Goal: Feedback & Contribution: Contribute content

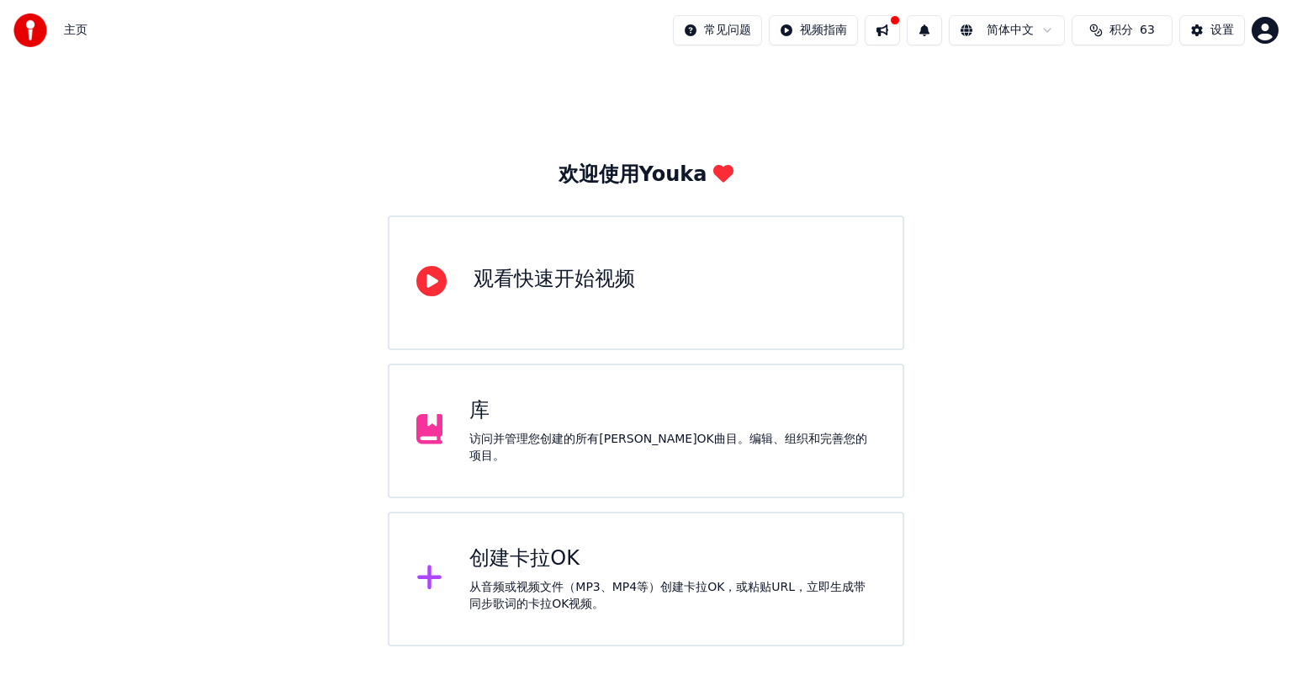
click at [543, 411] on div "库" at bounding box center [672, 410] width 406 height 27
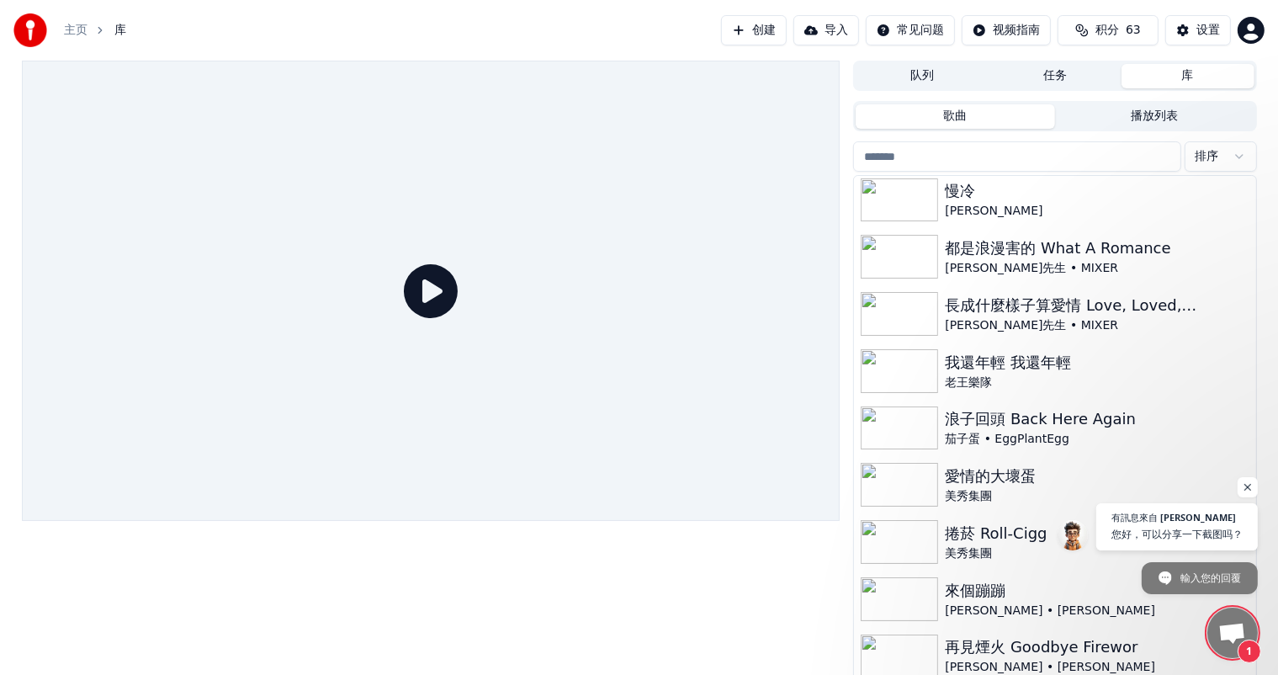
scroll to position [299, 0]
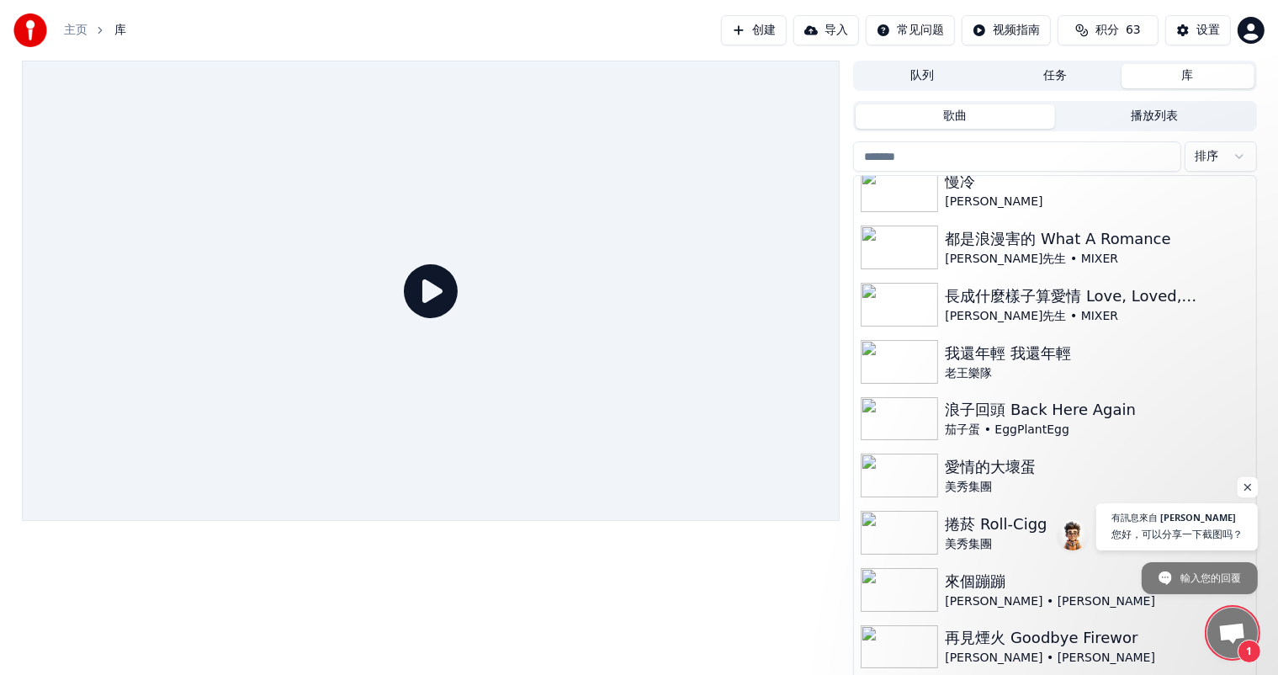
click at [1252, 488] on span "打開聊天" at bounding box center [1247, 487] width 21 height 21
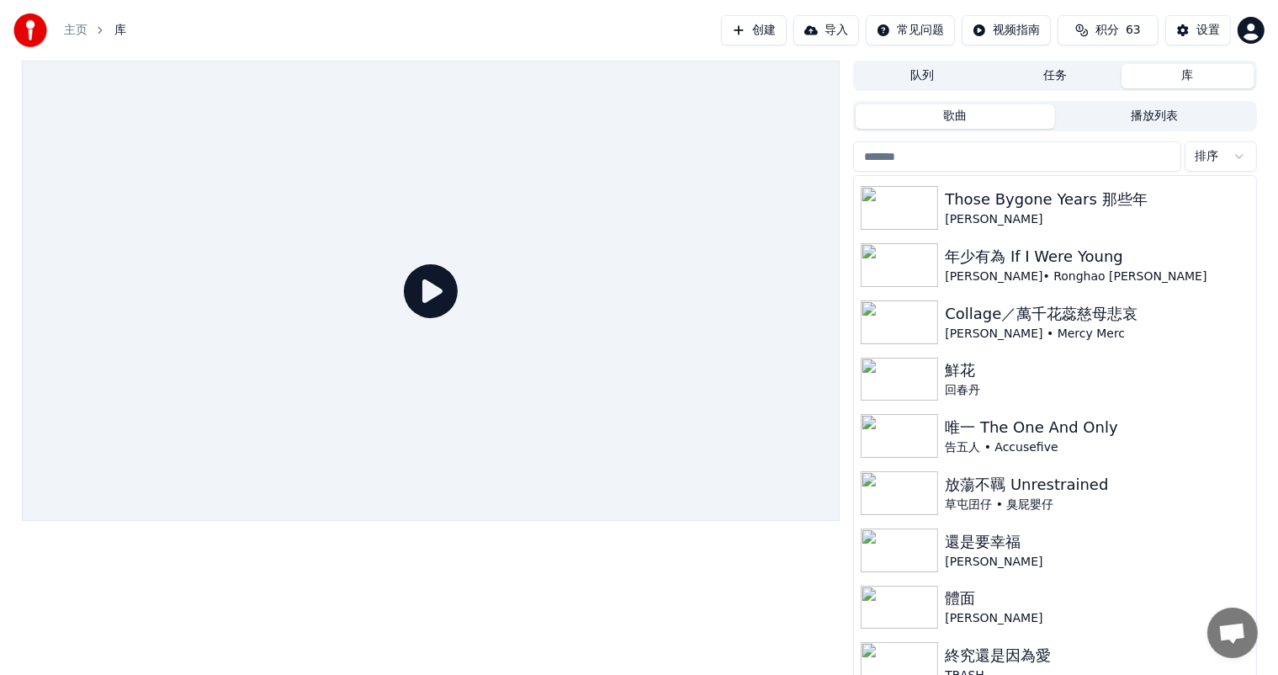
scroll to position [858, 0]
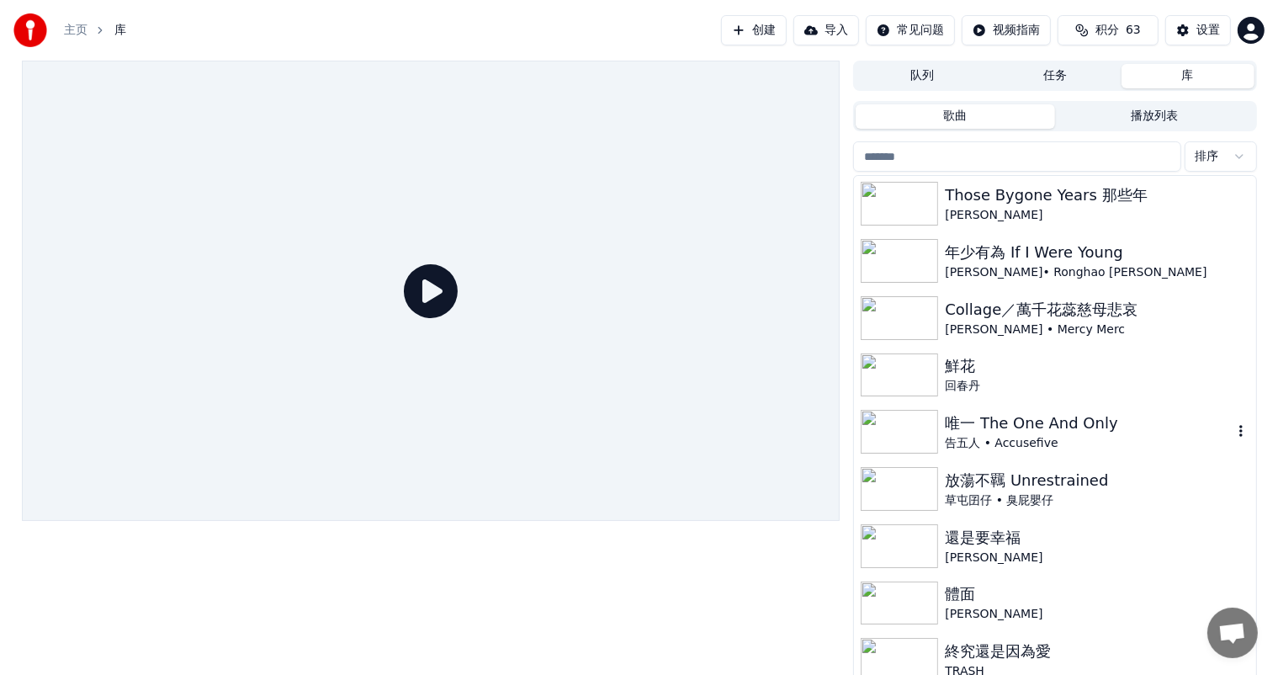
click at [1040, 435] on div "告五人 • Accusefive" at bounding box center [1088, 443] width 287 height 17
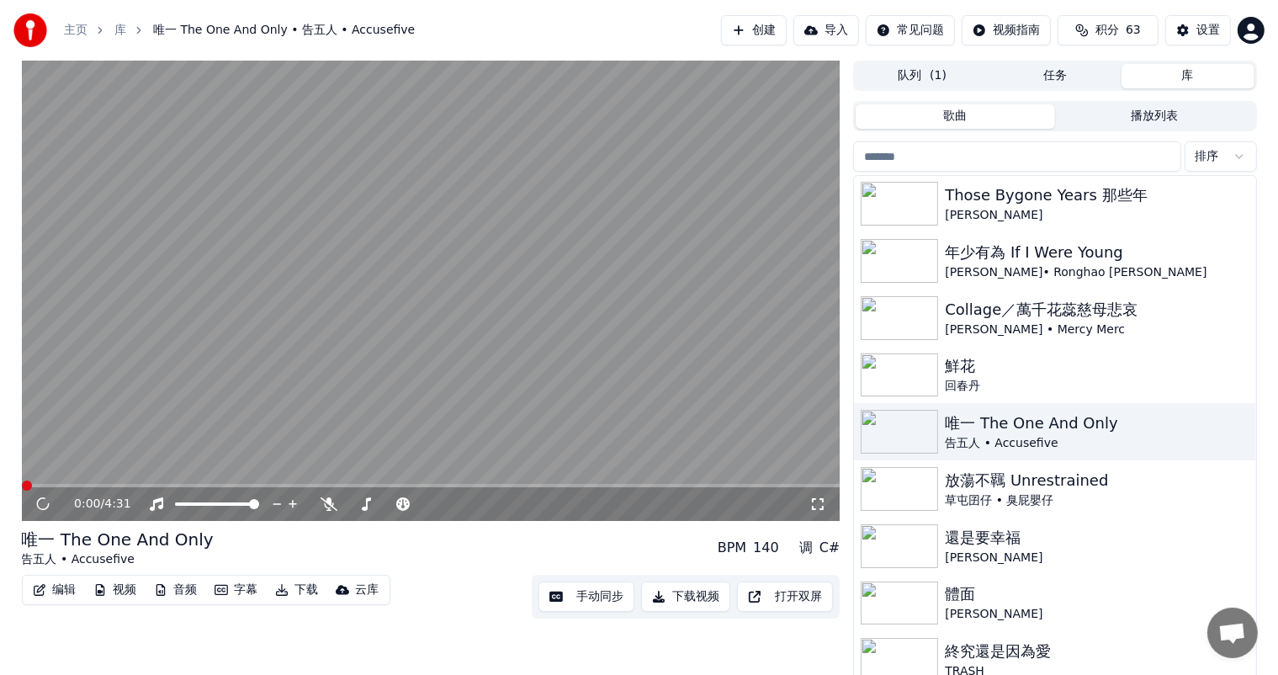
click at [581, 592] on button "手动同步" at bounding box center [586, 596] width 96 height 30
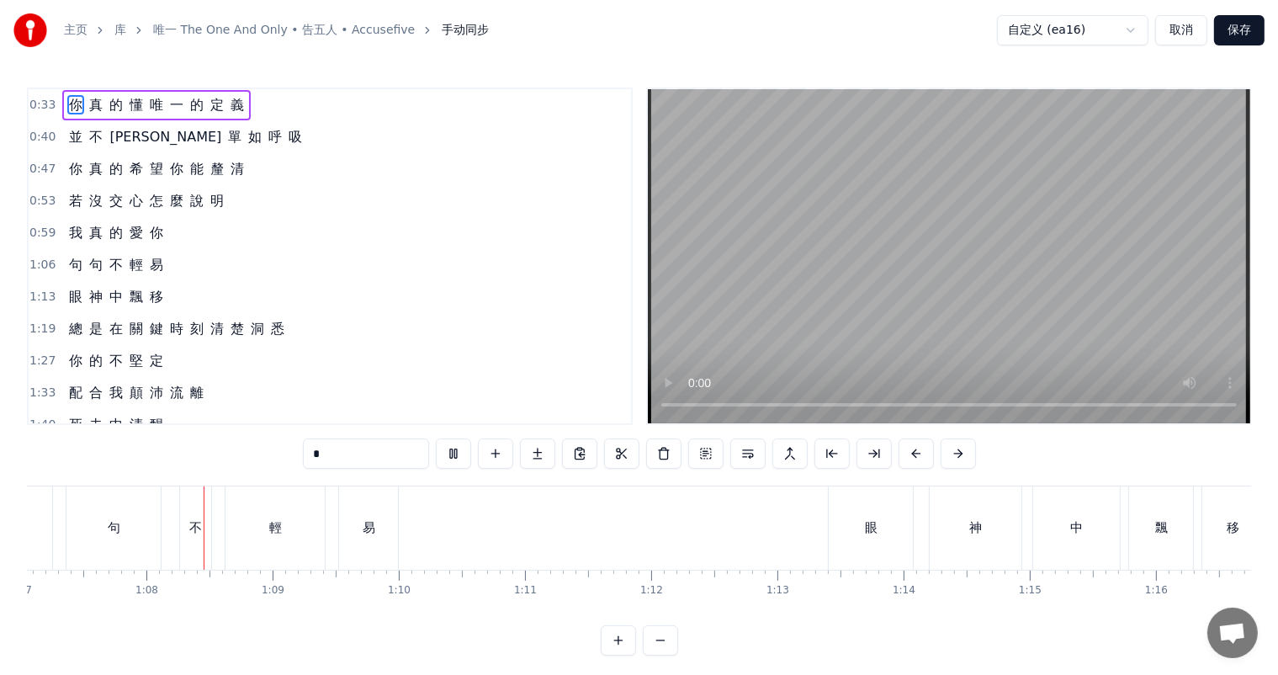
scroll to position [0, 8472]
click at [1188, 26] on button "取消" at bounding box center [1181, 30] width 52 height 30
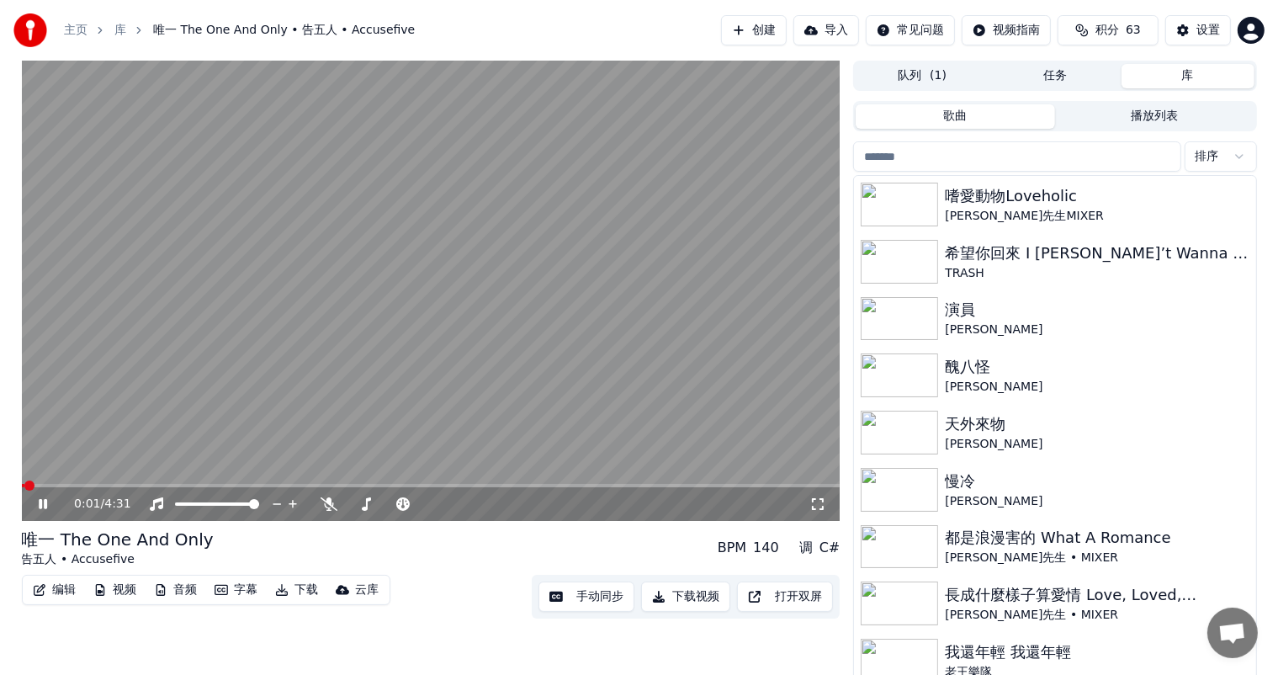
click at [39, 504] on icon at bounding box center [43, 504] width 8 height 10
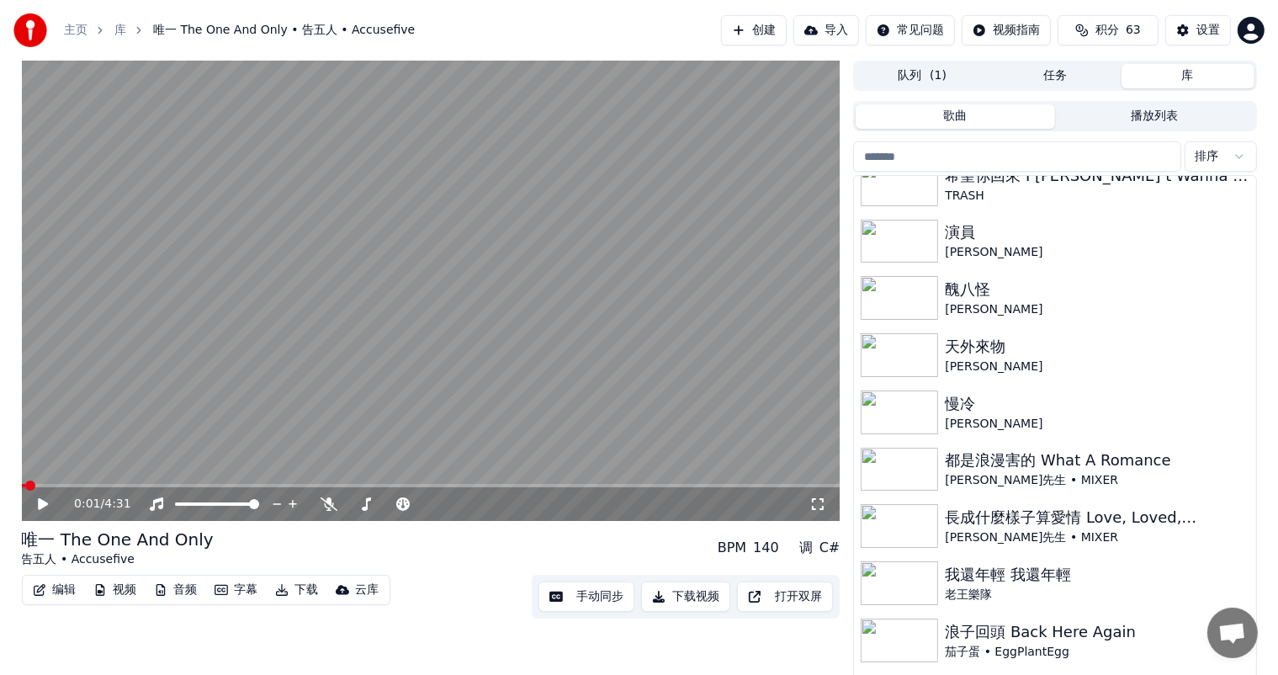
scroll to position [84, 0]
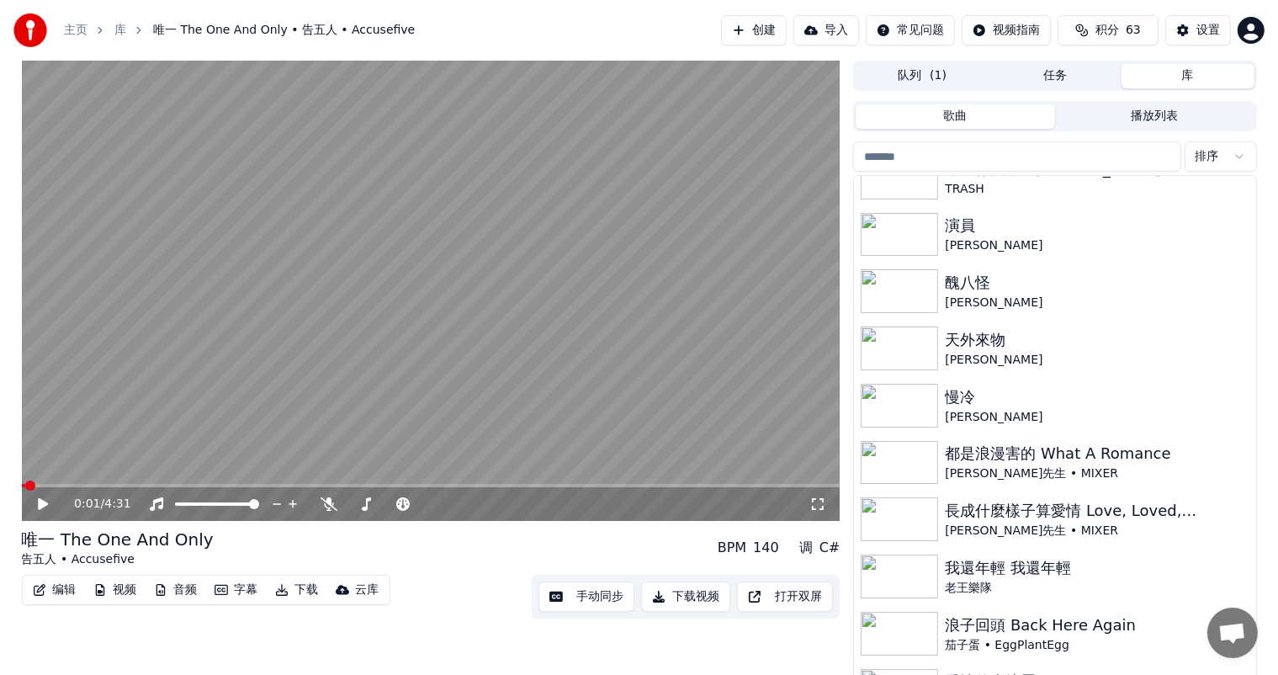
click at [686, 601] on button "下载视频" at bounding box center [685, 596] width 89 height 30
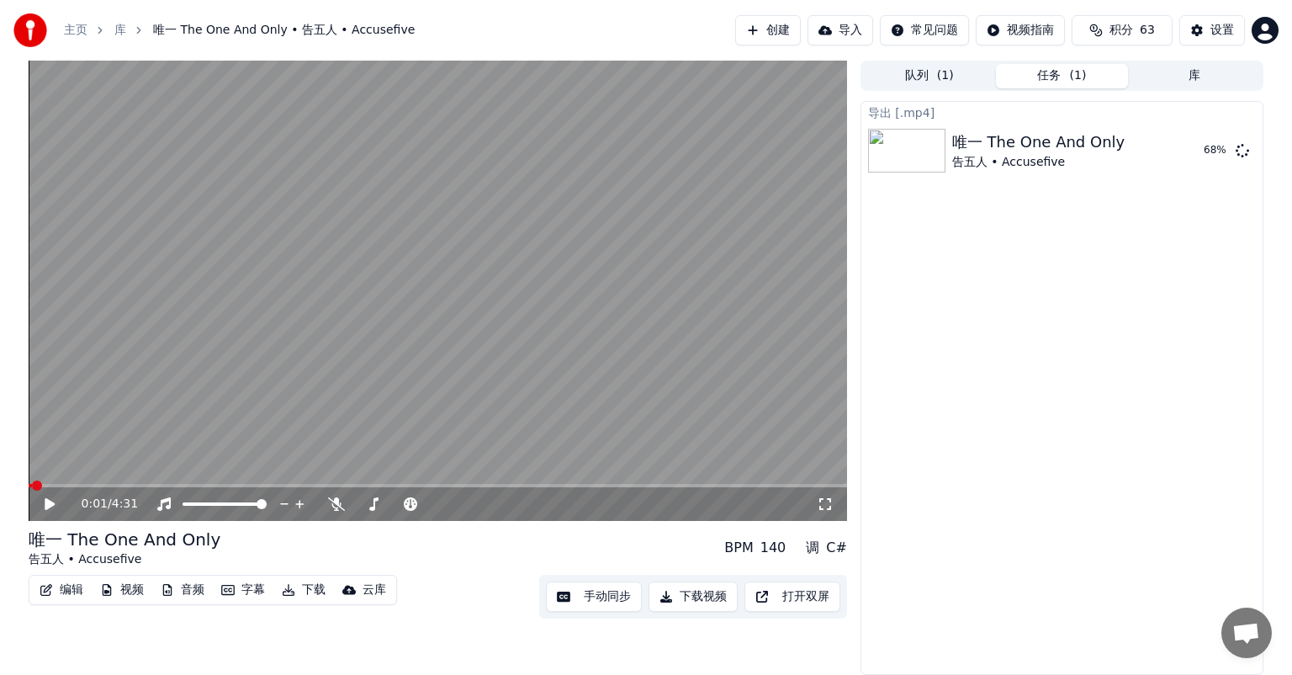
click at [831, 239] on video at bounding box center [438, 291] width 819 height 460
click at [829, 344] on video at bounding box center [438, 291] width 819 height 460
drag, startPoint x: 1016, startPoint y: 319, endPoint x: 1026, endPoint y: 239, distance: 80.6
click at [1016, 316] on div "导出 [.mp4] 唯一 The One And Only 告五人 • Accusefive 显示" at bounding box center [1062, 388] width 403 height 574
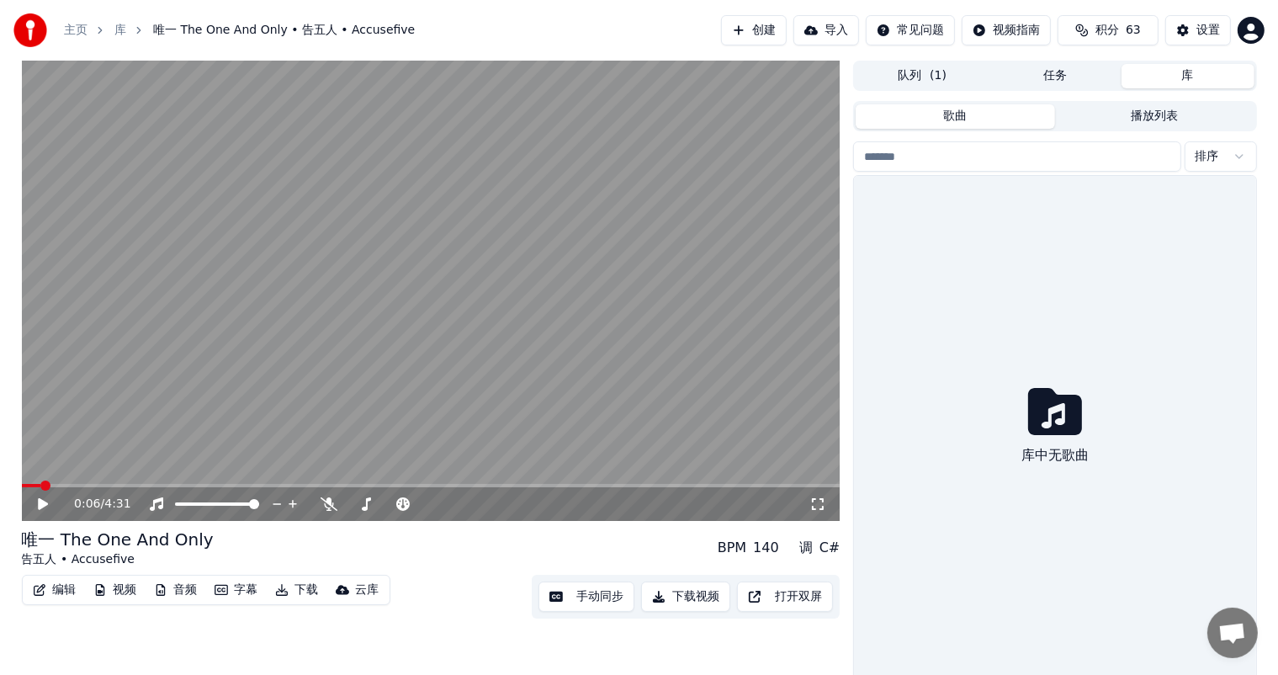
click at [1173, 70] on button "库" at bounding box center [1187, 76] width 133 height 24
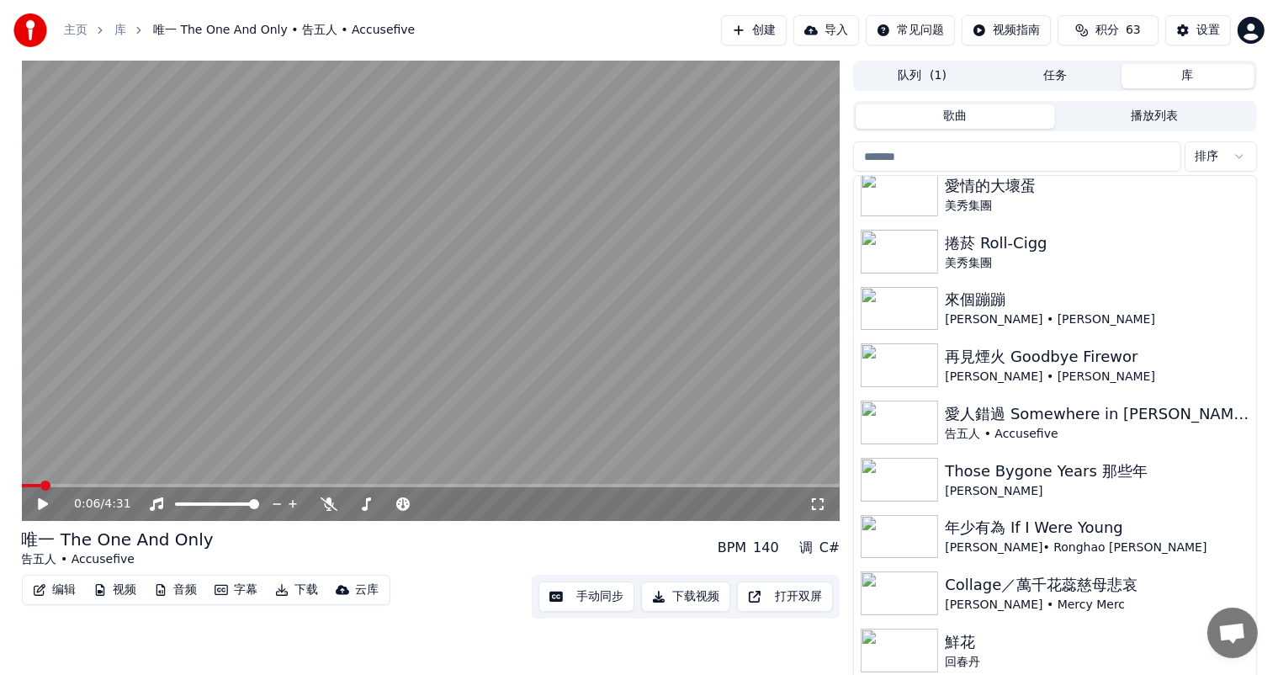
scroll to position [594, 0]
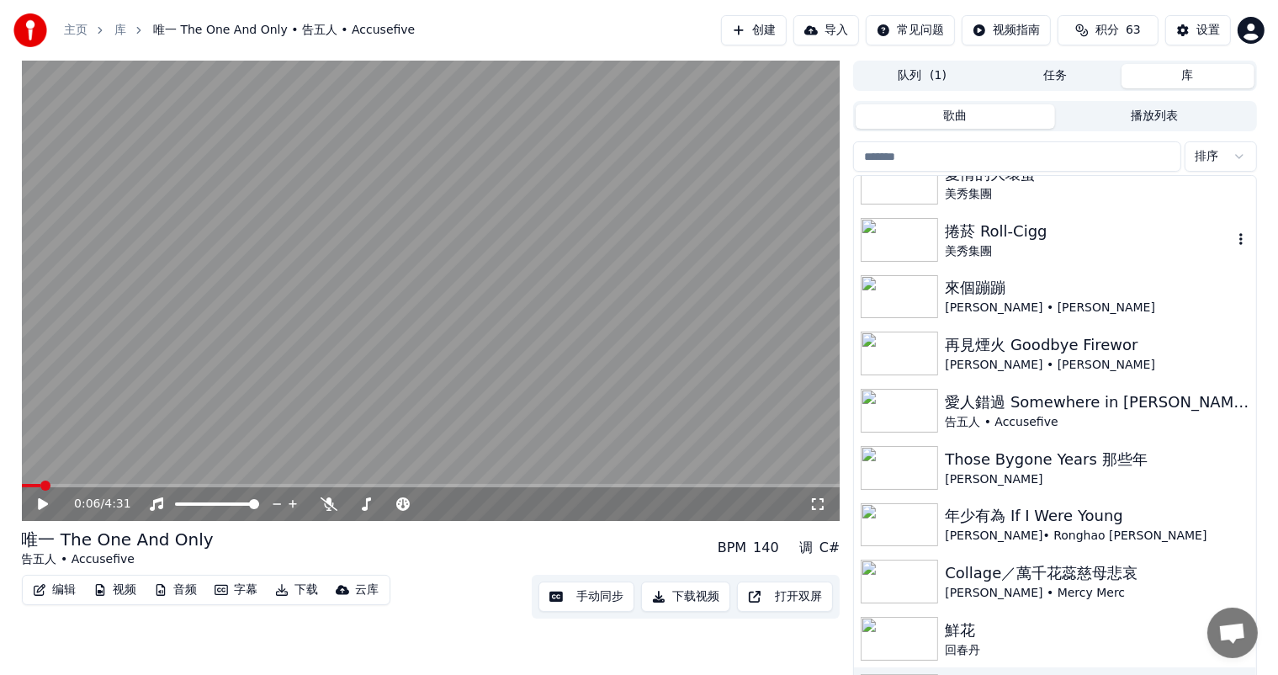
click at [1026, 246] on div "美秀集團" at bounding box center [1088, 251] width 287 height 17
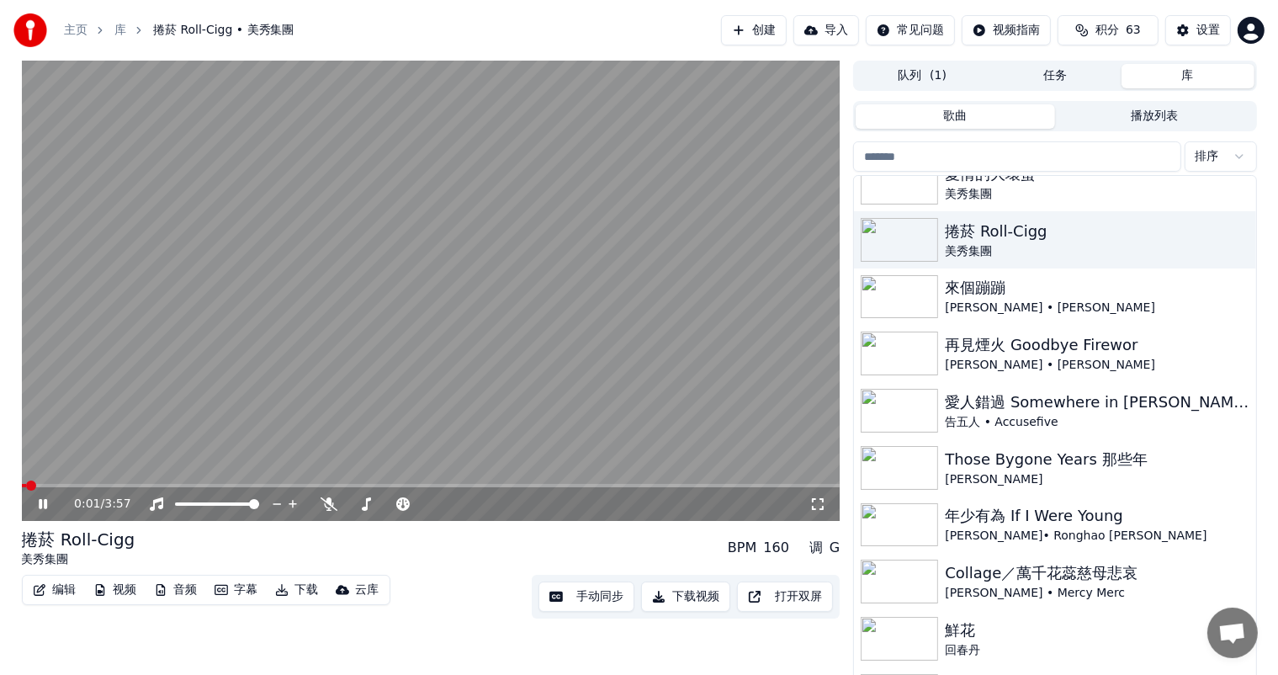
click at [54, 491] on div "0:01 / 3:57" at bounding box center [431, 504] width 819 height 34
click at [40, 504] on icon at bounding box center [43, 504] width 8 height 10
click at [601, 612] on div "手动同步 下载视频 打开双屏" at bounding box center [686, 597] width 308 height 44
click at [603, 604] on button "手动同步" at bounding box center [586, 596] width 96 height 30
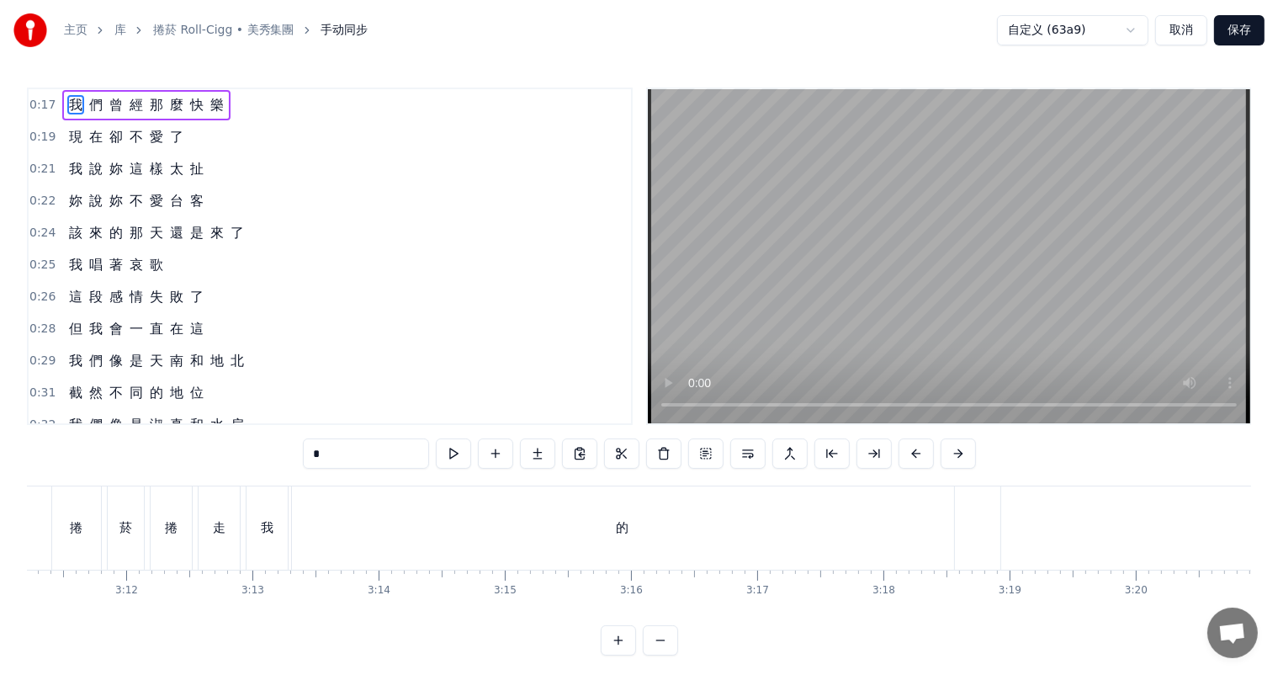
scroll to position [0, 23992]
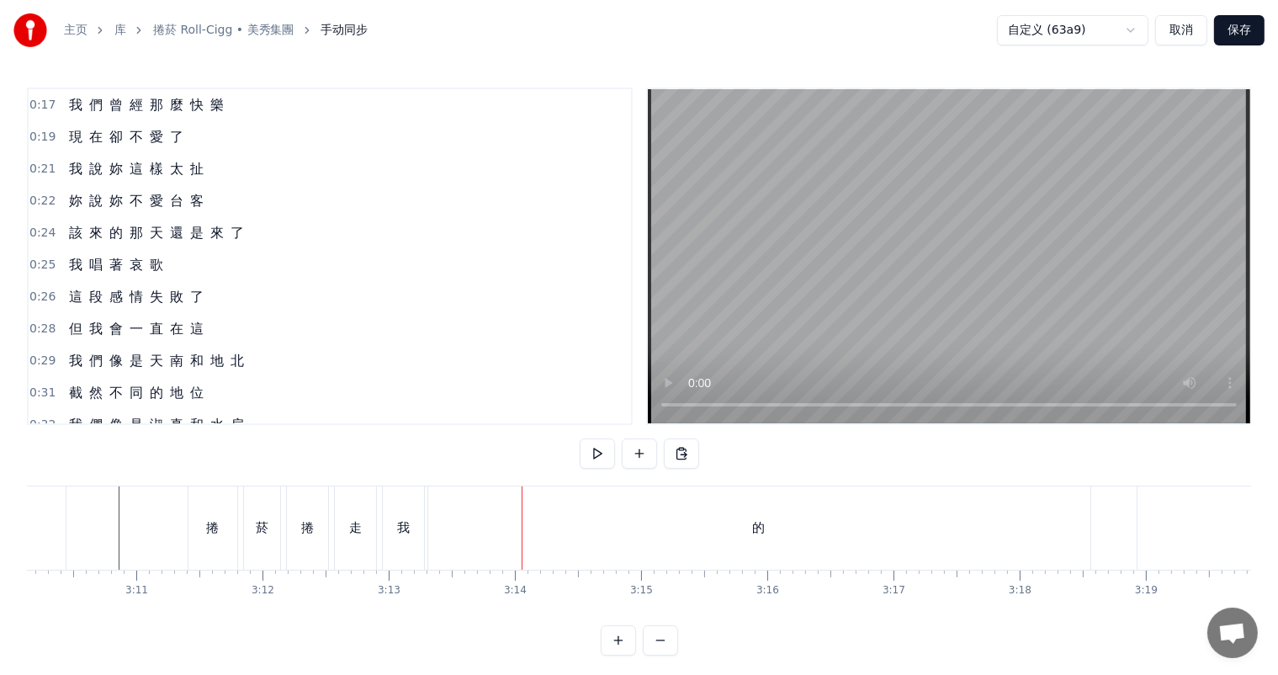
click at [747, 542] on div "的" at bounding box center [759, 527] width 662 height 83
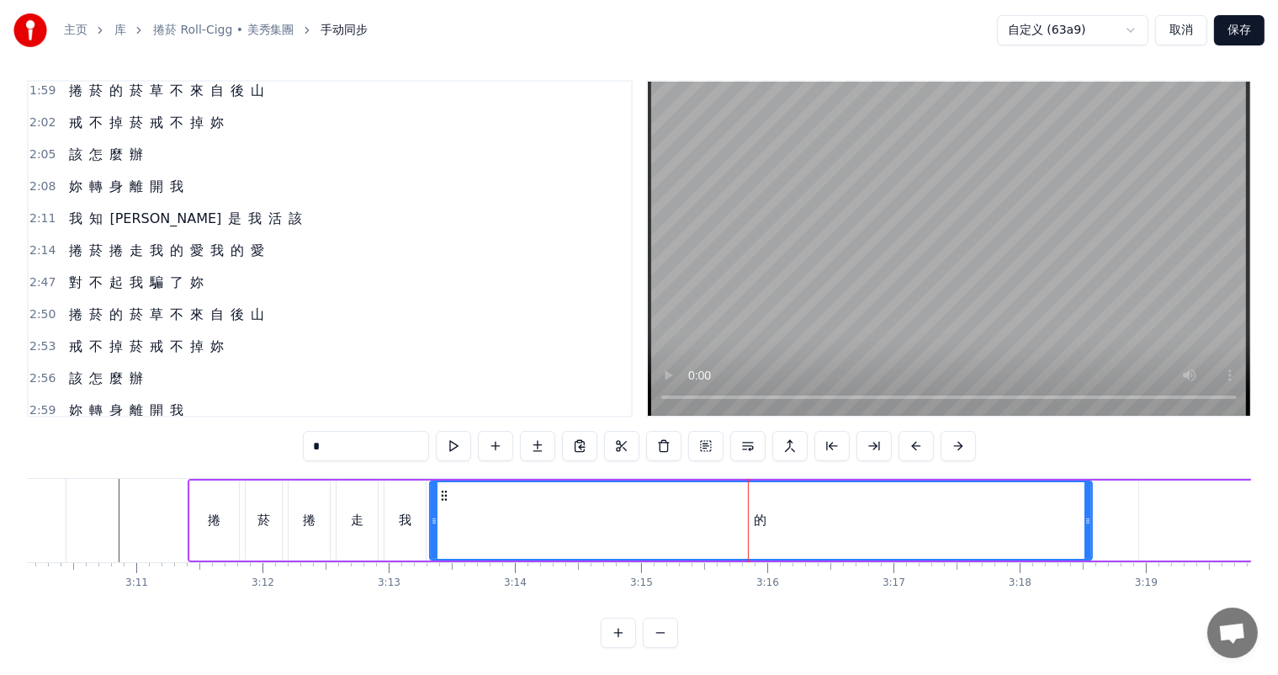
scroll to position [1460, 0]
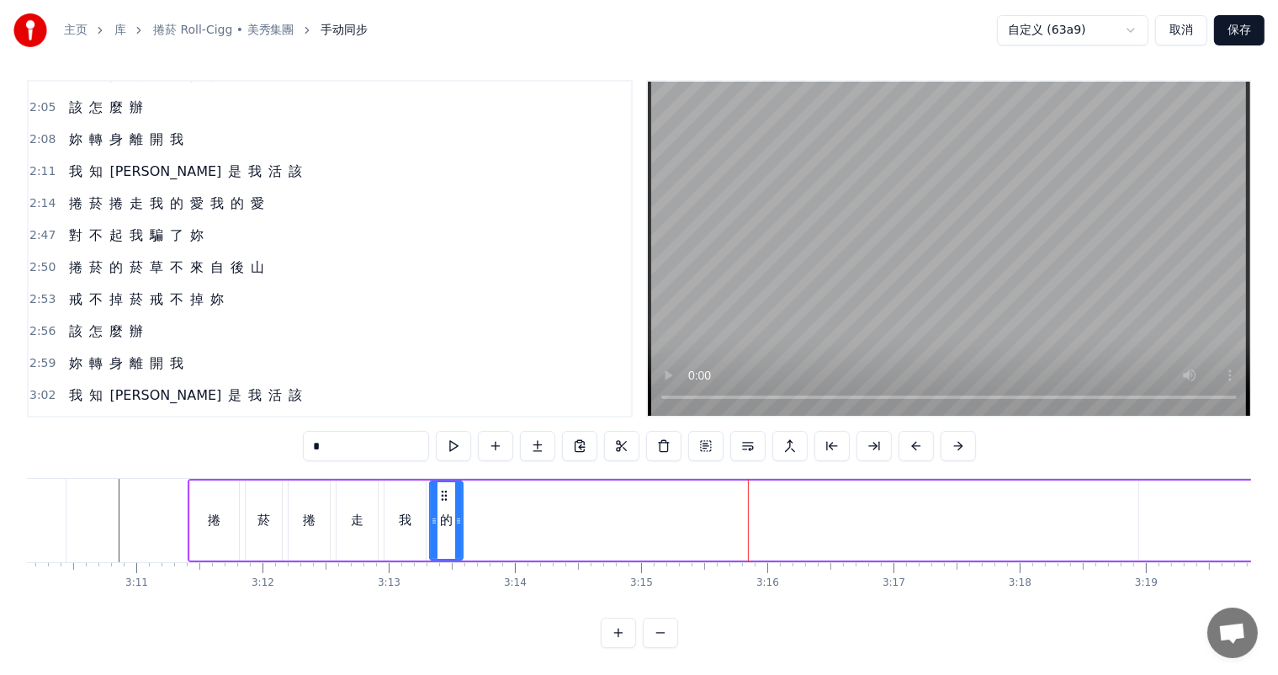
drag, startPoint x: 1083, startPoint y: 505, endPoint x: 454, endPoint y: 508, distance: 629.2
click at [455, 514] on icon at bounding box center [458, 520] width 7 height 13
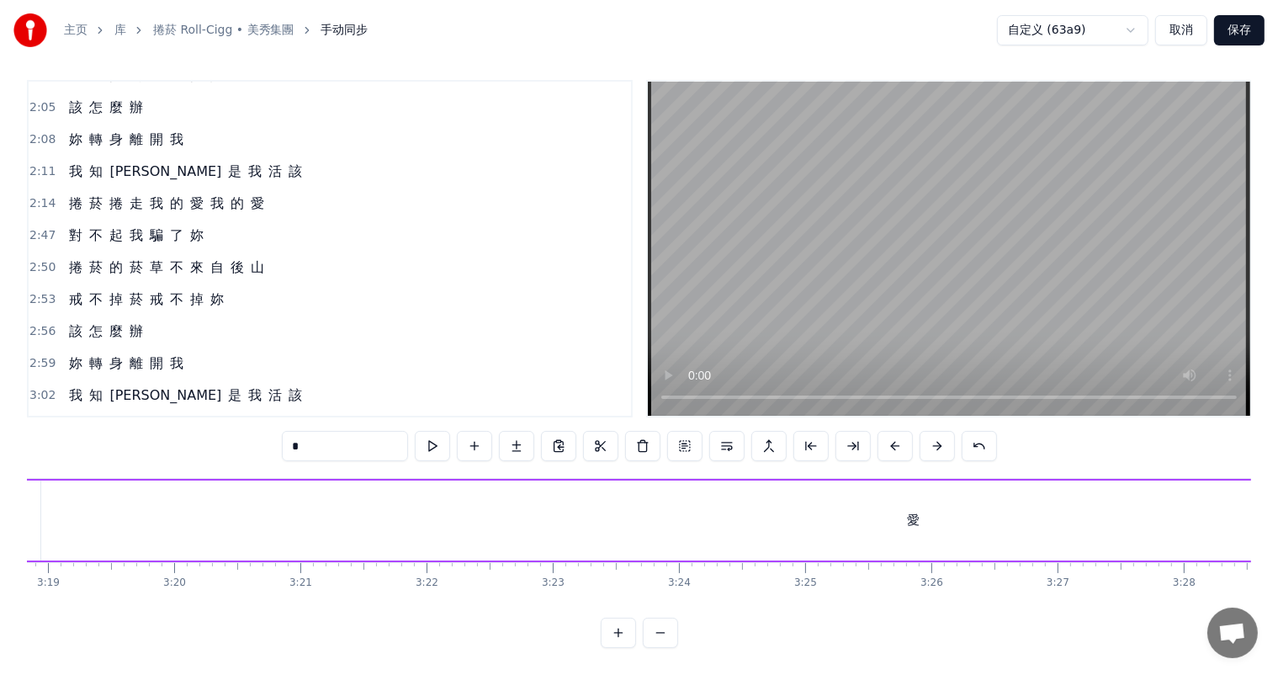
scroll to position [0, 25107]
click at [899, 511] on div "愛" at bounding box center [895, 520] width 13 height 19
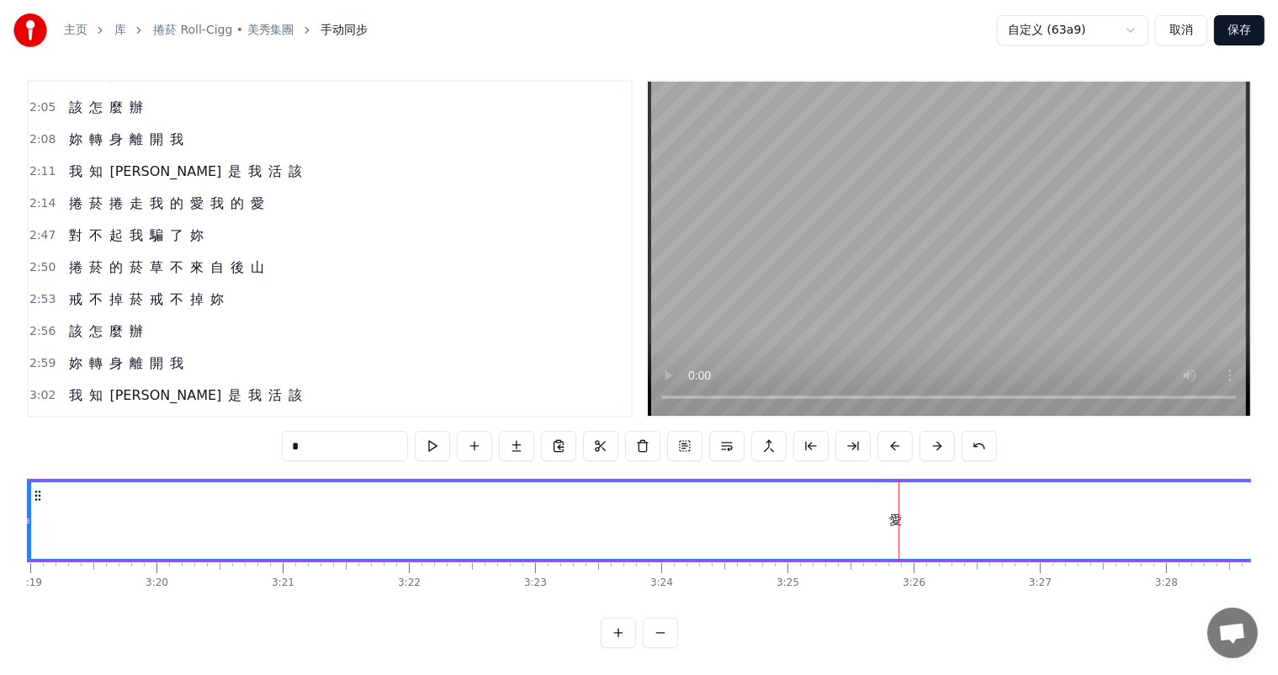
click at [892, 511] on div "愛" at bounding box center [895, 520] width 13 height 19
click at [898, 511] on div "愛" at bounding box center [895, 520] width 13 height 19
click at [890, 511] on div "愛" at bounding box center [895, 520] width 13 height 19
click at [893, 515] on div "愛" at bounding box center [895, 520] width 1743 height 77
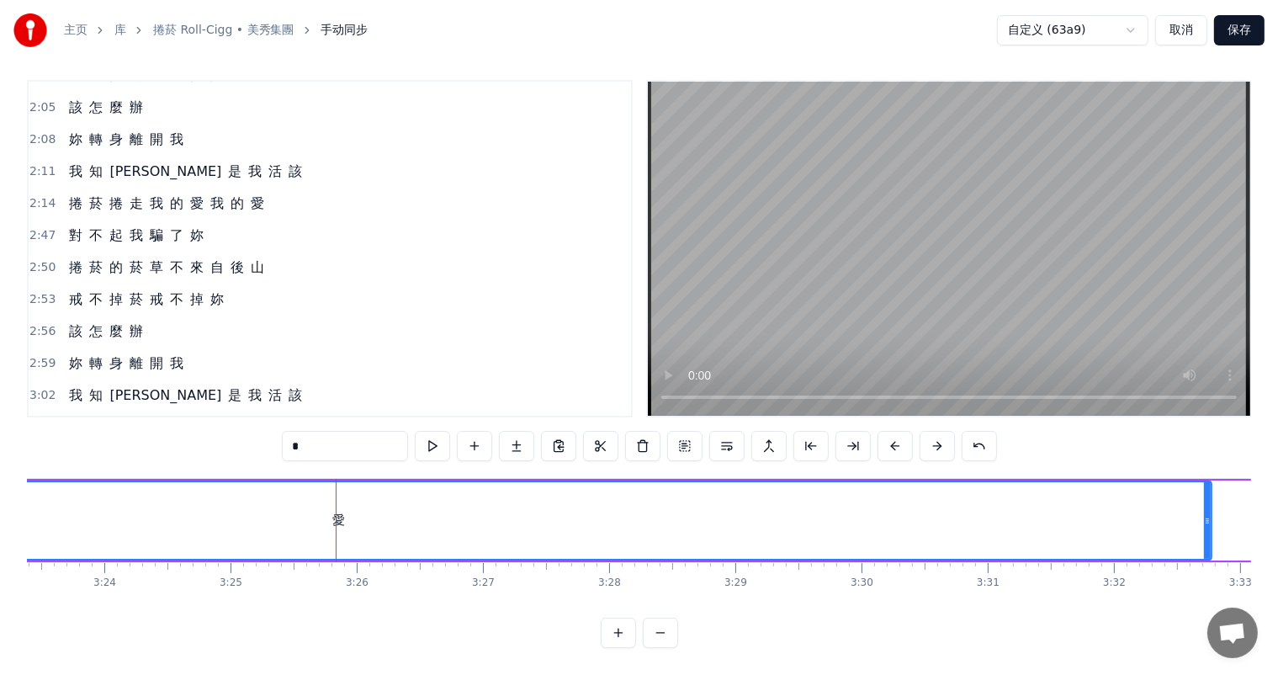
scroll to position [0, 25984]
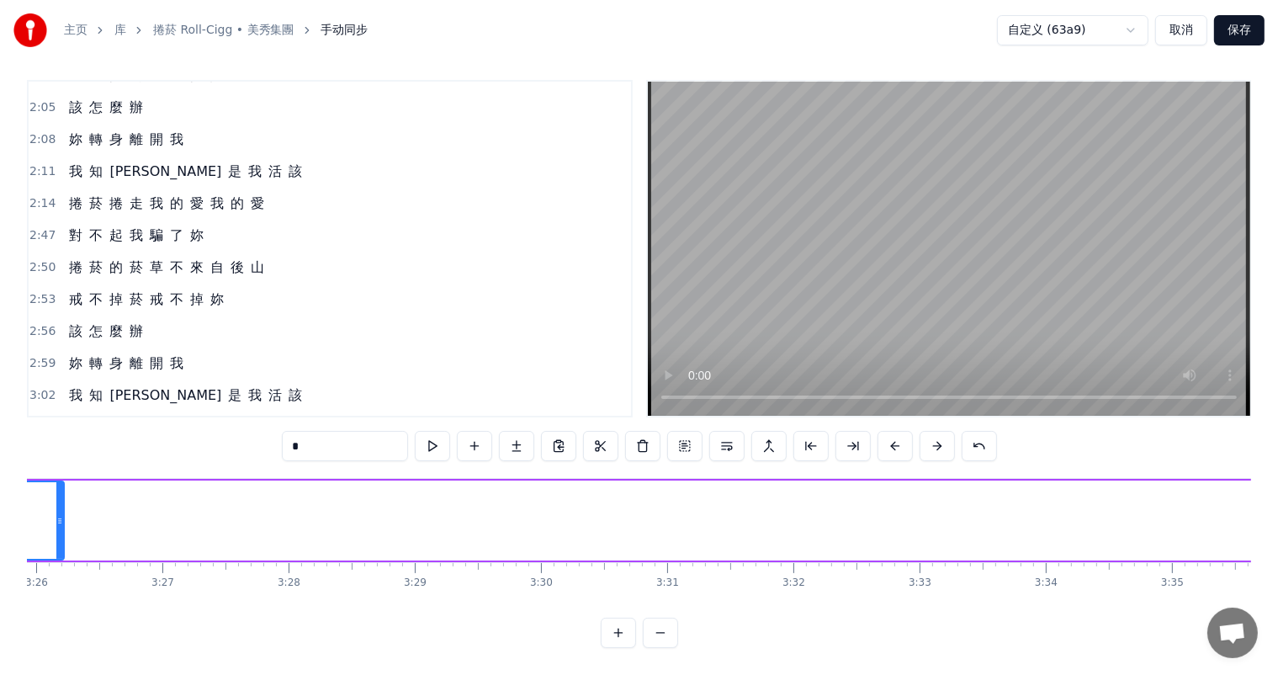
drag, startPoint x: 882, startPoint y: 502, endPoint x: 84, endPoint y: 498, distance: 797.5
click at [56, 514] on icon at bounding box center [59, 520] width 7 height 13
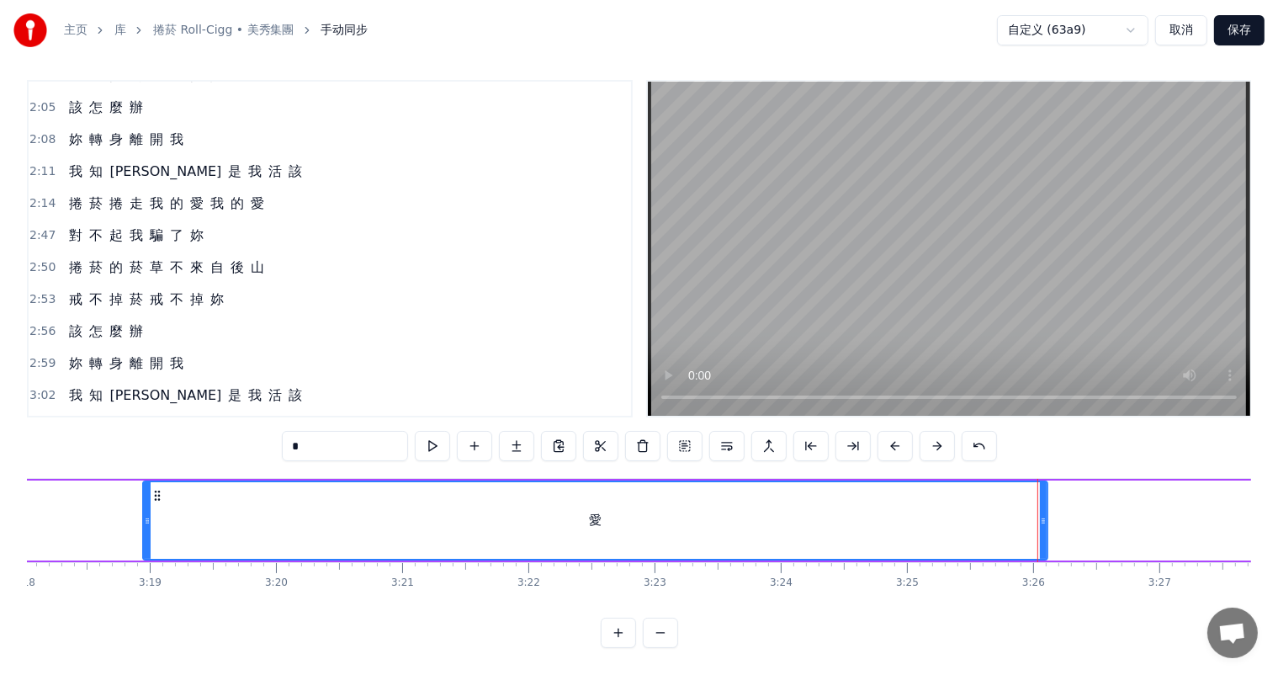
scroll to position [0, 25006]
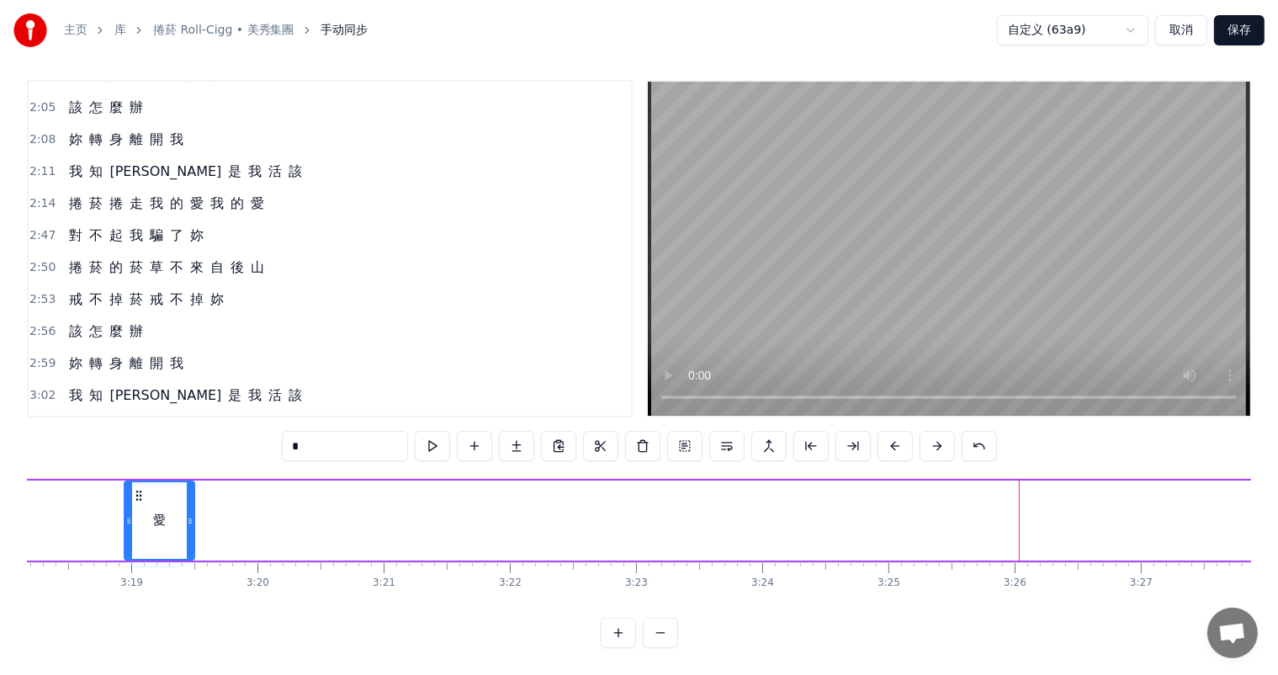
drag, startPoint x: 1023, startPoint y: 509, endPoint x: 182, endPoint y: 506, distance: 841.2
click at [187, 514] on icon at bounding box center [190, 520] width 7 height 13
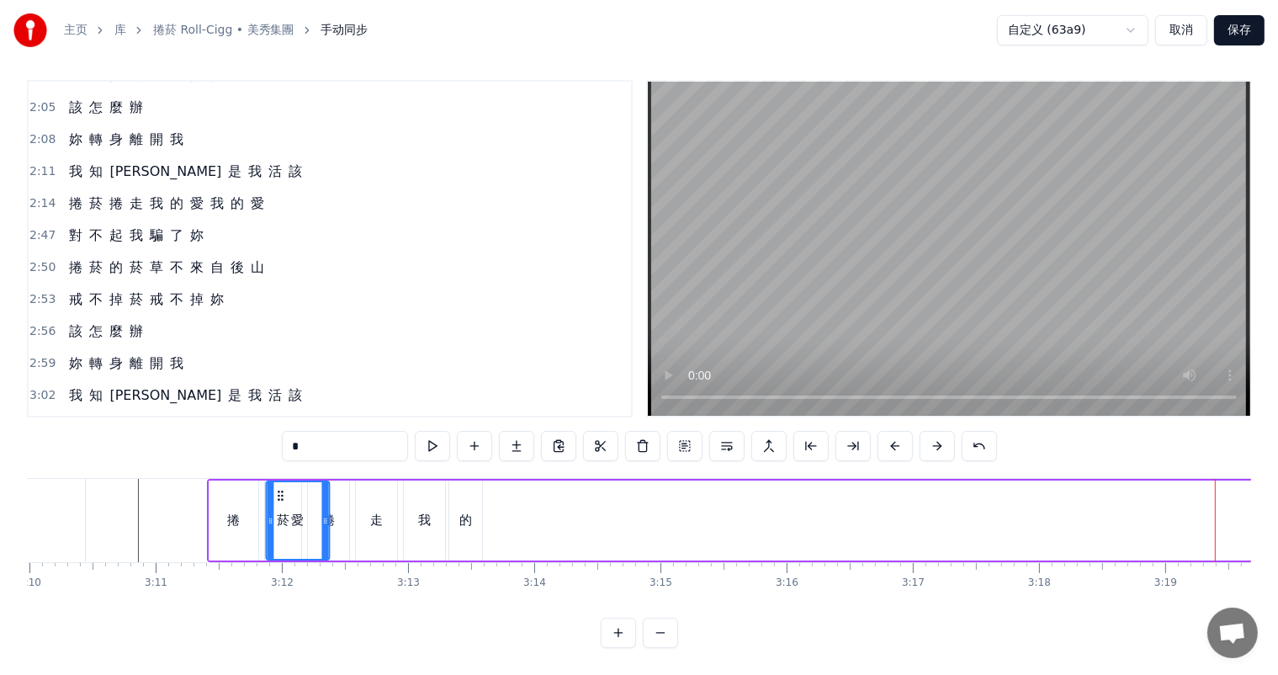
scroll to position [0, 23929]
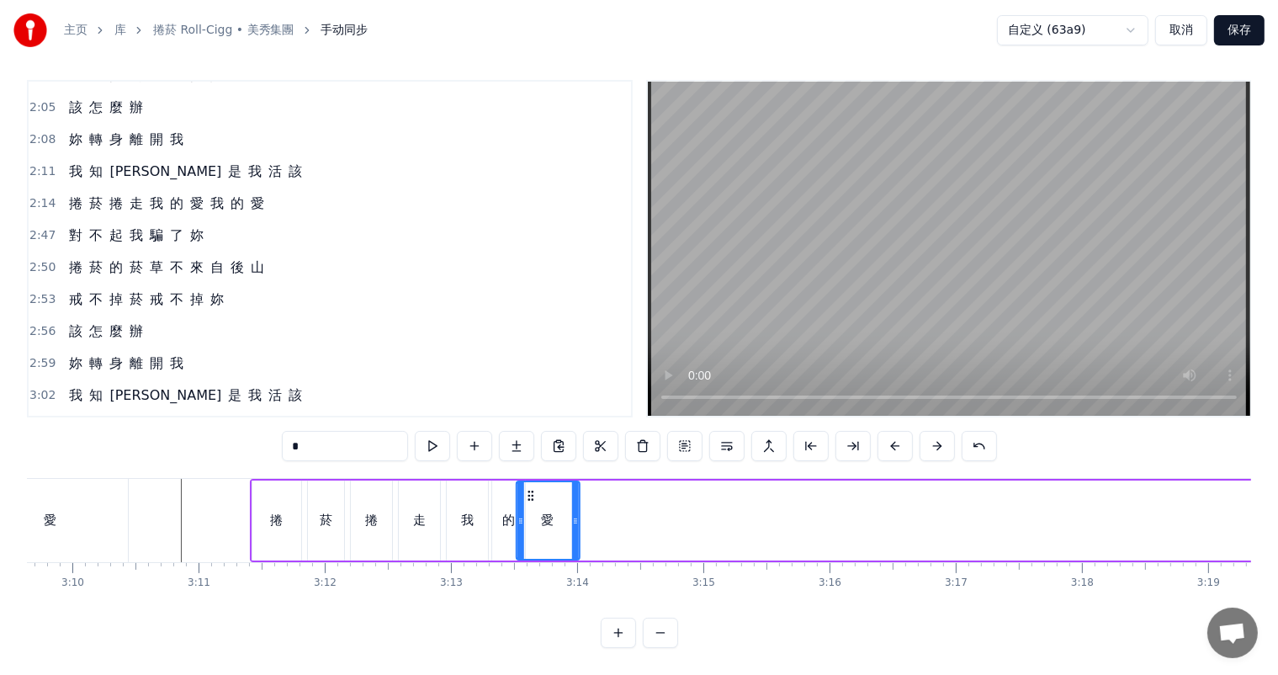
drag, startPoint x: 138, startPoint y: 479, endPoint x: 525, endPoint y: 495, distance: 387.3
click at [525, 495] on div "愛" at bounding box center [547, 520] width 61 height 77
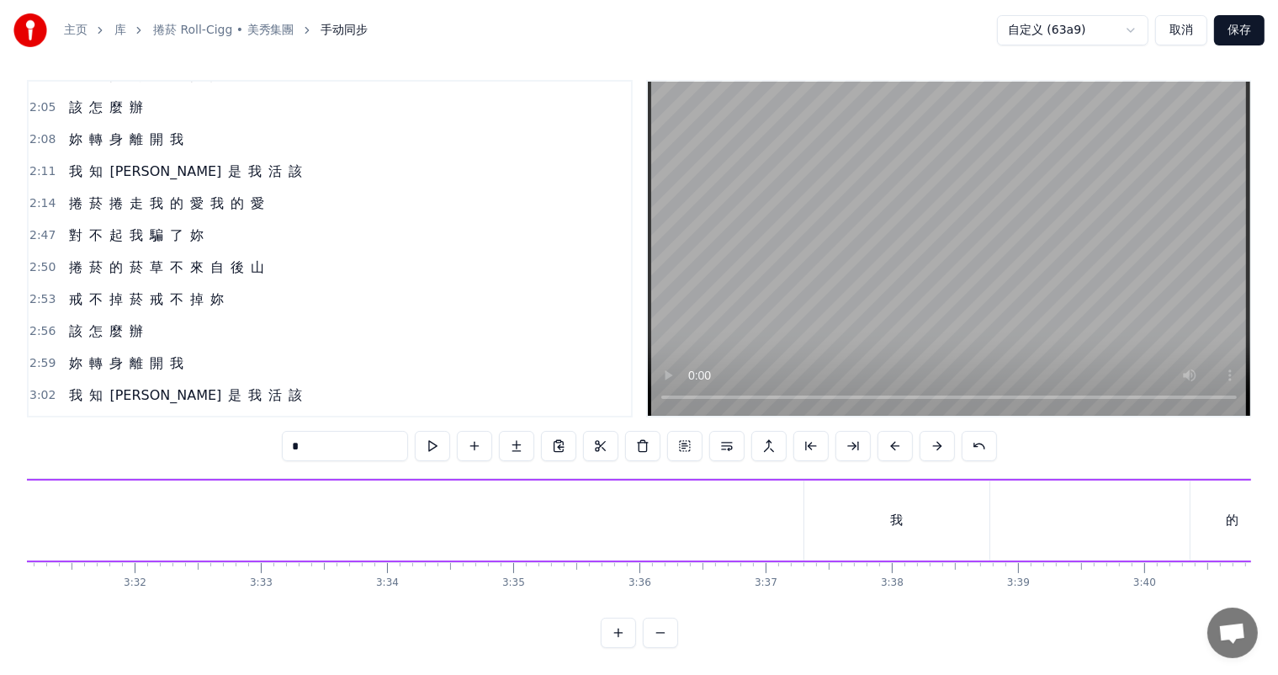
scroll to position [0, 26626]
click at [913, 511] on div "我" at bounding box center [913, 520] width 13 height 19
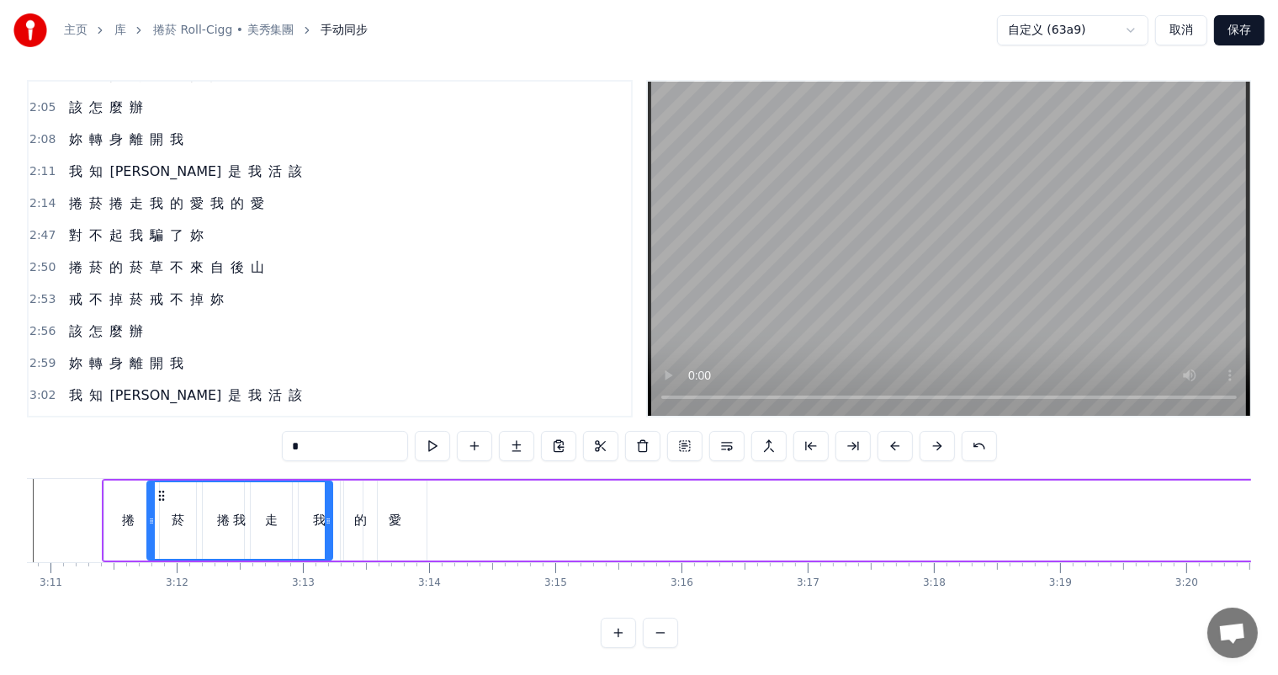
scroll to position [0, 24072]
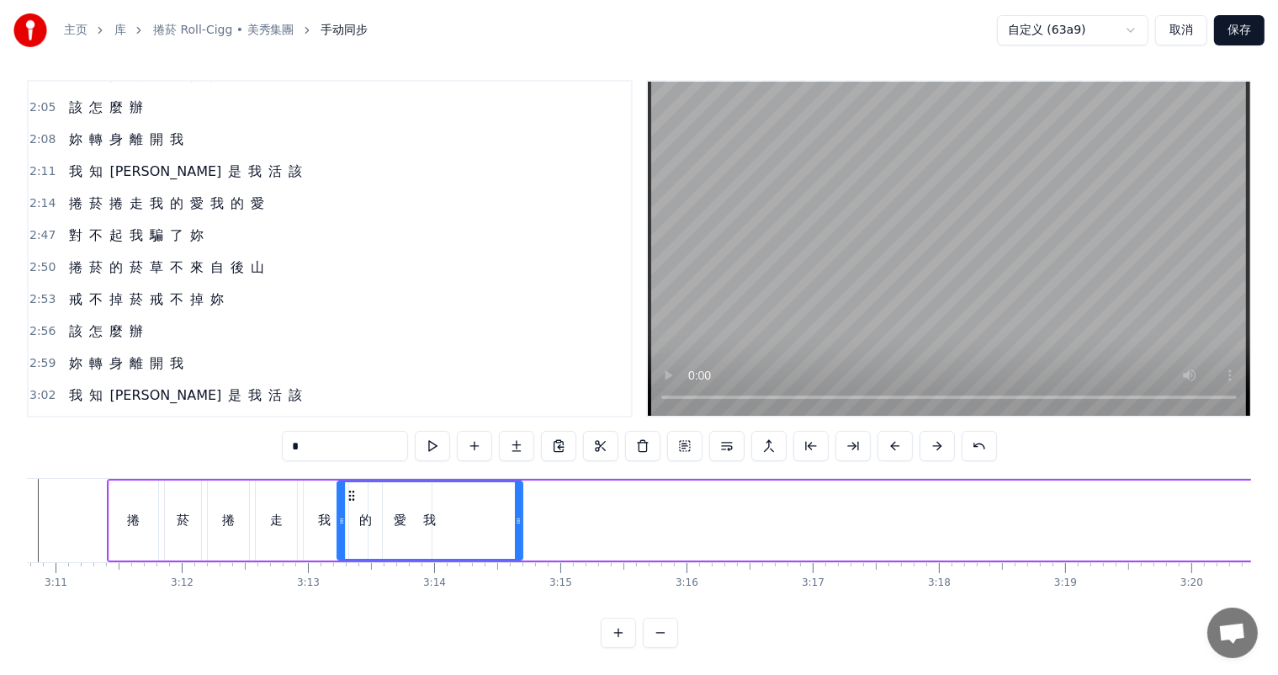
drag, startPoint x: 834, startPoint y: 479, endPoint x: 380, endPoint y: 485, distance: 454.3
click at [379, 486] on div "我" at bounding box center [428, 520] width 183 height 77
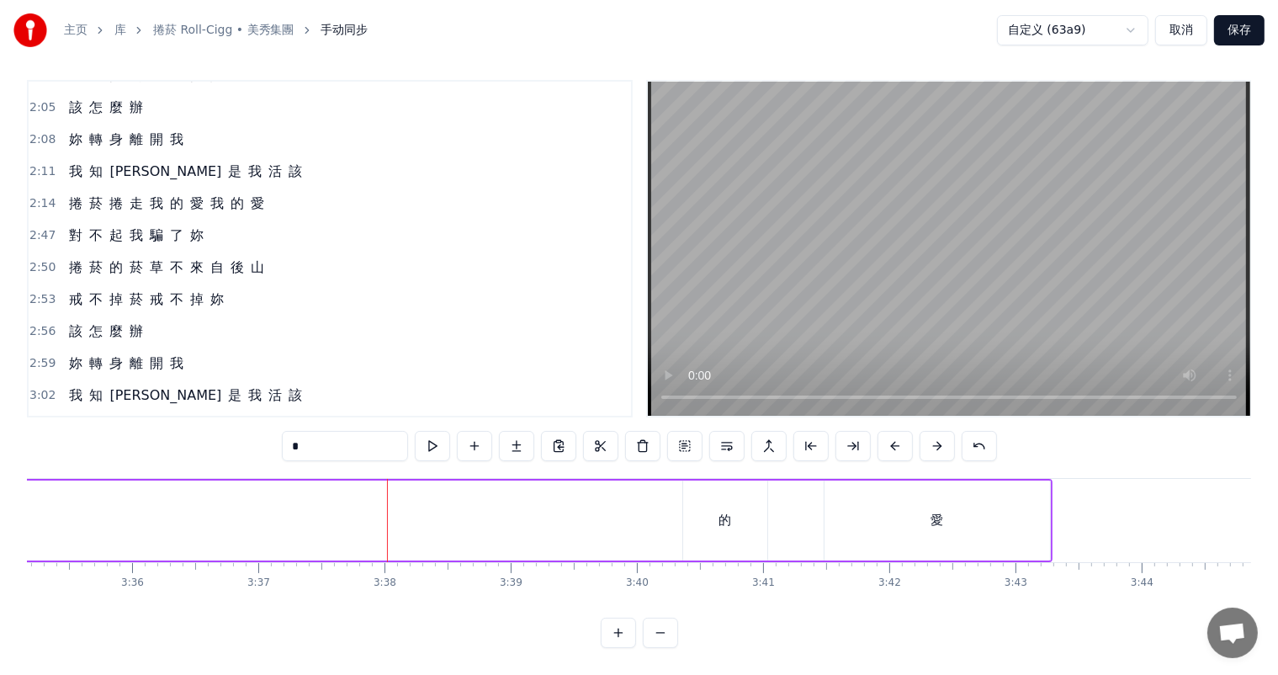
scroll to position [0, 27251]
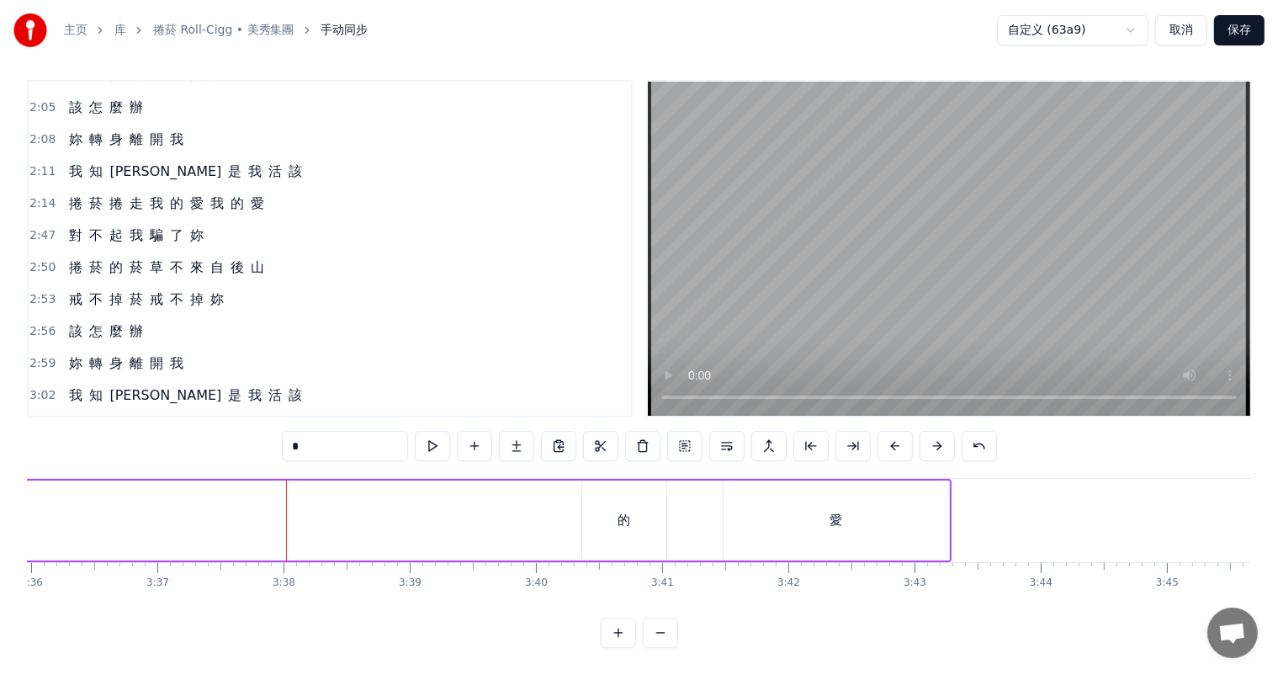
click at [629, 499] on div "的" at bounding box center [624, 520] width 84 height 80
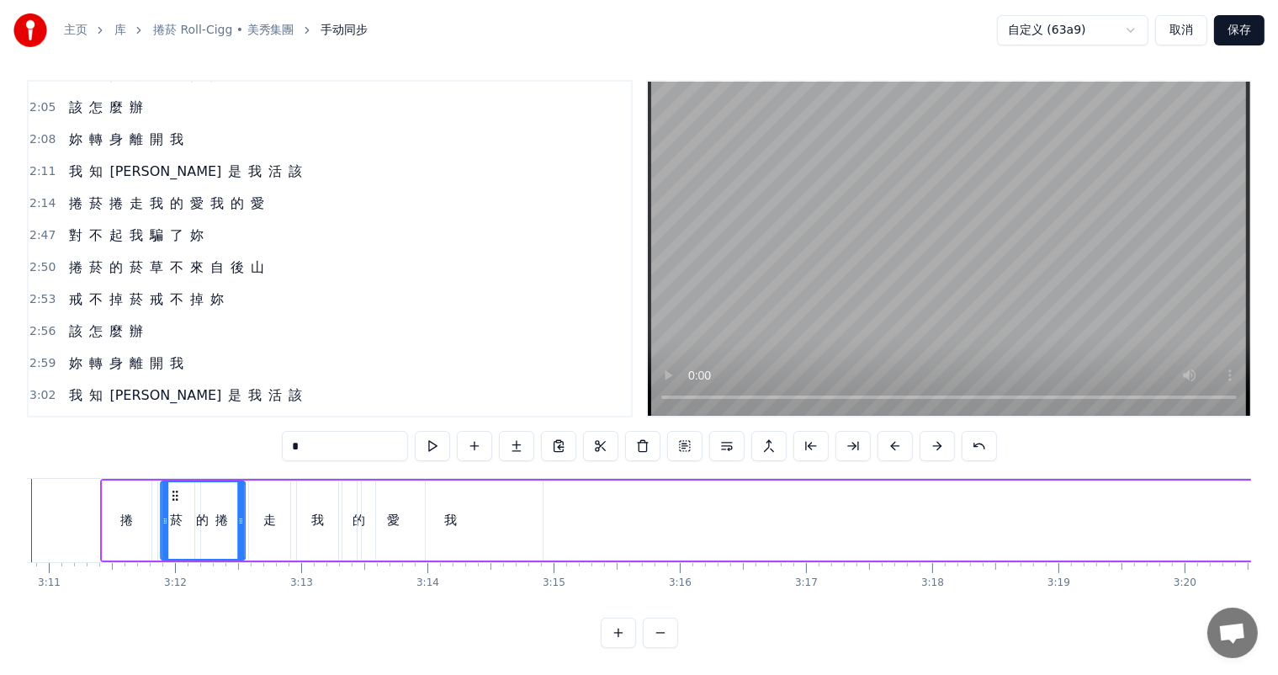
scroll to position [0, 24045]
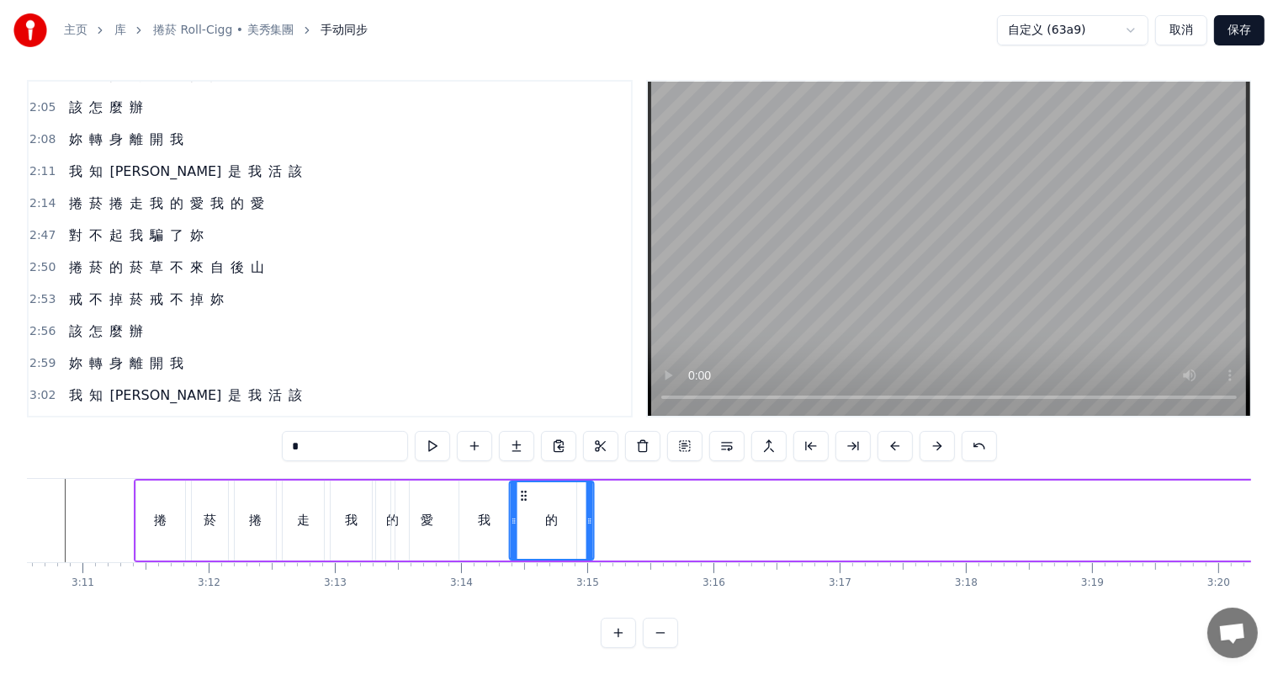
drag, startPoint x: 592, startPoint y: 479, endPoint x: 553, endPoint y: 505, distance: 46.9
click at [528, 502] on div "的" at bounding box center [551, 520] width 82 height 77
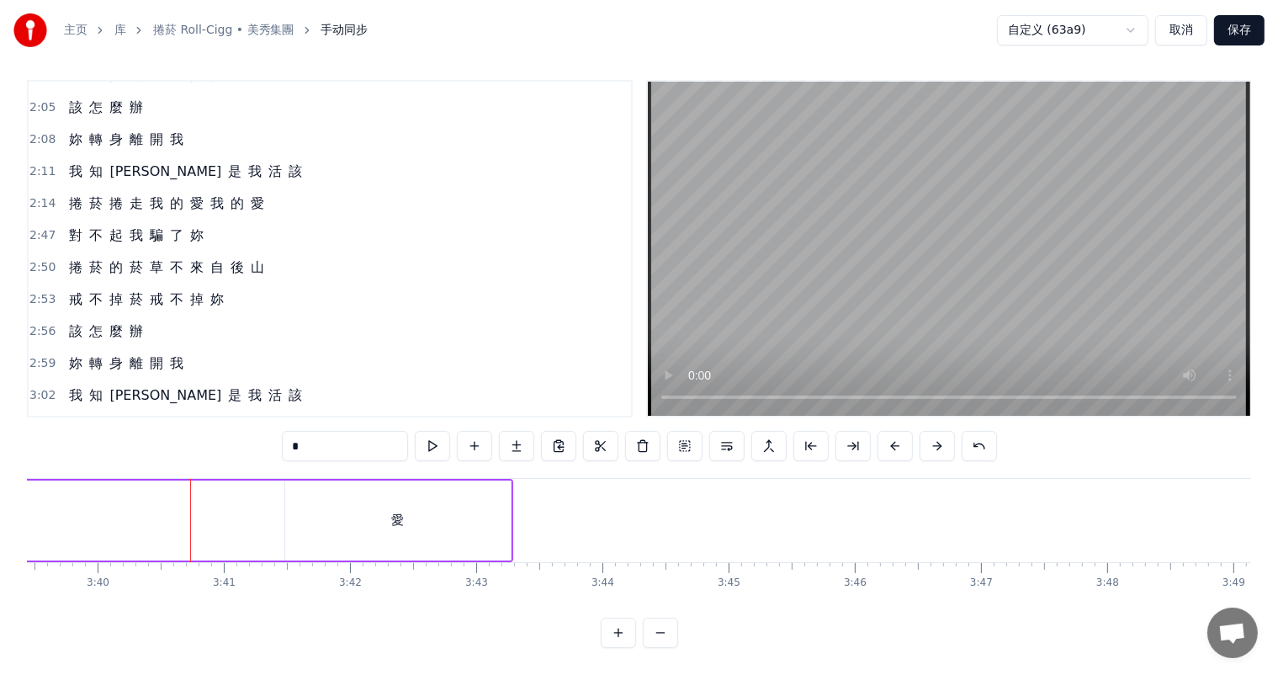
scroll to position [0, 27555]
click at [536, 511] on div "愛" at bounding box center [532, 520] width 13 height 19
type input "*"
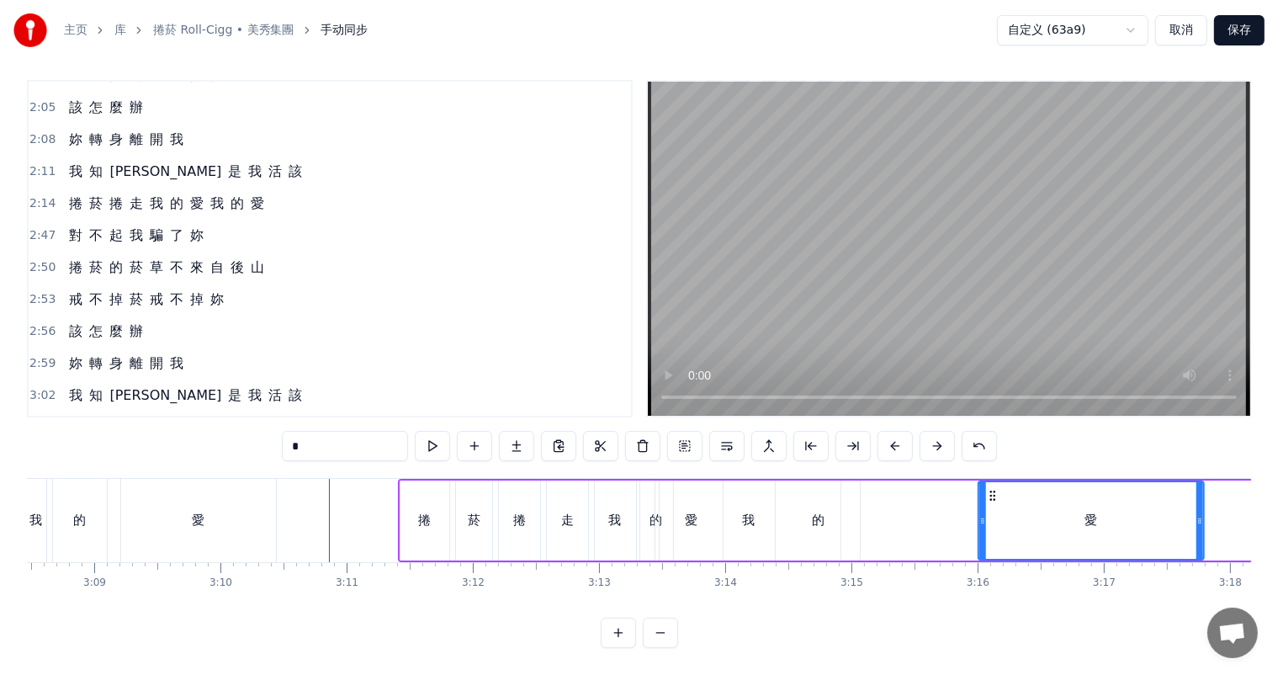
scroll to position [0, 23793]
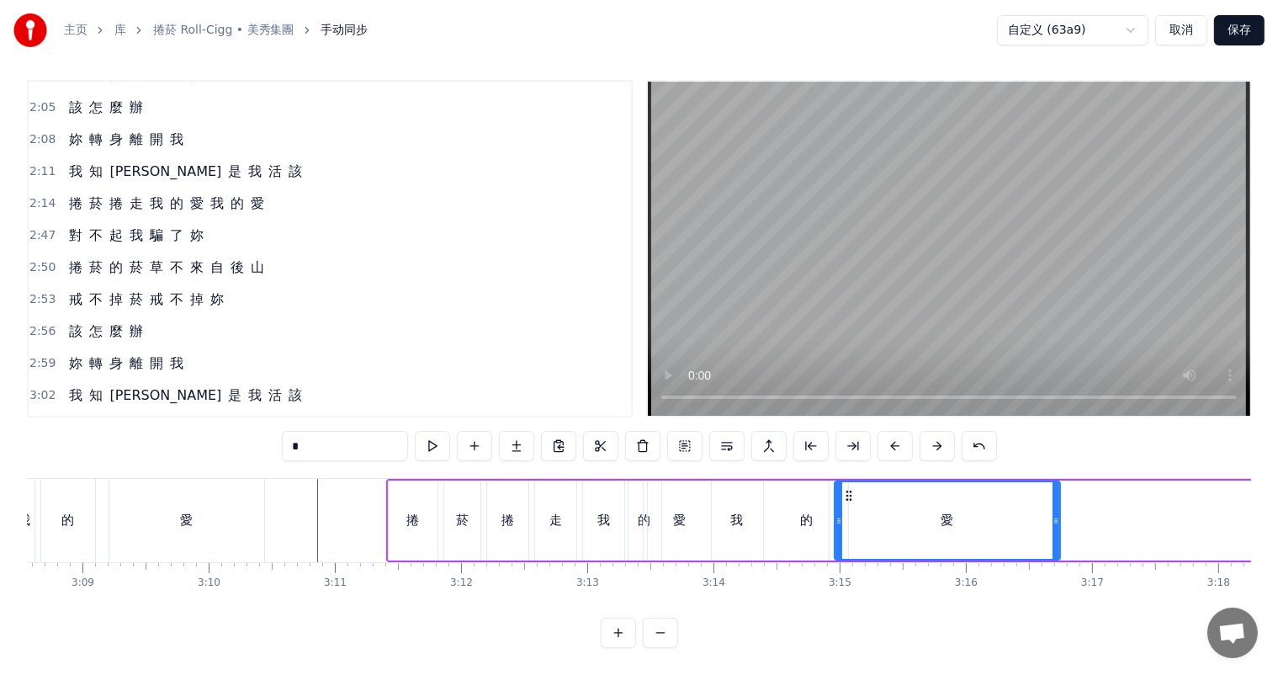
drag, startPoint x: 433, startPoint y: 479, endPoint x: 848, endPoint y: 498, distance: 415.1
click at [848, 498] on div "愛" at bounding box center [946, 520] width 224 height 77
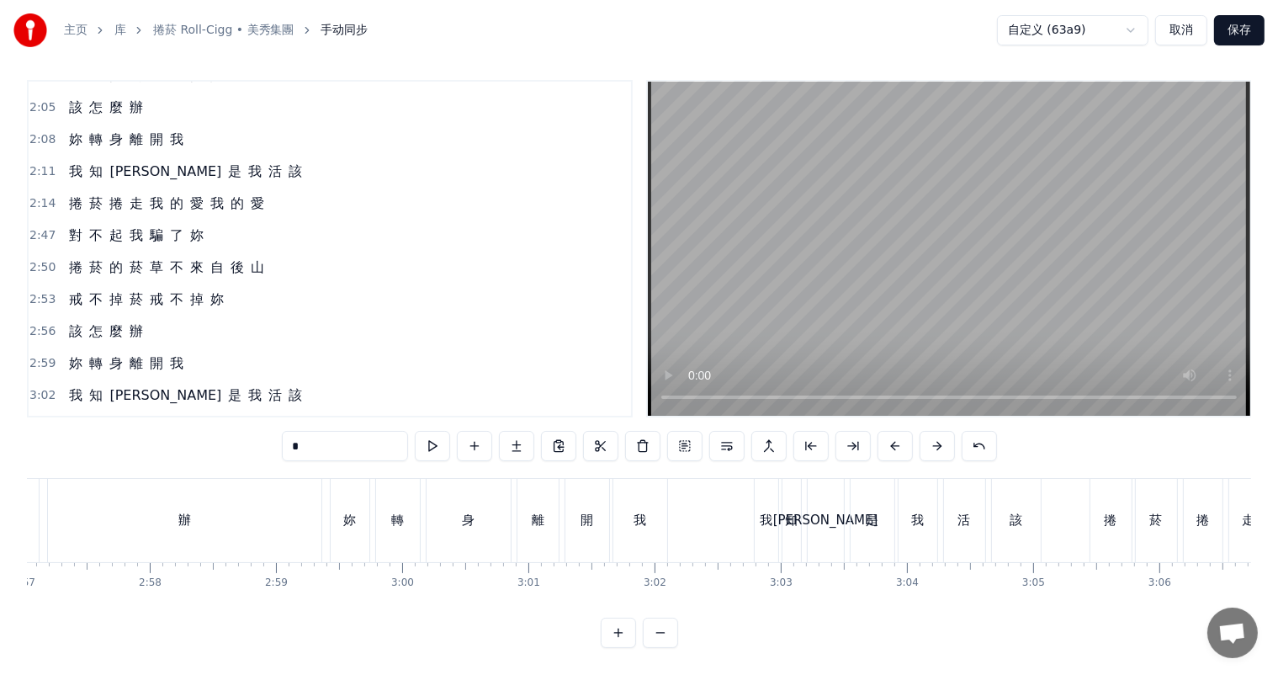
scroll to position [0, 22473]
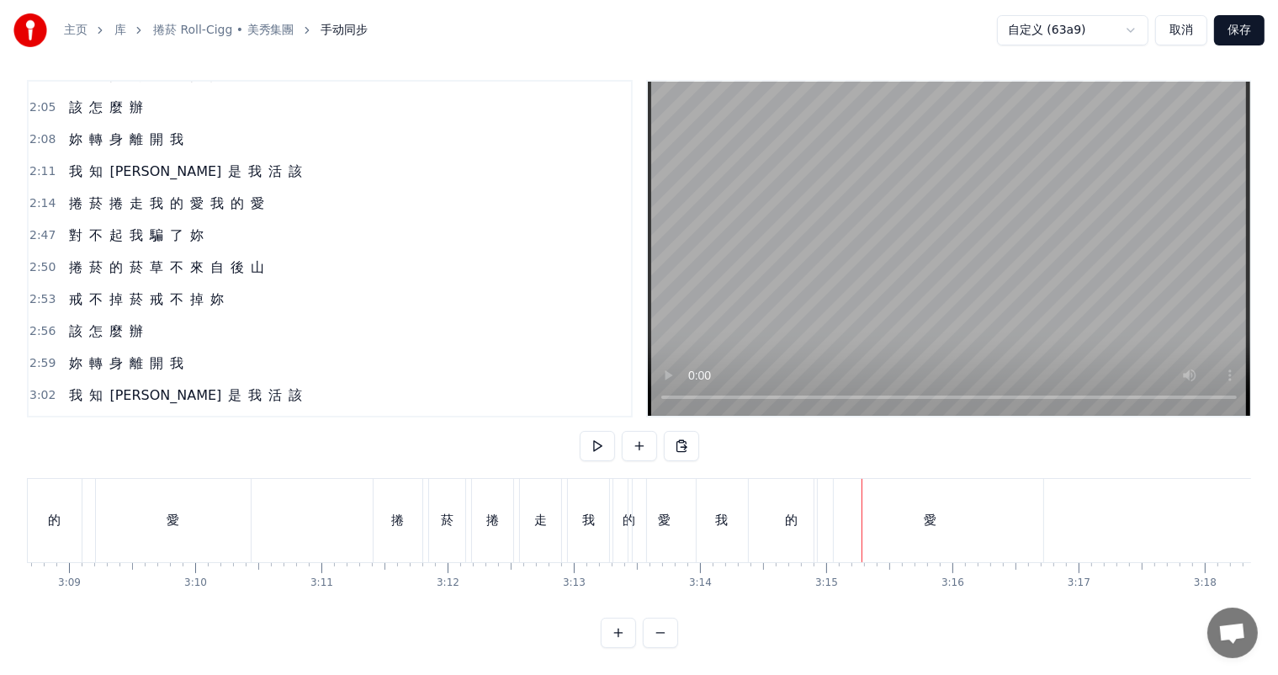
scroll to position [0, 23807]
click at [772, 501] on div "的" at bounding box center [791, 520] width 84 height 83
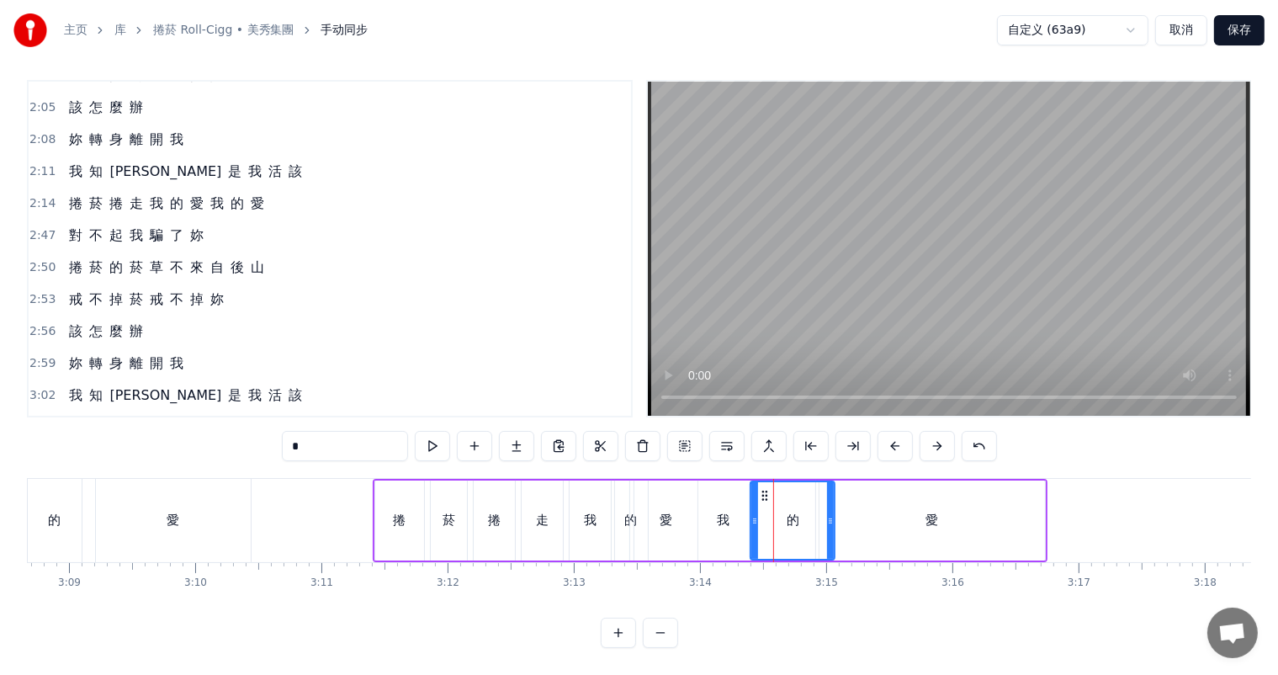
click at [722, 511] on div "我" at bounding box center [723, 520] width 13 height 19
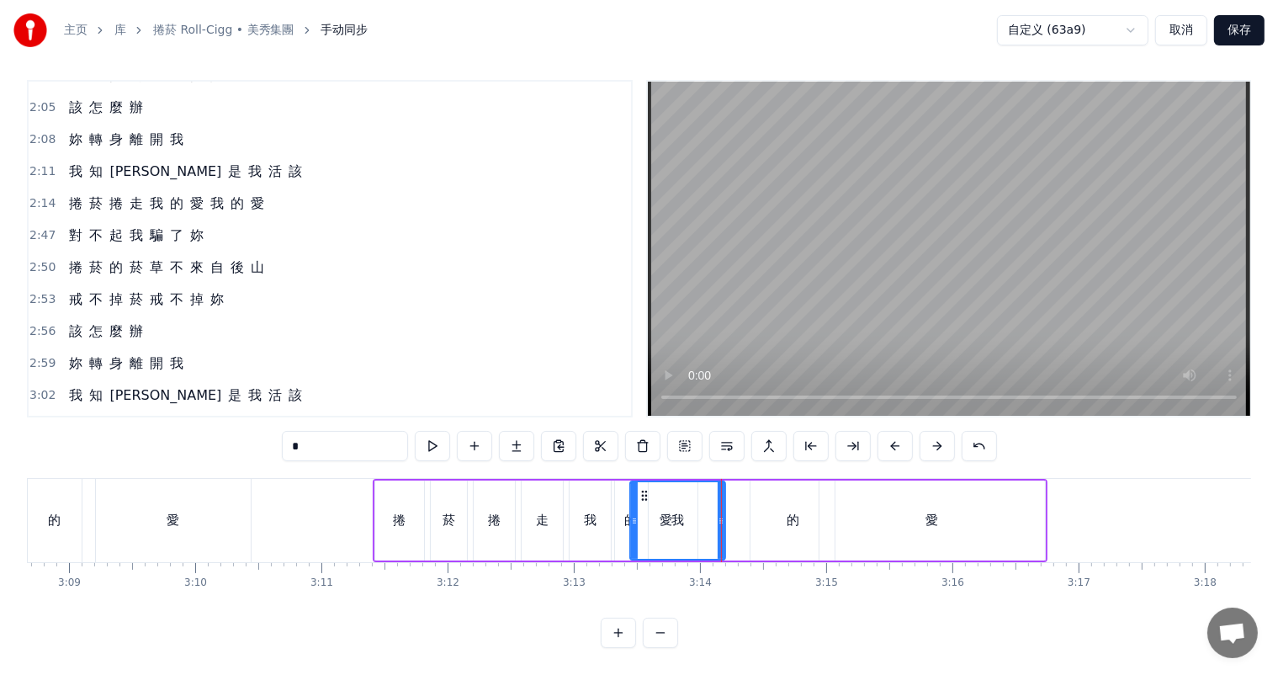
drag, startPoint x: 807, startPoint y: 507, endPoint x: 686, endPoint y: 498, distance: 121.5
click at [718, 514] on icon at bounding box center [721, 520] width 7 height 13
drag, startPoint x: 645, startPoint y: 474, endPoint x: 680, endPoint y: 474, distance: 34.5
click at [797, 511] on div "的" at bounding box center [793, 520] width 13 height 19
type input "*"
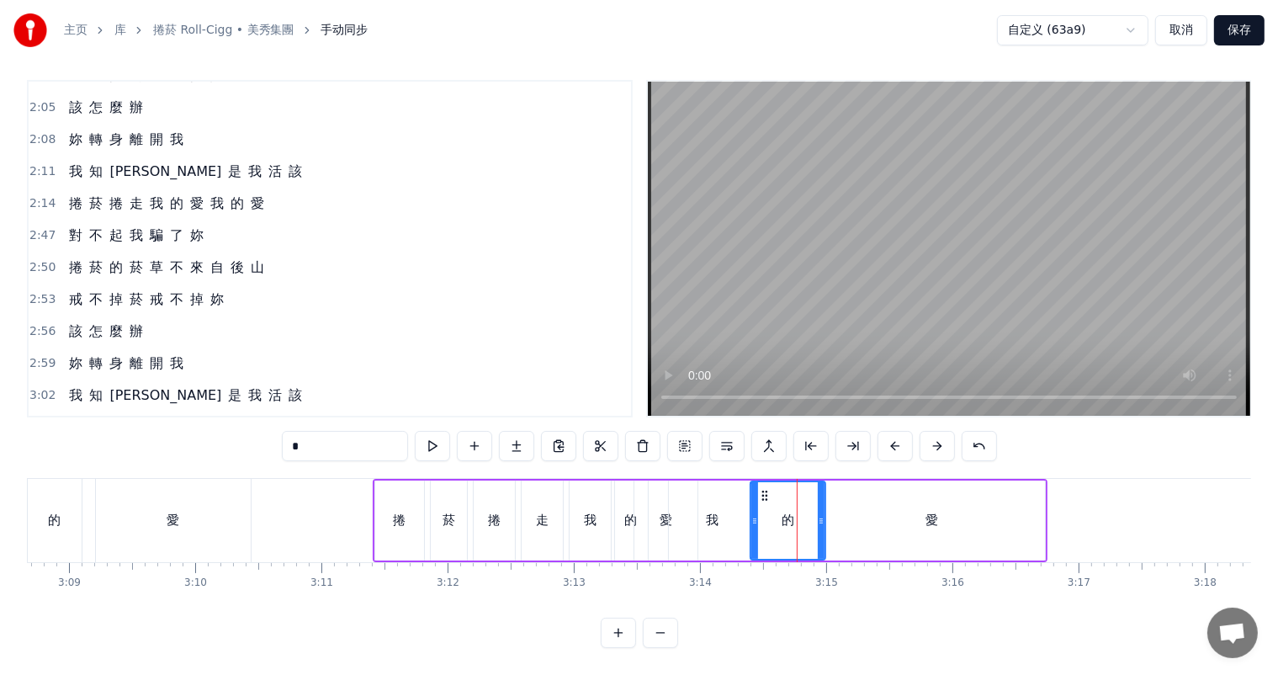
drag, startPoint x: 826, startPoint y: 505, endPoint x: 791, endPoint y: 489, distance: 38.8
click at [818, 514] on icon at bounding box center [821, 520] width 7 height 13
drag, startPoint x: 760, startPoint y: 477, endPoint x: 728, endPoint y: 478, distance: 32.0
click at [728, 489] on icon at bounding box center [730, 495] width 13 height 13
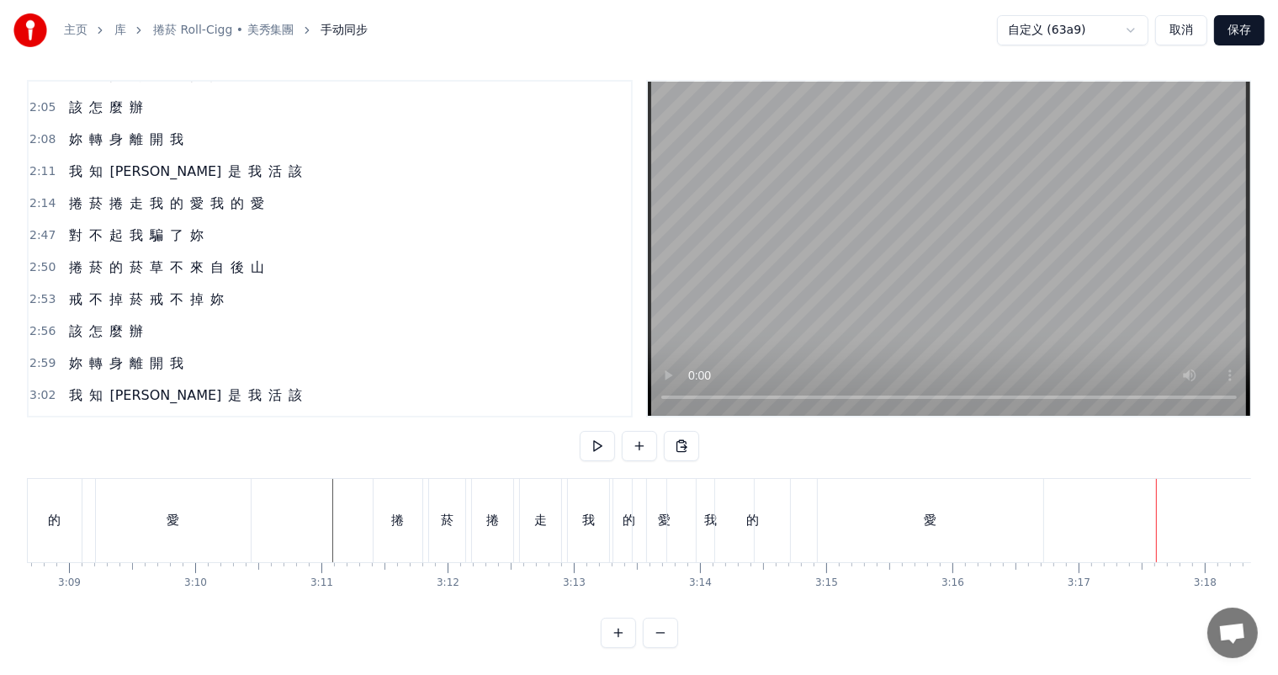
click at [661, 511] on div "愛" at bounding box center [664, 520] width 13 height 19
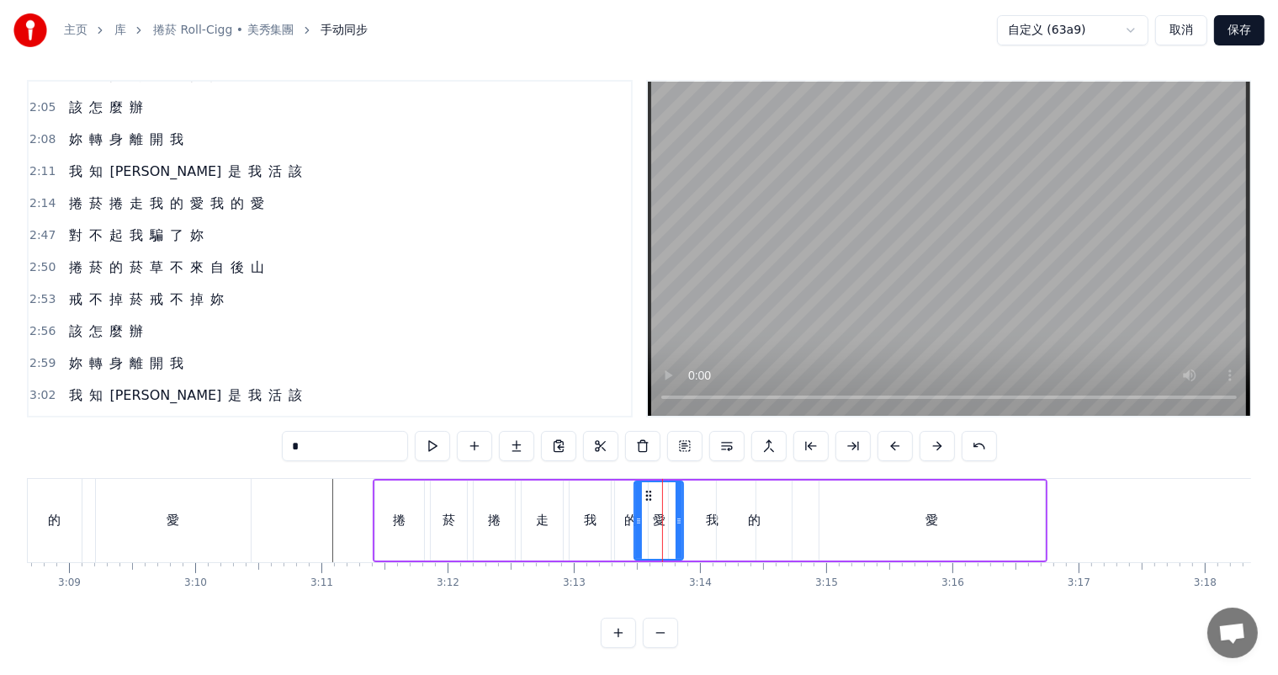
drag, startPoint x: 691, startPoint y: 503, endPoint x: 676, endPoint y: 506, distance: 14.5
click at [676, 514] on icon at bounding box center [678, 520] width 7 height 13
click at [712, 511] on div "我" at bounding box center [712, 520] width 13 height 19
type input "*"
drag, startPoint x: 750, startPoint y: 501, endPoint x: 710, endPoint y: 505, distance: 39.7
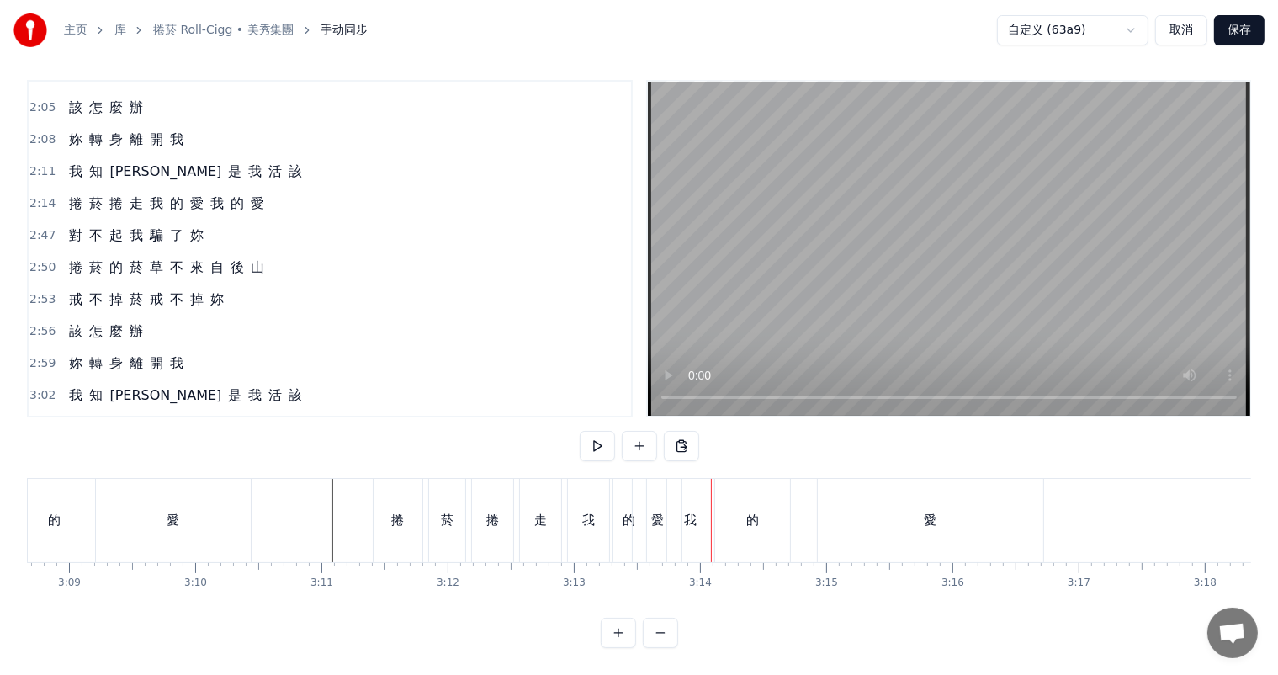
click at [752, 511] on div "的" at bounding box center [752, 520] width 13 height 19
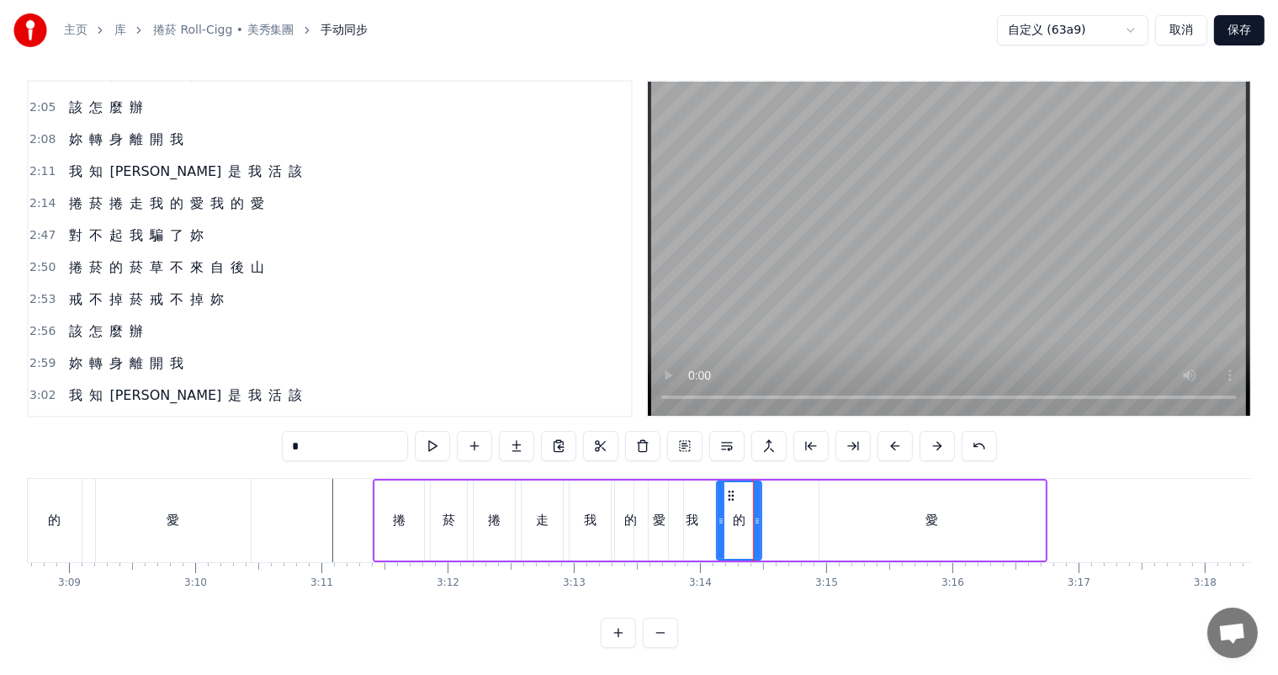
drag, startPoint x: 787, startPoint y: 505, endPoint x: 755, endPoint y: 508, distance: 31.3
click at [755, 514] on icon at bounding box center [757, 520] width 7 height 13
drag, startPoint x: 729, startPoint y: 474, endPoint x: 711, endPoint y: 474, distance: 18.5
click at [711, 489] on icon at bounding box center [710, 495] width 13 height 13
click at [929, 511] on div "愛" at bounding box center [931, 520] width 13 height 19
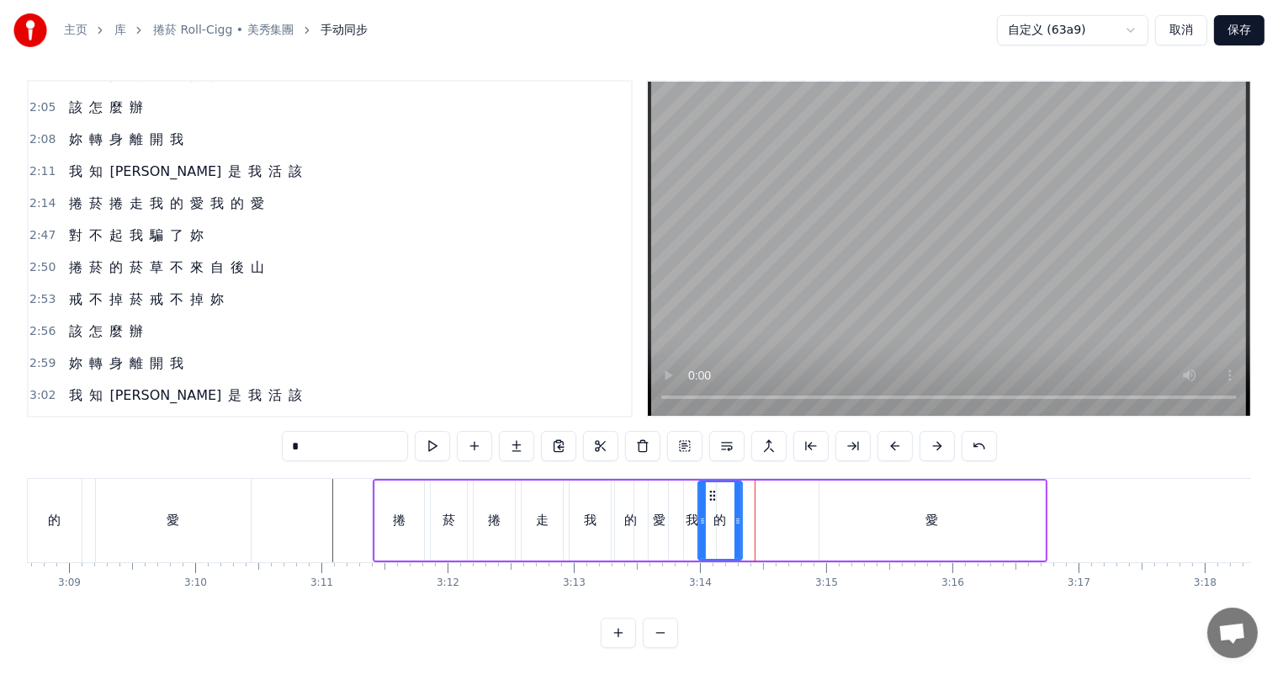
type input "*"
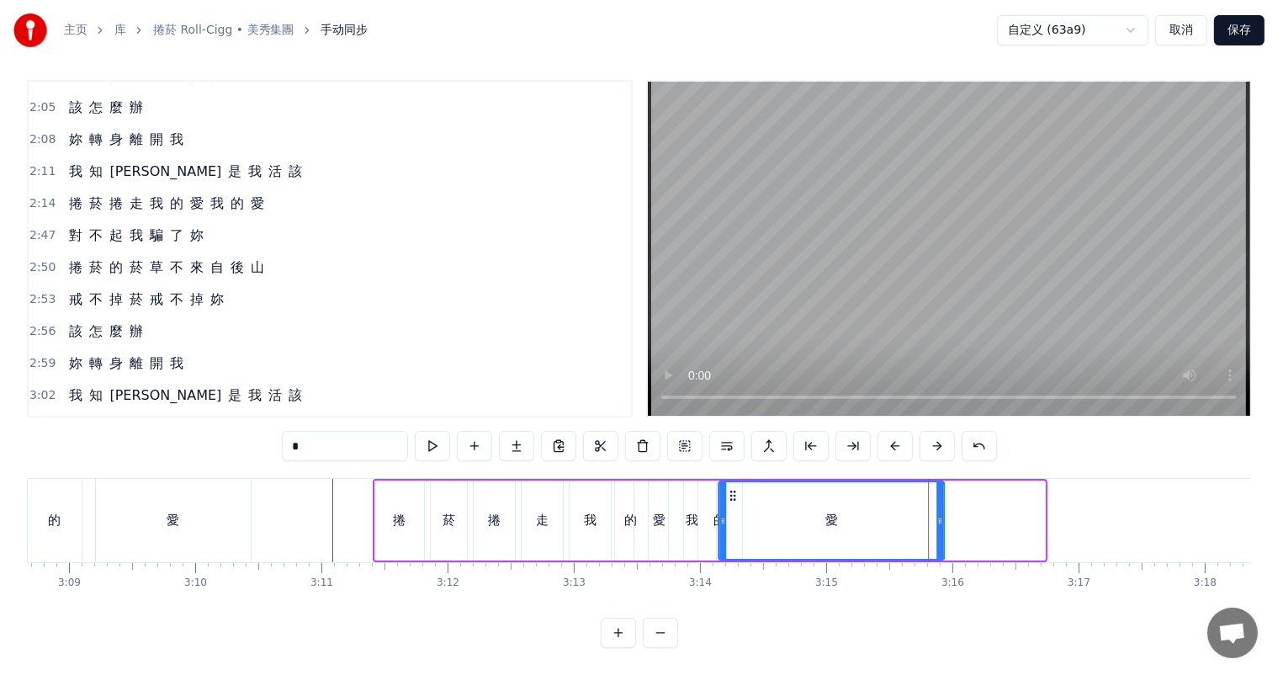
drag, startPoint x: 831, startPoint y: 479, endPoint x: 730, endPoint y: 485, distance: 101.1
click at [730, 489] on icon at bounding box center [732, 495] width 13 height 13
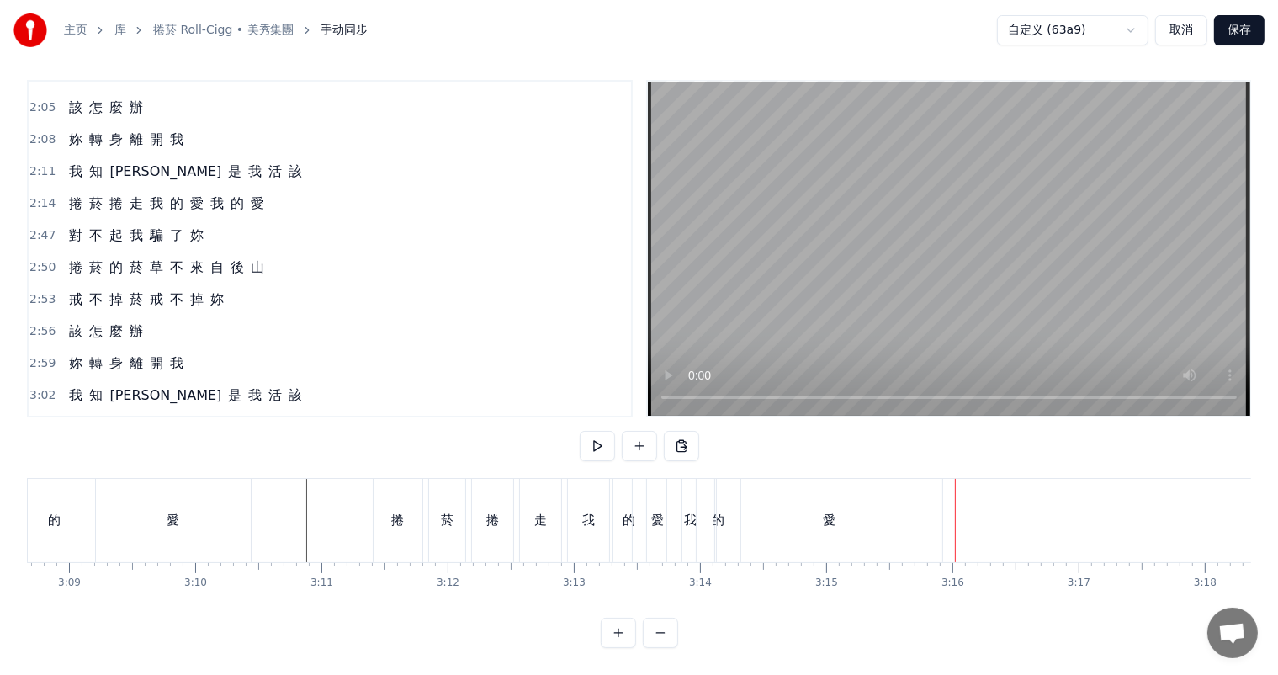
click at [708, 505] on div "的" at bounding box center [719, 520] width 44 height 83
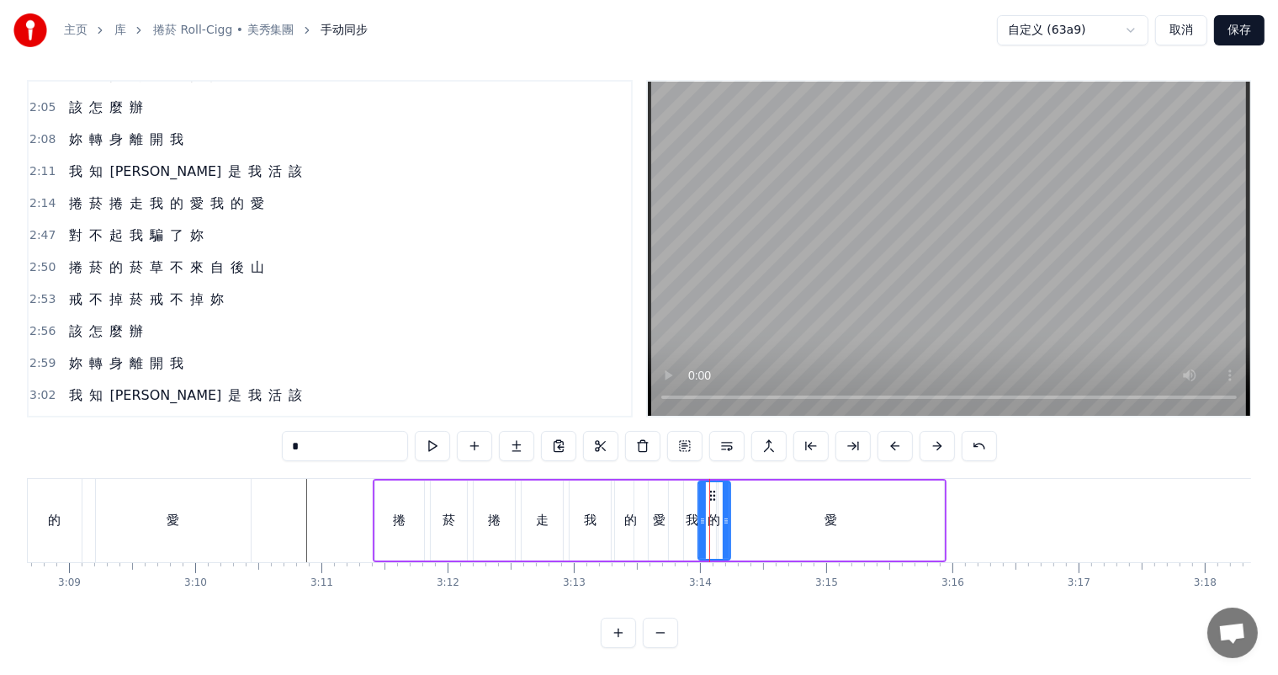
drag, startPoint x: 735, startPoint y: 507, endPoint x: 720, endPoint y: 506, distance: 15.2
click at [723, 514] on icon at bounding box center [726, 520] width 7 height 13
click at [691, 511] on div "我" at bounding box center [692, 520] width 13 height 19
drag, startPoint x: 709, startPoint y: 503, endPoint x: 692, endPoint y: 503, distance: 16.8
click at [692, 514] on icon at bounding box center [694, 520] width 7 height 13
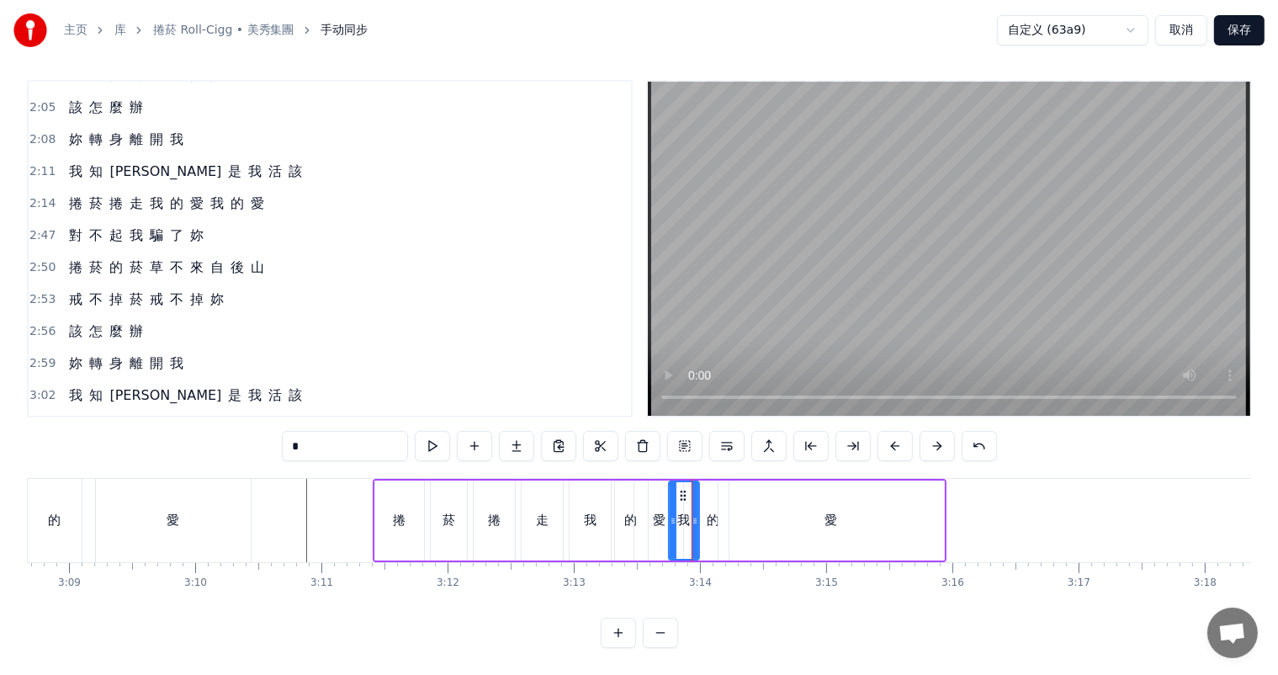
click at [653, 511] on div "愛" at bounding box center [659, 520] width 13 height 19
drag, startPoint x: 675, startPoint y: 504, endPoint x: 656, endPoint y: 503, distance: 19.4
click at [661, 514] on icon at bounding box center [664, 520] width 7 height 13
click at [649, 489] on icon at bounding box center [651, 495] width 13 height 13
click at [625, 511] on div "的" at bounding box center [631, 520] width 13 height 19
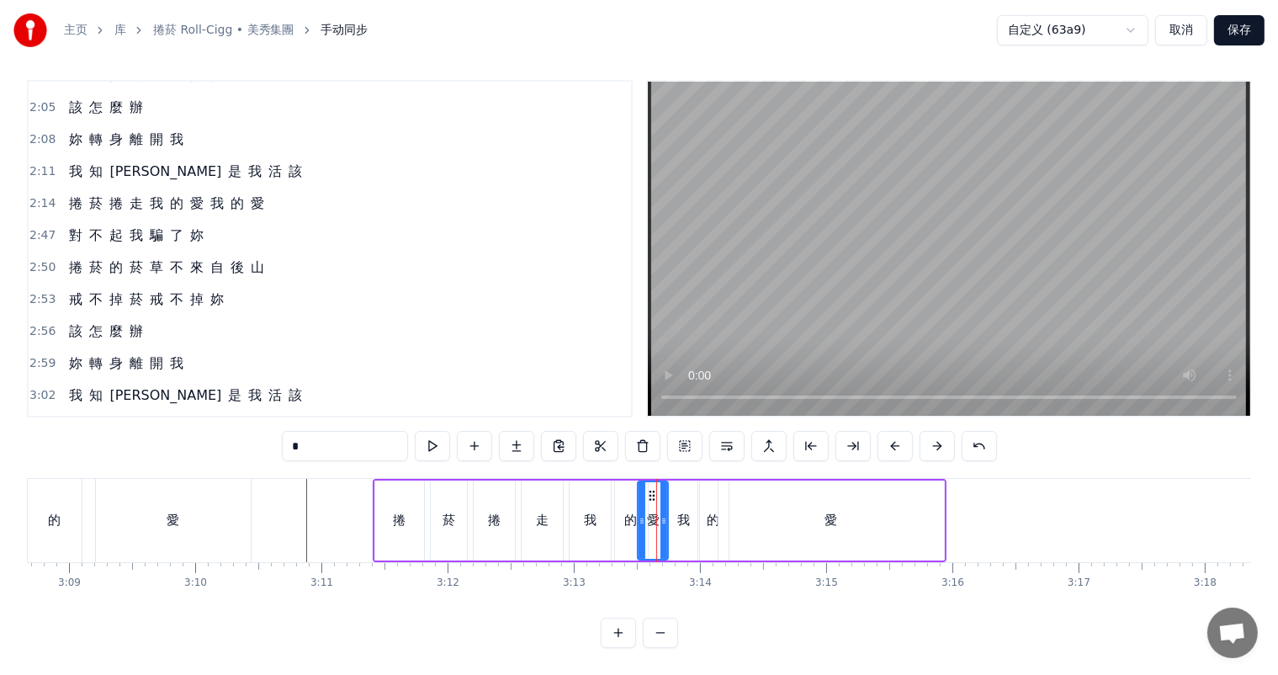
type input "*"
click at [620, 489] on icon at bounding box center [622, 495] width 13 height 13
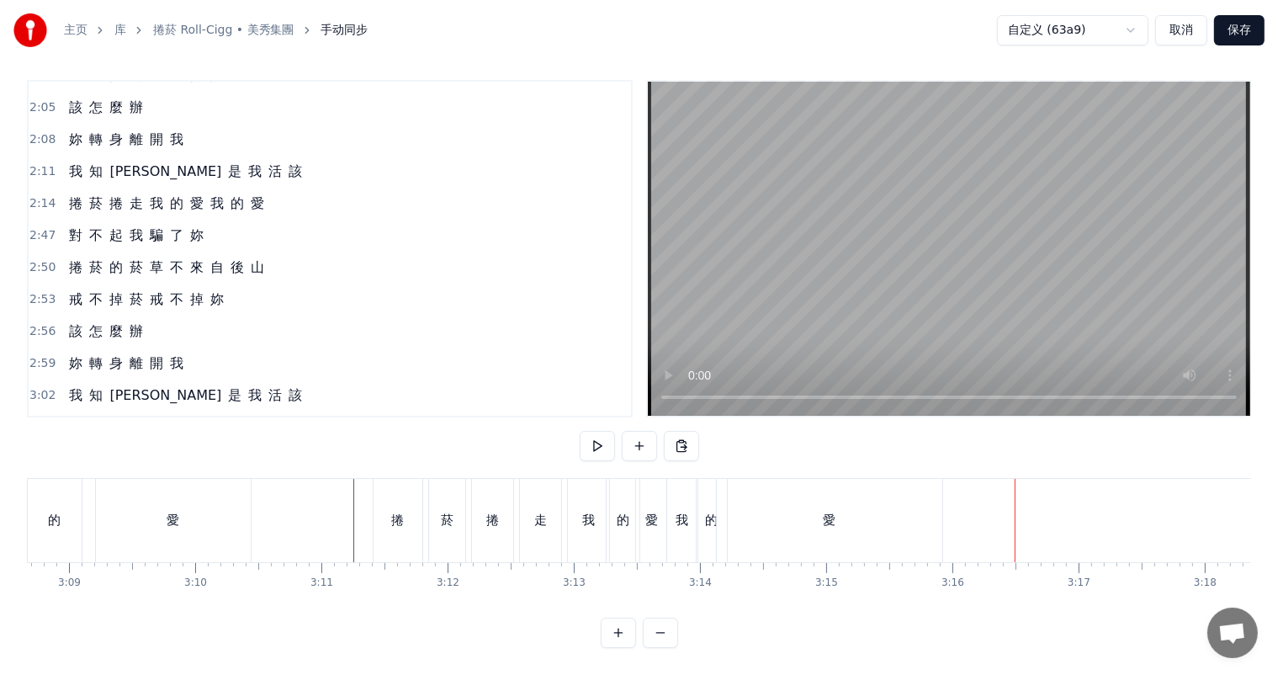
click at [706, 511] on div "的" at bounding box center [711, 520] width 13 height 19
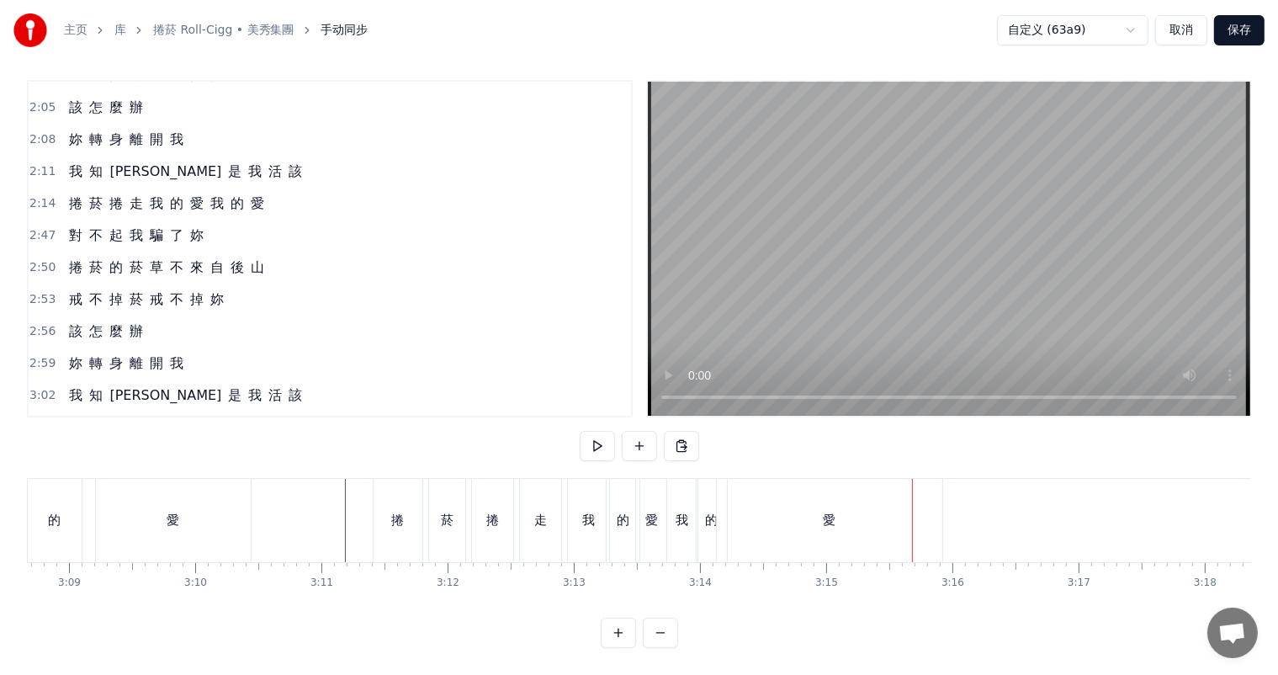
click at [584, 511] on div "我" at bounding box center [588, 520] width 13 height 19
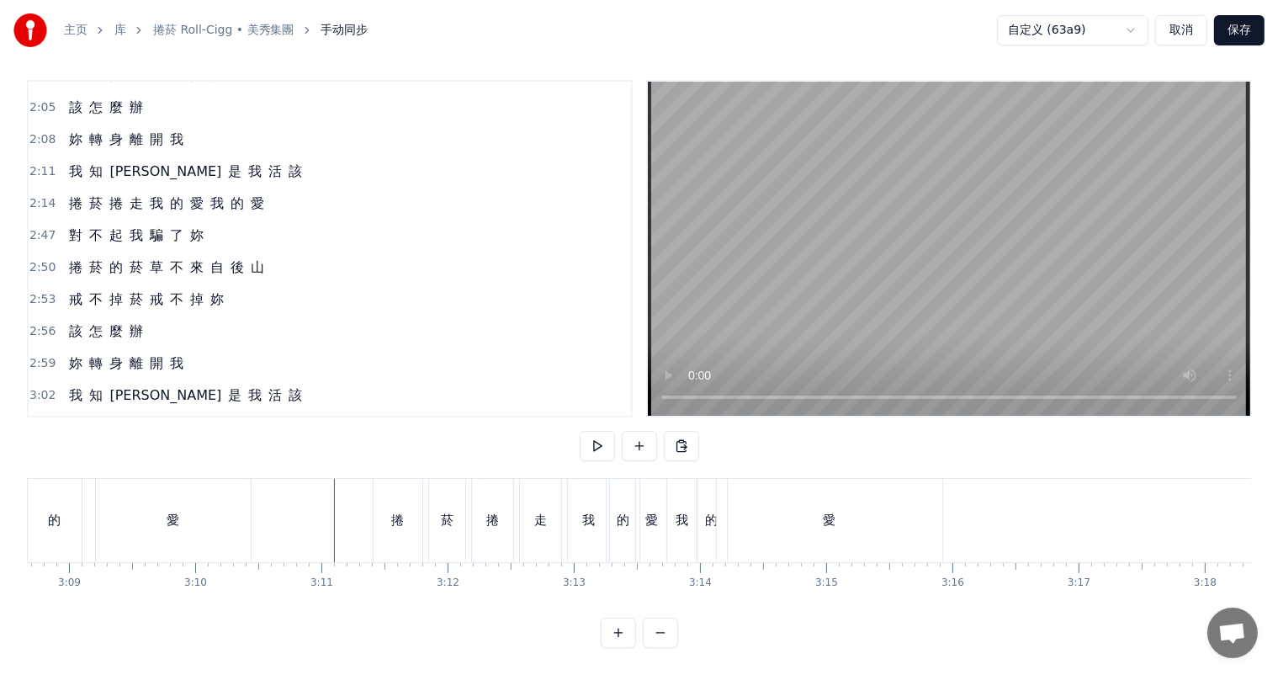
click at [686, 511] on div "我" at bounding box center [681, 520] width 13 height 19
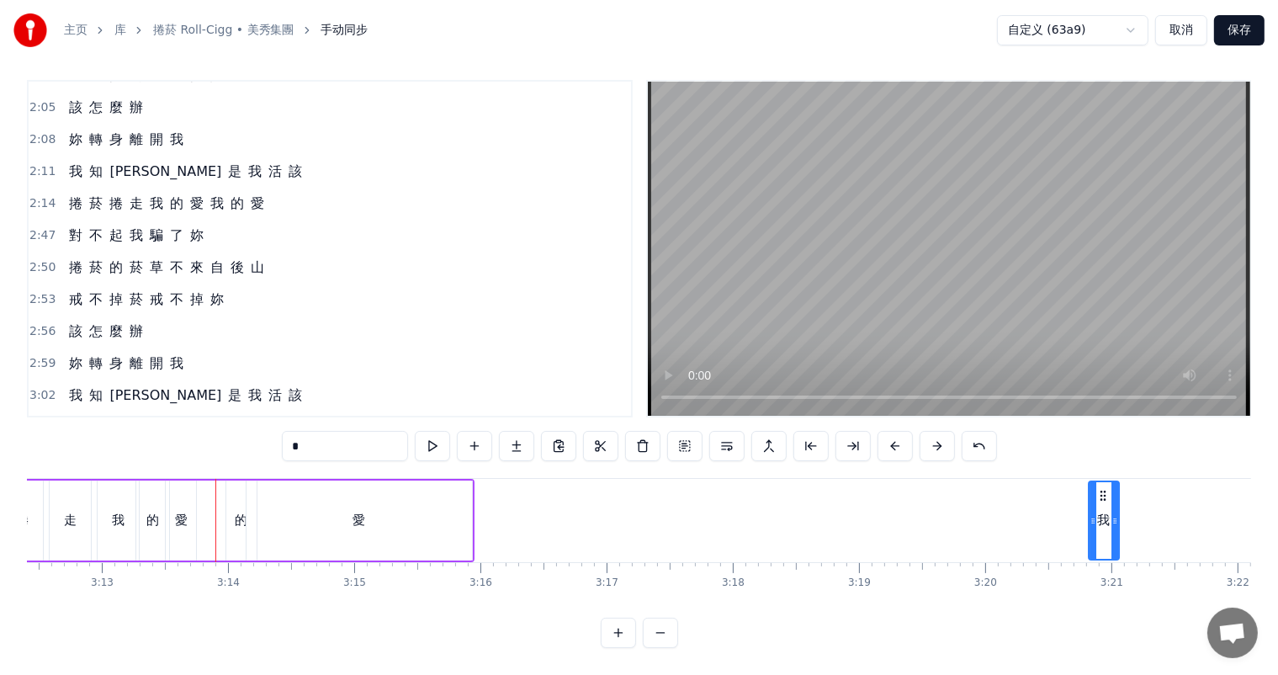
scroll to position [0, 24282]
drag, startPoint x: 680, startPoint y: 474, endPoint x: 927, endPoint y: 480, distance: 247.4
click at [238, 511] on div "的" at bounding box center [237, 520] width 13 height 19
type input "*"
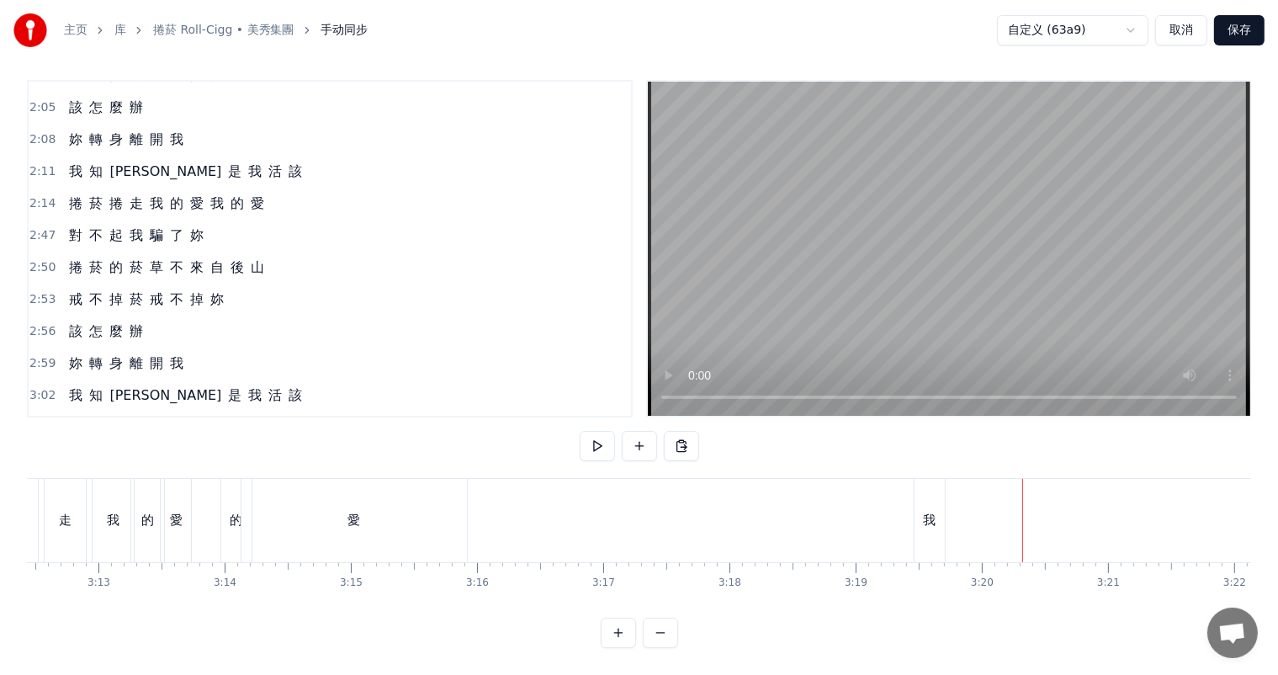
click at [232, 511] on div "的" at bounding box center [236, 520] width 13 height 19
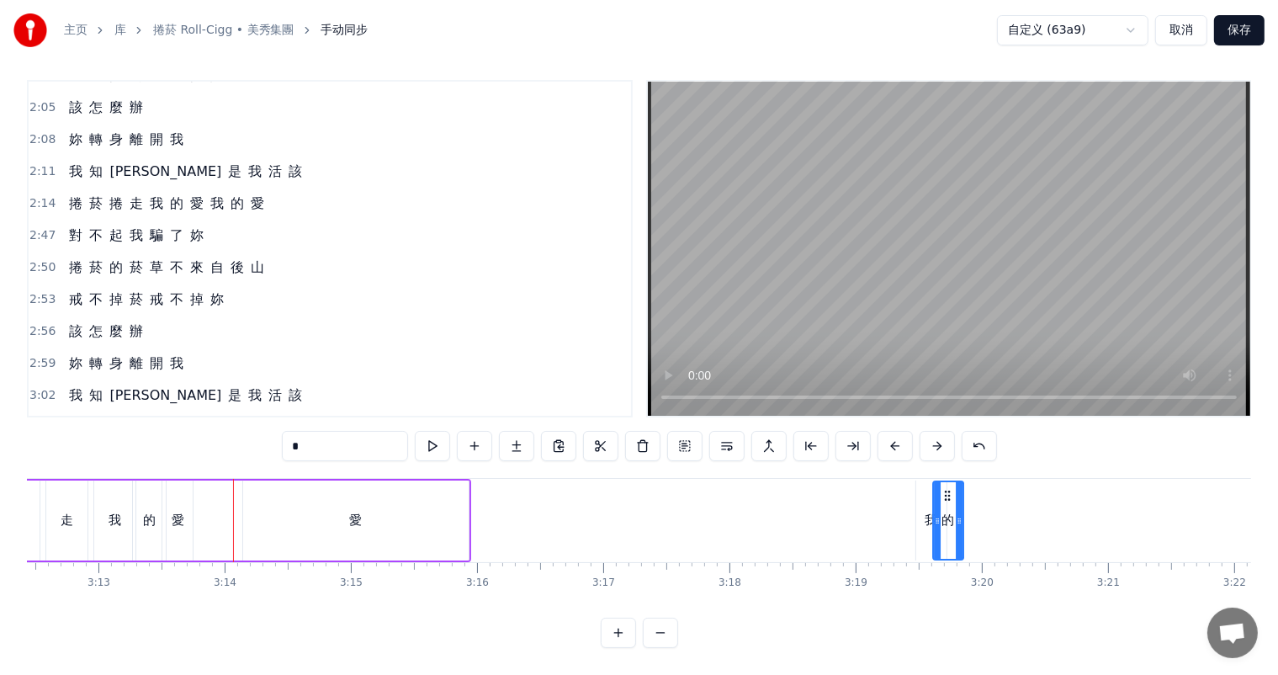
drag, startPoint x: 234, startPoint y: 475, endPoint x: 1029, endPoint y: 483, distance: 795.0
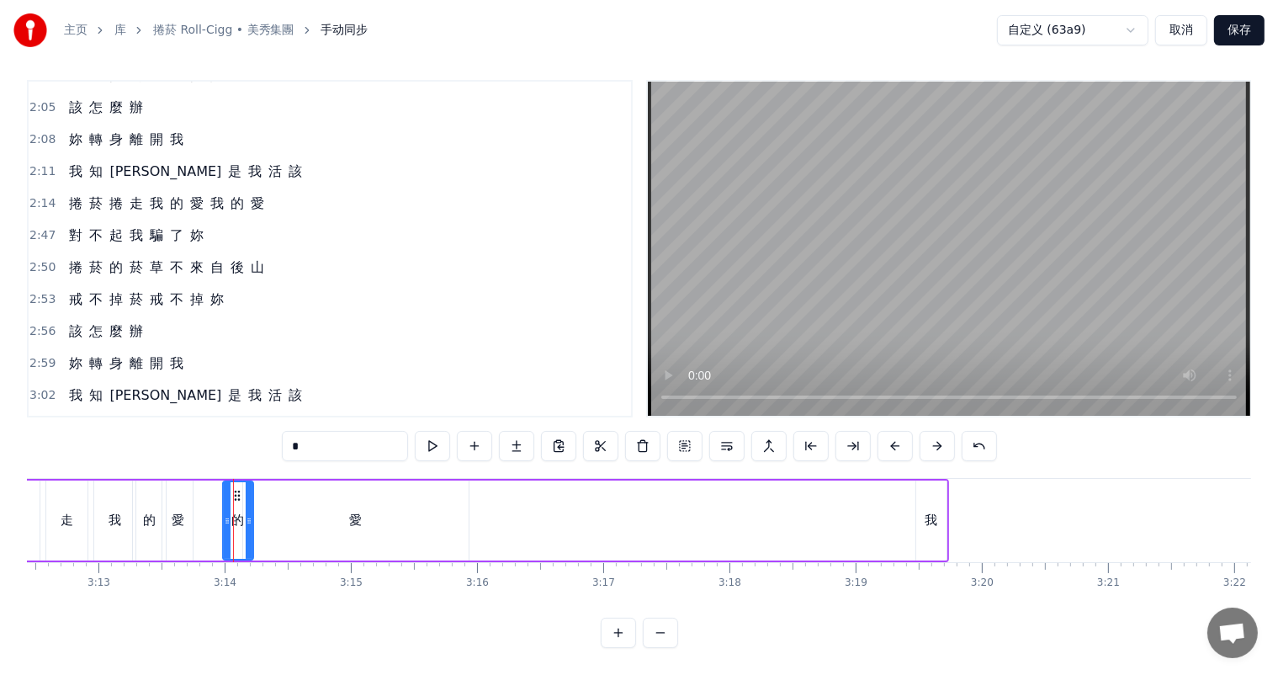
scroll to position [0, 24289]
drag, startPoint x: 335, startPoint y: 508, endPoint x: 319, endPoint y: 501, distance: 17.7
click at [333, 507] on div "愛" at bounding box center [348, 520] width 225 height 80
type input "*"
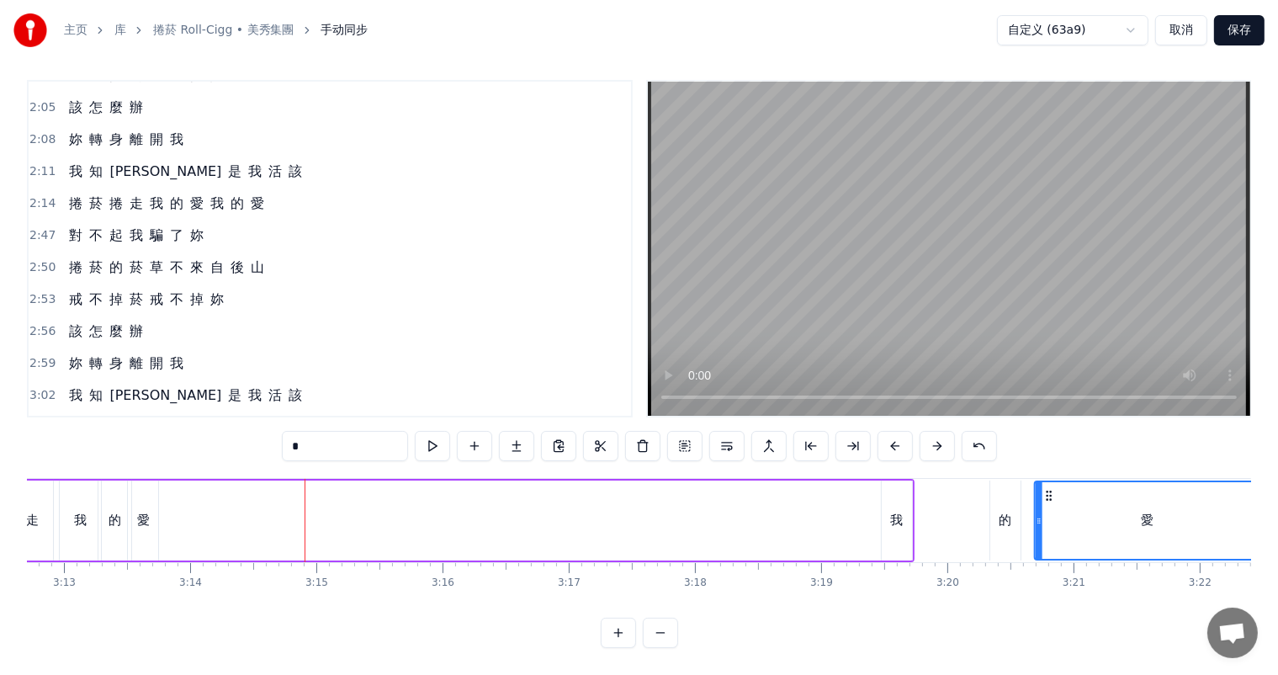
drag, startPoint x: 251, startPoint y: 479, endPoint x: 906, endPoint y: 485, distance: 655.3
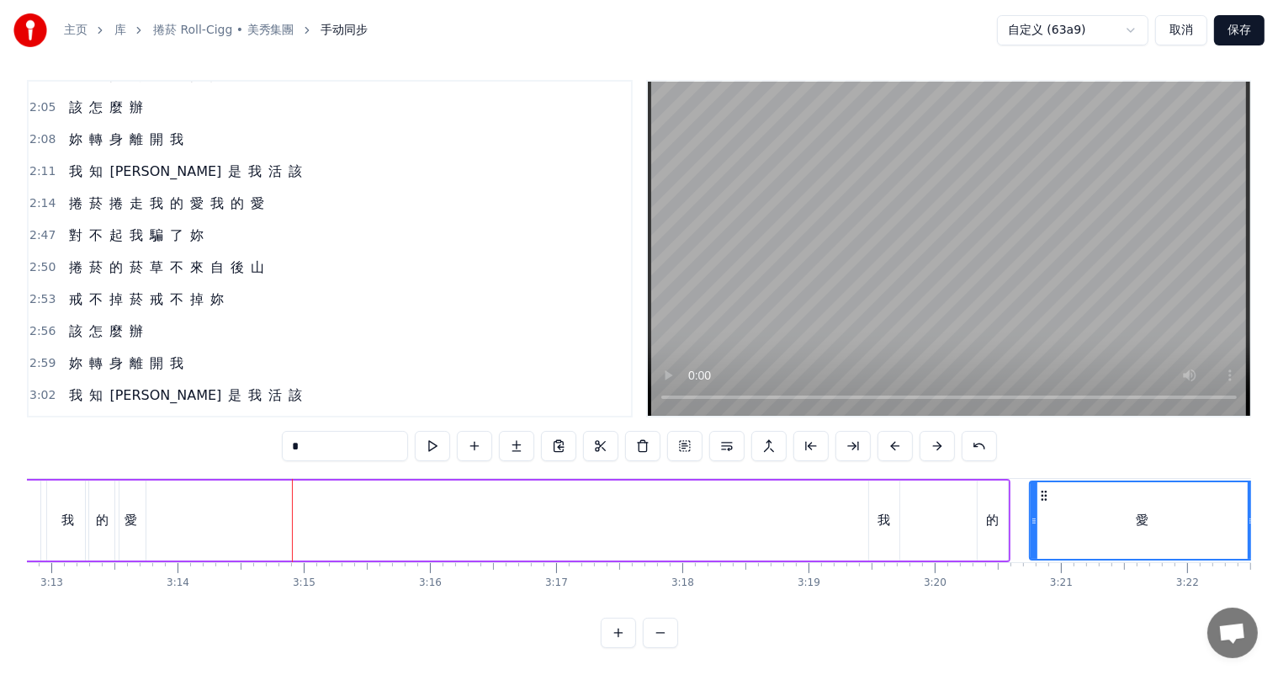
click at [781, 505] on div "捲 菸 捲 走 我 的 愛 我 的 愛" at bounding box center [430, 520] width 1160 height 83
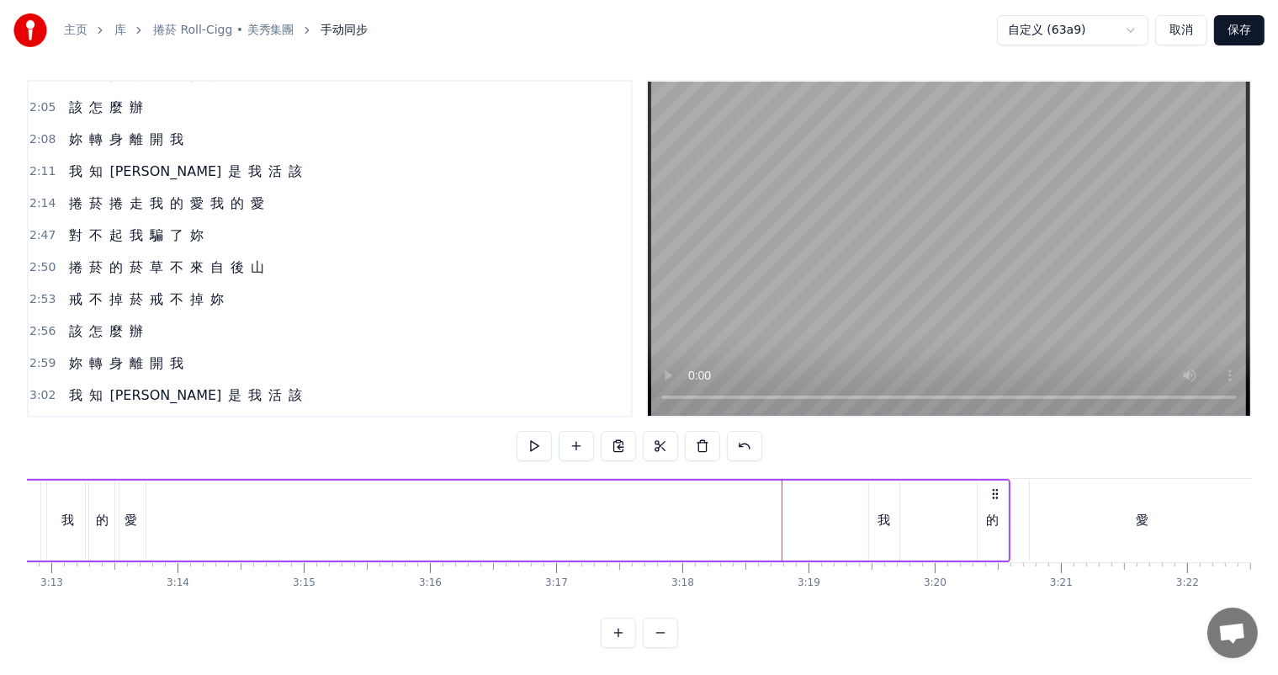
click at [609, 508] on div "捲 菸 捲 走 我 的 愛 我 的 愛" at bounding box center [430, 520] width 1160 height 83
click at [230, 511] on div "捲 菸 捲 走 我 的 愛 我 的 愛" at bounding box center [430, 520] width 1160 height 83
drag, startPoint x: 887, startPoint y: 508, endPoint x: 900, endPoint y: 505, distance: 13.1
click at [900, 505] on div "捲 菸 捲 走 我 的 愛 我 的 愛" at bounding box center [430, 520] width 1160 height 83
click at [883, 511] on div "我" at bounding box center [884, 520] width 13 height 19
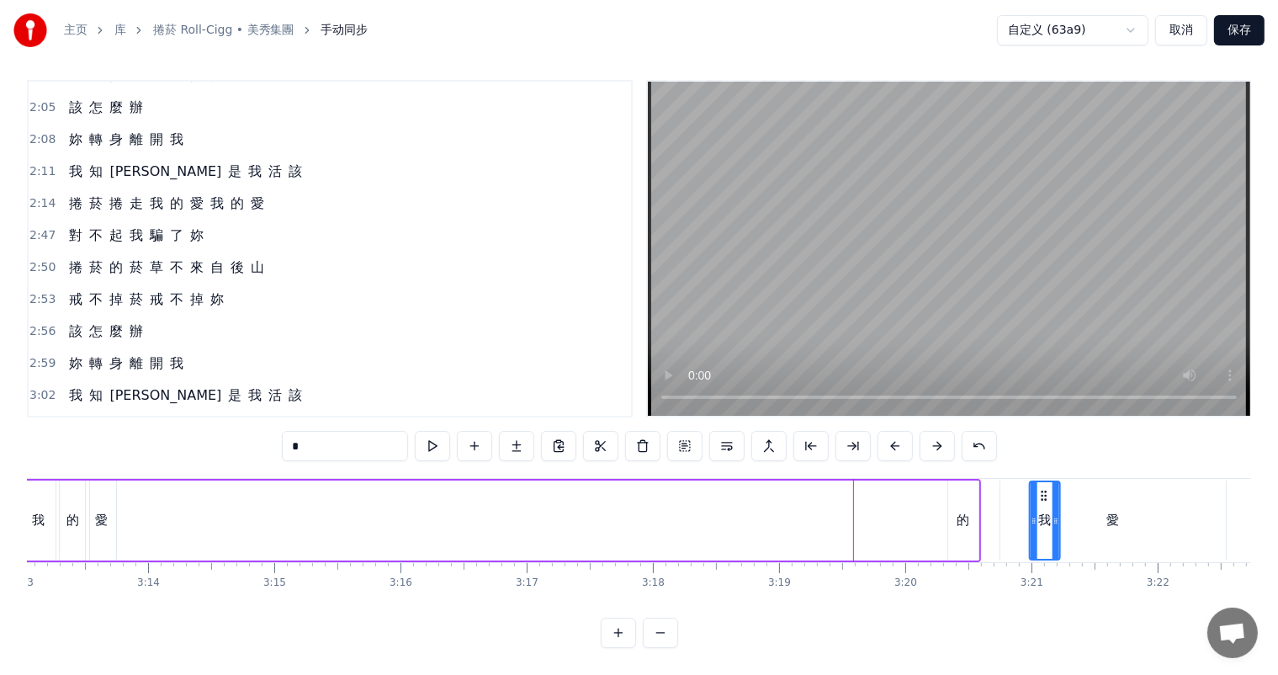
drag, startPoint x: 880, startPoint y: 478, endPoint x: 1049, endPoint y: 477, distance: 169.1
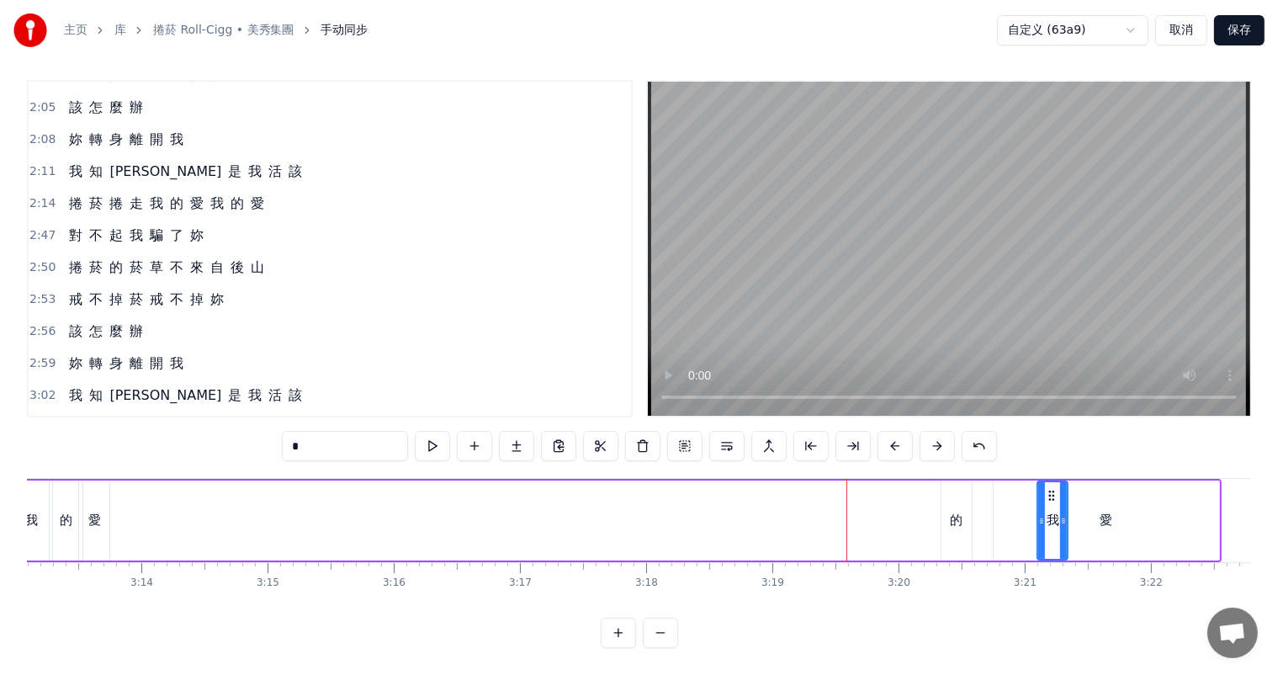
click at [960, 511] on div "的" at bounding box center [956, 520] width 13 height 19
type input "*"
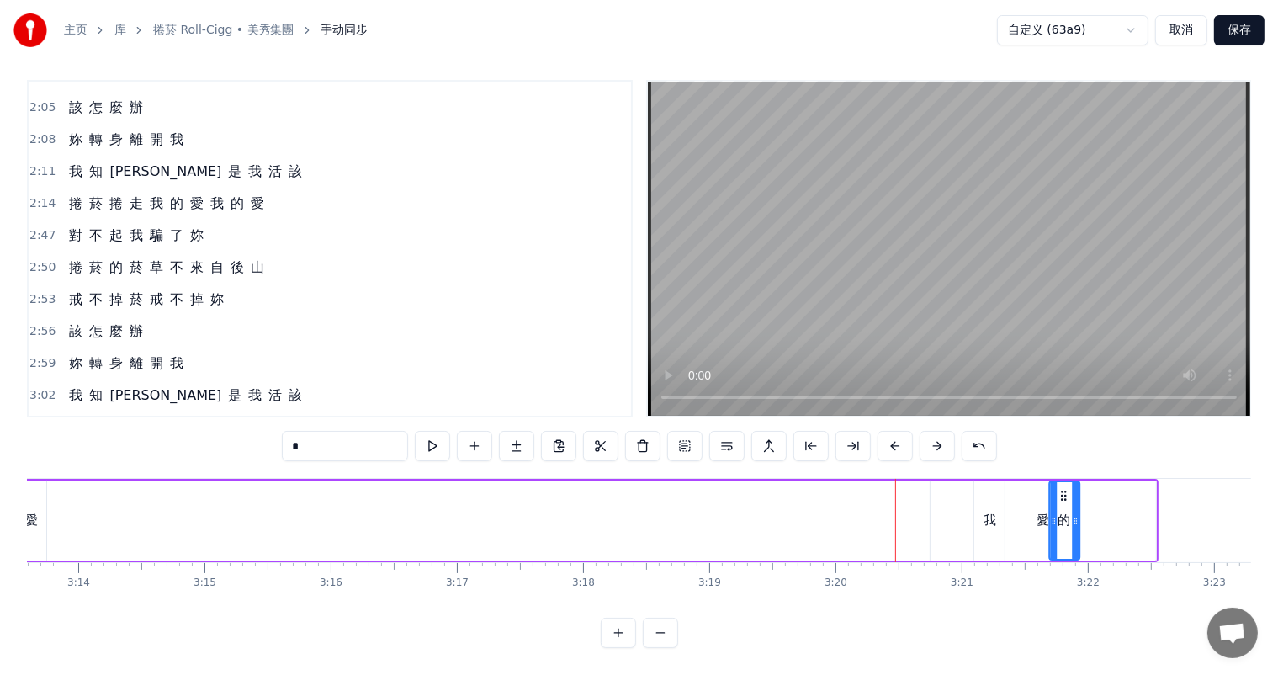
scroll to position [0, 24453]
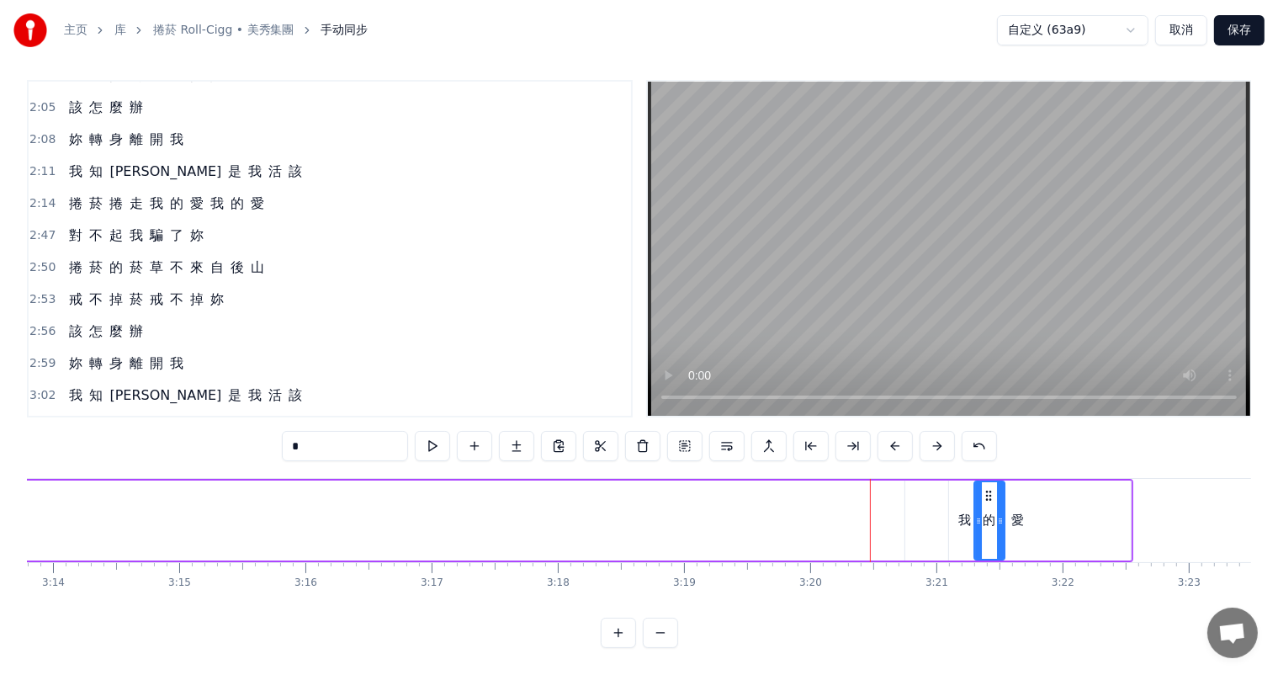
drag, startPoint x: 962, startPoint y: 477, endPoint x: 981, endPoint y: 482, distance: 20.0
drag, startPoint x: 811, startPoint y: 498, endPoint x: 861, endPoint y: 488, distance: 51.5
click at [813, 498] on div "捲 菸 捲 走 我 的 愛 愛 我 的" at bounding box center [354, 520] width 1257 height 83
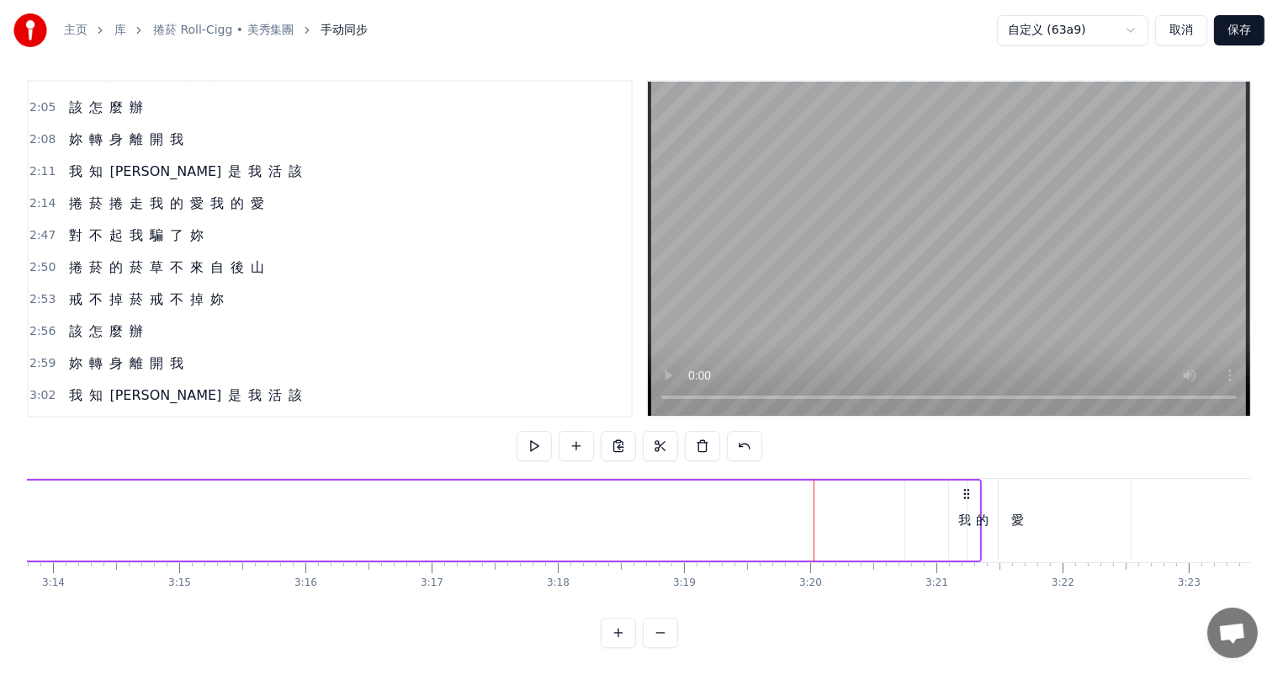
click at [787, 479] on div "捲 菸 捲 走 我 的 愛 愛 我 的" at bounding box center [354, 520] width 1257 height 83
click at [574, 506] on div "捲 菸 捲 走 我 的 愛 愛 我 的" at bounding box center [354, 520] width 1257 height 83
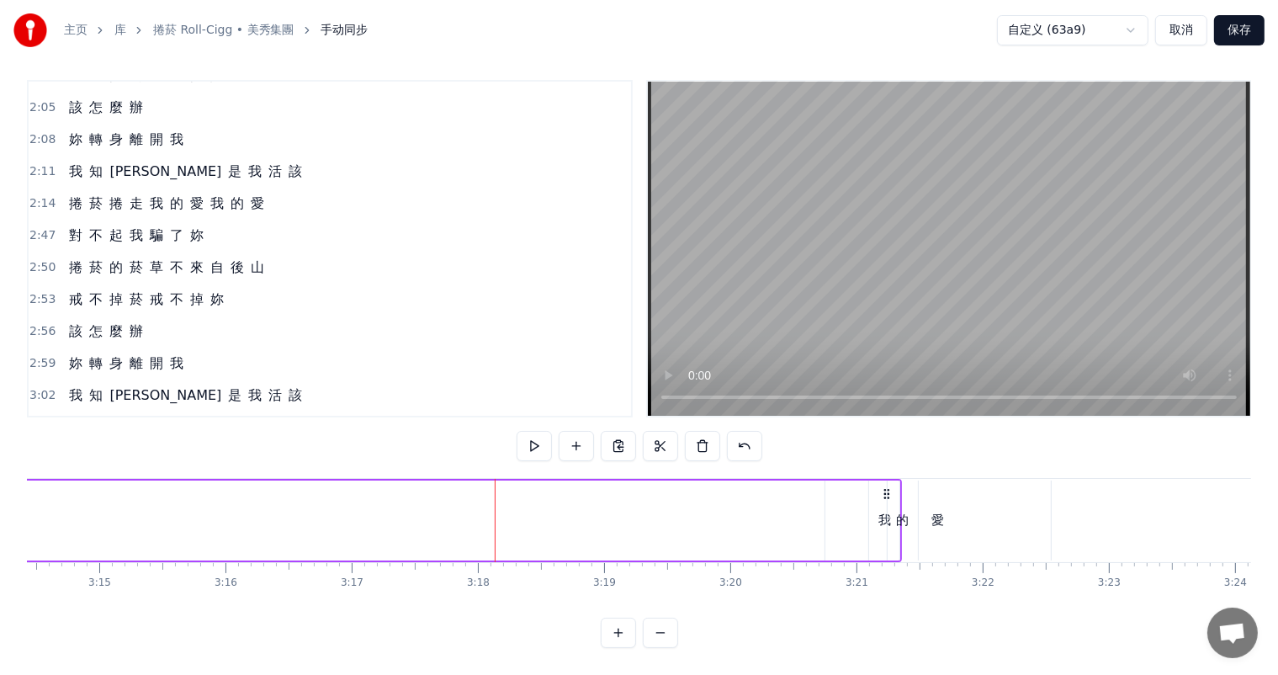
scroll to position [0, 24584]
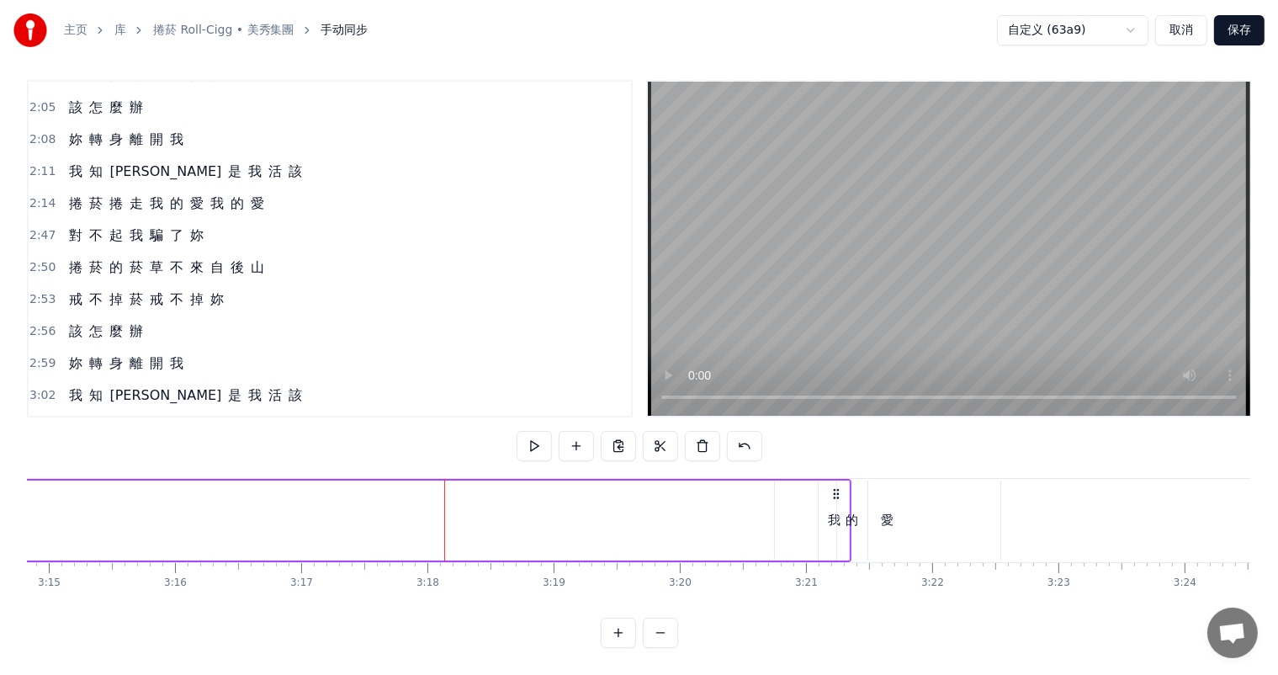
click at [831, 511] on div "我" at bounding box center [834, 520] width 13 height 19
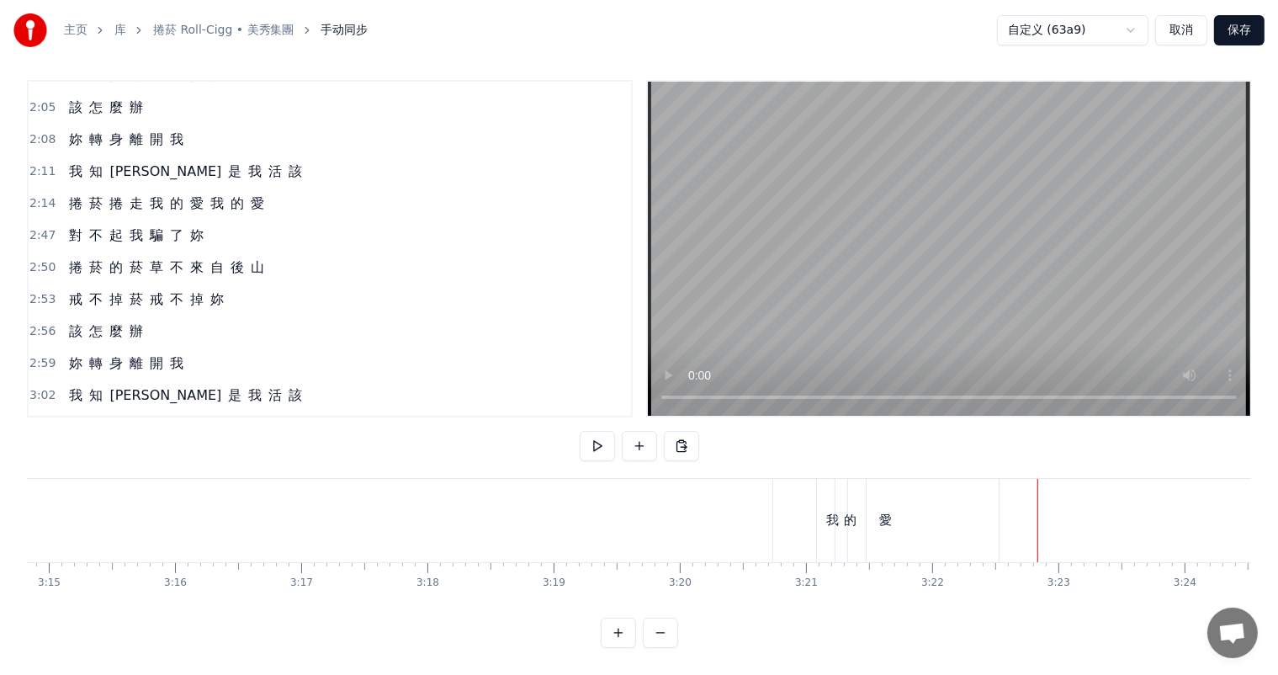
click at [829, 511] on div "我" at bounding box center [832, 520] width 13 height 19
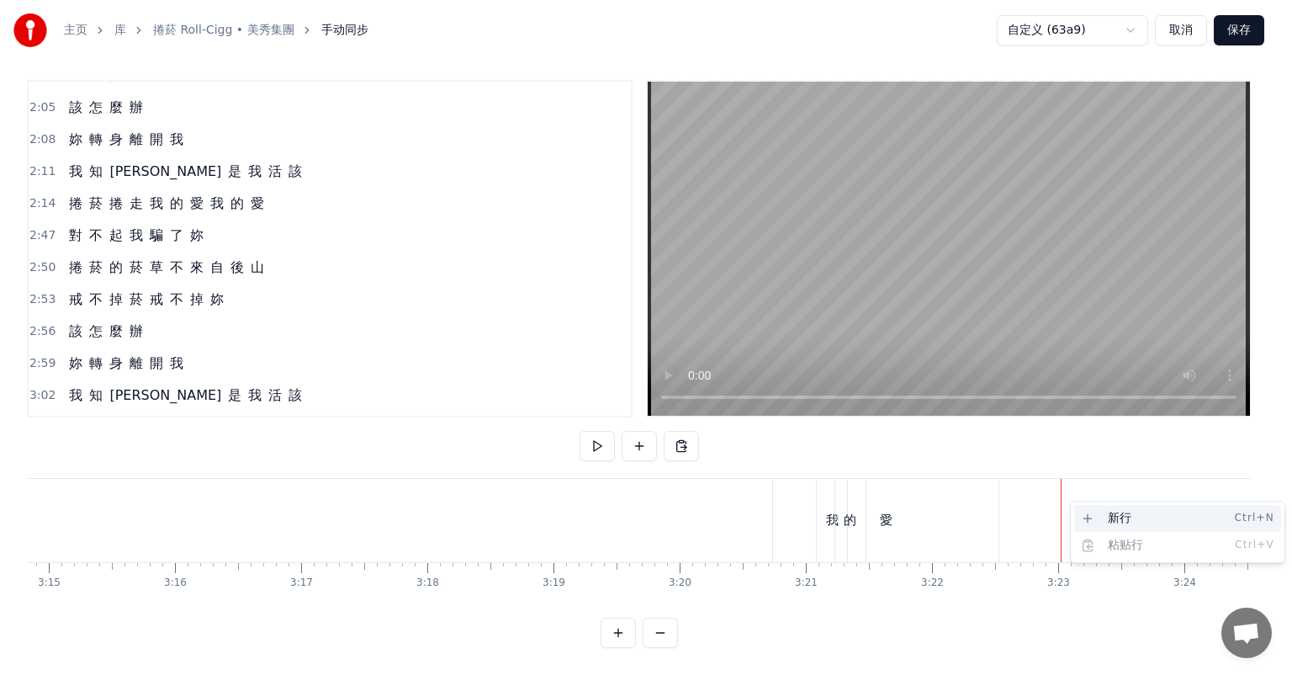
click at [1094, 518] on div "新行 Ctrl+N" at bounding box center [1177, 518] width 207 height 27
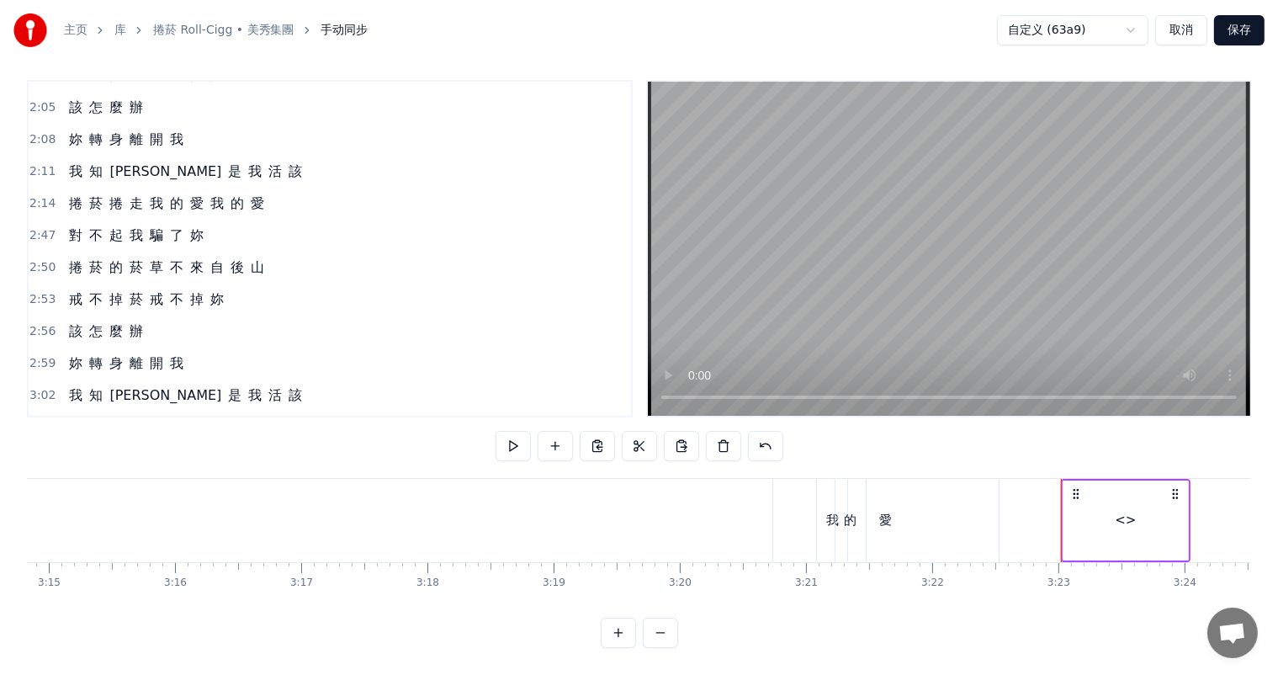
click at [1127, 511] on div "<>" at bounding box center [1125, 520] width 21 height 19
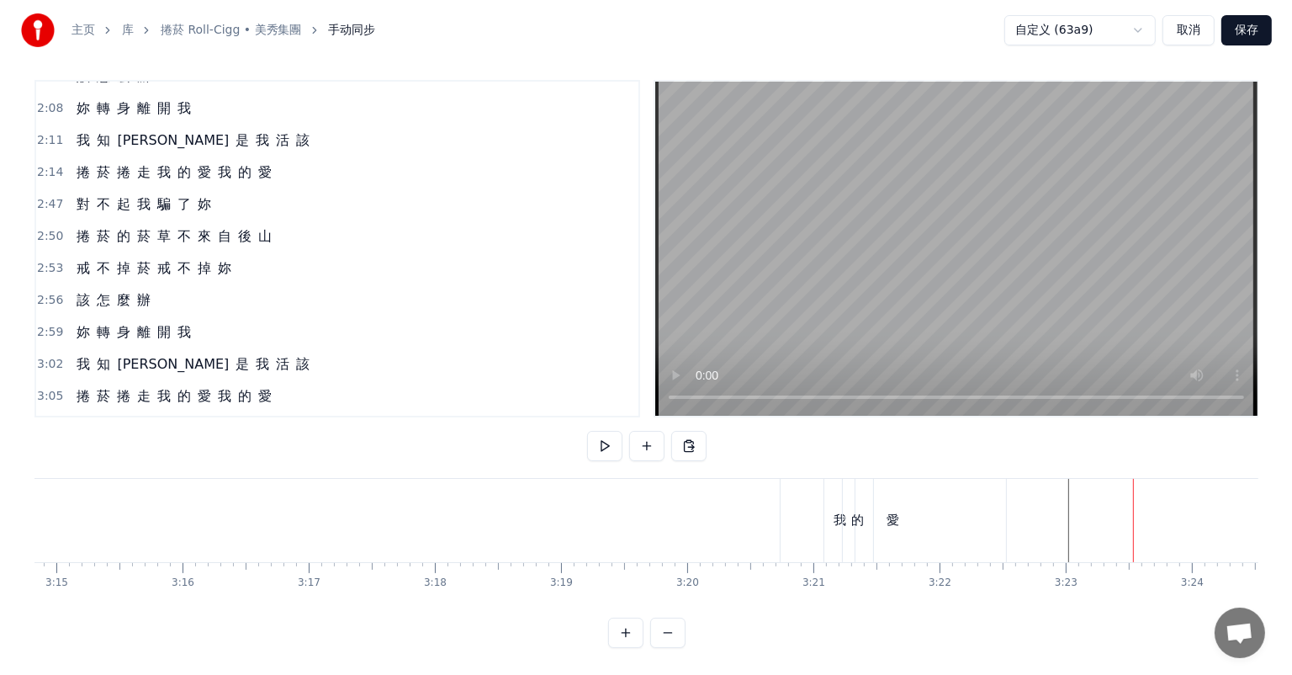
scroll to position [1460, 0]
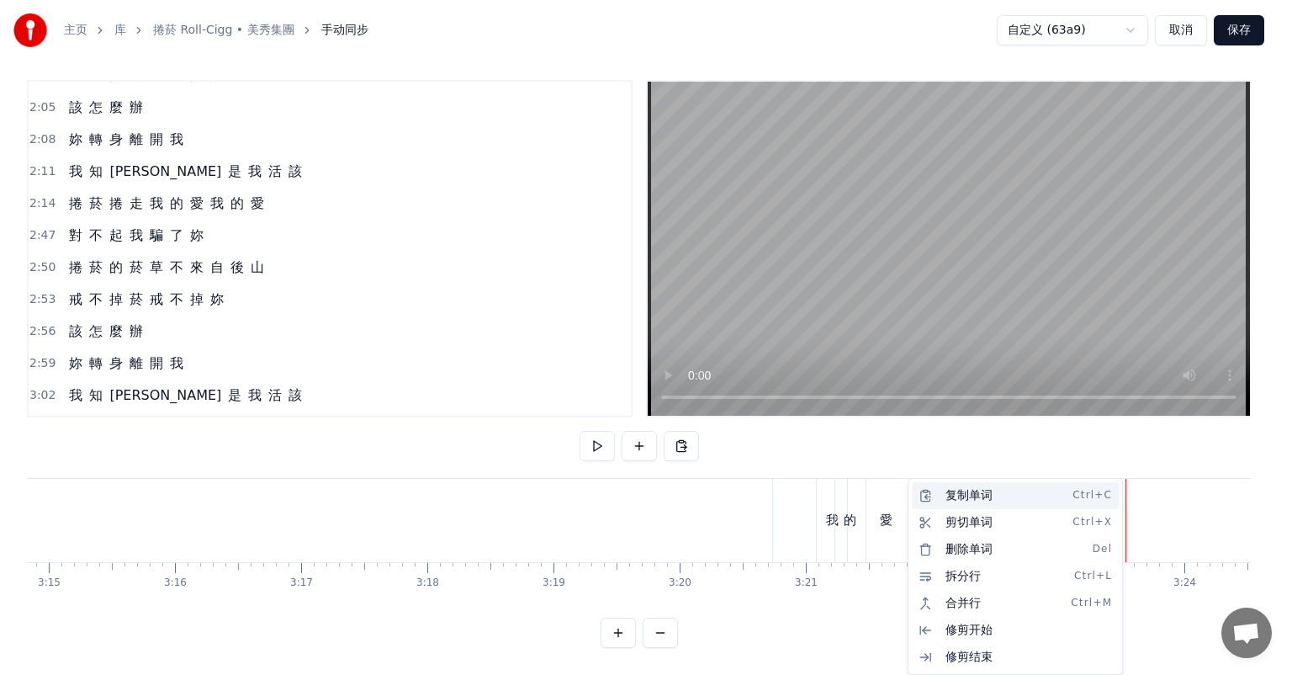
click at [1034, 505] on div "复制单词 Ctrl+C" at bounding box center [1015, 495] width 207 height 27
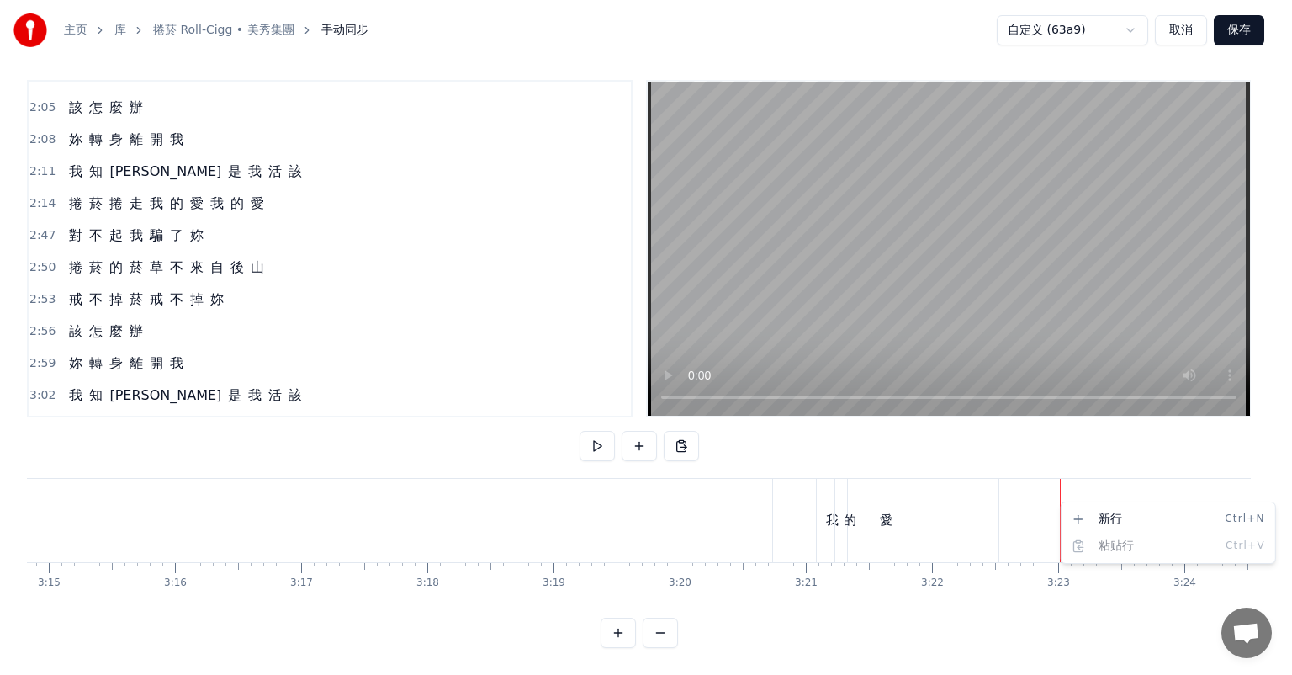
click at [922, 503] on div "愛" at bounding box center [885, 520] width 225 height 83
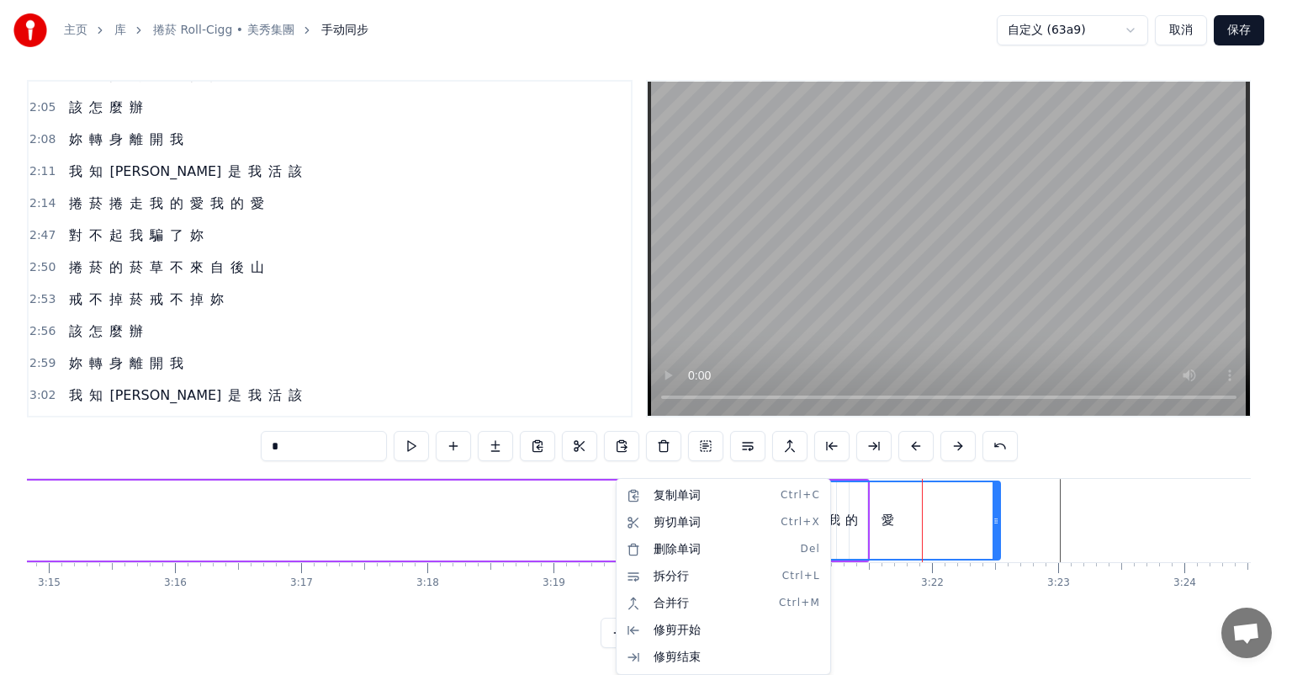
click at [599, 506] on html "主页 库 捲菸 Roll-Cigg • 美秀集團 手动同步 自定义 (63a9) 取消 保存 0:17 我 們 曾 經 那 麼 快 樂 0:19 現 在 卻 …" at bounding box center [646, 333] width 1292 height 682
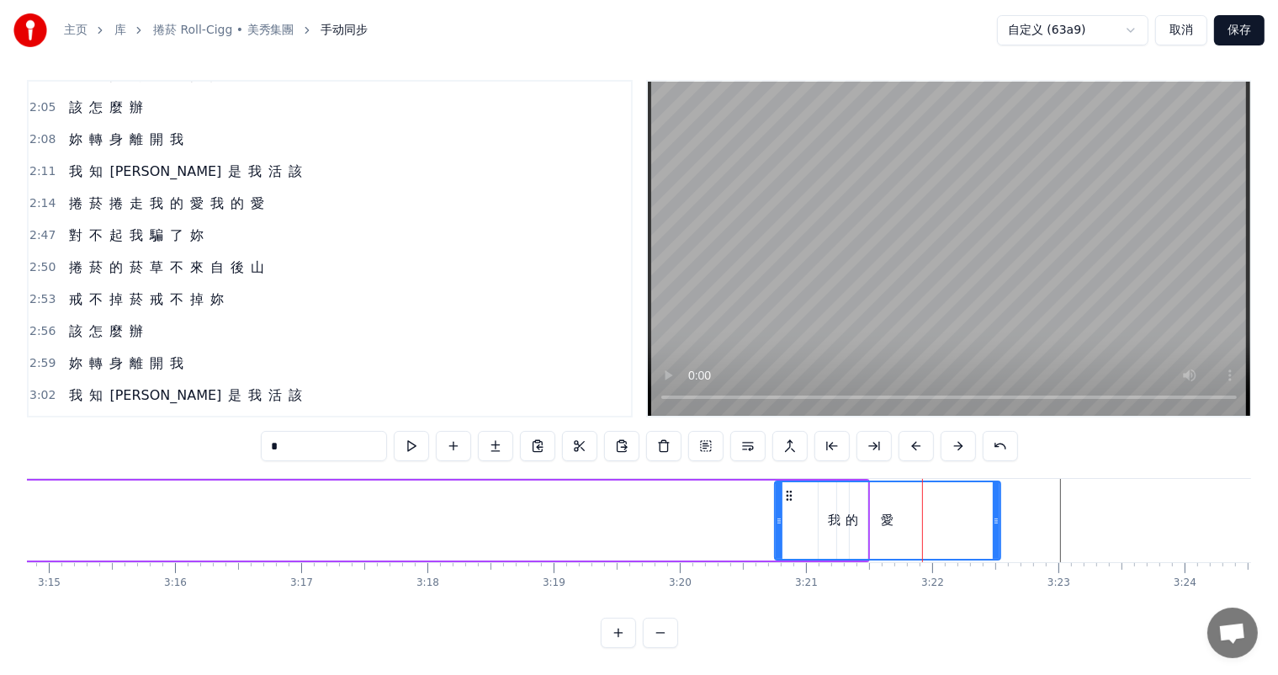
click at [583, 504] on div "捲 菸 捲 走 我 的 愛 愛 我 的" at bounding box center [232, 520] width 1274 height 83
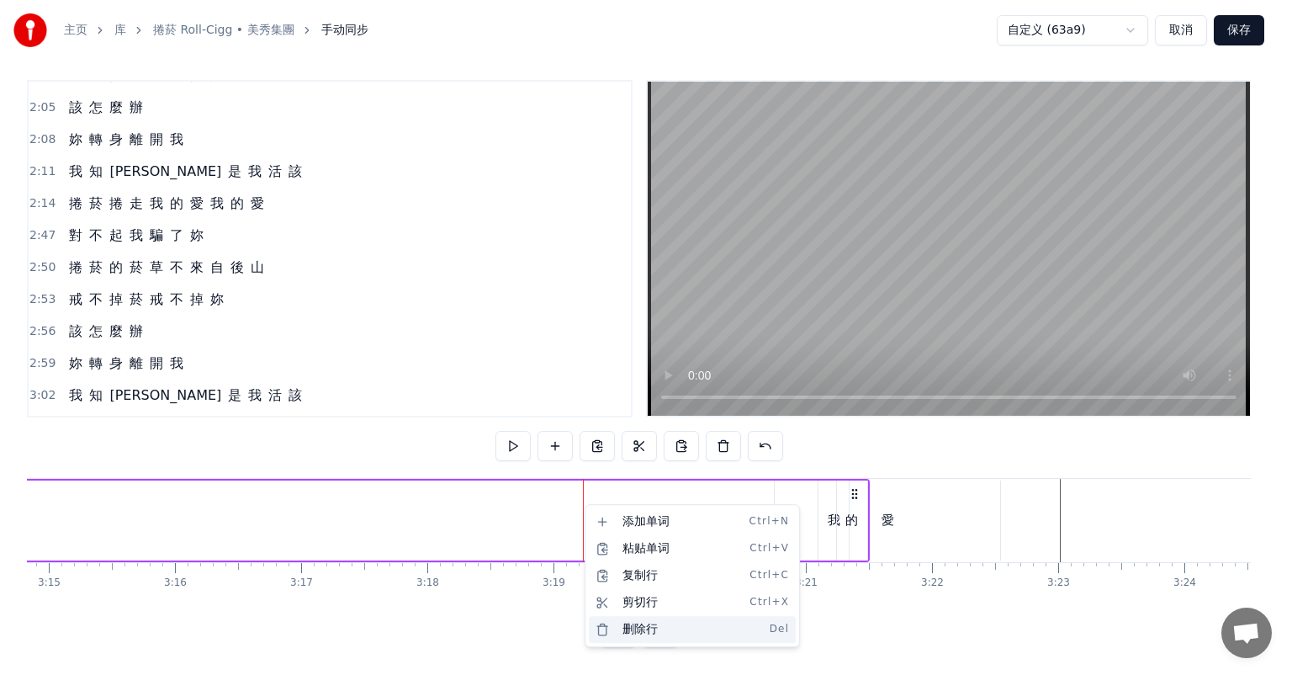
click at [656, 628] on div "删除行 Del" at bounding box center [692, 629] width 207 height 27
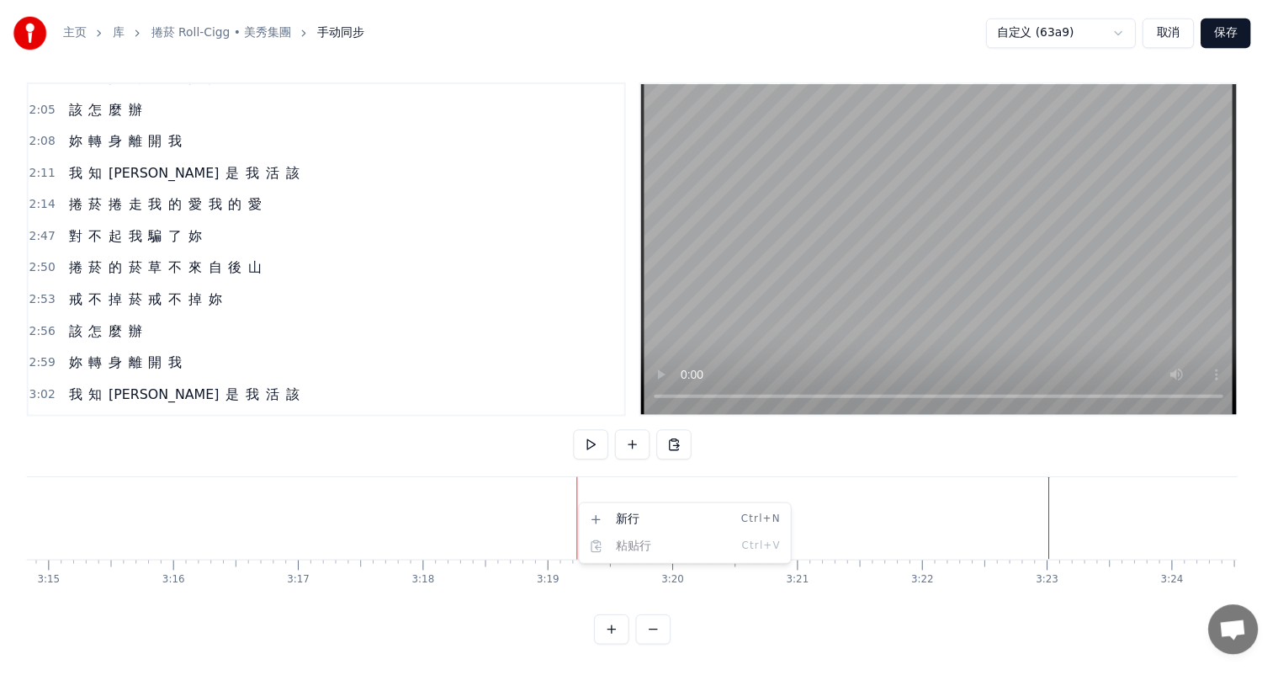
scroll to position [1430, 0]
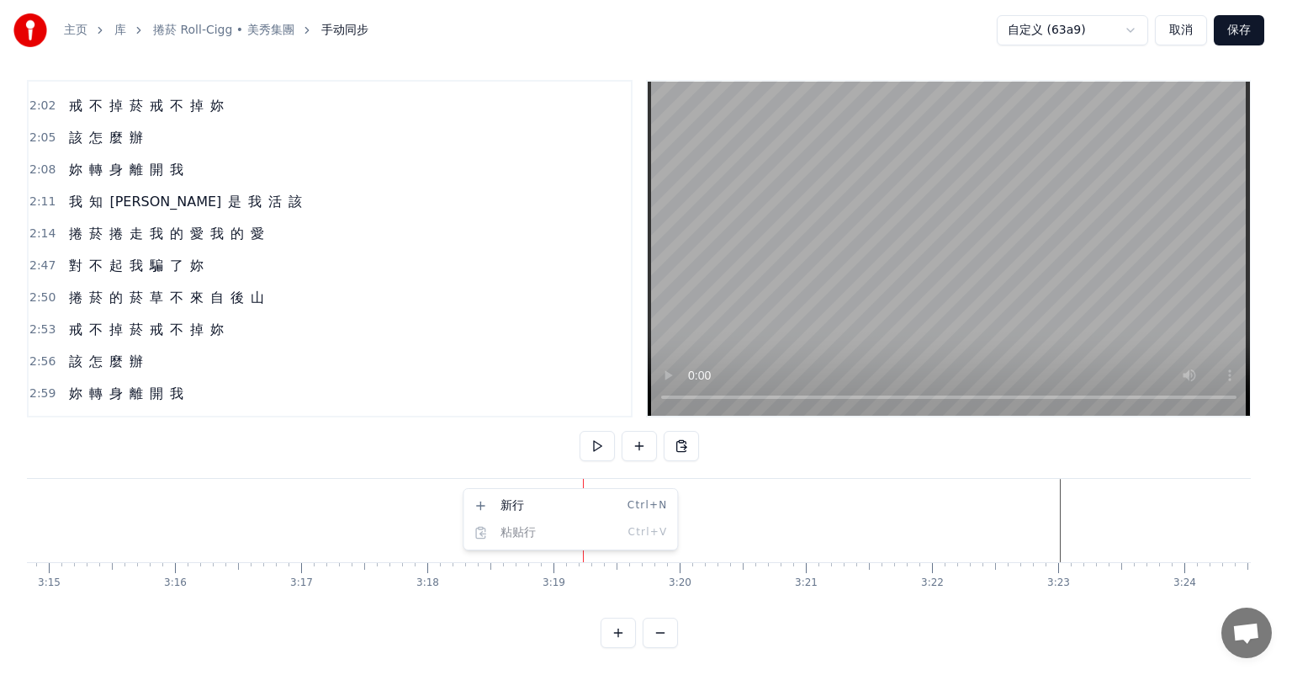
click at [361, 478] on html "主页 库 捲菸 Roll-Cigg • 美秀集團 手动同步 自定义 (63a9) 取消 保存 0:17 我 們 曾 經 那 麼 快 樂 0:19 現 在 卻 …" at bounding box center [646, 333] width 1292 height 682
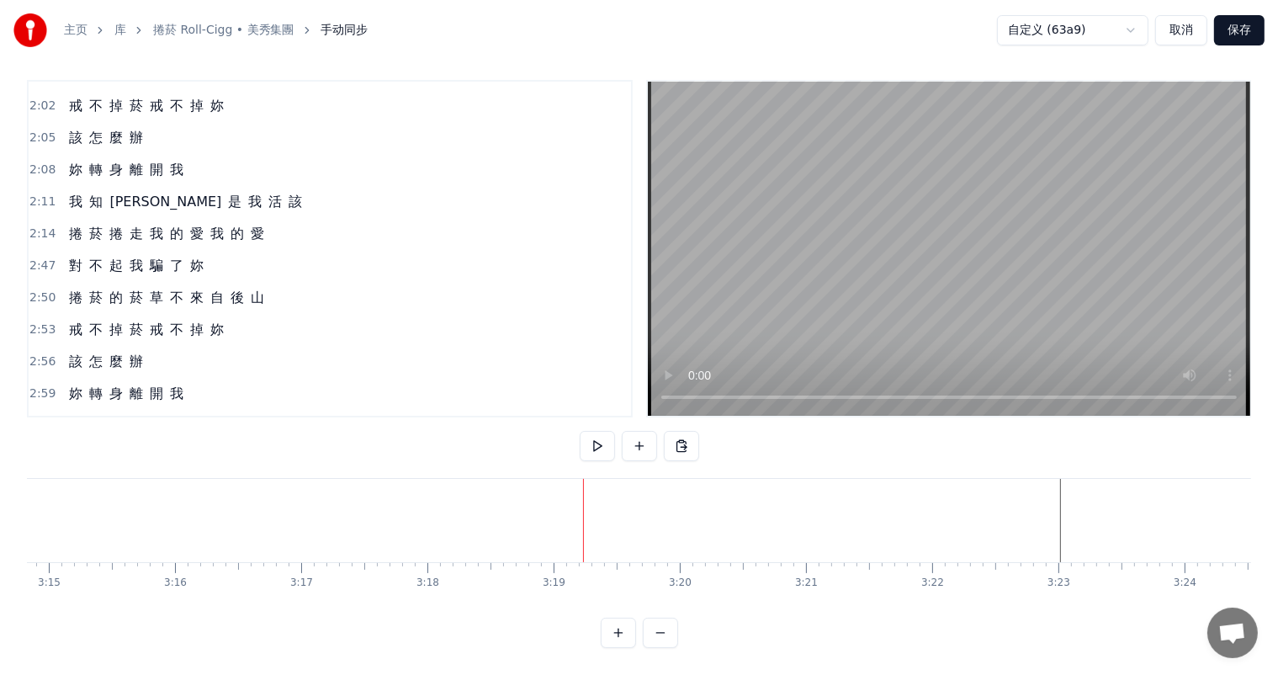
click at [360, 421] on div "0:17 我 們 曾 經 那 麼 快 樂 0:19 現 在 卻 不 愛 了 0:21 我 說 妳 這 樣 太 扯 0:22 妳 說 妳 不 愛 台 客 0:2…" at bounding box center [639, 364] width 1224 height 568
click at [647, 629] on button at bounding box center [660, 632] width 35 height 30
drag, startPoint x: 647, startPoint y: 629, endPoint x: 653, endPoint y: 639, distance: 11.7
click at [649, 631] on div at bounding box center [639, 632] width 77 height 30
click at [653, 639] on div at bounding box center [639, 632] width 77 height 30
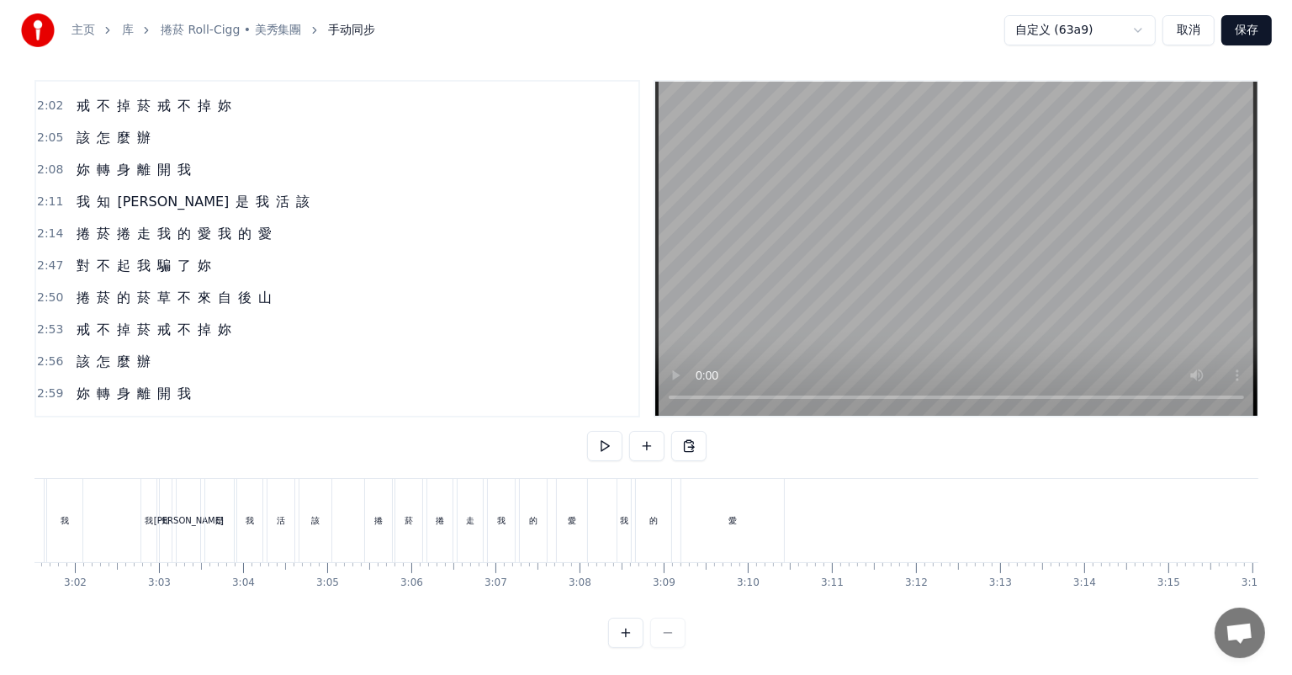
scroll to position [0, 15225]
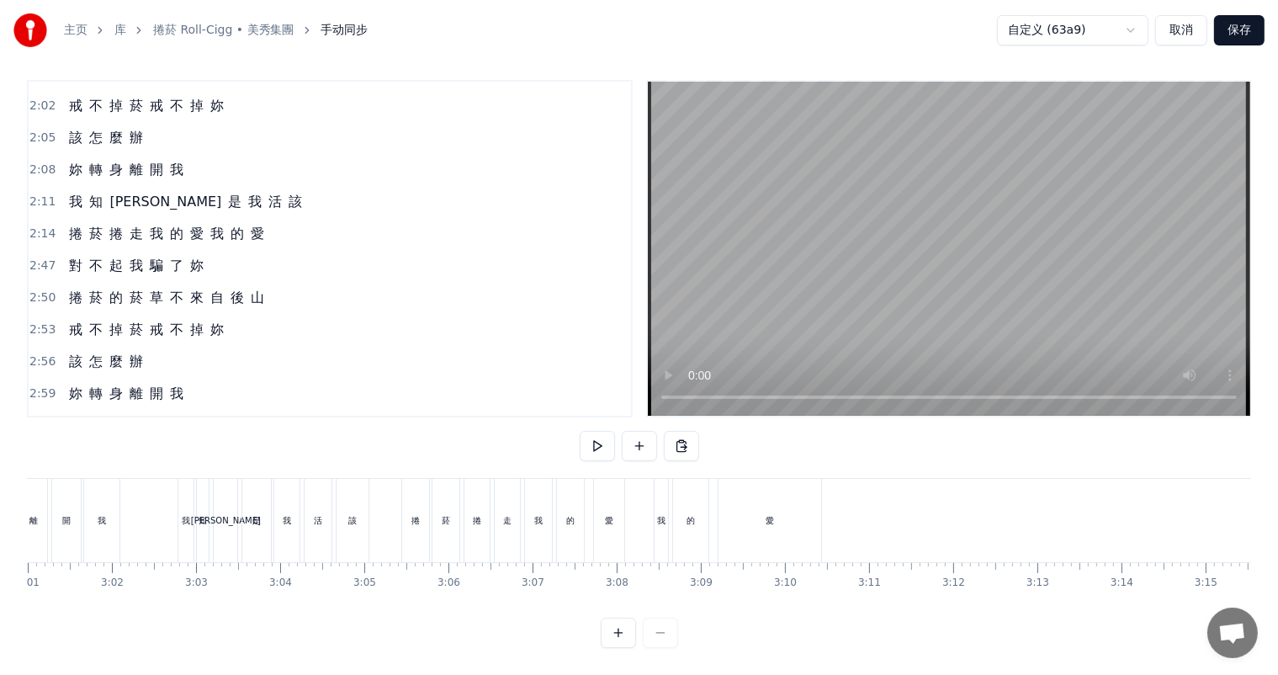
click at [535, 517] on div "我" at bounding box center [538, 520] width 27 height 83
click at [633, 501] on div "捲 菸 捲 走 我 的 愛 我 的 愛" at bounding box center [613, 520] width 424 height 83
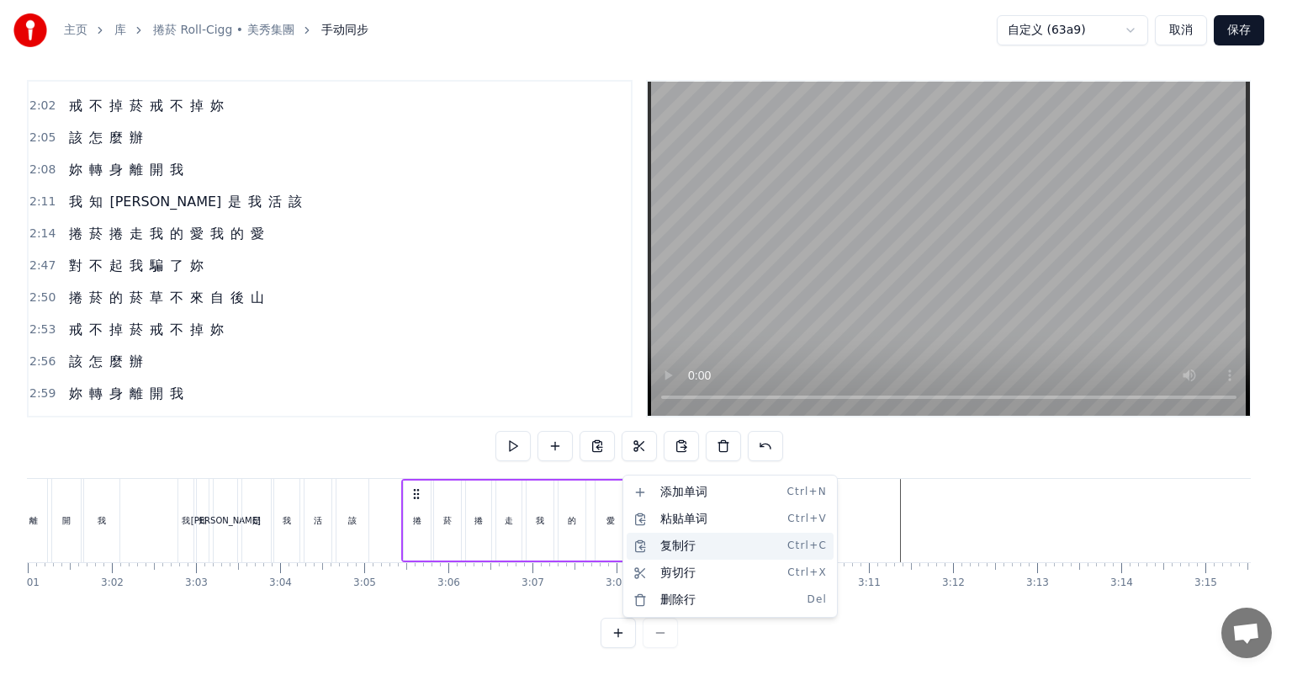
click at [707, 547] on div "复制行 Ctrl+C" at bounding box center [730, 545] width 207 height 27
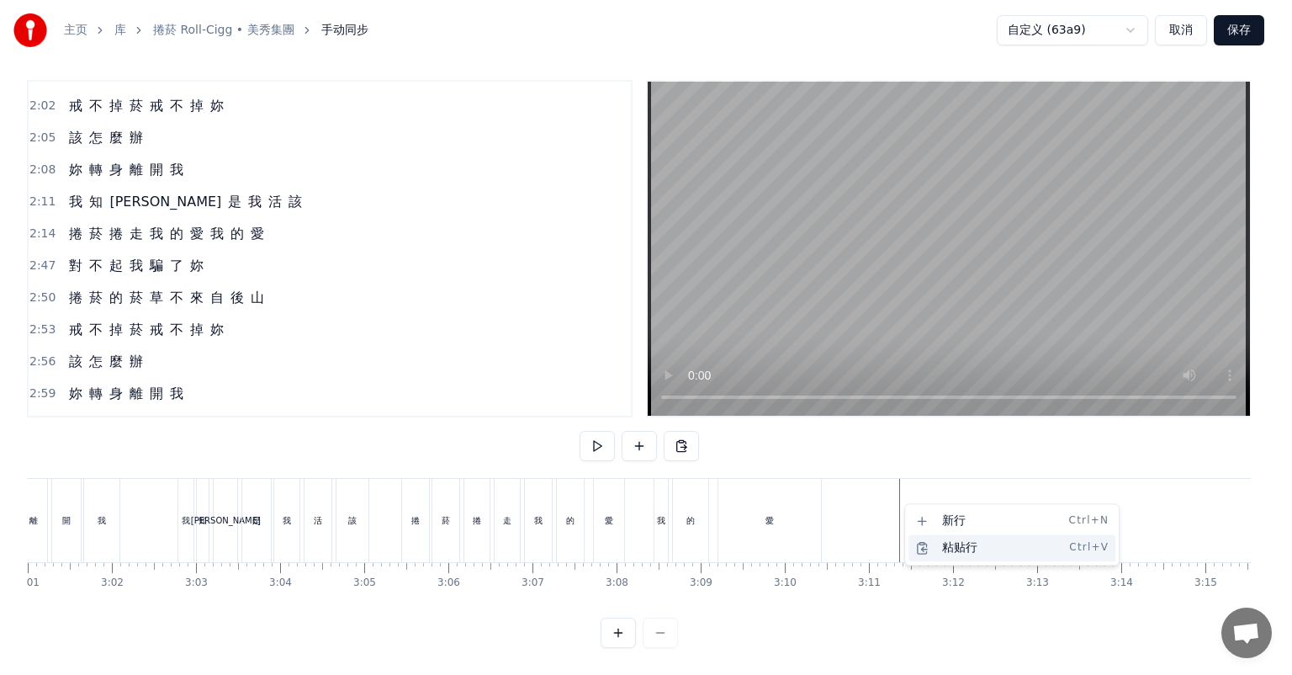
click at [957, 547] on div "粘贴行 Ctrl+V" at bounding box center [1012, 547] width 207 height 27
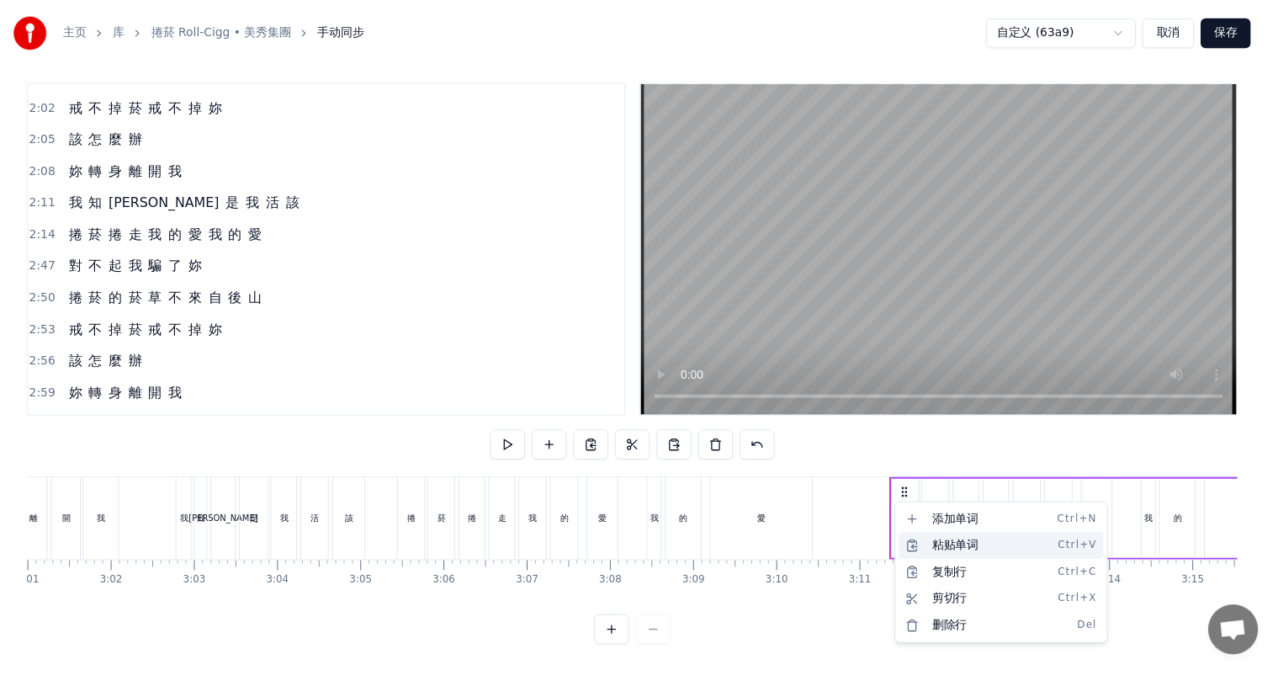
scroll to position [1460, 0]
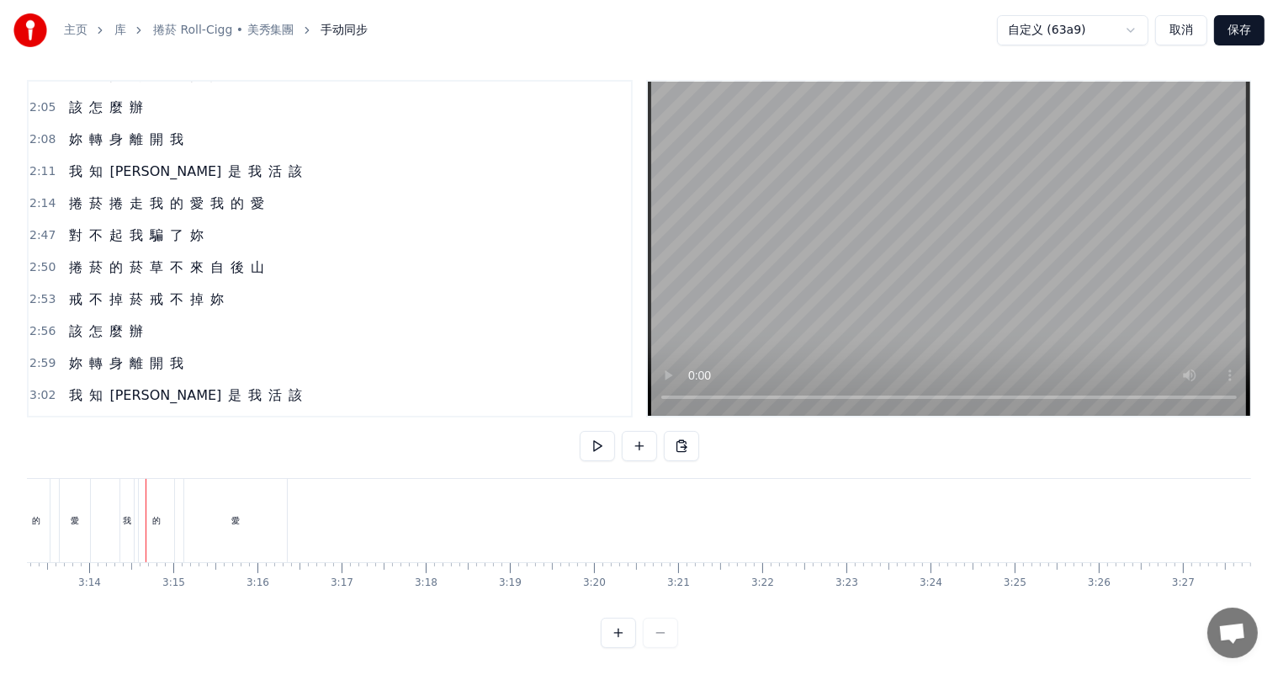
scroll to position [0, 16280]
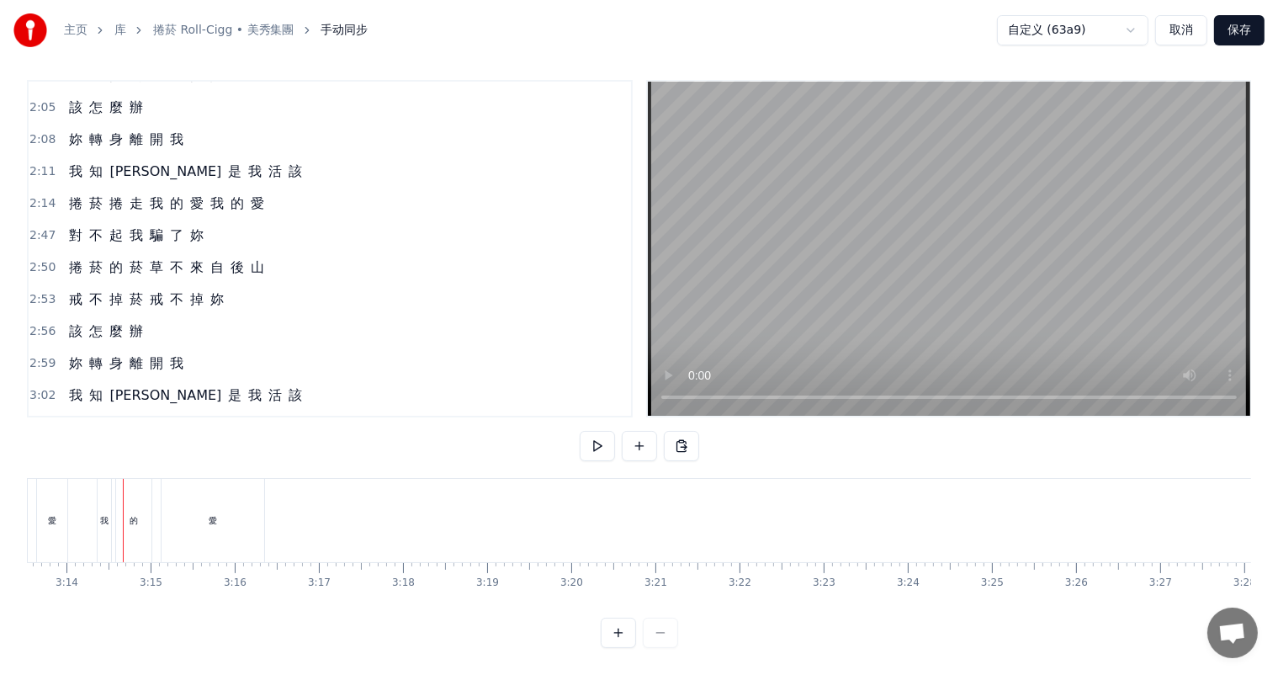
click at [224, 496] on div "愛" at bounding box center [213, 520] width 103 height 83
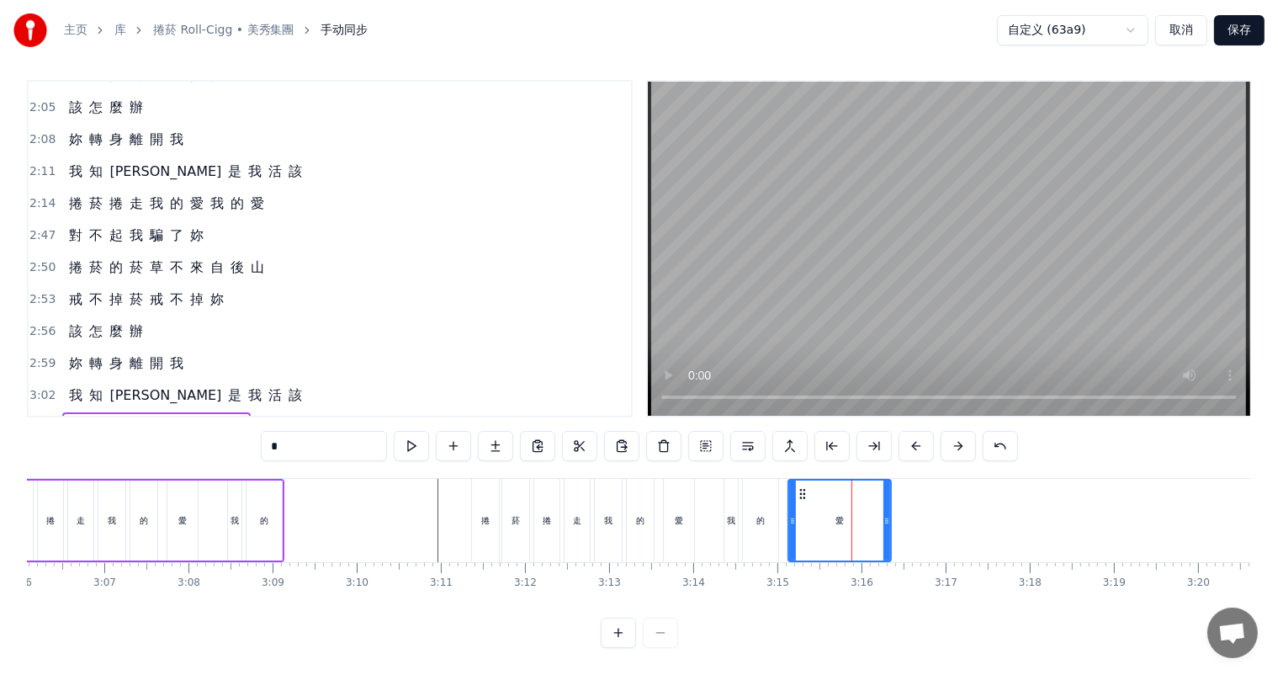
scroll to position [0, 15687]
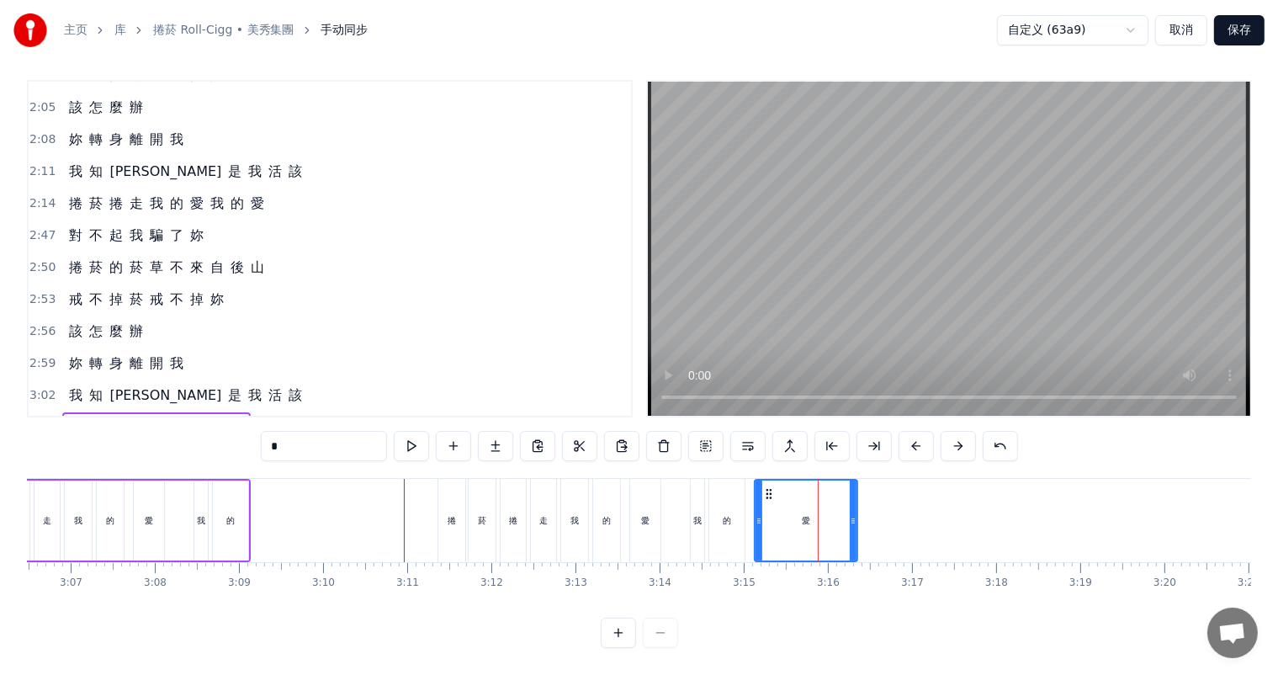
click at [694, 514] on div "我" at bounding box center [697, 520] width 8 height 13
type input "*"
click at [683, 505] on div "捲 菸 捲 走 我 的 愛 我 的 愛" at bounding box center [649, 520] width 424 height 83
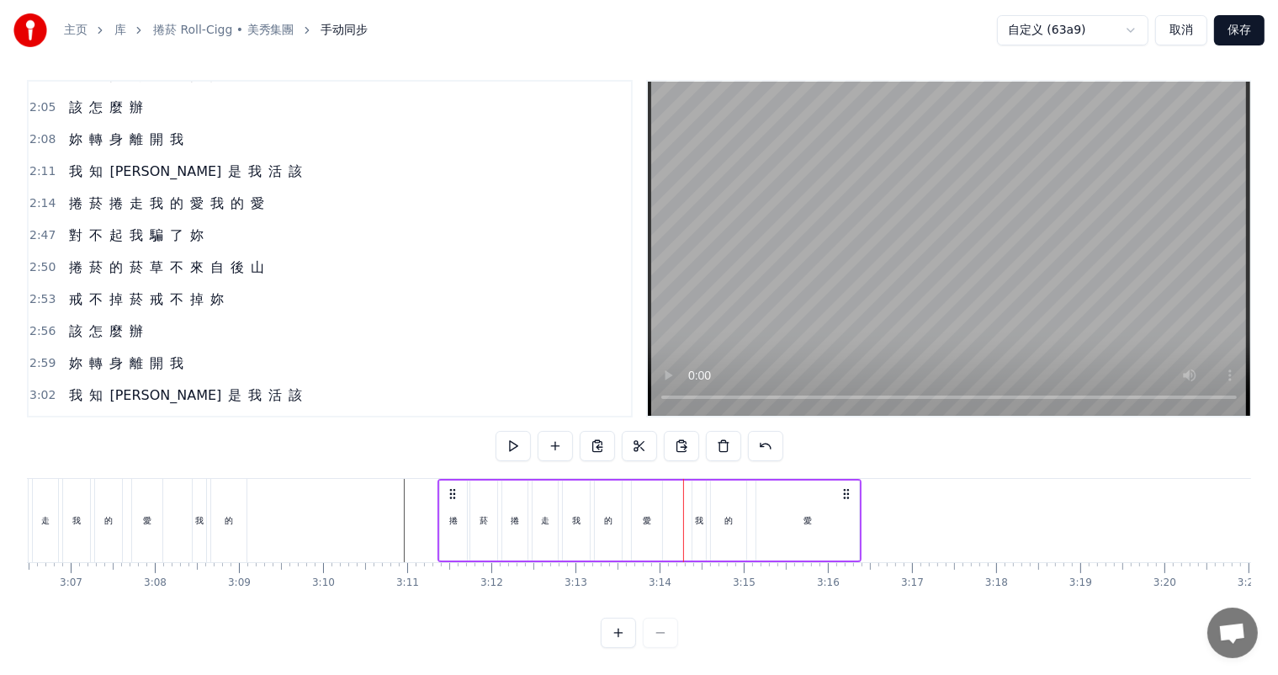
click at [695, 514] on div "我" at bounding box center [699, 520] width 8 height 13
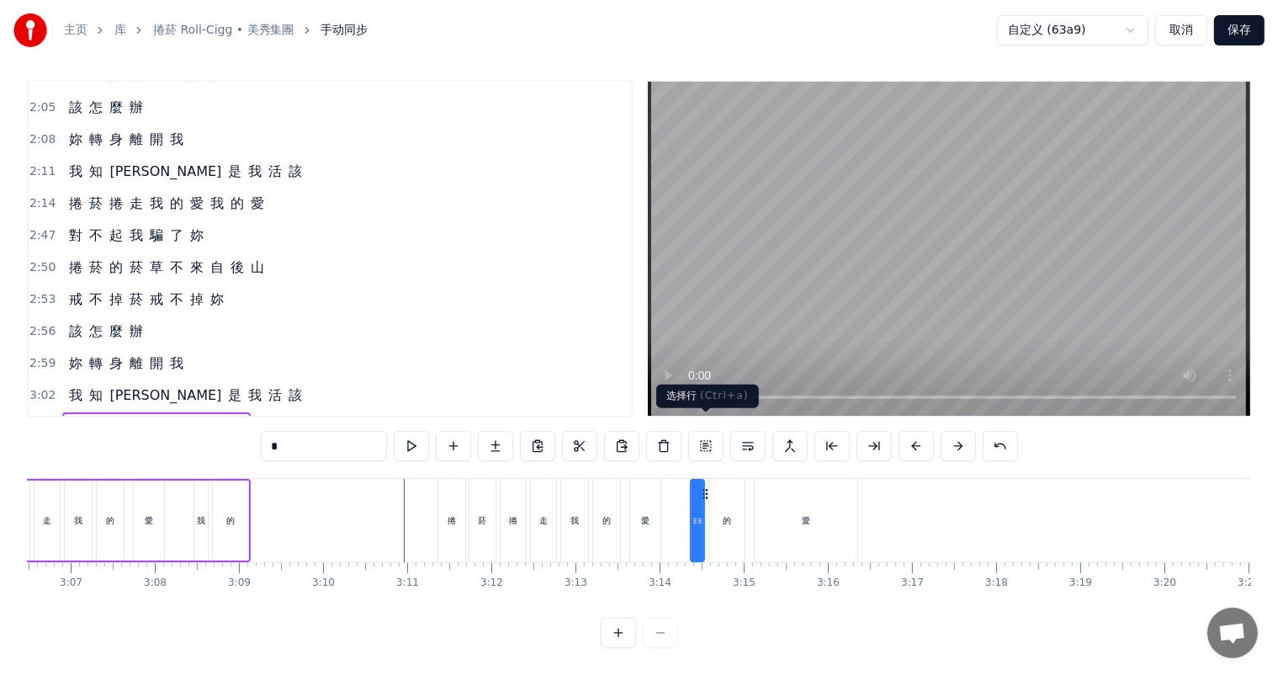
click at [701, 431] on button at bounding box center [705, 446] width 35 height 30
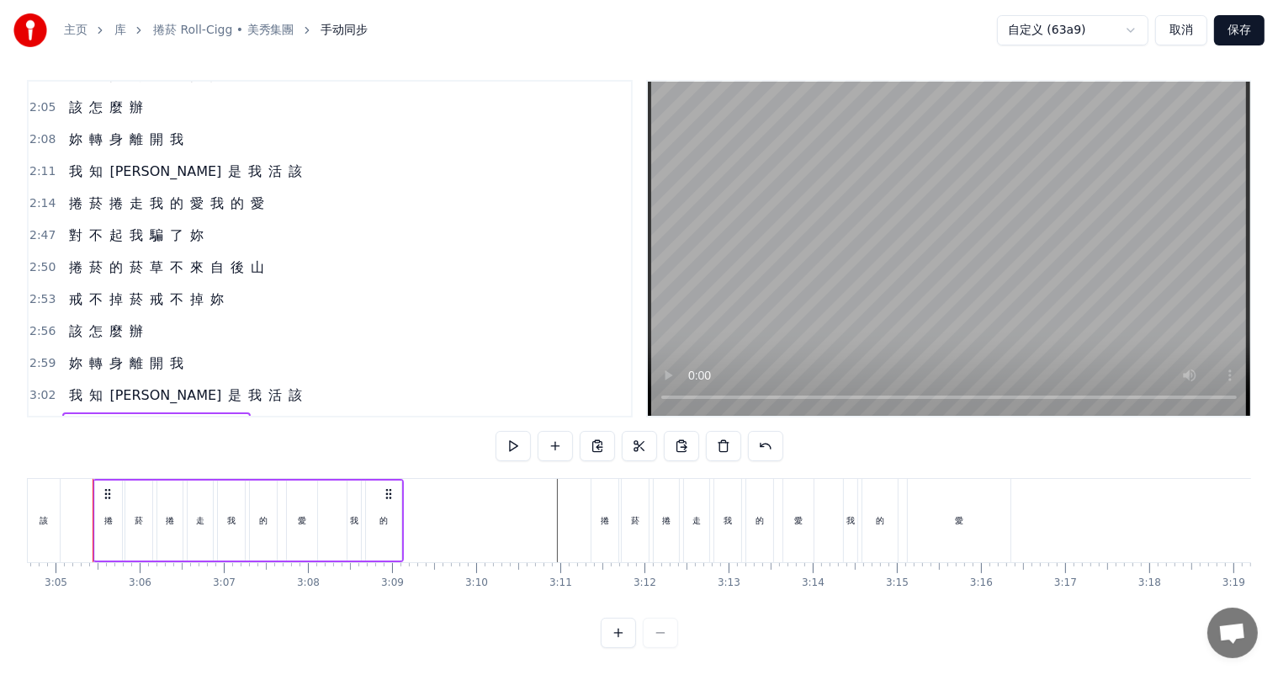
scroll to position [0, 15515]
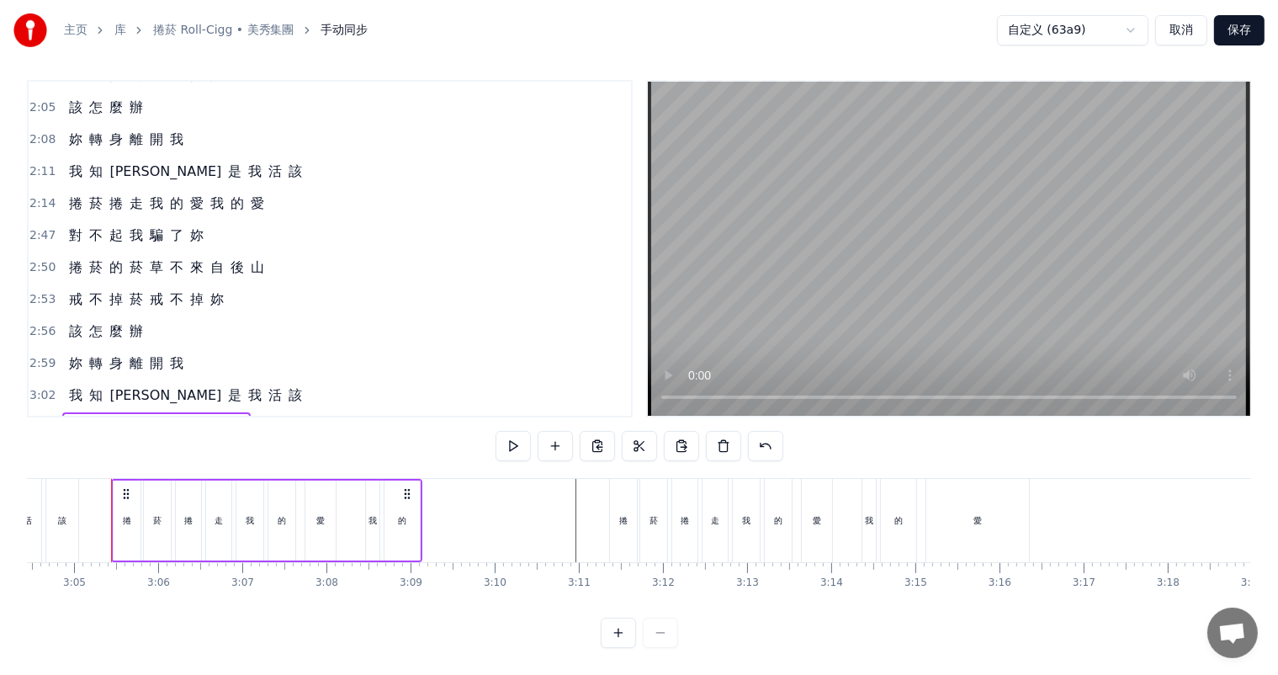
click at [801, 518] on div "愛" at bounding box center [817, 520] width 32 height 83
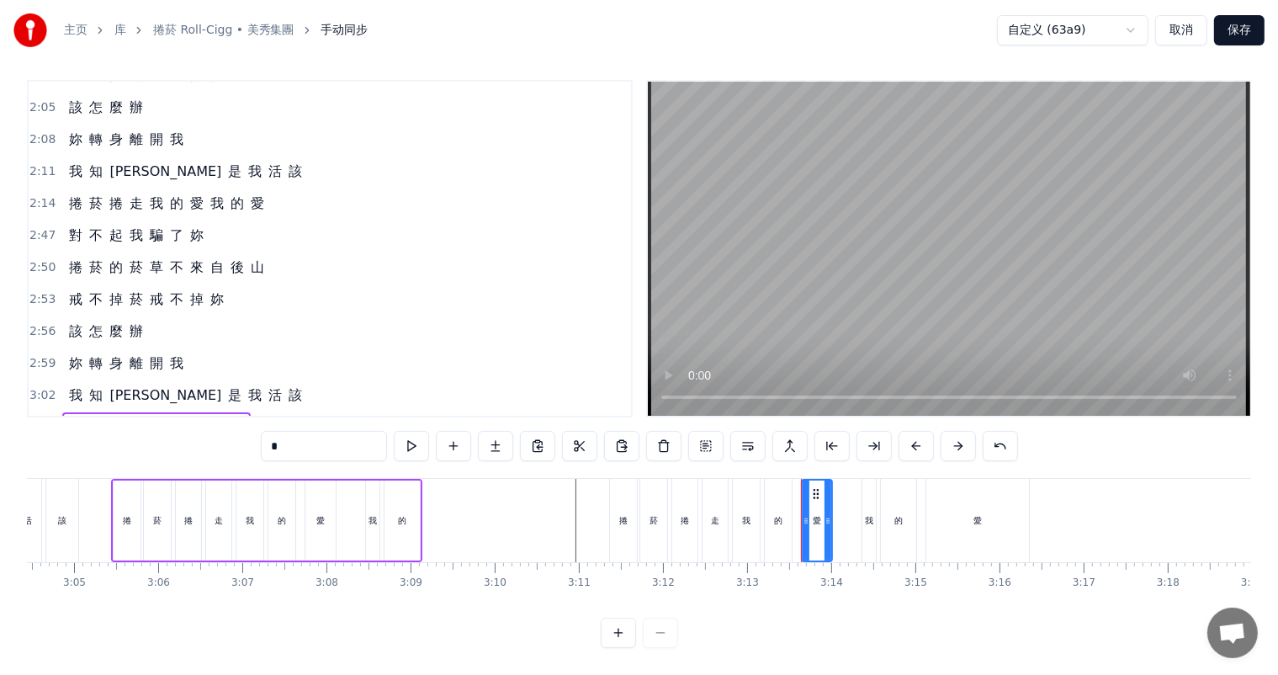
click at [861, 511] on div "我" at bounding box center [868, 520] width 15 height 83
type input "*"
click at [852, 516] on div "捲 菸 捲 走 我 的 愛 我 的 愛" at bounding box center [821, 520] width 424 height 83
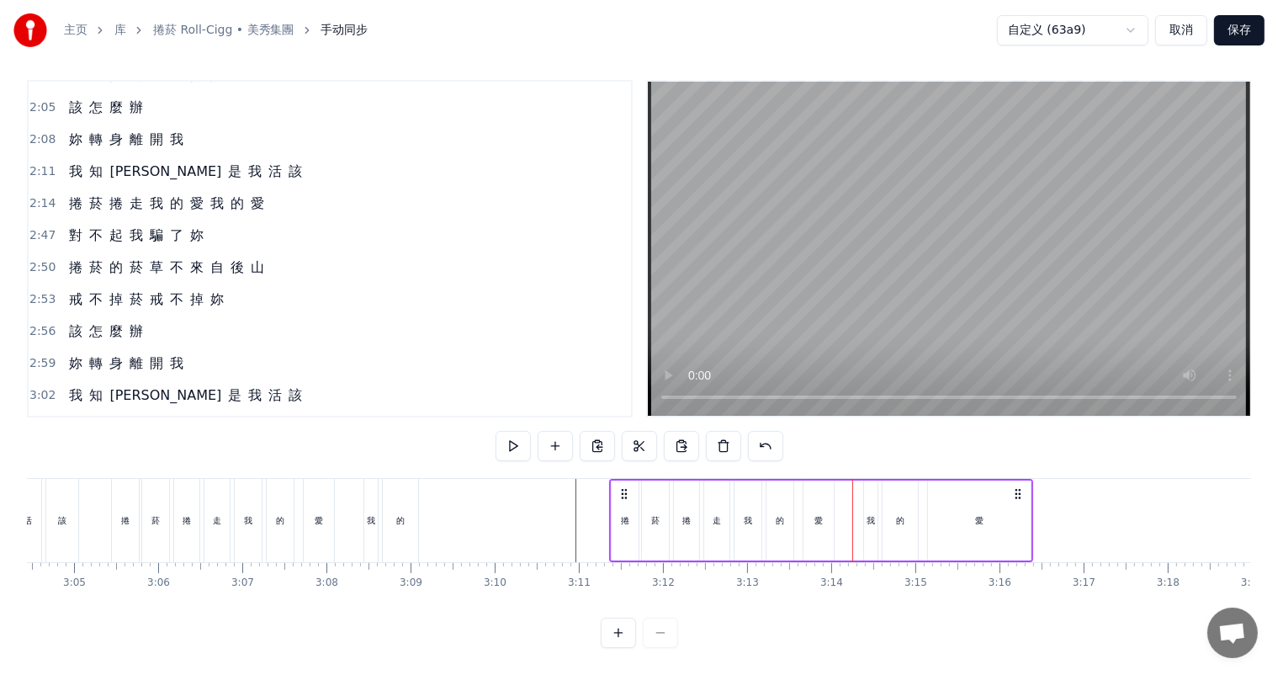
click at [872, 480] on div "我" at bounding box center [870, 520] width 13 height 80
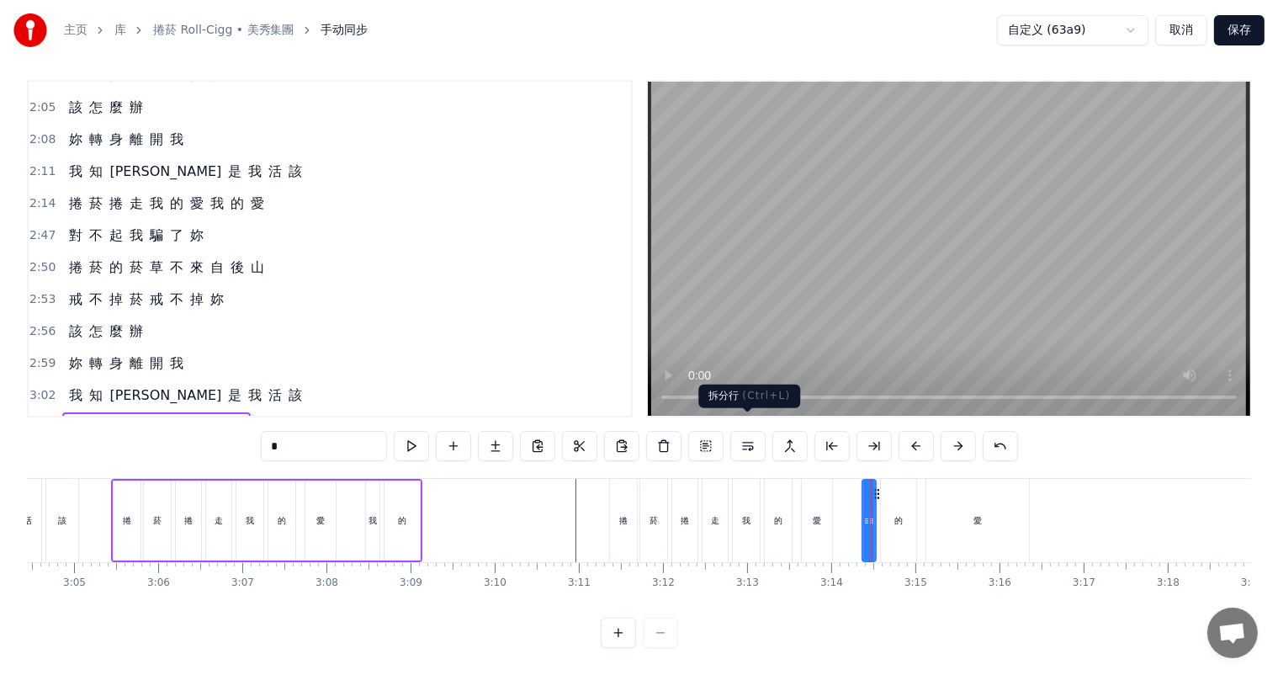
click at [749, 432] on button at bounding box center [747, 446] width 35 height 30
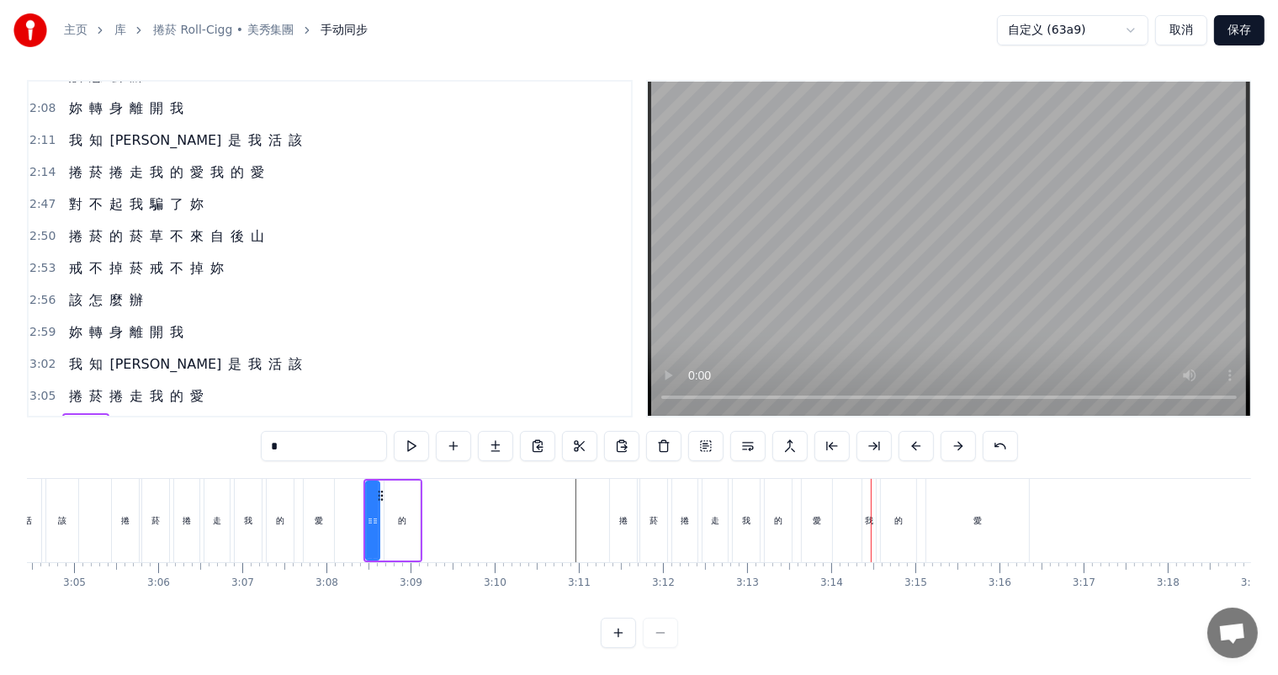
click at [395, 508] on div "的" at bounding box center [400, 520] width 35 height 83
click at [310, 513] on div "愛" at bounding box center [319, 520] width 30 height 83
click at [289, 558] on div "的" at bounding box center [280, 520] width 27 height 83
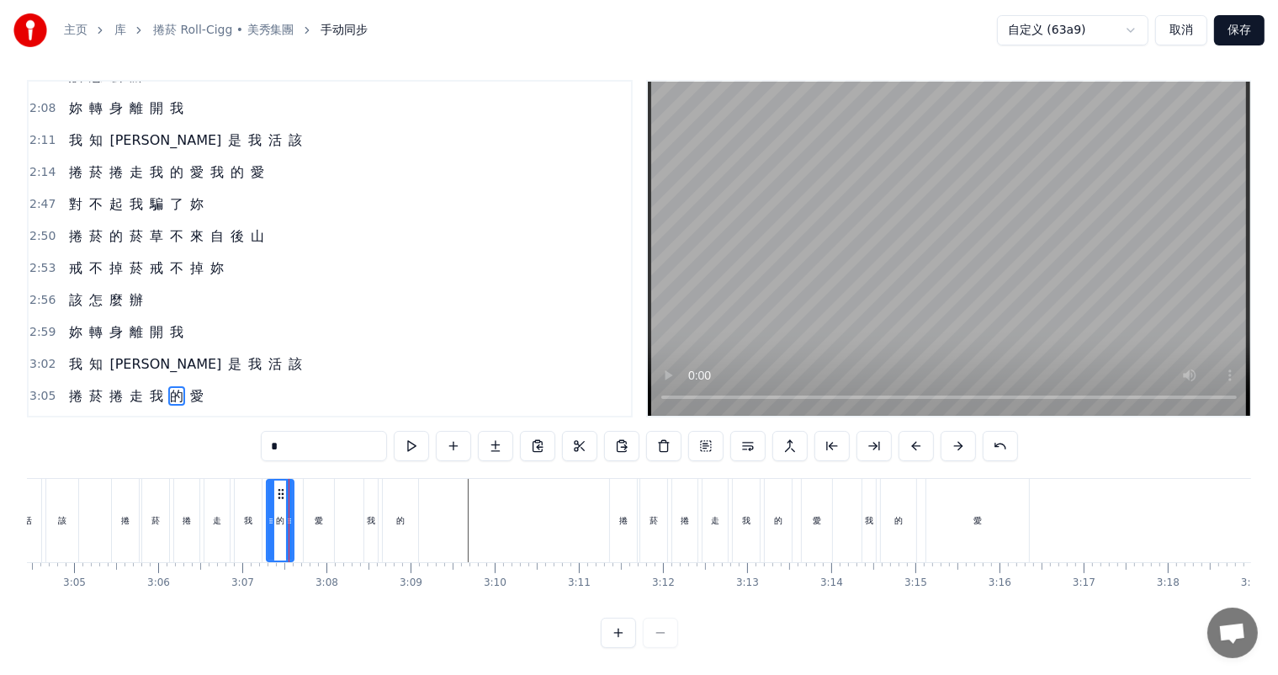
click at [649, 558] on div "菸" at bounding box center [653, 520] width 27 height 83
click at [636, 544] on div "捲" at bounding box center [623, 520] width 27 height 83
click at [776, 517] on div "的" at bounding box center [778, 520] width 27 height 83
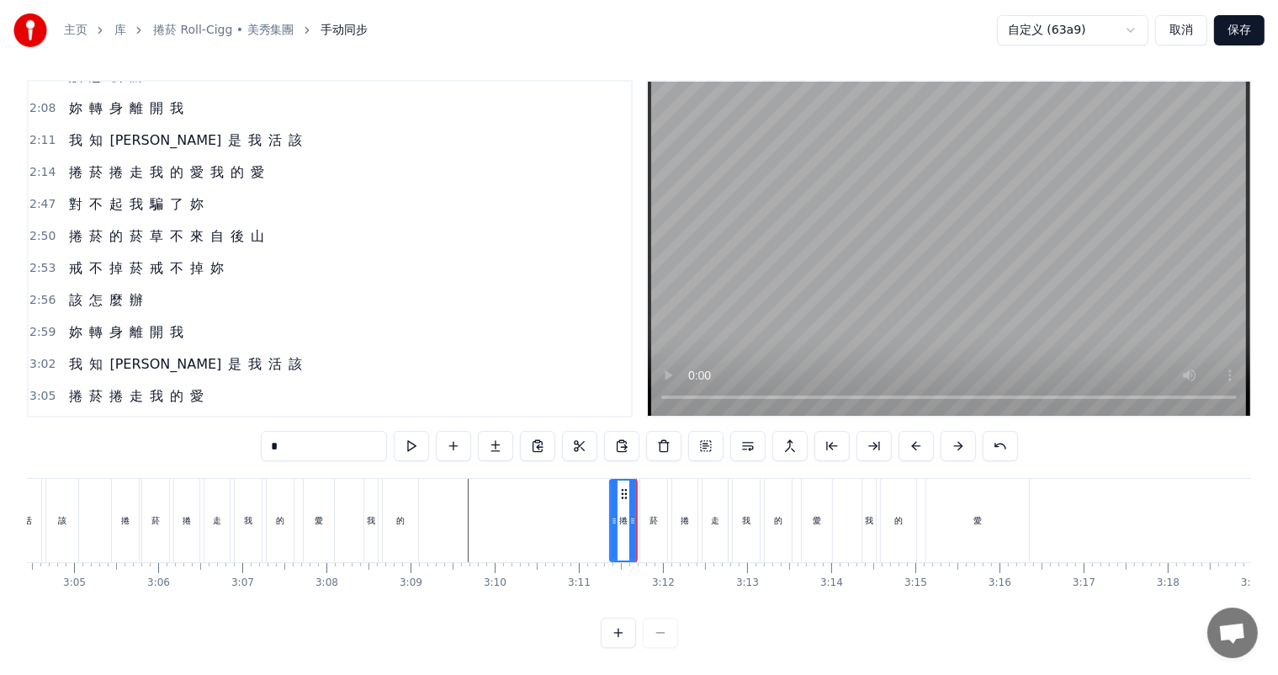
type input "*"
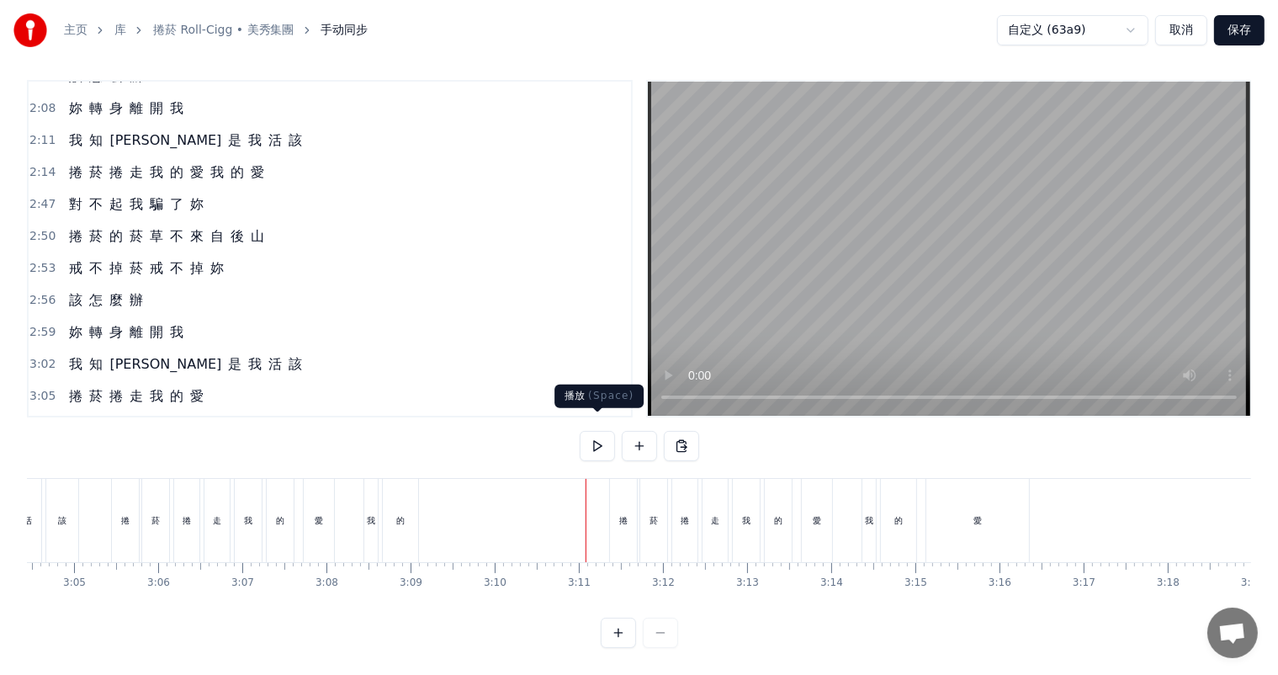
click at [598, 434] on button at bounding box center [597, 446] width 35 height 30
click at [600, 431] on button at bounding box center [597, 446] width 35 height 30
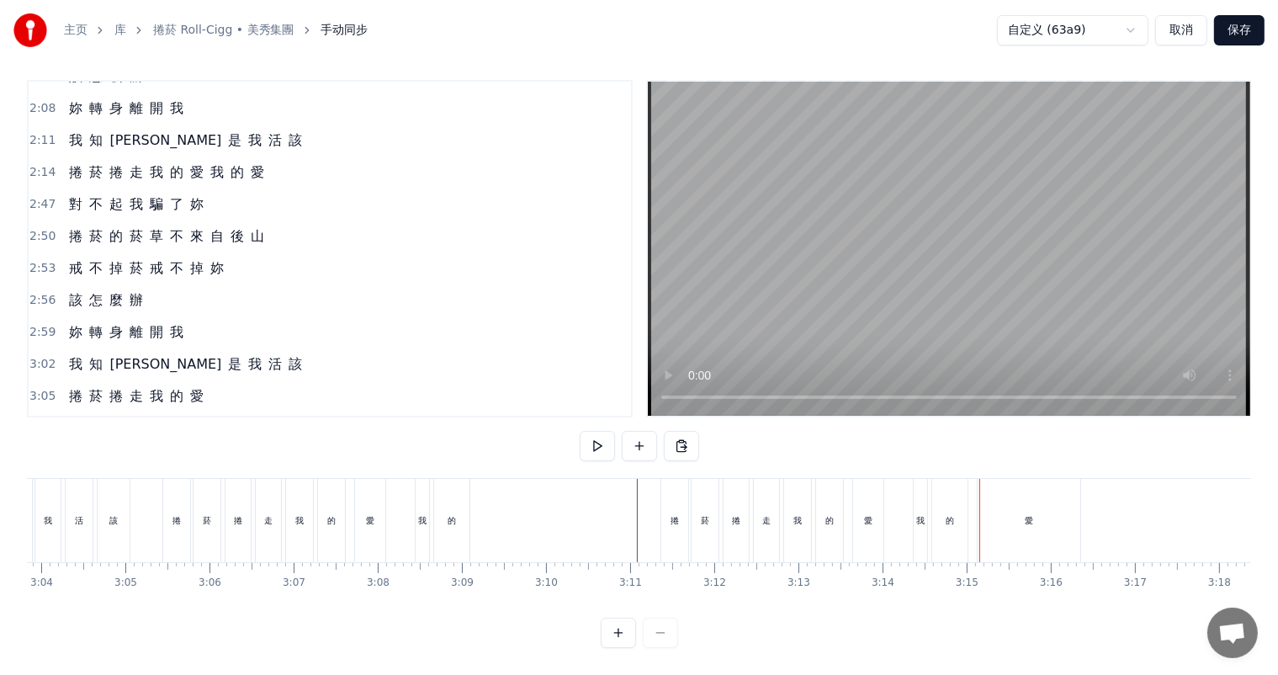
drag, startPoint x: 1030, startPoint y: 520, endPoint x: 948, endPoint y: 527, distance: 81.9
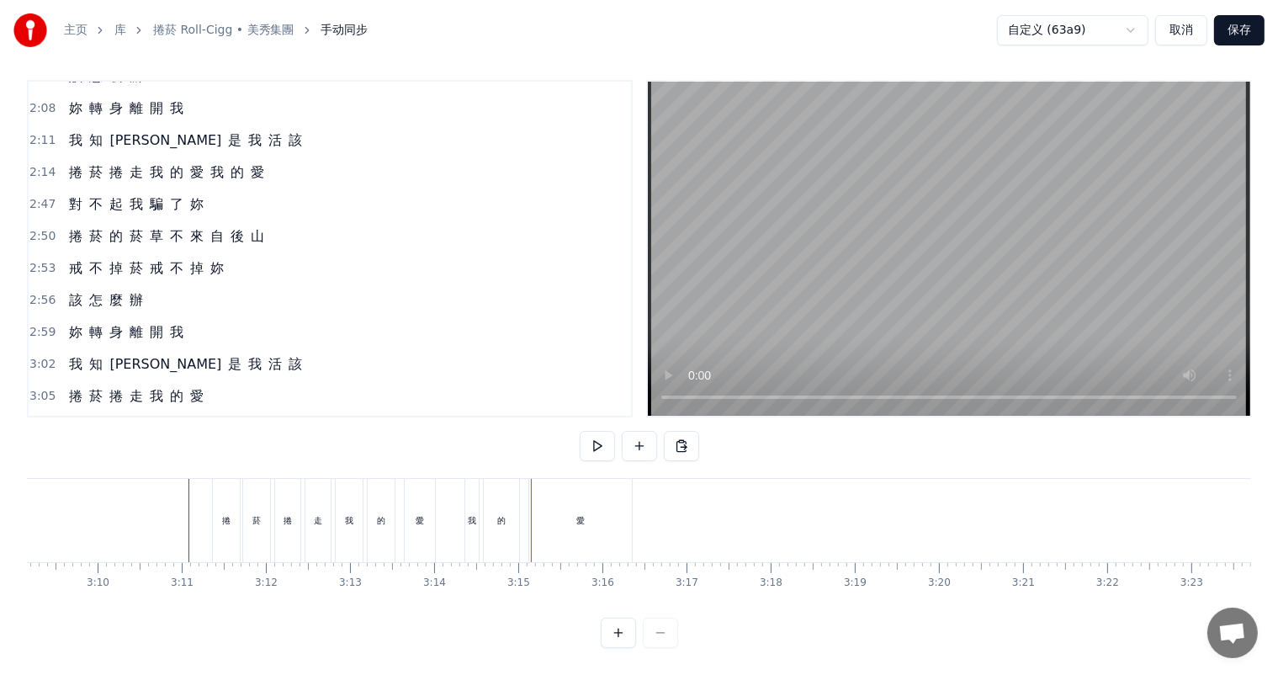
scroll to position [0, 15946]
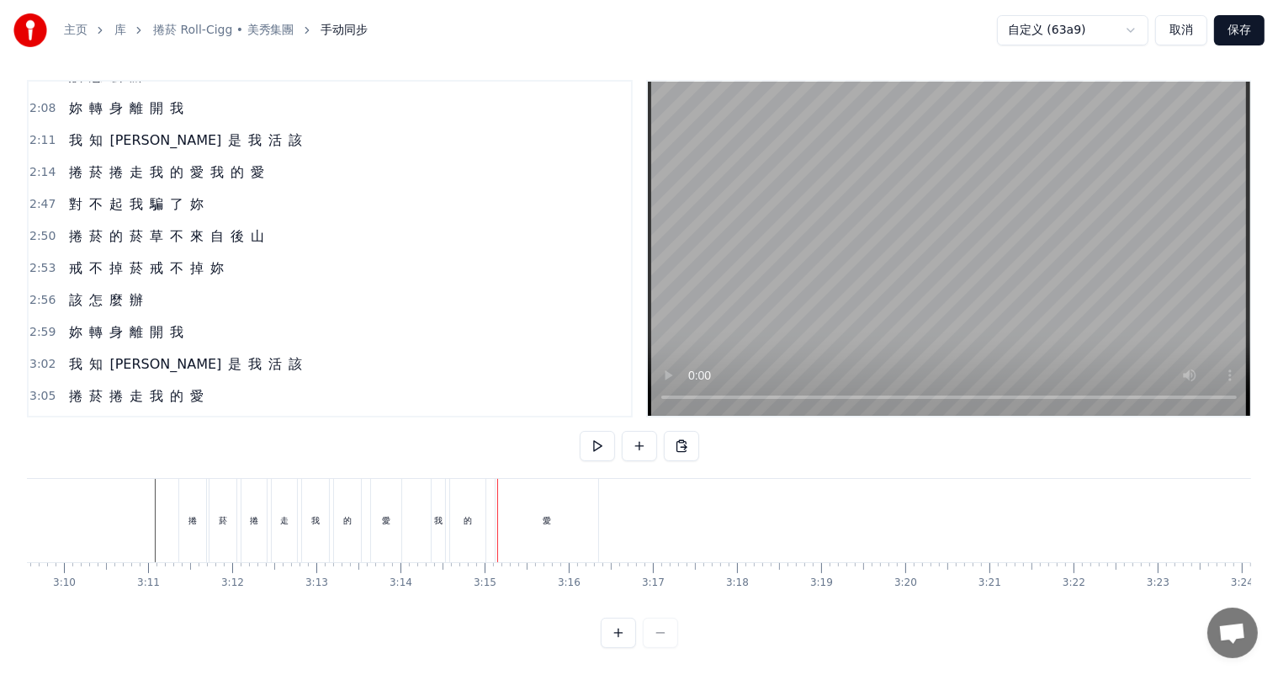
drag, startPoint x: 559, startPoint y: 512, endPoint x: 530, endPoint y: 481, distance: 42.8
click at [559, 512] on div "愛" at bounding box center [546, 520] width 103 height 83
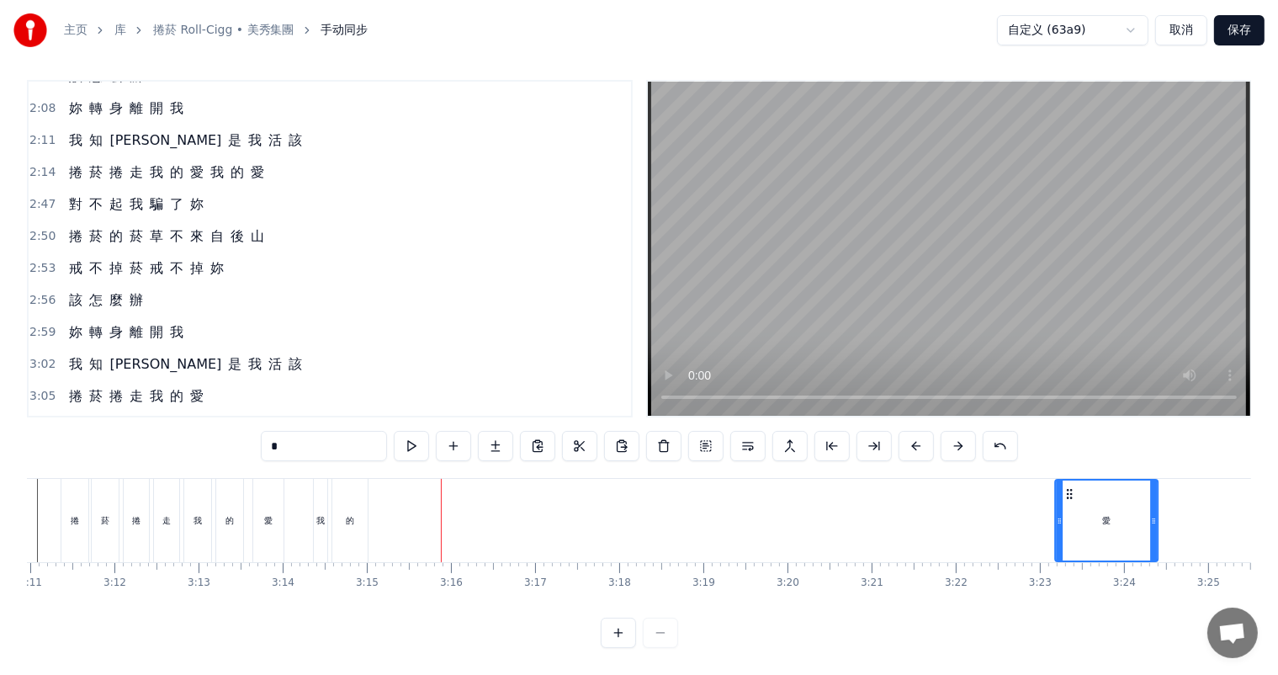
scroll to position [0, 16065]
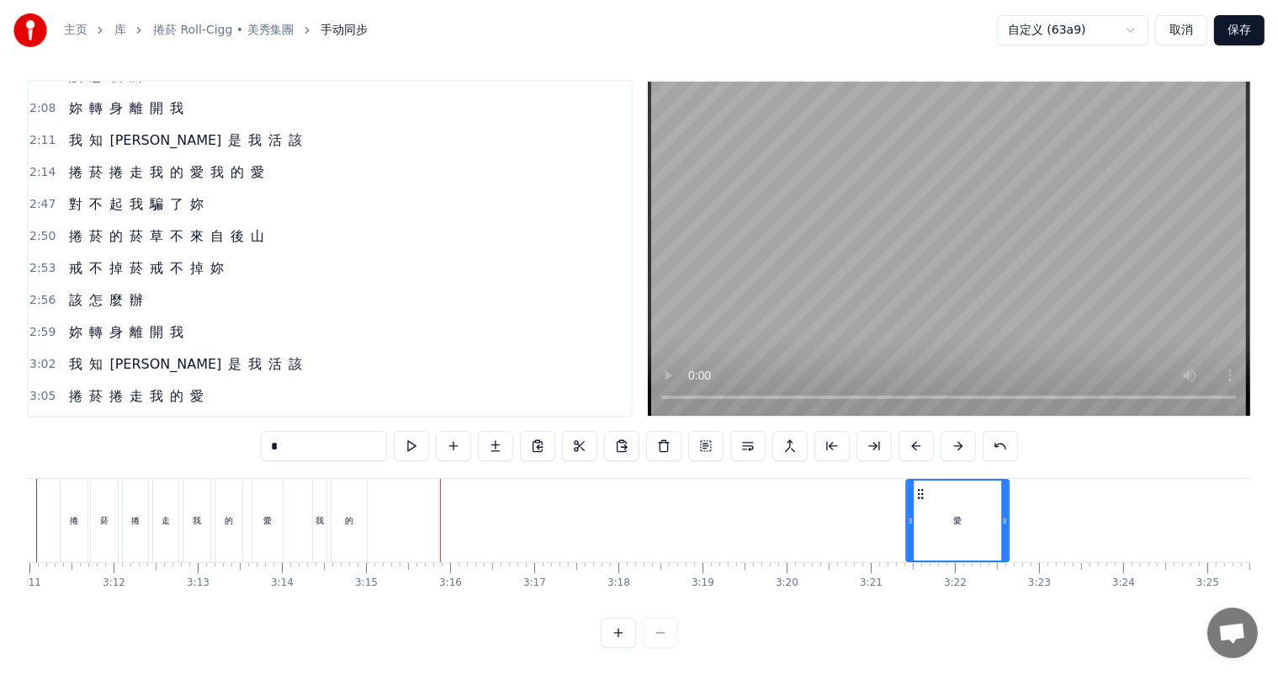
drag, startPoint x: 513, startPoint y: 474, endPoint x: 919, endPoint y: 481, distance: 405.5
click at [919, 487] on icon at bounding box center [920, 493] width 13 height 13
click at [348, 514] on div "的" at bounding box center [349, 520] width 8 height 13
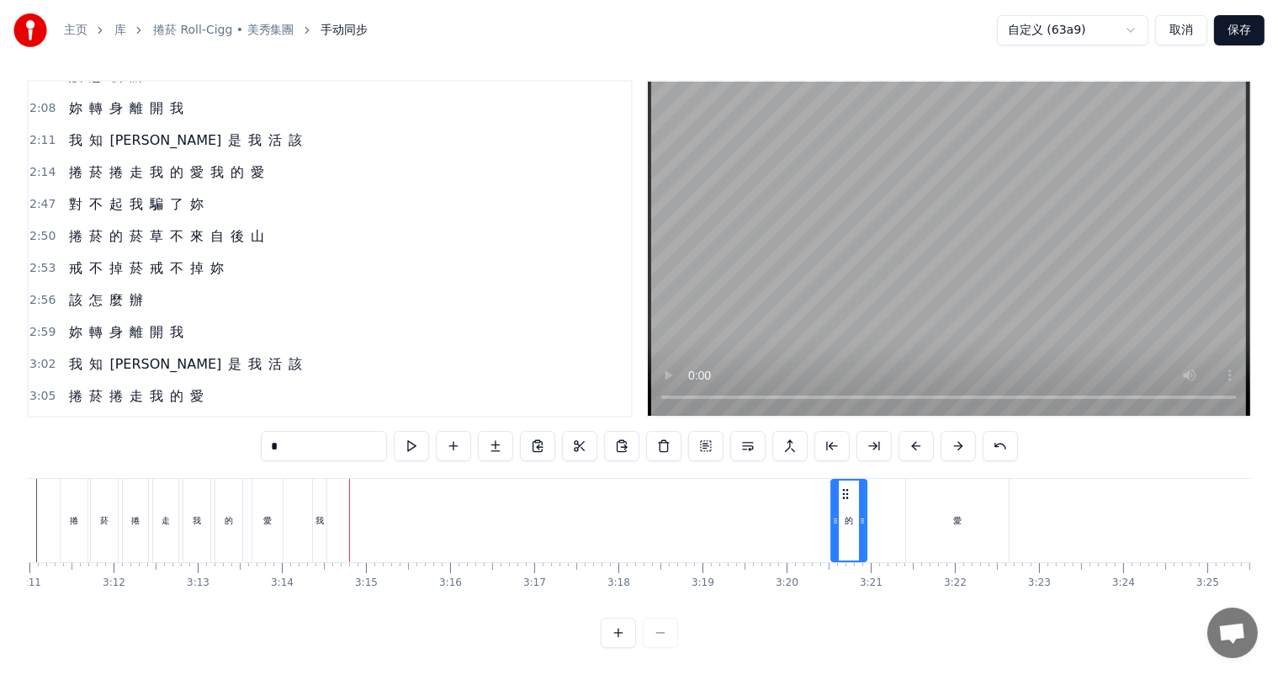
drag, startPoint x: 347, startPoint y: 475, endPoint x: 672, endPoint y: 478, distance: 324.7
click at [851, 487] on icon at bounding box center [845, 493] width 13 height 13
click at [319, 514] on div "我" at bounding box center [319, 520] width 8 height 13
type input "*"
drag, startPoint x: 327, startPoint y: 478, endPoint x: 888, endPoint y: 518, distance: 562.5
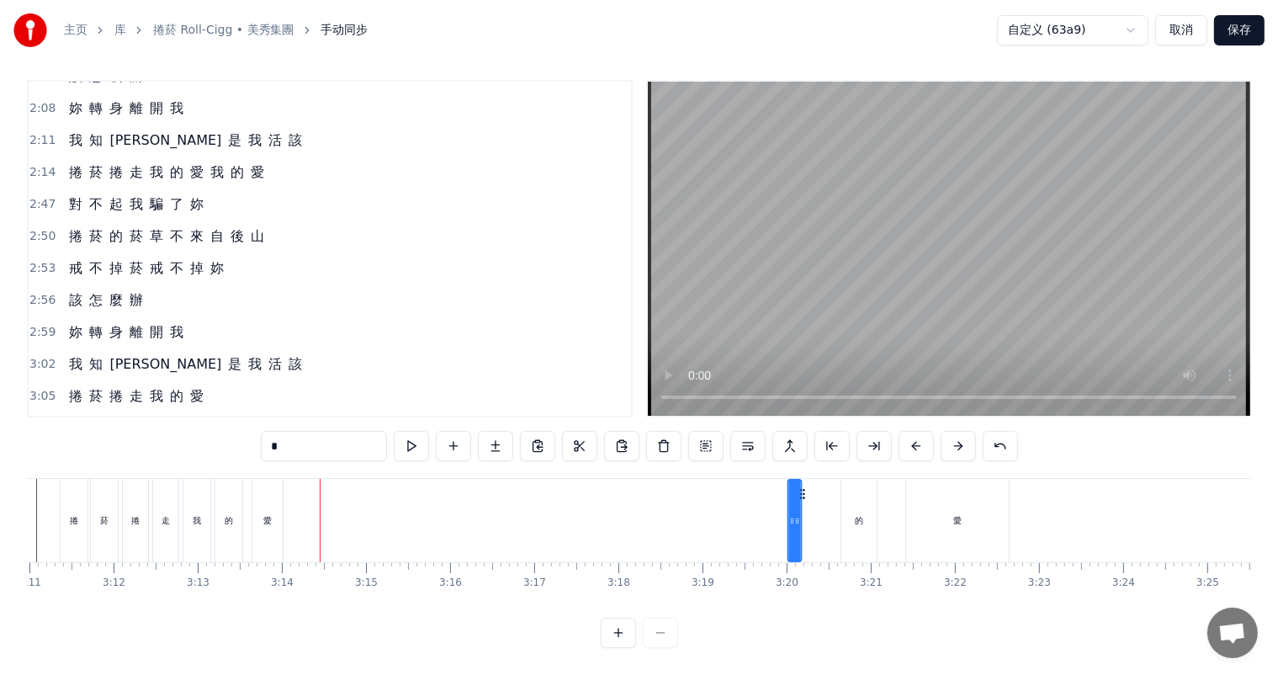
click at [795, 487] on icon at bounding box center [801, 493] width 13 height 13
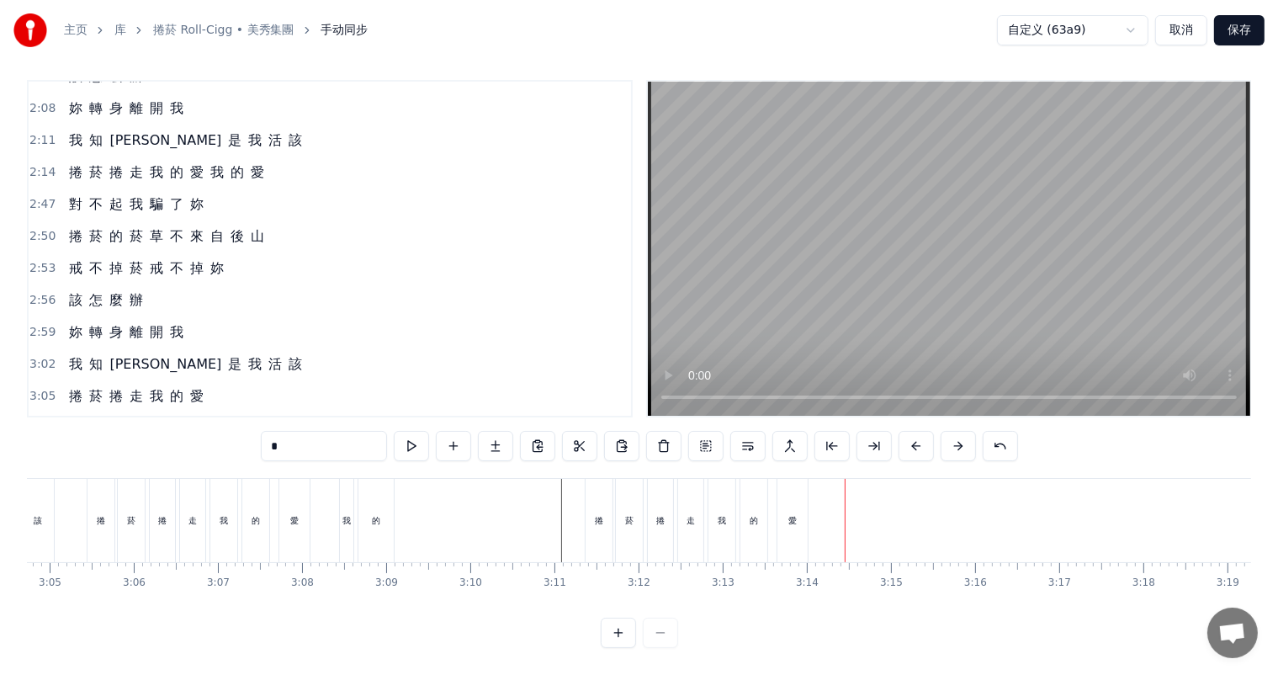
click at [794, 514] on div "愛" at bounding box center [792, 520] width 8 height 13
drag, startPoint x: 803, startPoint y: 509, endPoint x: 980, endPoint y: 508, distance: 176.7
click at [980, 514] on icon at bounding box center [980, 520] width 7 height 13
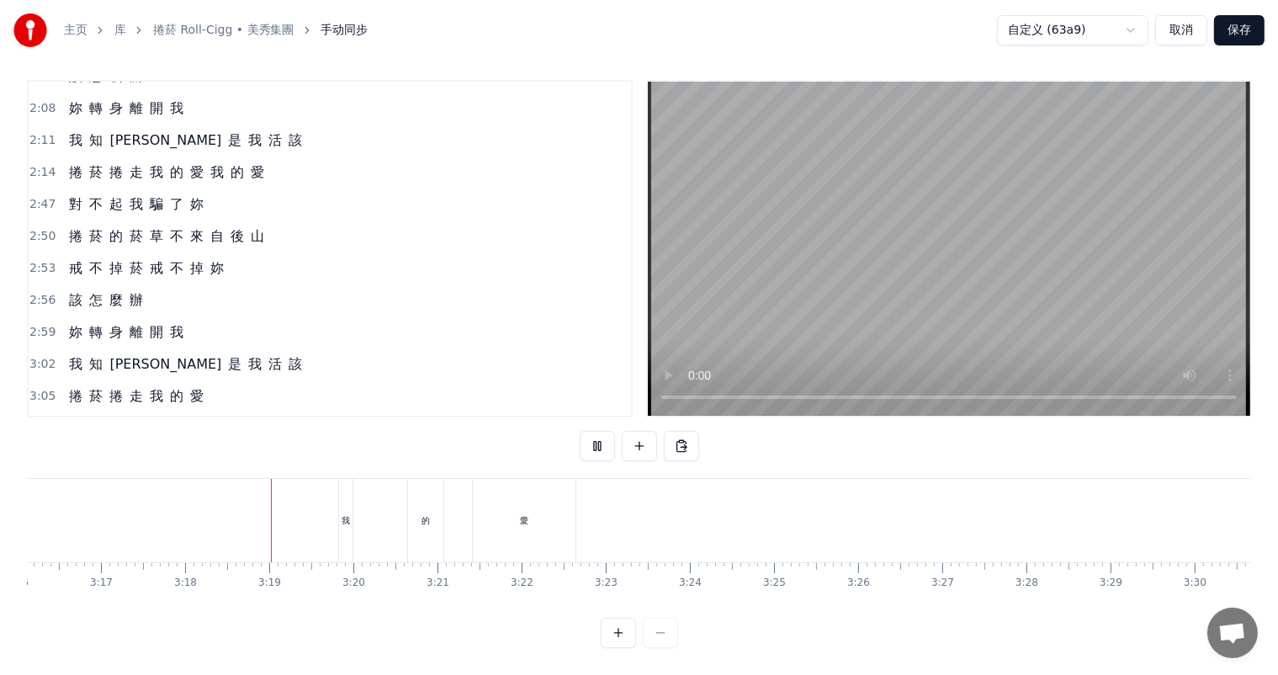
scroll to position [0, 16613]
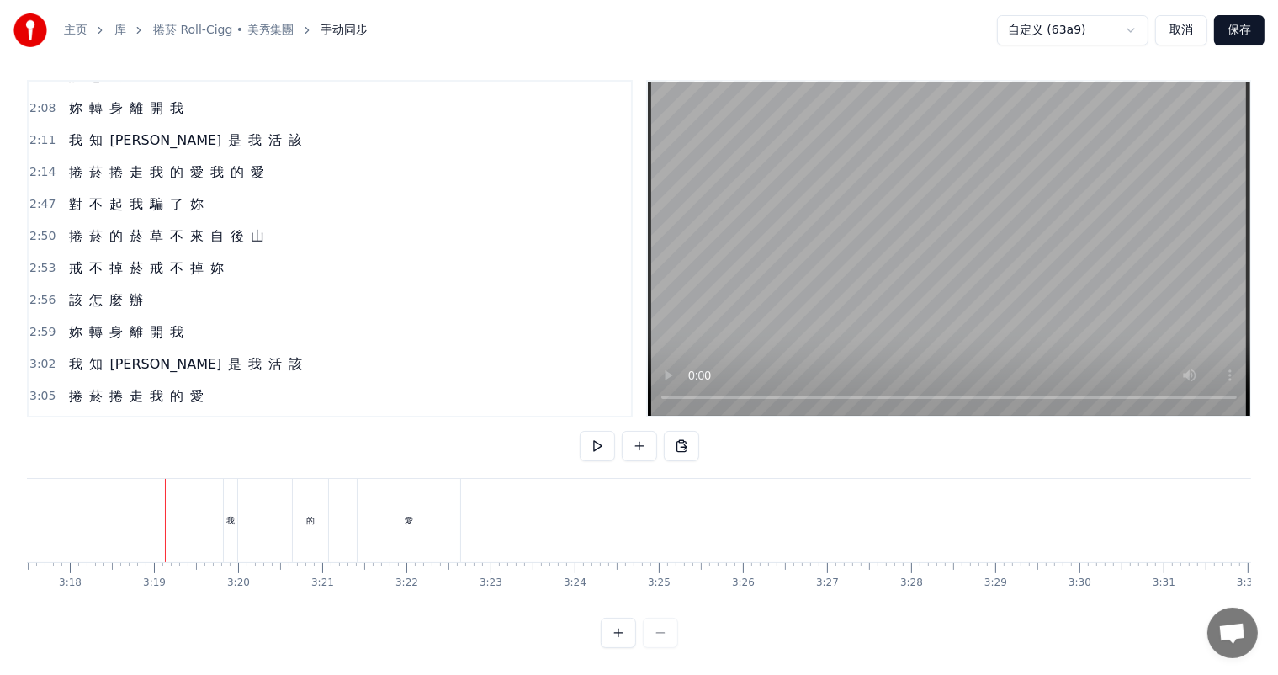
click at [227, 514] on div "我" at bounding box center [230, 520] width 8 height 13
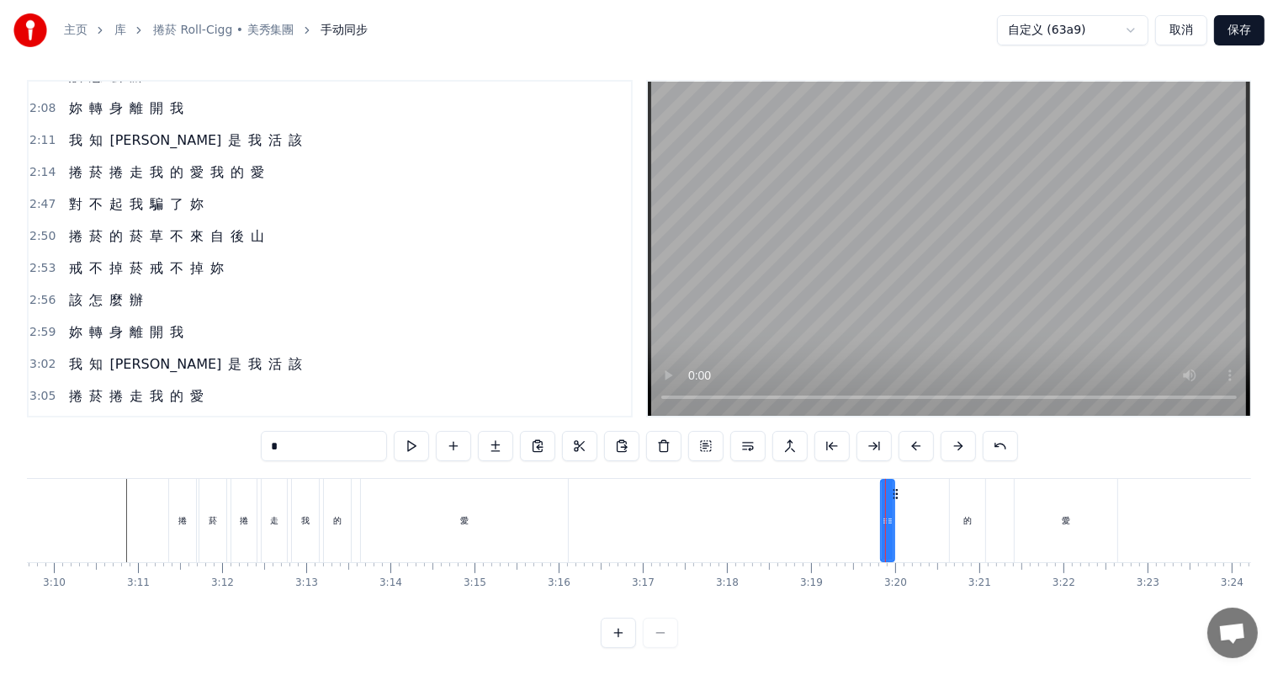
scroll to position [0, 15991]
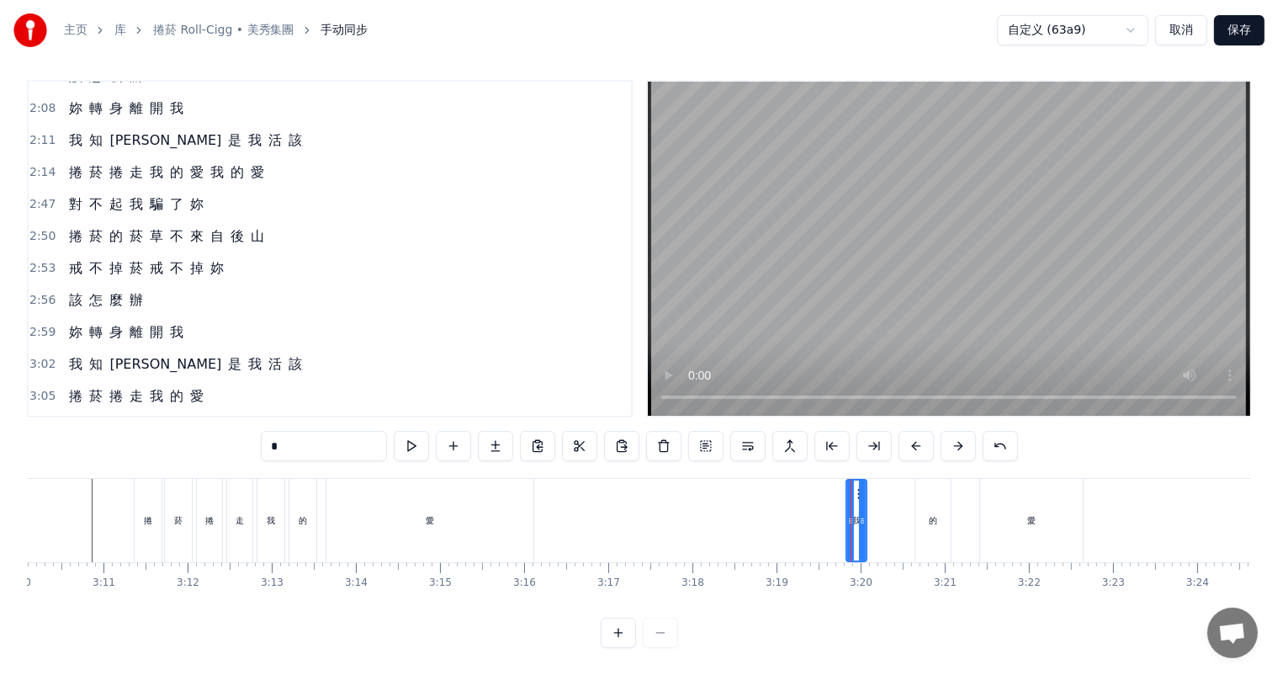
click at [864, 514] on icon at bounding box center [862, 520] width 7 height 13
drag, startPoint x: 858, startPoint y: 475, endPoint x: 717, endPoint y: 486, distance: 141.7
click at [717, 486] on div "我" at bounding box center [717, 520] width 20 height 80
drag, startPoint x: 931, startPoint y: 506, endPoint x: 930, endPoint y: 488, distance: 17.7
click at [930, 514] on div "的" at bounding box center [933, 520] width 8 height 13
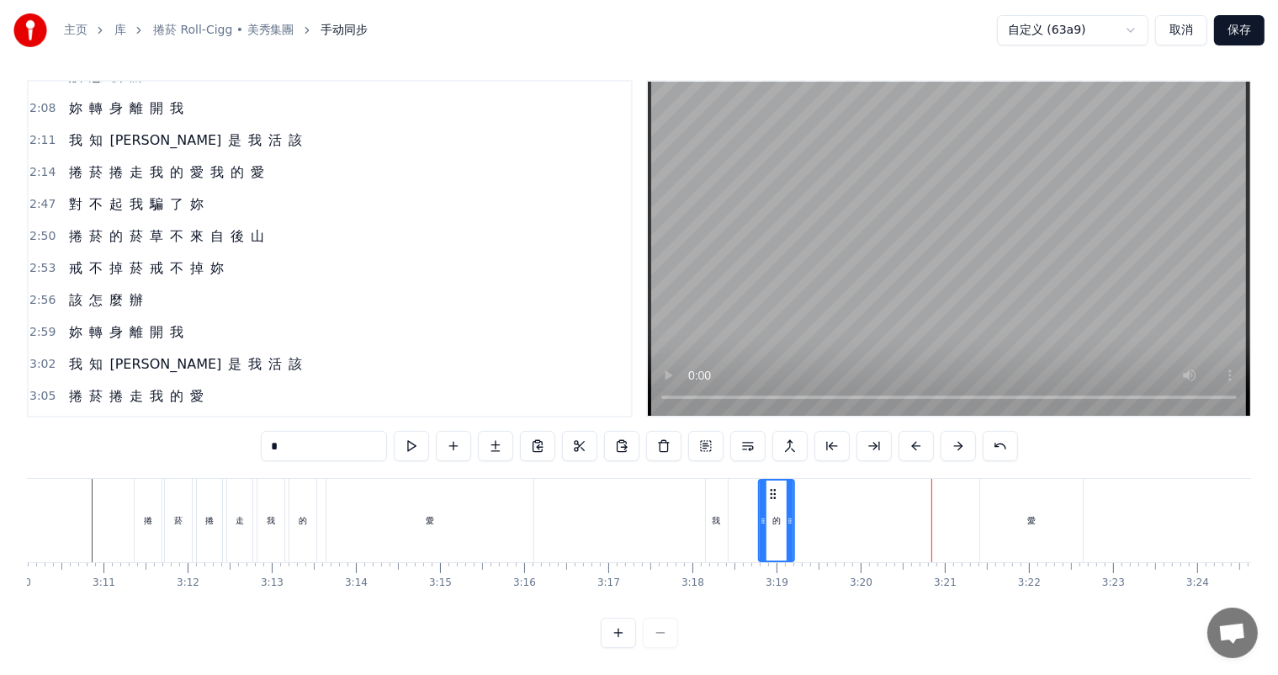
drag, startPoint x: 925, startPoint y: 474, endPoint x: 769, endPoint y: 480, distance: 155.8
click at [769, 487] on icon at bounding box center [772, 493] width 13 height 13
click at [1027, 514] on div "愛" at bounding box center [1031, 520] width 8 height 13
type input "*"
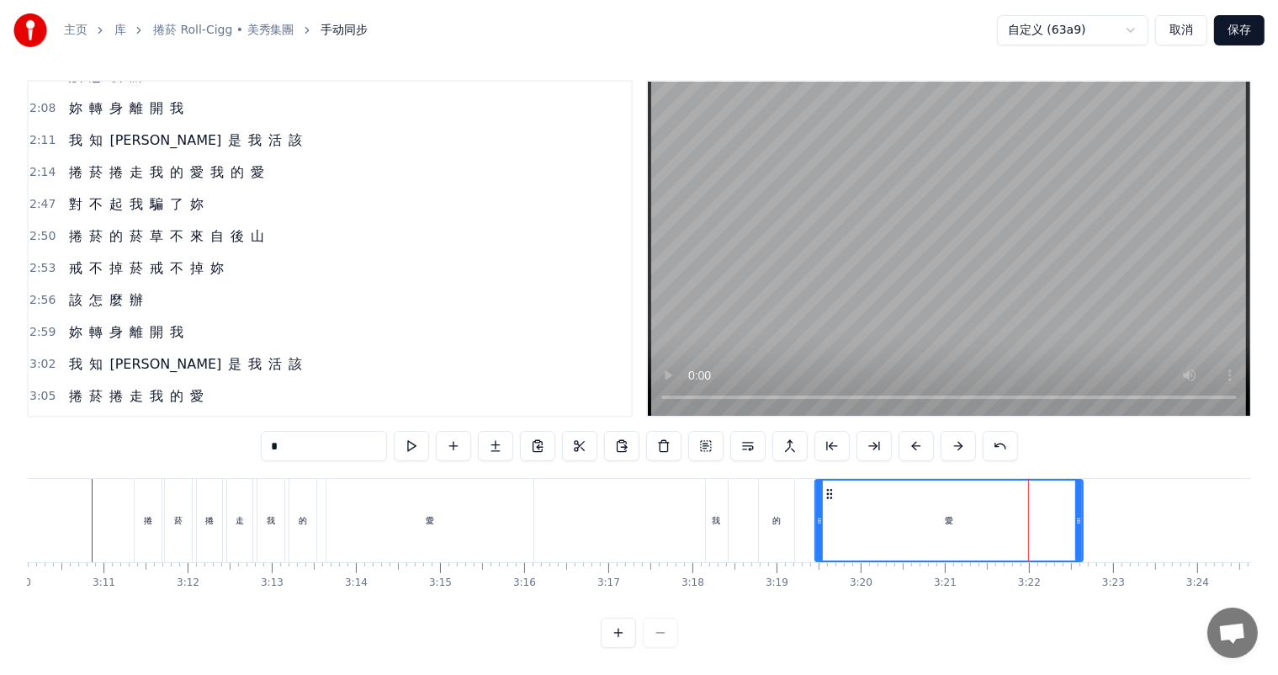
drag, startPoint x: 983, startPoint y: 505, endPoint x: 818, endPoint y: 515, distance: 165.2
click at [818, 515] on div at bounding box center [819, 520] width 7 height 80
drag, startPoint x: 1080, startPoint y: 503, endPoint x: 1146, endPoint y: 497, distance: 65.9
click at [1239, 498] on div at bounding box center [1239, 520] width 7 height 80
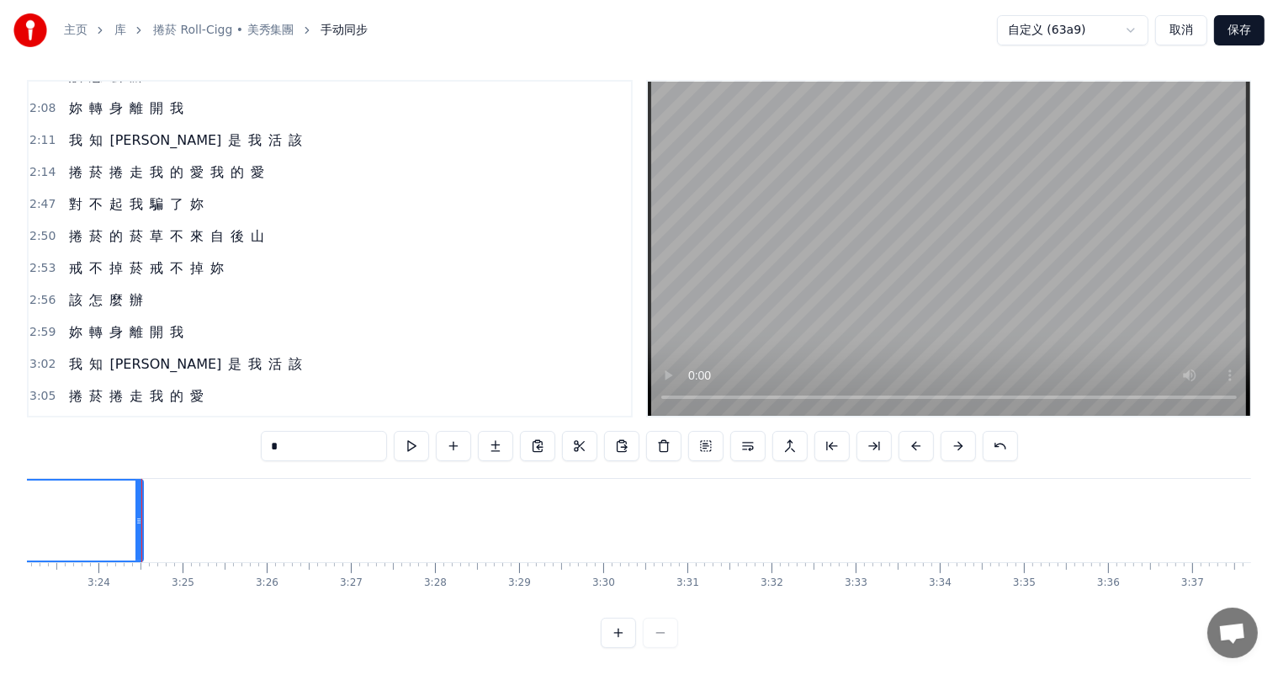
scroll to position [0, 17119]
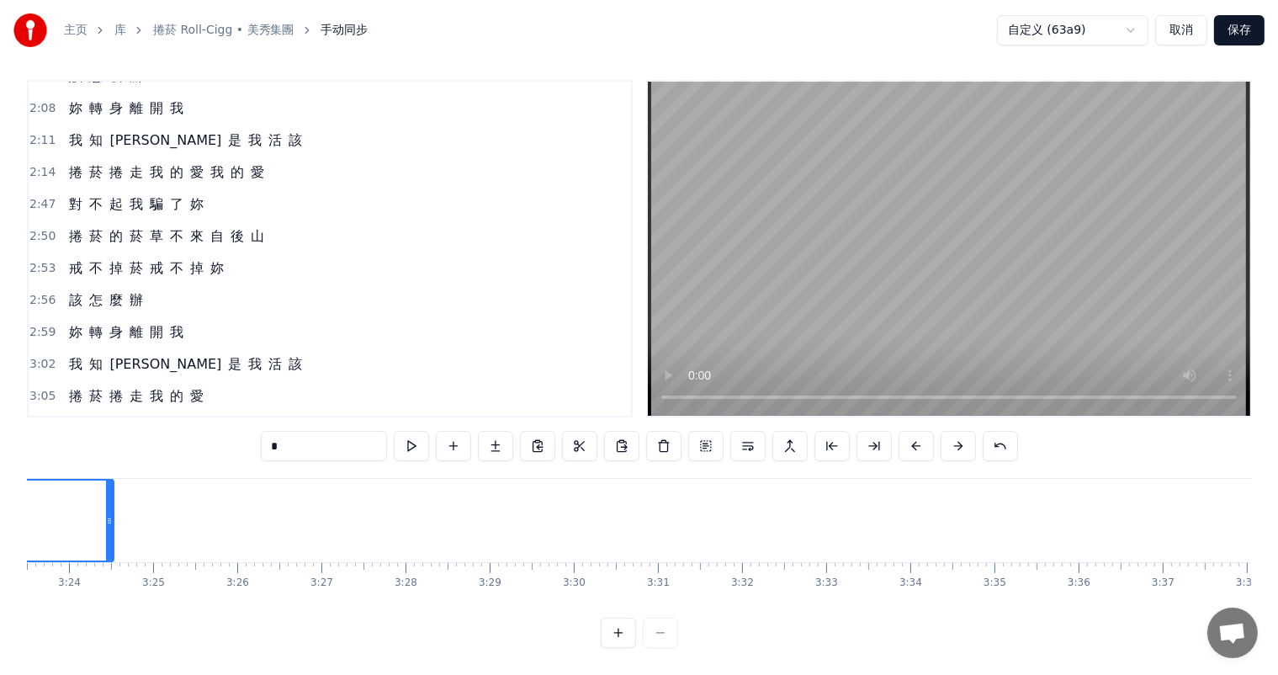
click at [1079, 590] on div "我 們 曾 經 那 麼 快 樂 現 在 卻 不 愛 了 我 說 妳 這 樣 太 扯 妳 說 妳 不 愛 台 客 該 來 的 那 天 還 是 來 了 我 唱 著…" at bounding box center [639, 541] width 1224 height 126
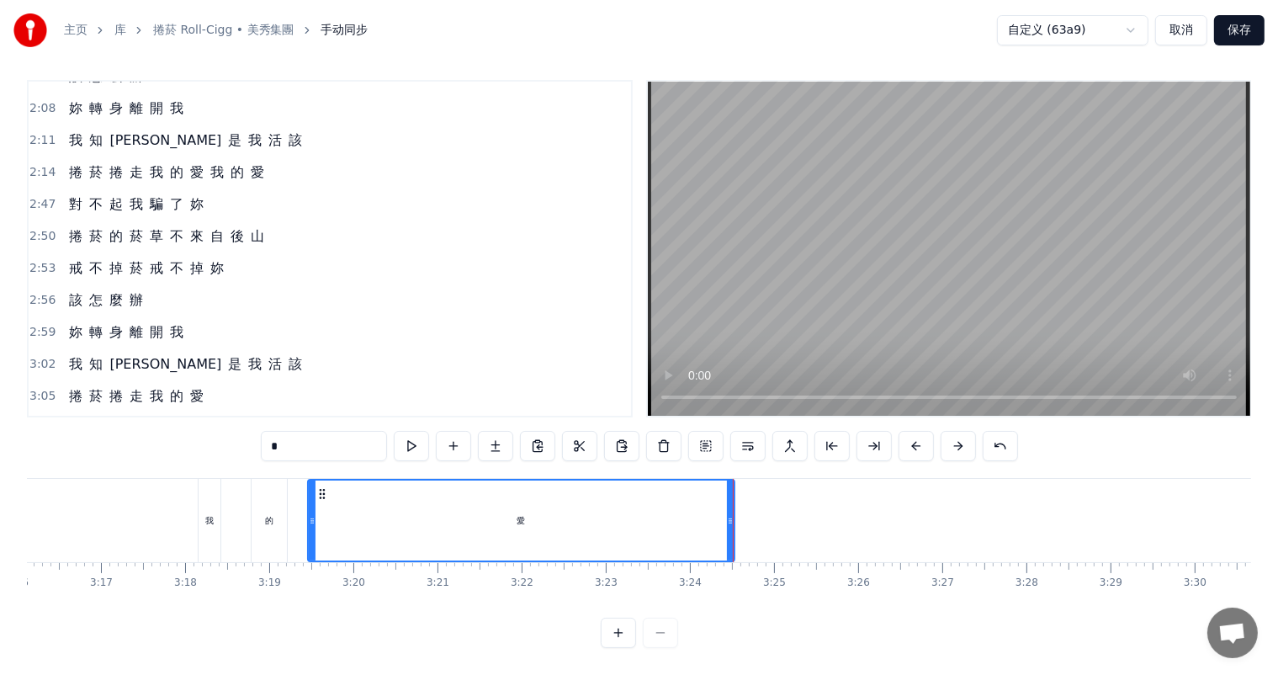
scroll to position [0, 16261]
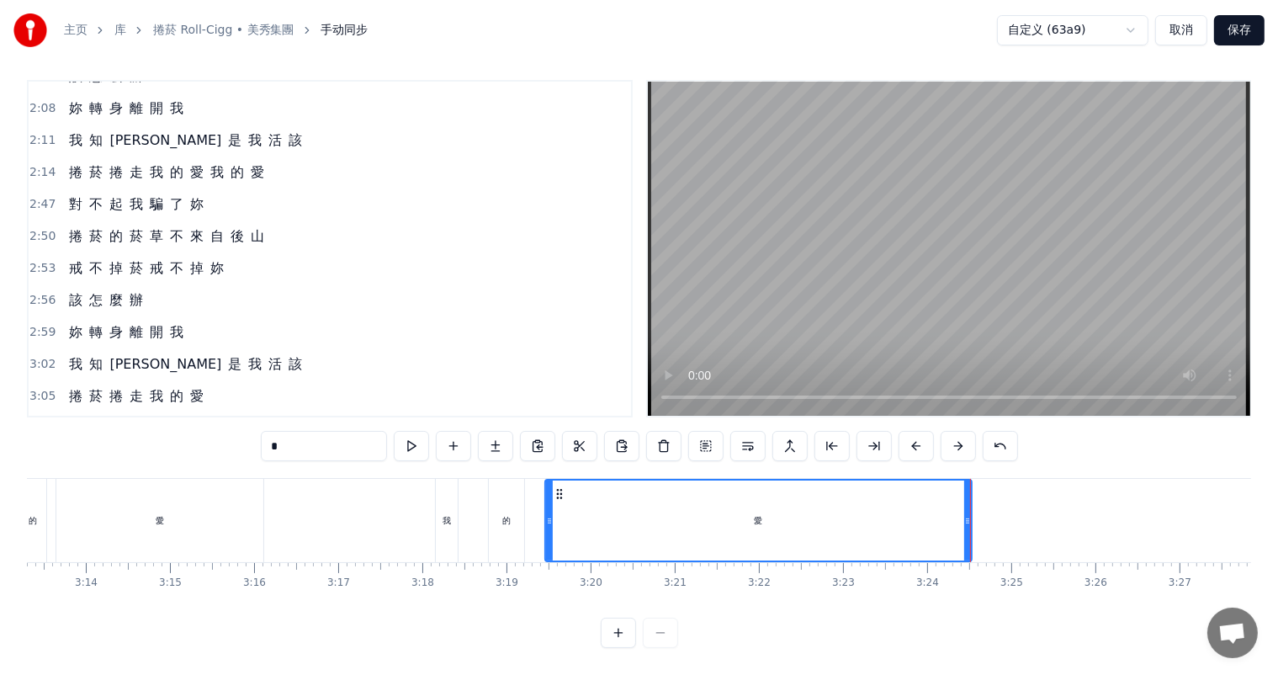
click at [280, 517] on div "捲 菸 捲 走 我 的 愛 我 的 愛" at bounding box center [420, 520] width 1112 height 83
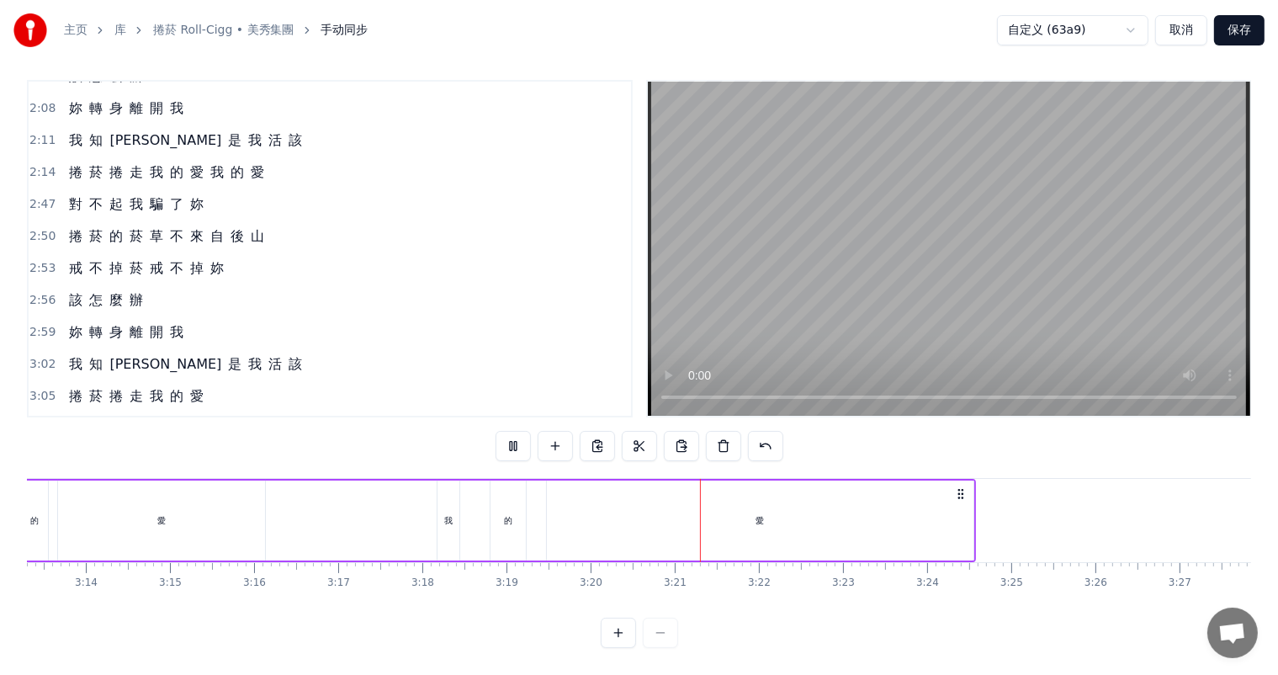
click at [79, 499] on div "愛" at bounding box center [161, 520] width 207 height 80
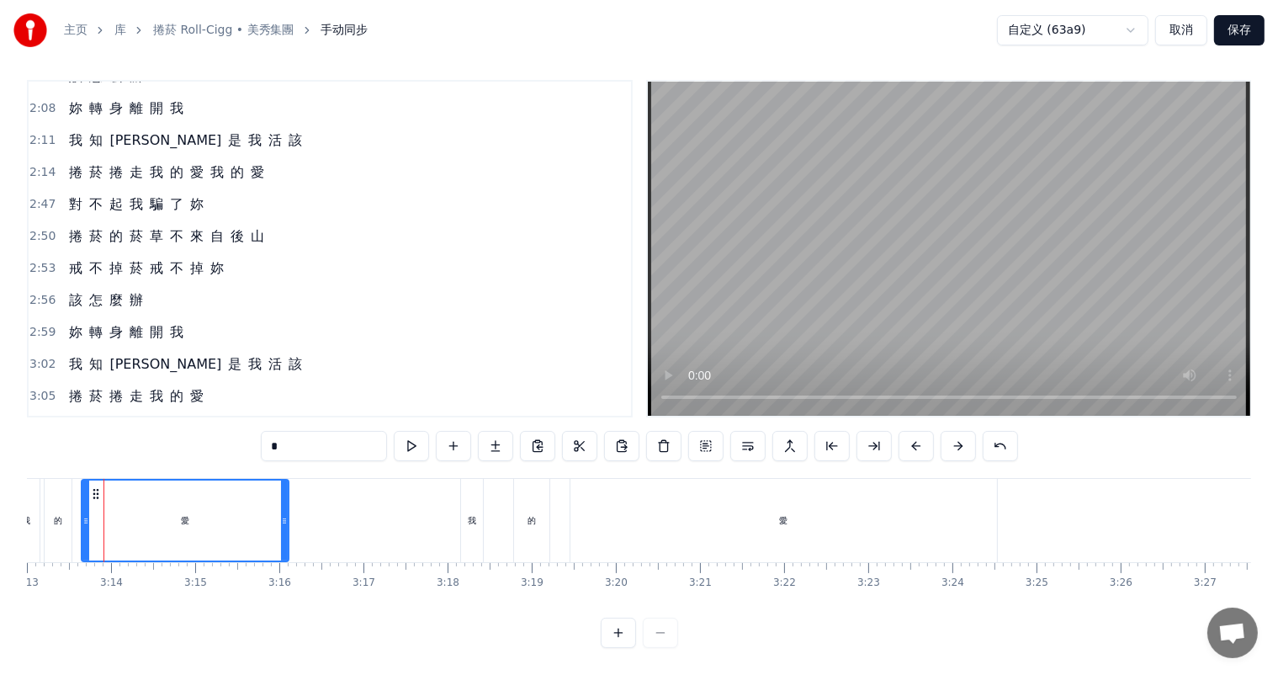
scroll to position [0, 16227]
click at [485, 503] on div "我" at bounding box center [480, 520] width 22 height 83
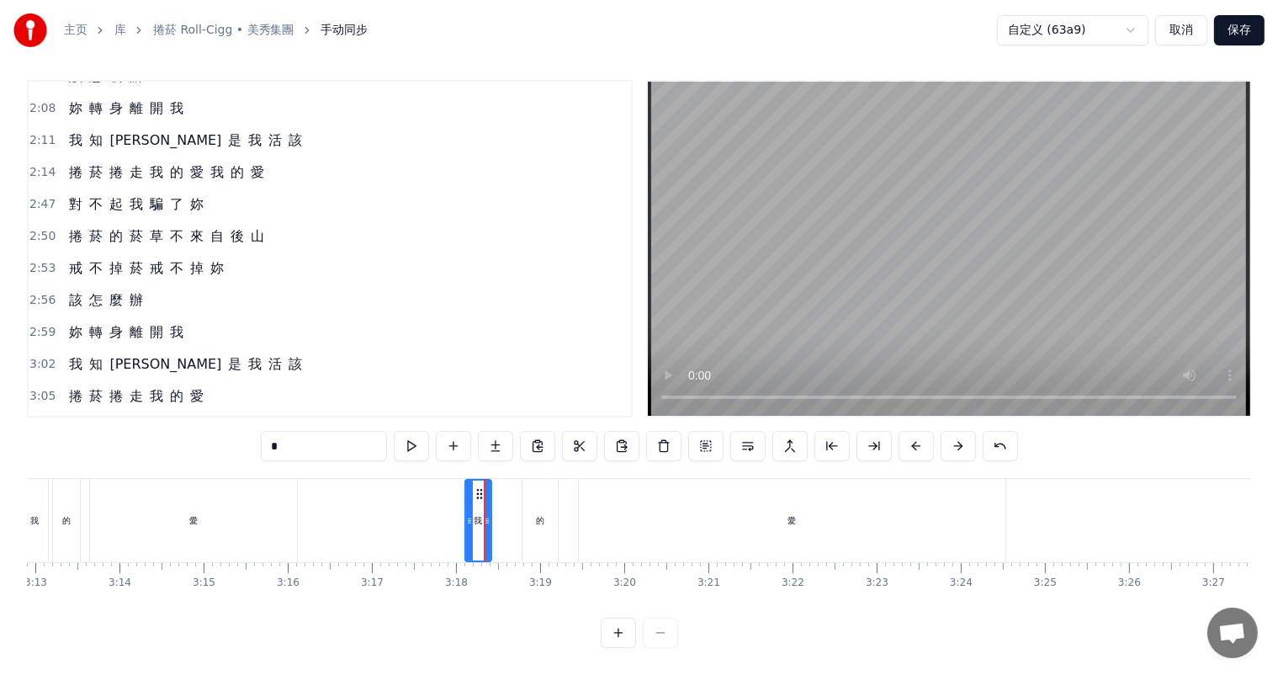
click at [469, 514] on icon at bounding box center [469, 520] width 7 height 13
click at [296, 506] on div "愛" at bounding box center [193, 520] width 209 height 83
type input "*"
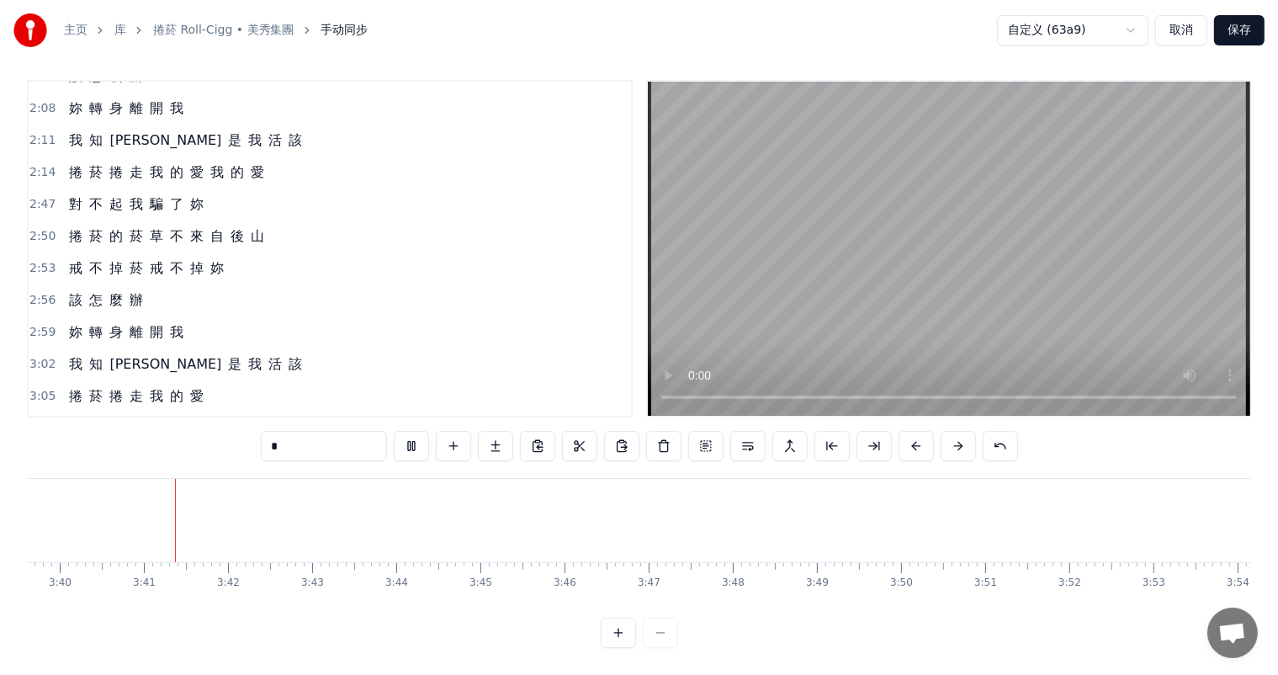
scroll to position [0, 18485]
click at [1232, 40] on button "保存" at bounding box center [1239, 30] width 50 height 30
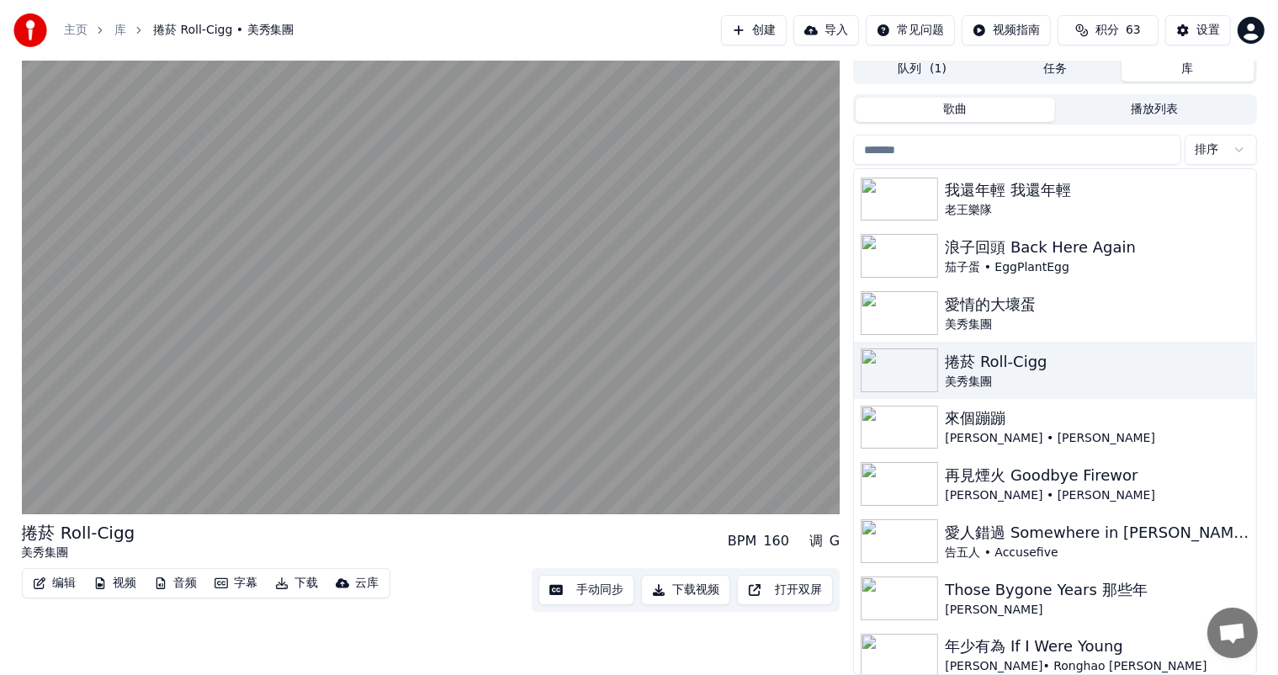
scroll to position [458, 0]
click at [1013, 364] on div "捲菸 Roll-Cigg" at bounding box center [1088, 360] width 287 height 24
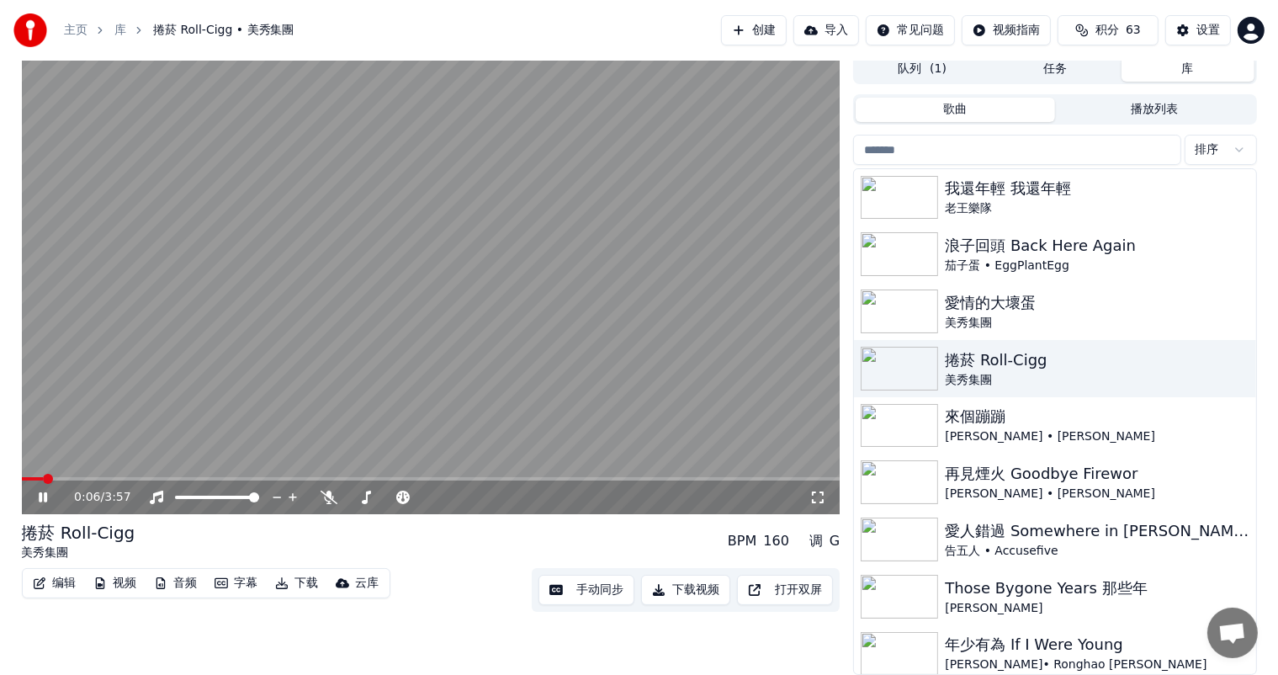
click at [693, 596] on button "下载视频" at bounding box center [685, 590] width 89 height 30
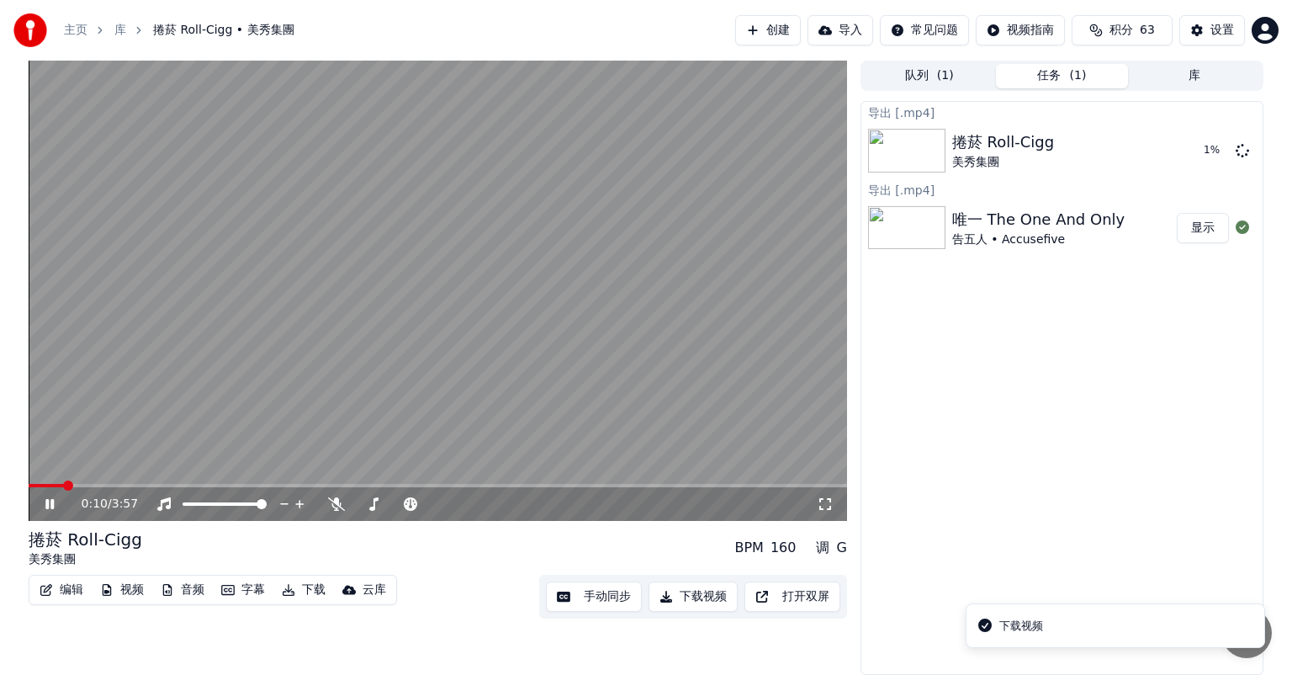
click at [45, 500] on icon at bounding box center [49, 504] width 8 height 10
click at [1177, 74] on button "库" at bounding box center [1194, 76] width 133 height 24
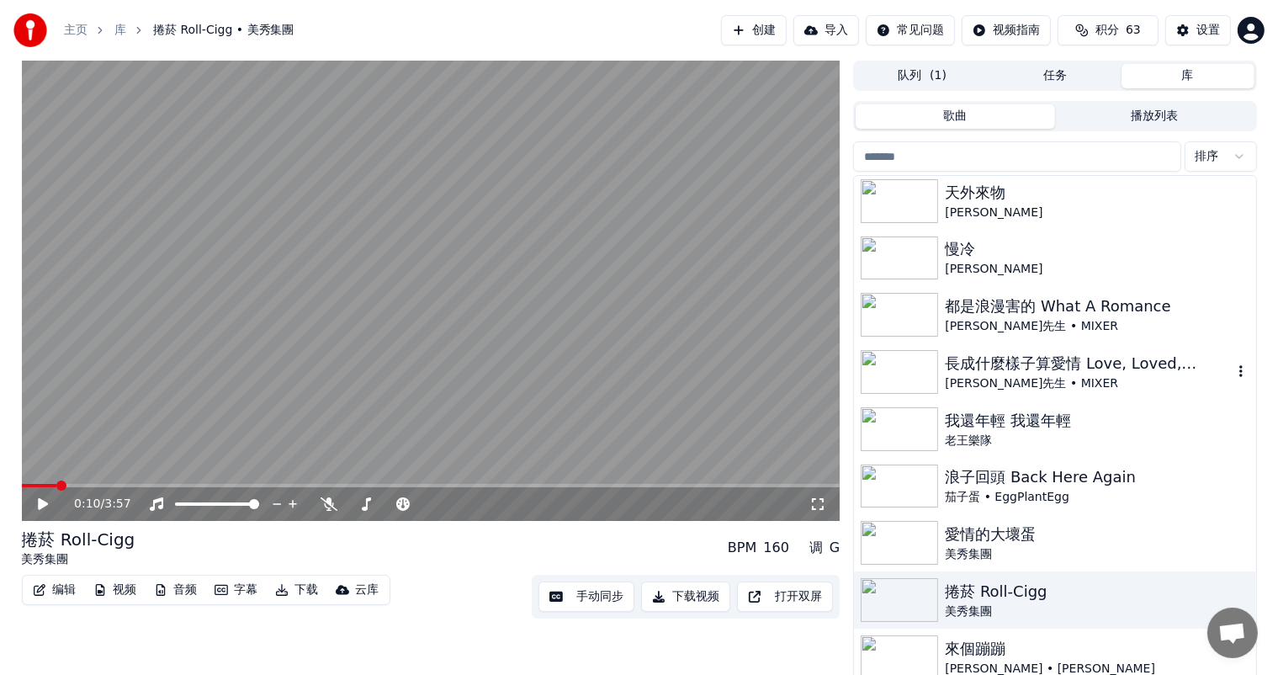
scroll to position [252, 0]
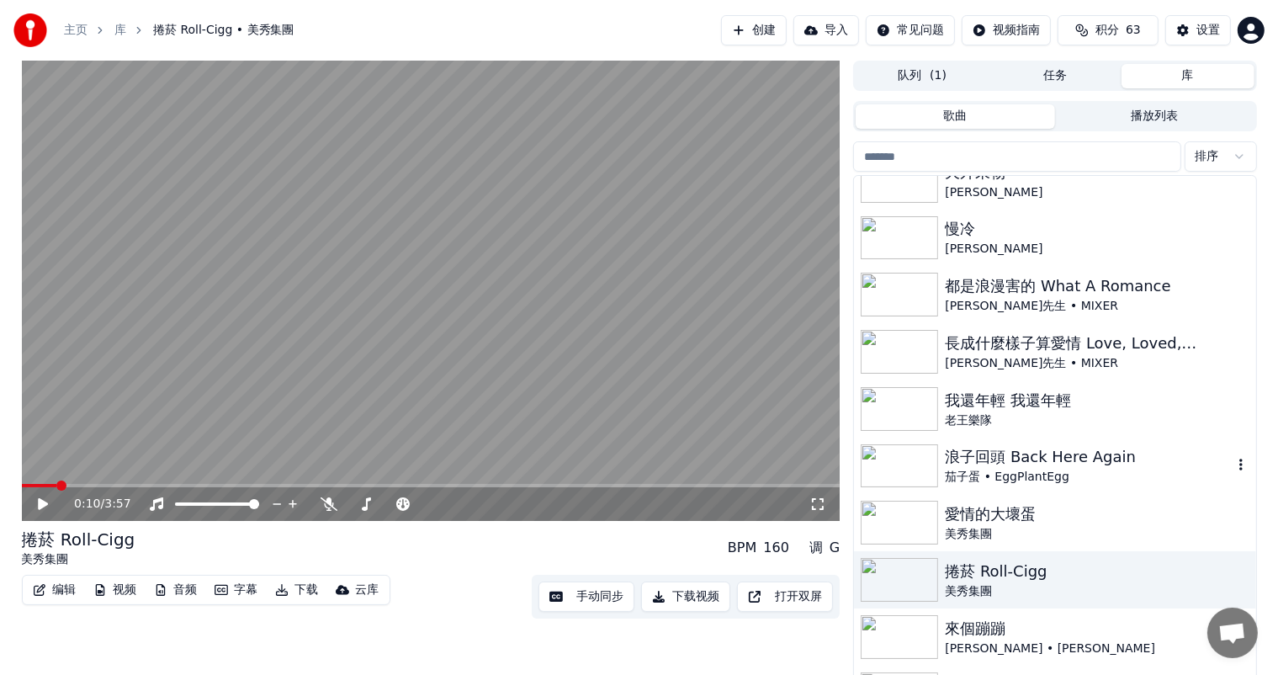
click at [1040, 471] on div "茄子蛋 • EggPlantEgg" at bounding box center [1088, 477] width 287 height 17
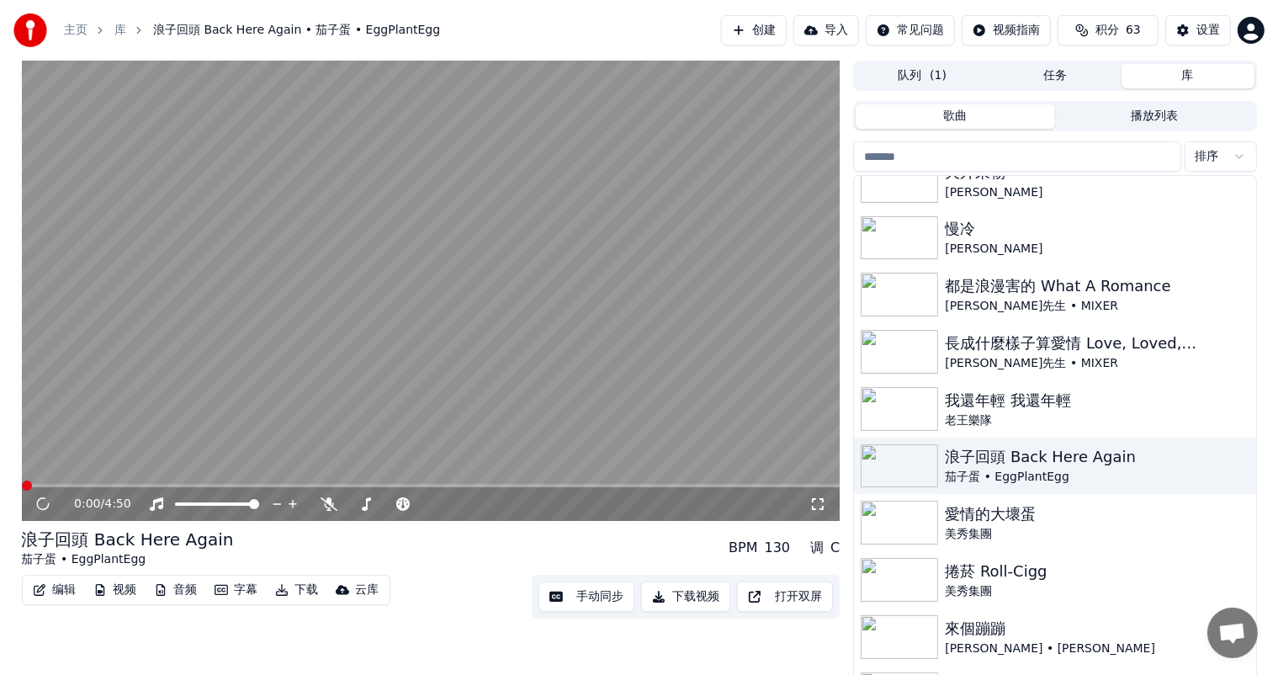
click at [606, 594] on button "手动同步" at bounding box center [586, 596] width 96 height 30
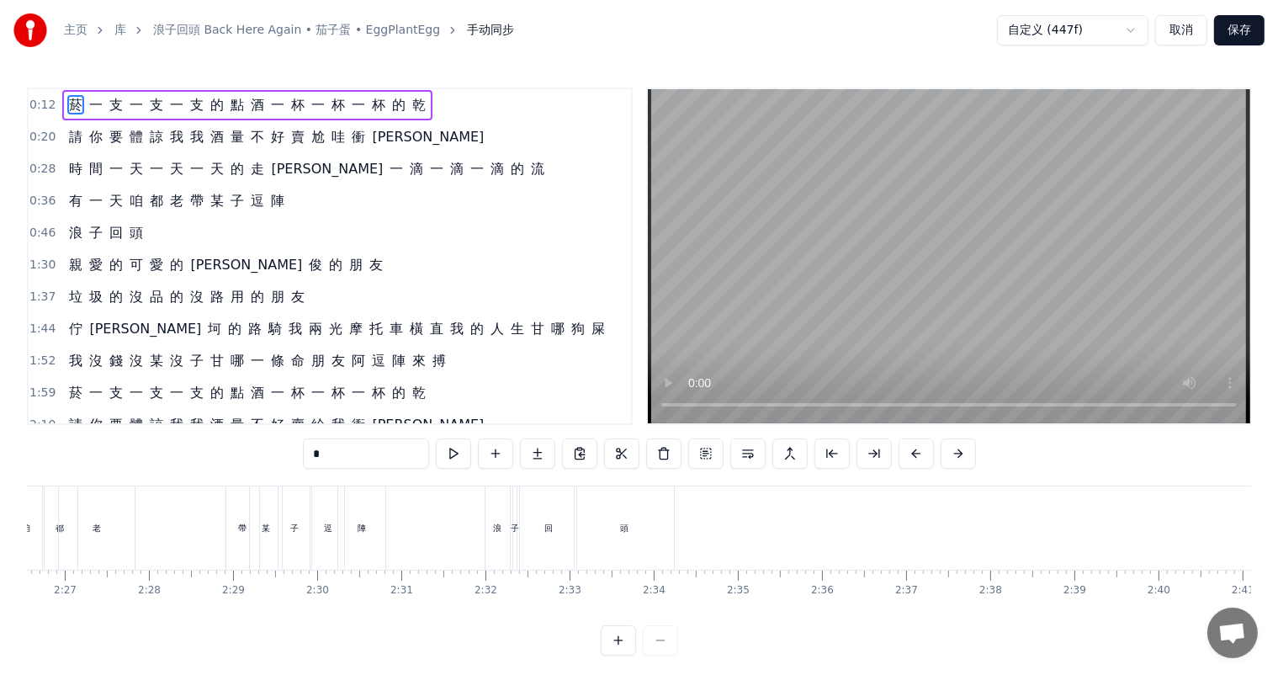
scroll to position [0, 12342]
click at [1175, 29] on button "取消" at bounding box center [1181, 30] width 52 height 30
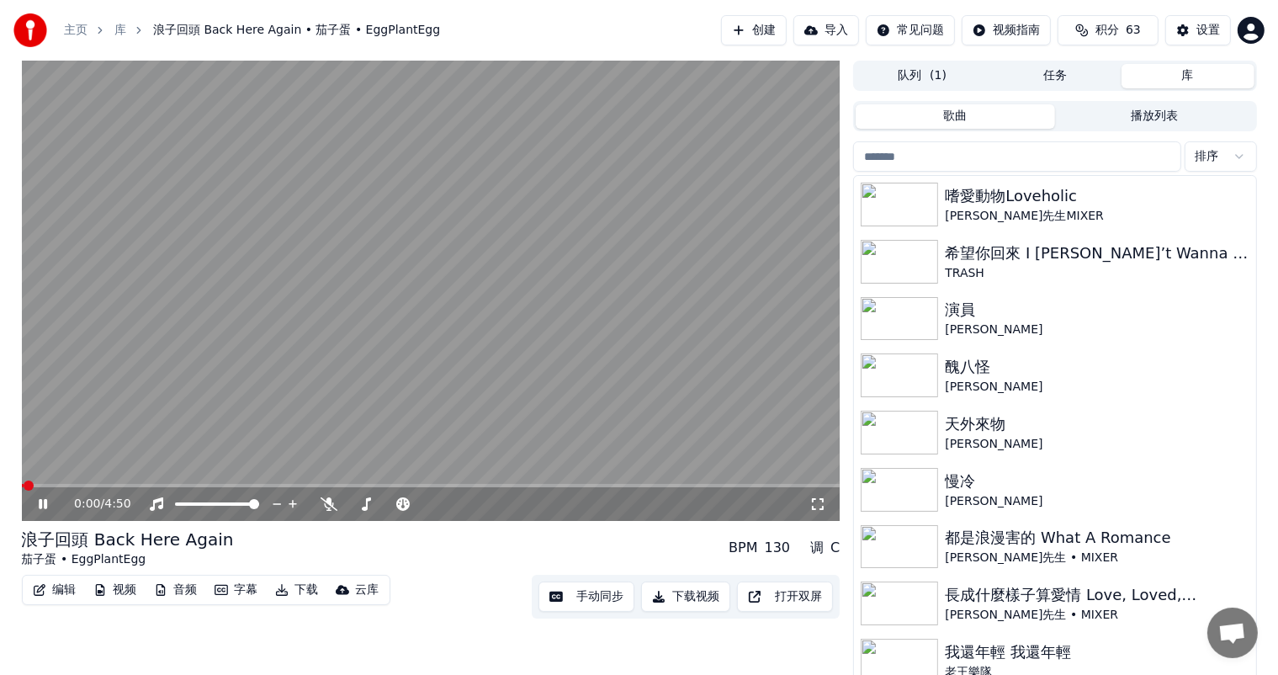
click at [41, 501] on icon at bounding box center [55, 503] width 40 height 13
click at [602, 592] on button "手动同步" at bounding box center [586, 596] width 96 height 30
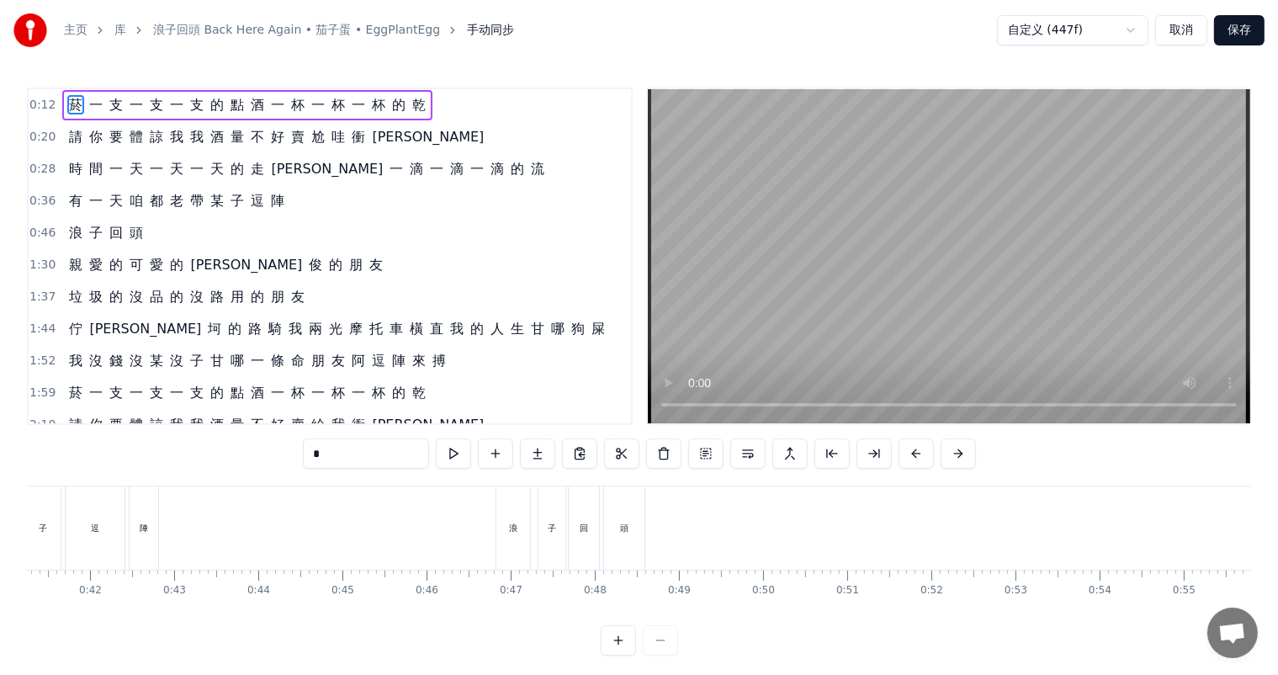
scroll to position [0, 3415]
drag, startPoint x: 240, startPoint y: 609, endPoint x: 196, endPoint y: 607, distance: 43.8
click at [164, 611] on div "菸 一 支 一 支 一 支 的 點 酒 一 杯 一 杯 一 杯 的 乾 請 你 要 體 諒 我 我 酒 量 不 好 賣 尬 哇 衝 康 時 間 一 天 一 天…" at bounding box center [639, 548] width 1224 height 126
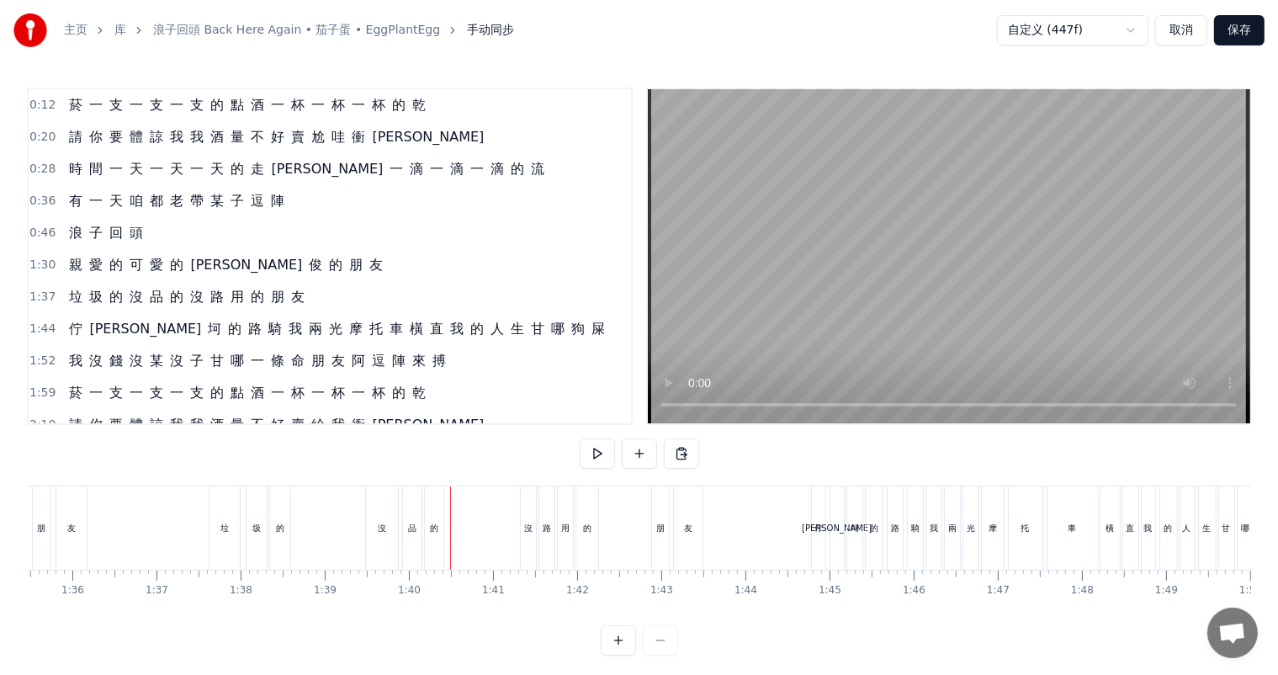
scroll to position [0, 8016]
click at [289, 558] on div "的" at bounding box center [294, 527] width 20 height 83
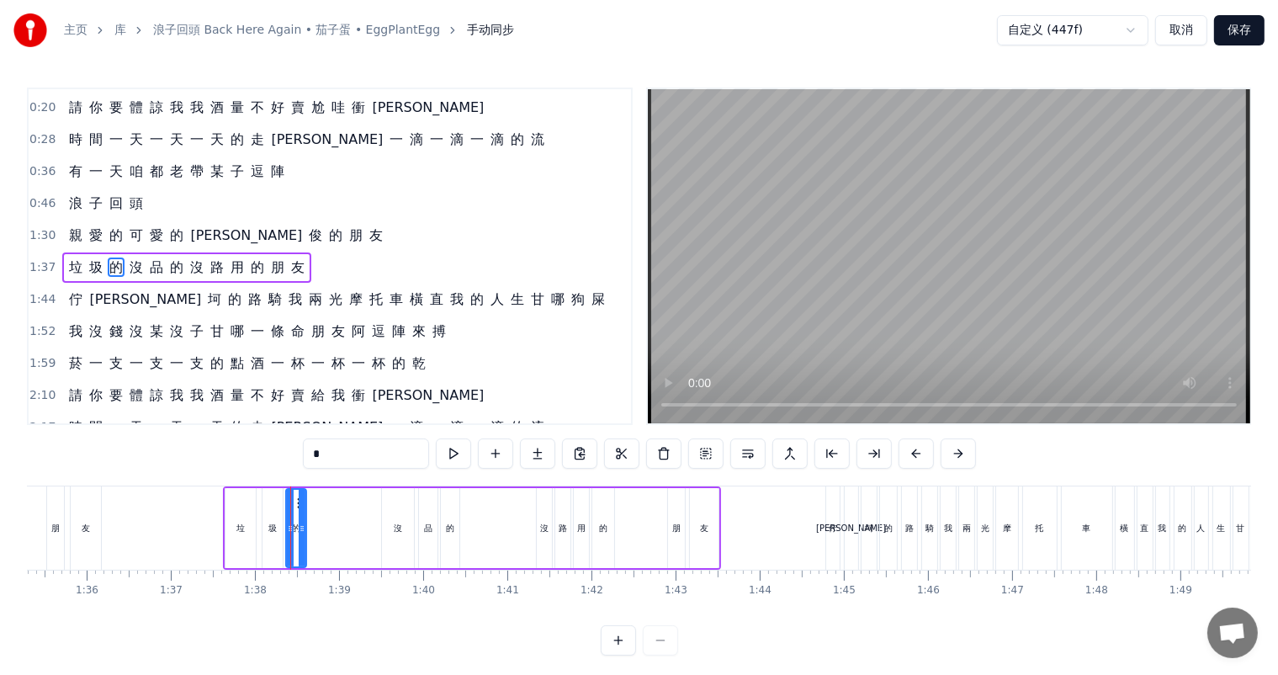
scroll to position [34, 0]
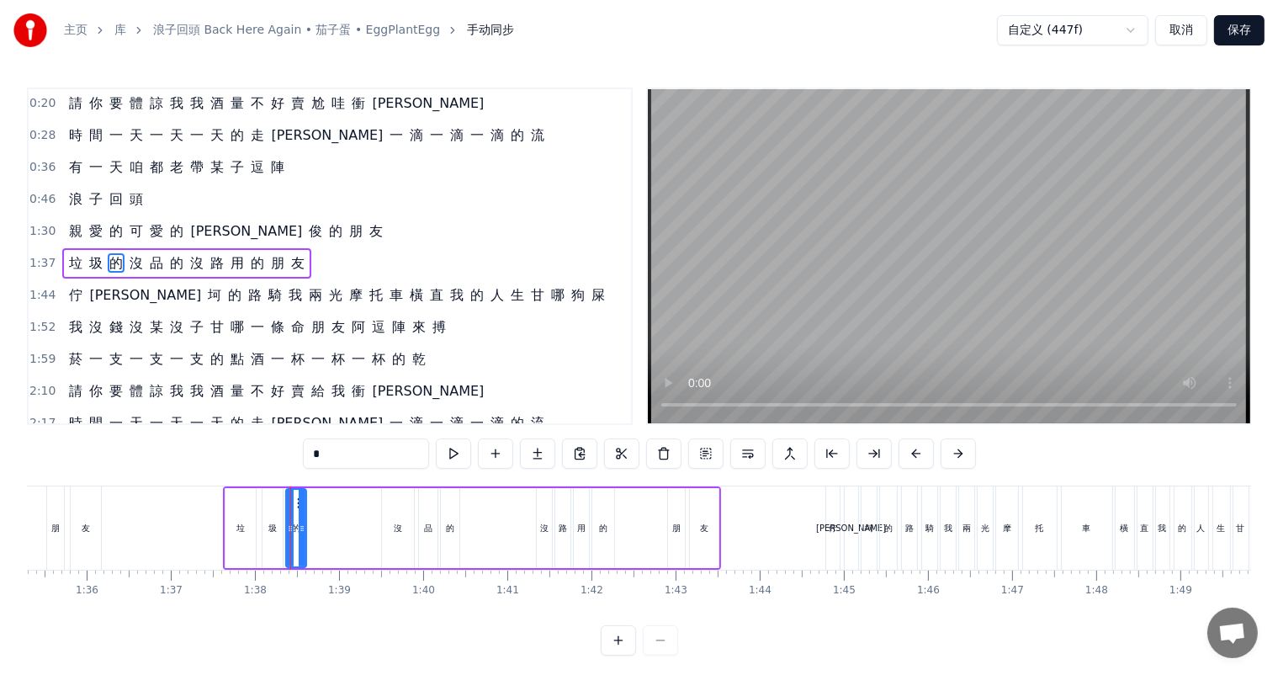
click at [360, 554] on div "垃 圾 的 沒 品 的 沒 路 用 的 朋 友" at bounding box center [472, 527] width 498 height 83
click at [297, 527] on div "的" at bounding box center [296, 528] width 8 height 13
drag, startPoint x: 303, startPoint y: 527, endPoint x: 320, endPoint y: 527, distance: 16.8
click at [320, 527] on icon at bounding box center [318, 528] width 7 height 13
click at [395, 525] on div "沒" at bounding box center [398, 528] width 8 height 13
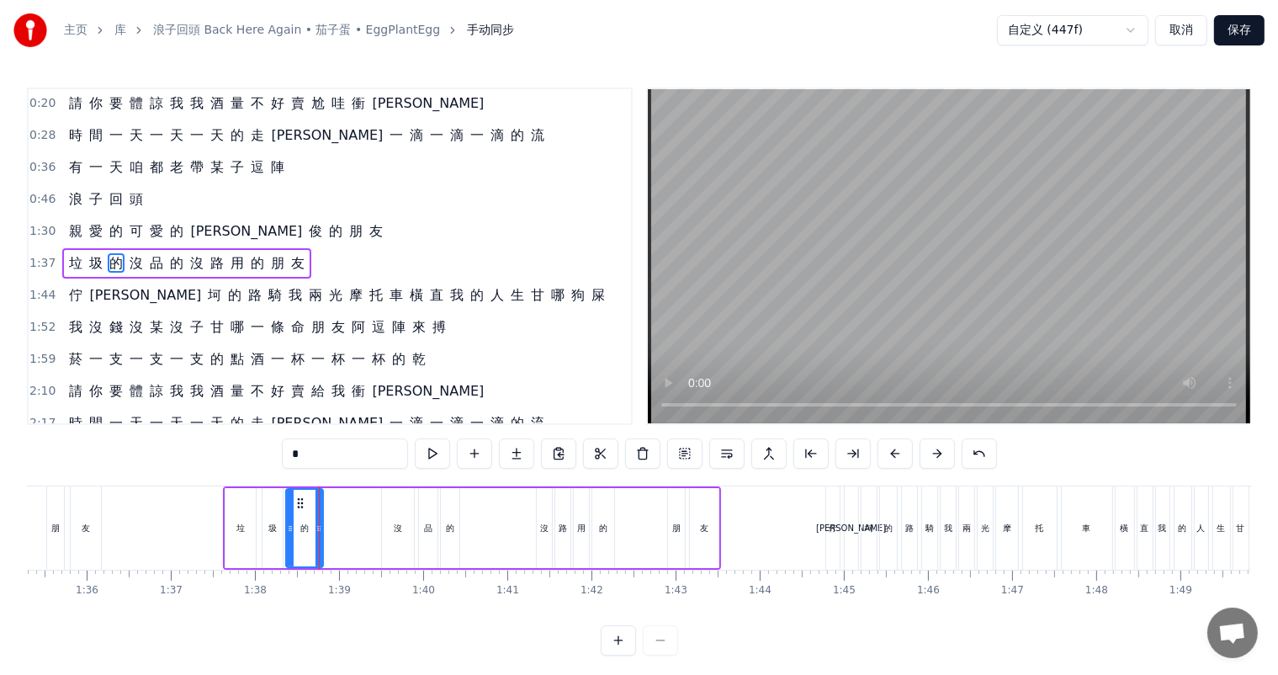
type input "*"
click at [377, 527] on icon at bounding box center [378, 528] width 7 height 13
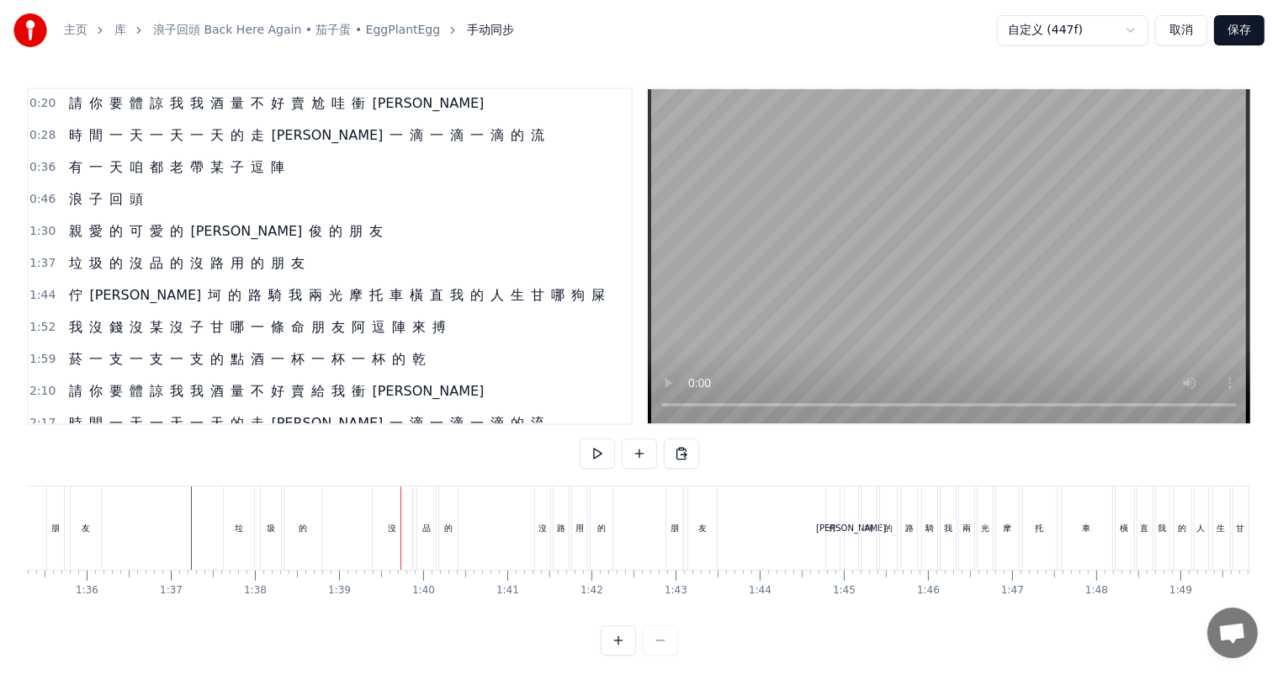
click at [296, 532] on div "的" at bounding box center [302, 527] width 37 height 83
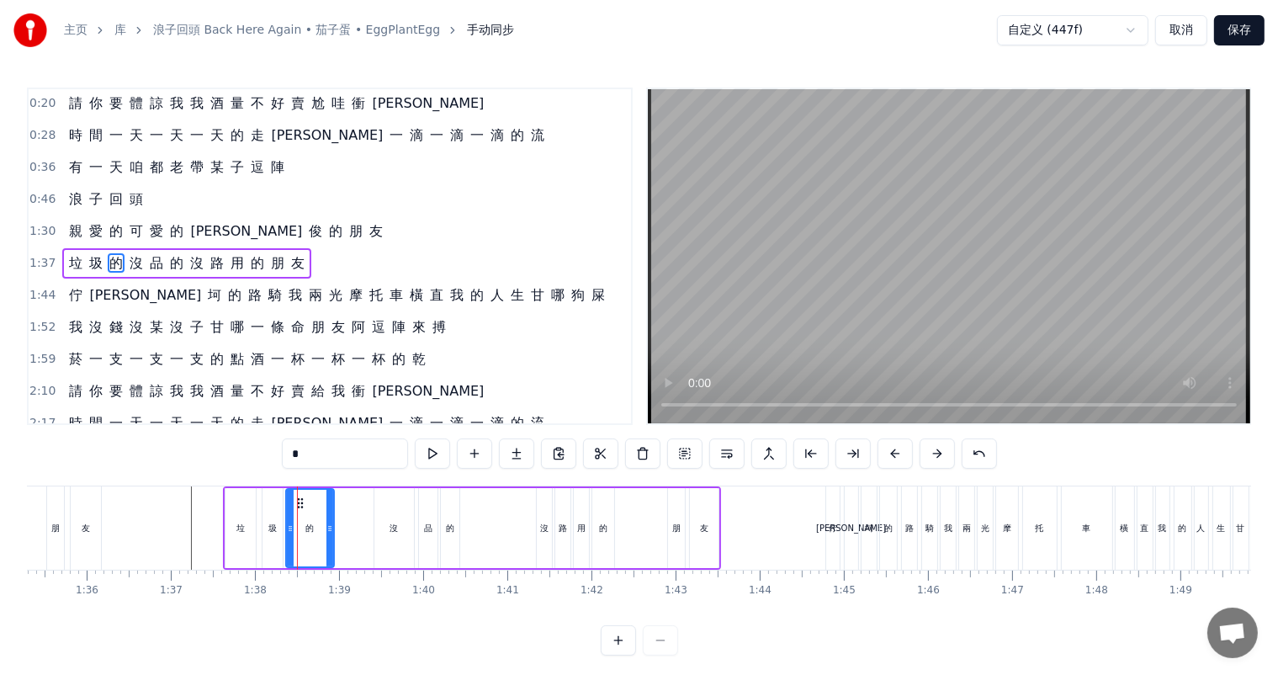
drag, startPoint x: 317, startPoint y: 525, endPoint x: 328, endPoint y: 525, distance: 10.9
click at [328, 525] on icon at bounding box center [329, 528] width 7 height 13
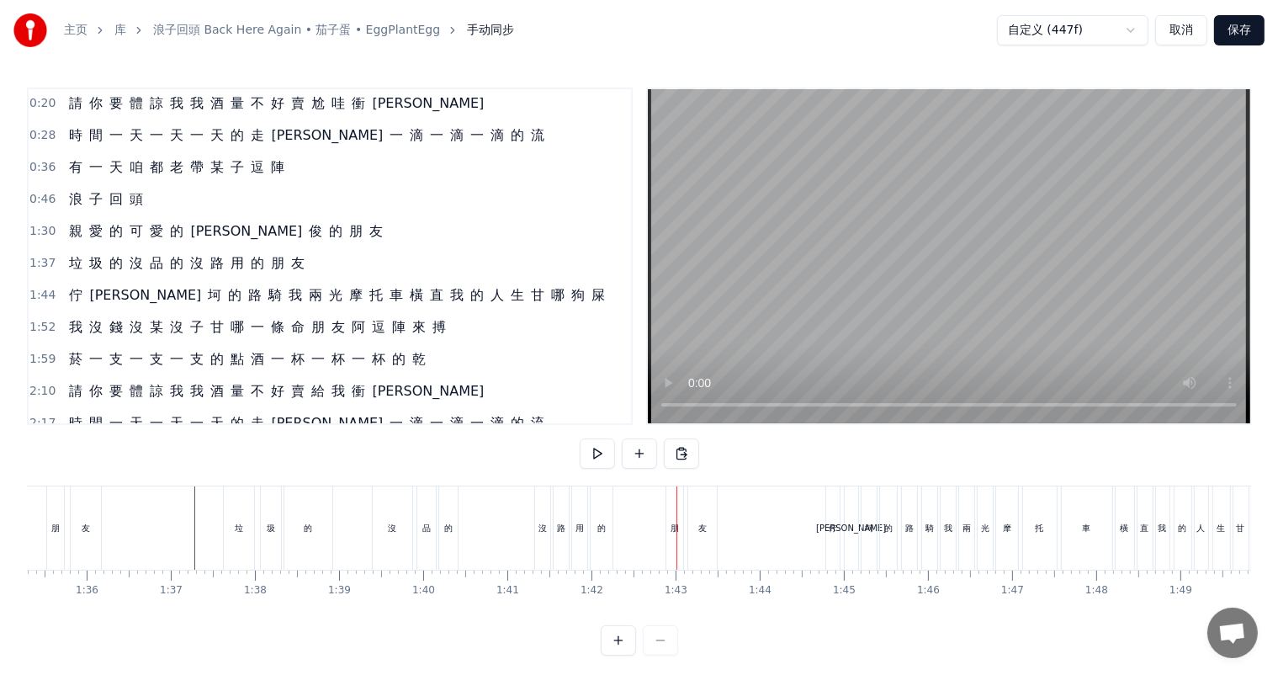
click at [602, 530] on div "的" at bounding box center [601, 528] width 8 height 13
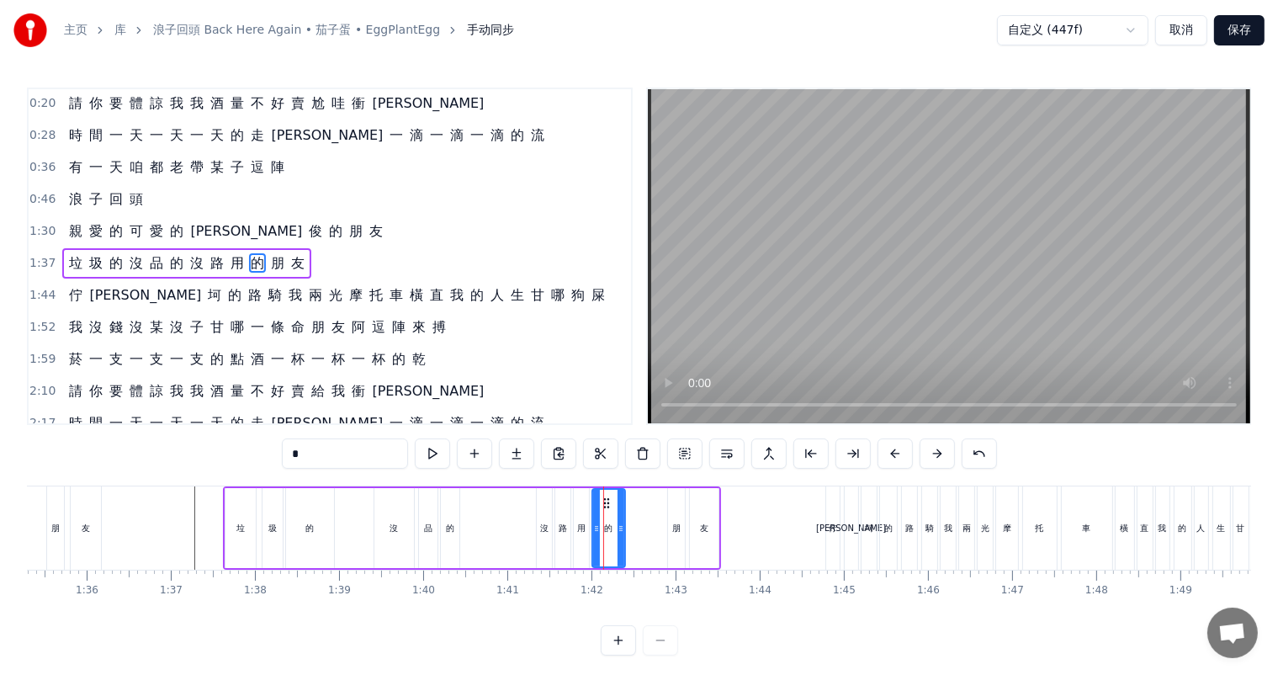
drag, startPoint x: 610, startPoint y: 527, endPoint x: 623, endPoint y: 527, distance: 12.6
click at [623, 527] on icon at bounding box center [620, 528] width 7 height 13
click at [674, 527] on div "朋" at bounding box center [676, 528] width 8 height 13
type input "*"
drag, startPoint x: 668, startPoint y: 526, endPoint x: 656, endPoint y: 526, distance: 11.8
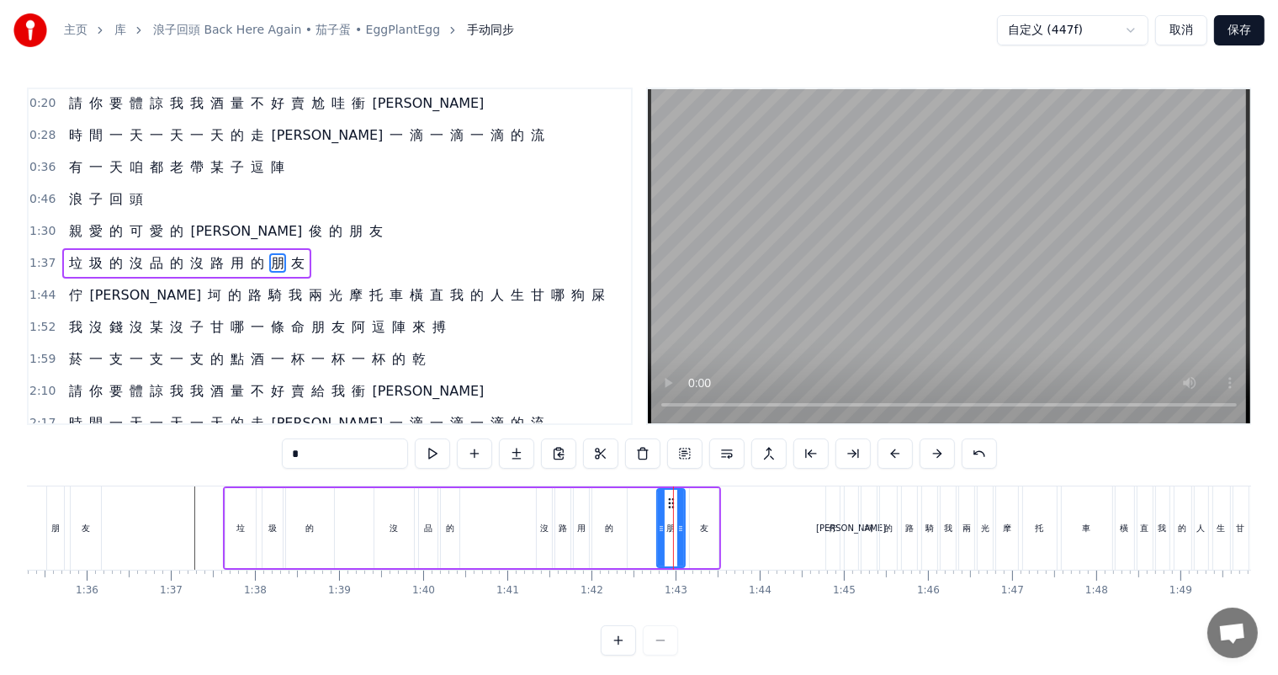
click at [658, 527] on icon at bounding box center [661, 528] width 7 height 13
click at [488, 527] on div "垃 圾 的 沒 品 的 沒 路 用 的 朋 友" at bounding box center [472, 527] width 498 height 83
click at [628, 535] on div "垃 圾 的 沒 品 的 沒 路 用 的 朋 友" at bounding box center [472, 527] width 498 height 83
click at [701, 533] on div "友" at bounding box center [704, 528] width 8 height 13
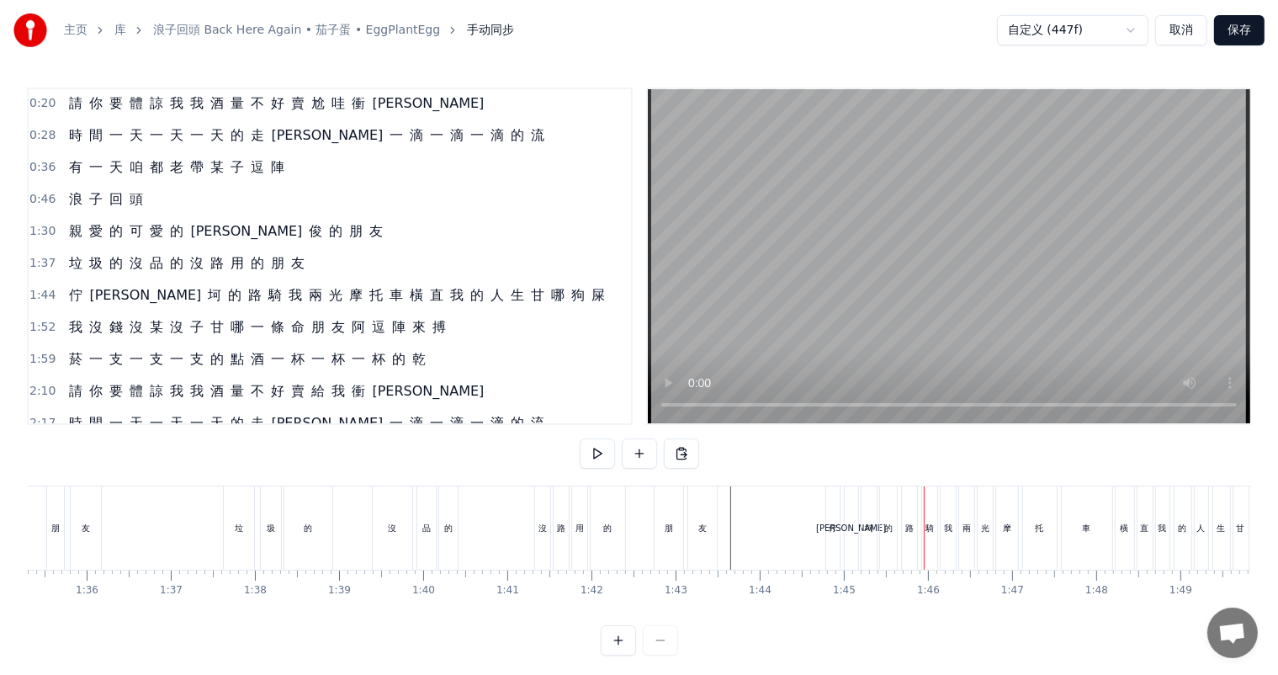
click at [829, 549] on div "佇" at bounding box center [832, 527] width 13 height 83
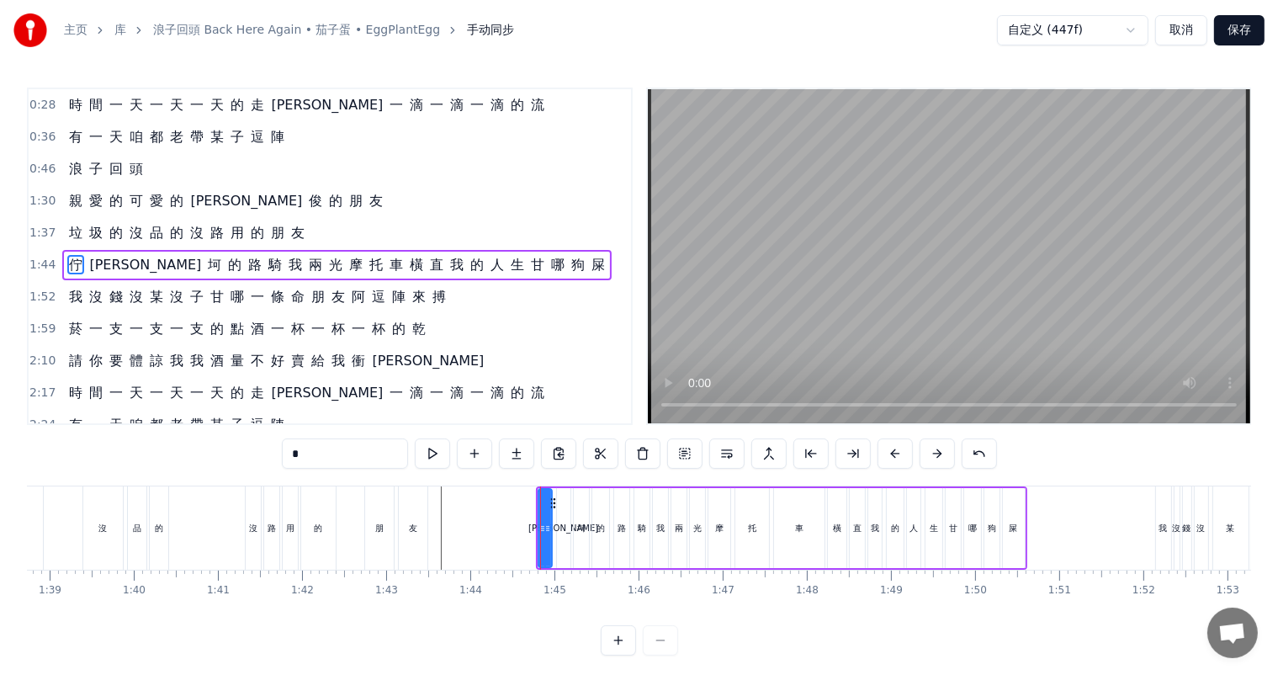
scroll to position [0, 8375]
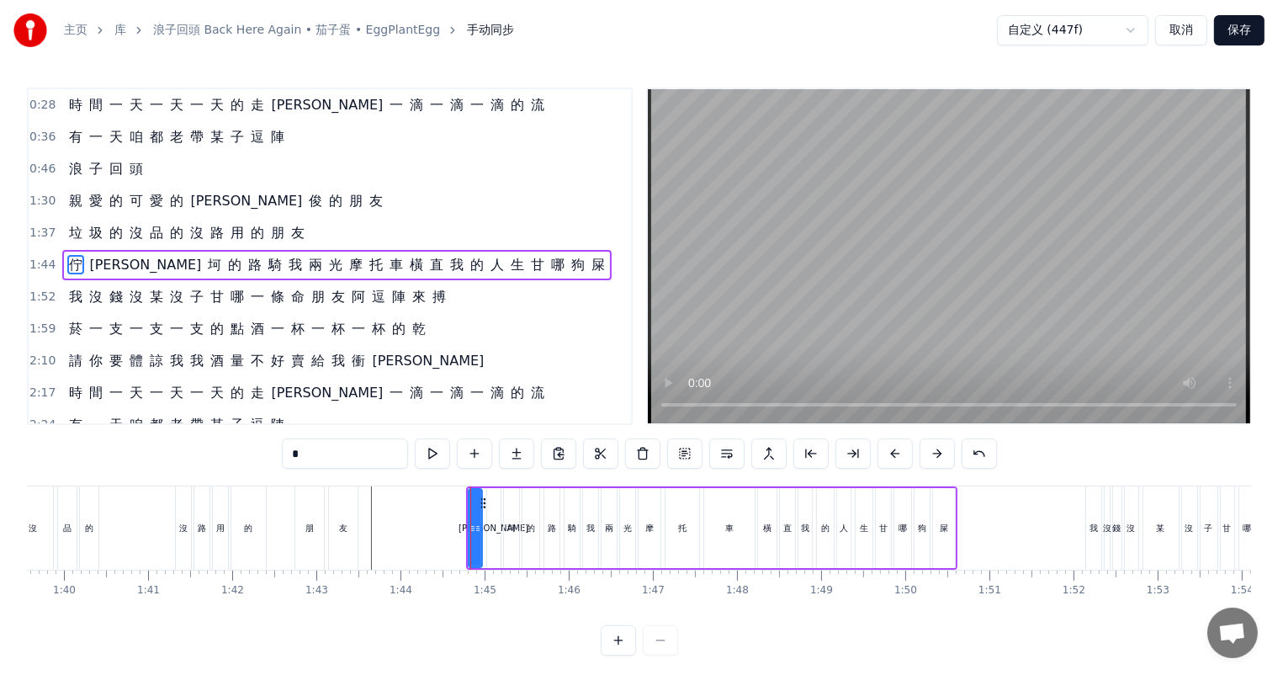
click at [748, 535] on div "車" at bounding box center [729, 528] width 50 height 80
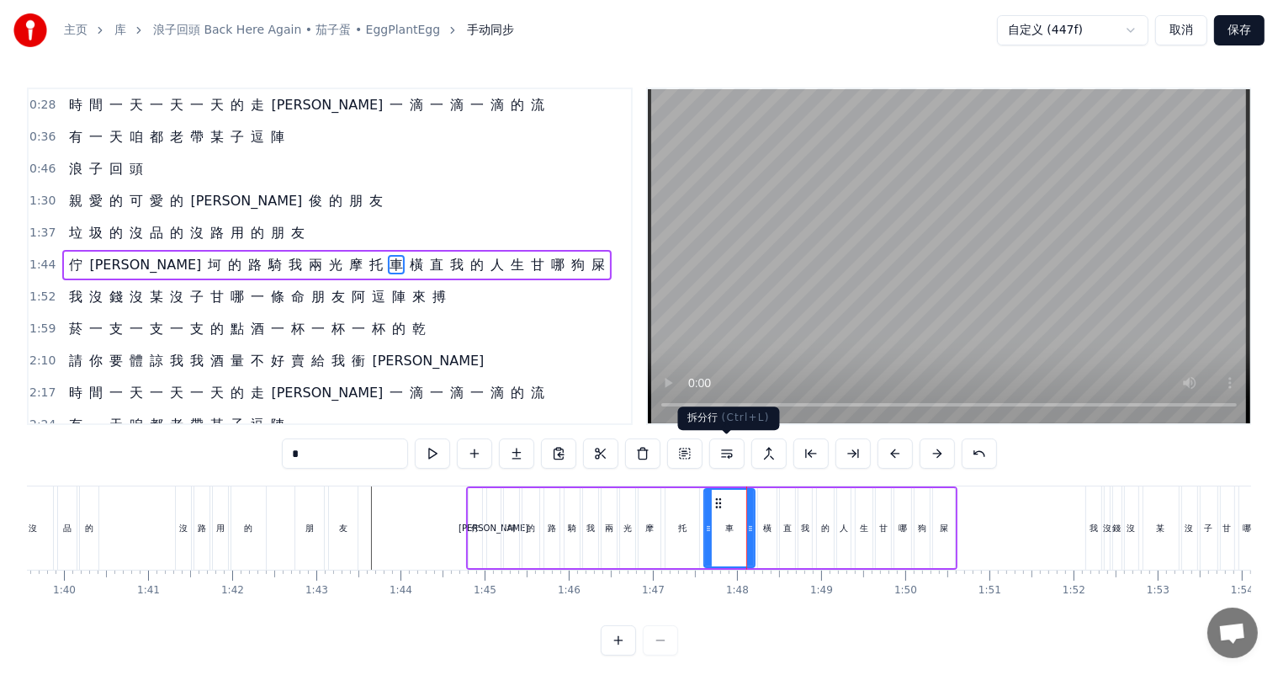
click at [734, 453] on button at bounding box center [726, 453] width 35 height 30
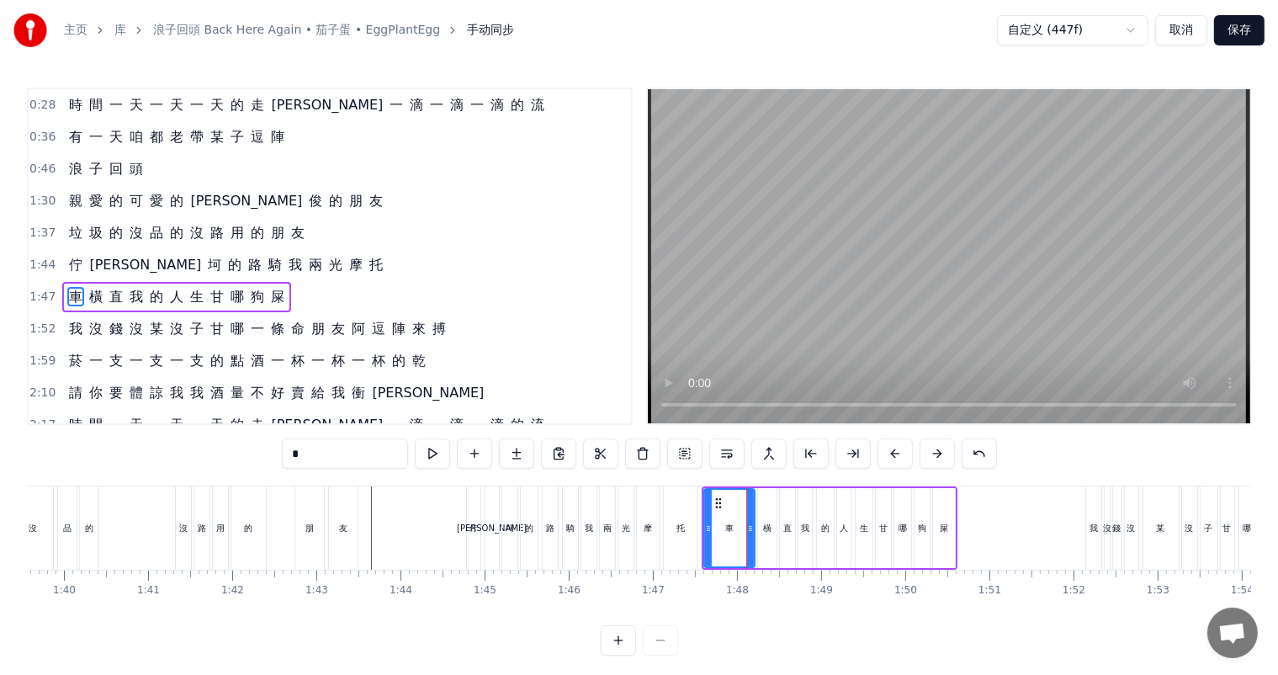
scroll to position [95, 0]
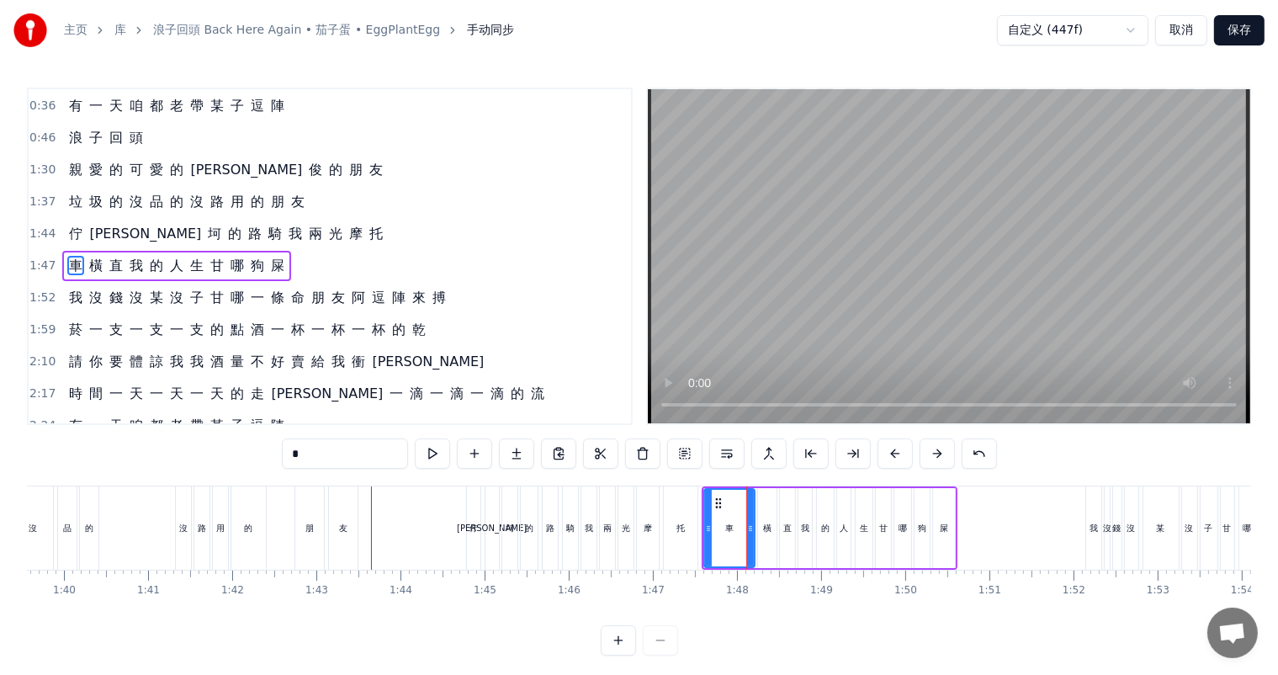
click at [545, 566] on div "路" at bounding box center [550, 527] width 15 height 83
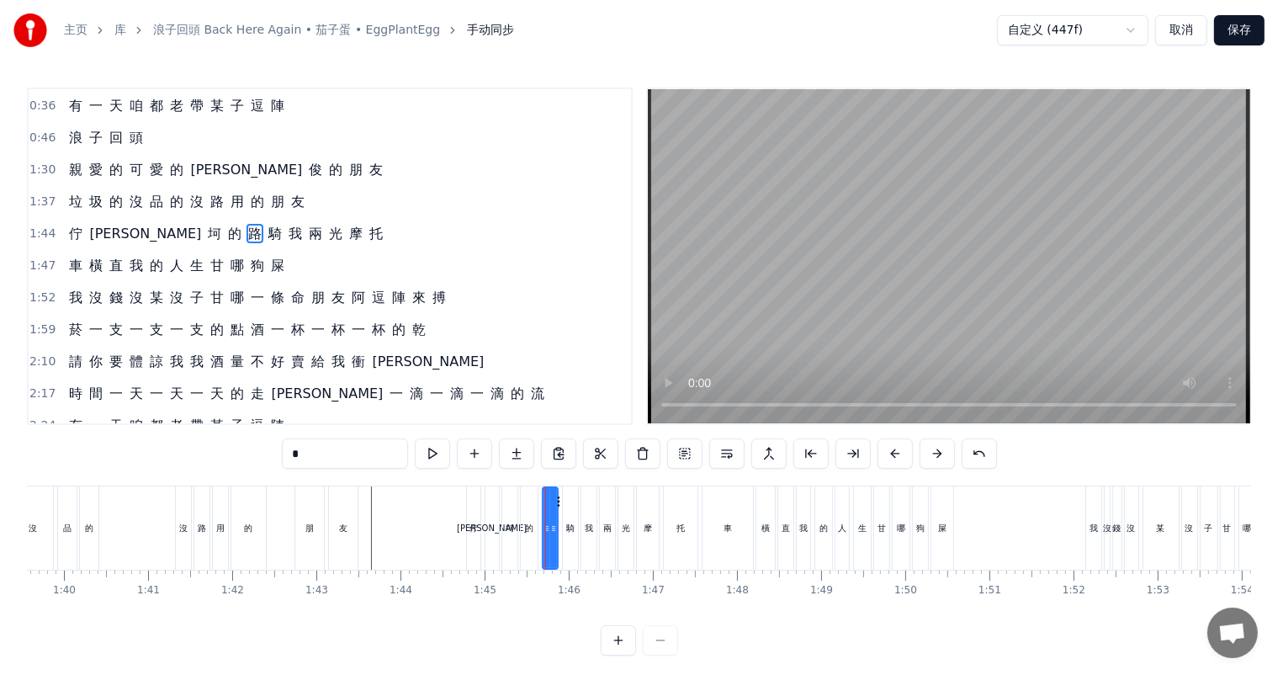
scroll to position [64, 0]
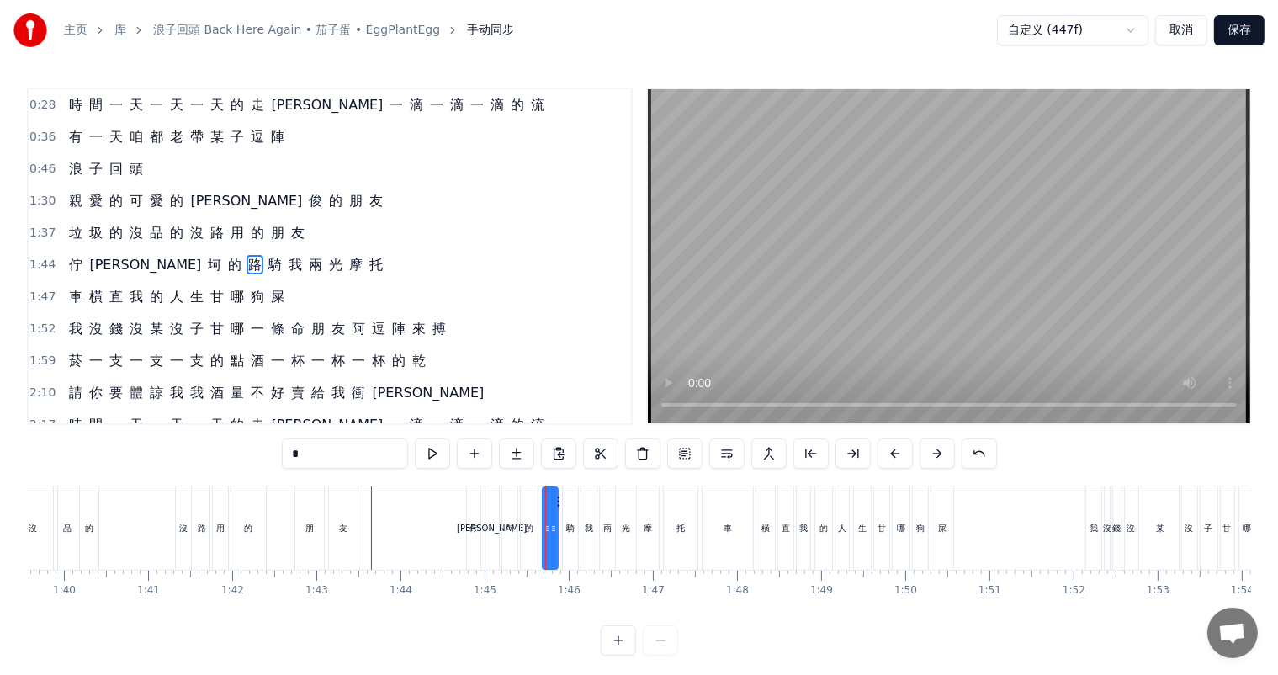
click at [478, 568] on div "佇" at bounding box center [473, 527] width 15 height 83
type input "*"
click at [266, 542] on div "的" at bounding box center [248, 527] width 36 height 83
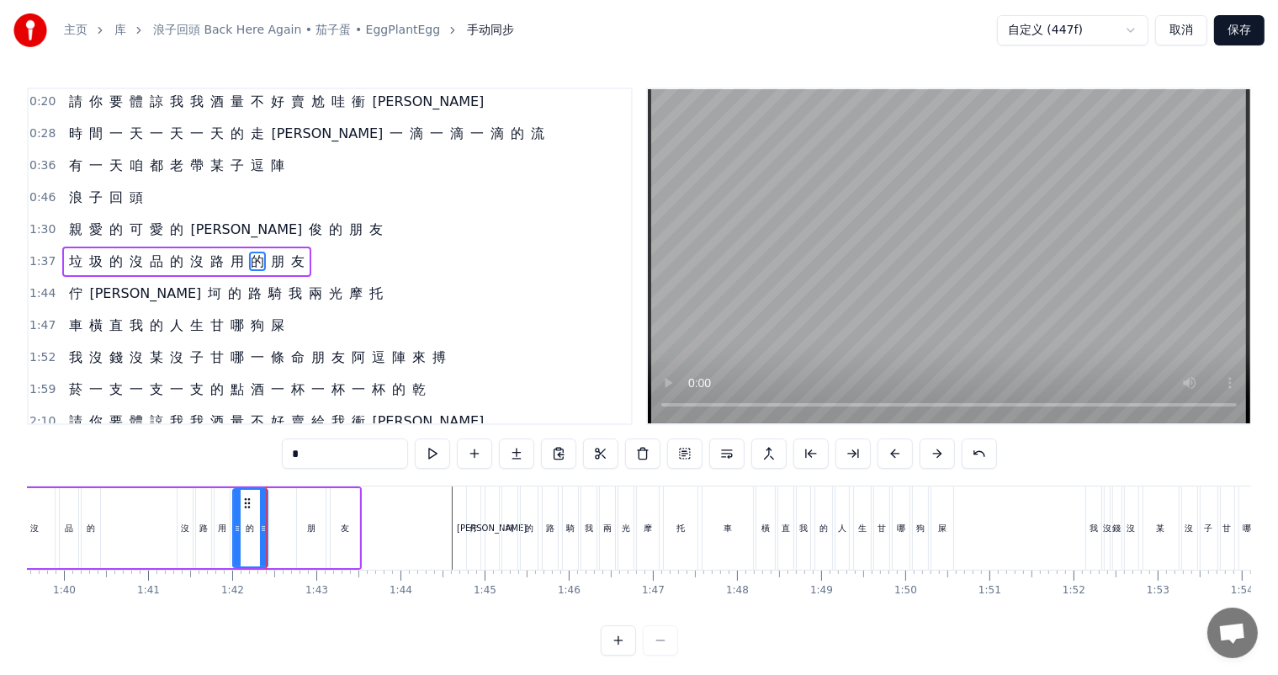
scroll to position [34, 0]
click at [680, 532] on div "托" at bounding box center [680, 528] width 8 height 13
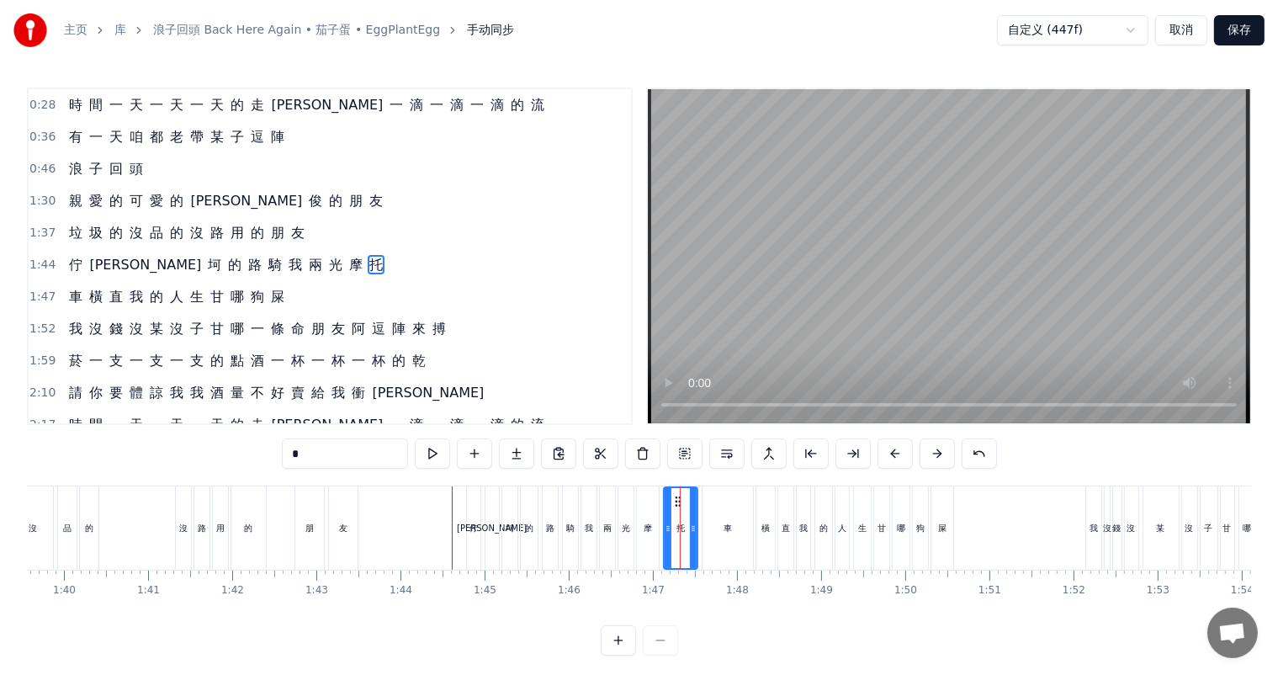
click at [722, 523] on div "車" at bounding box center [727, 527] width 50 height 83
type input "*"
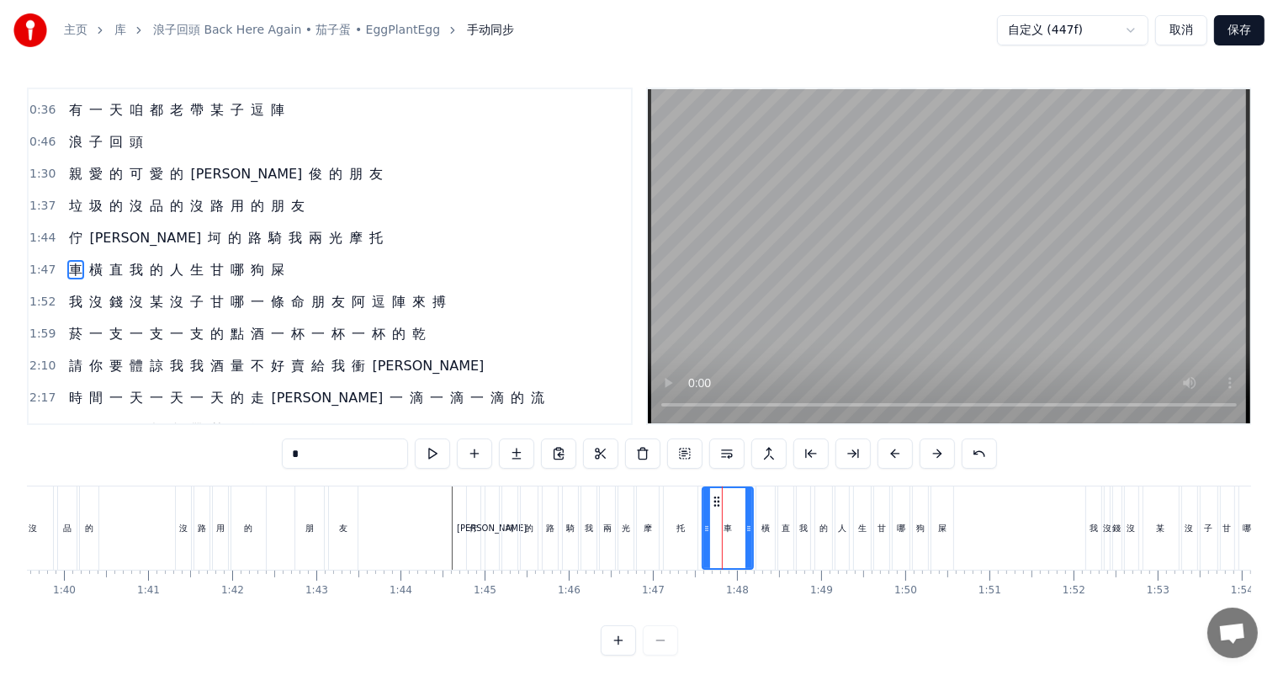
scroll to position [95, 0]
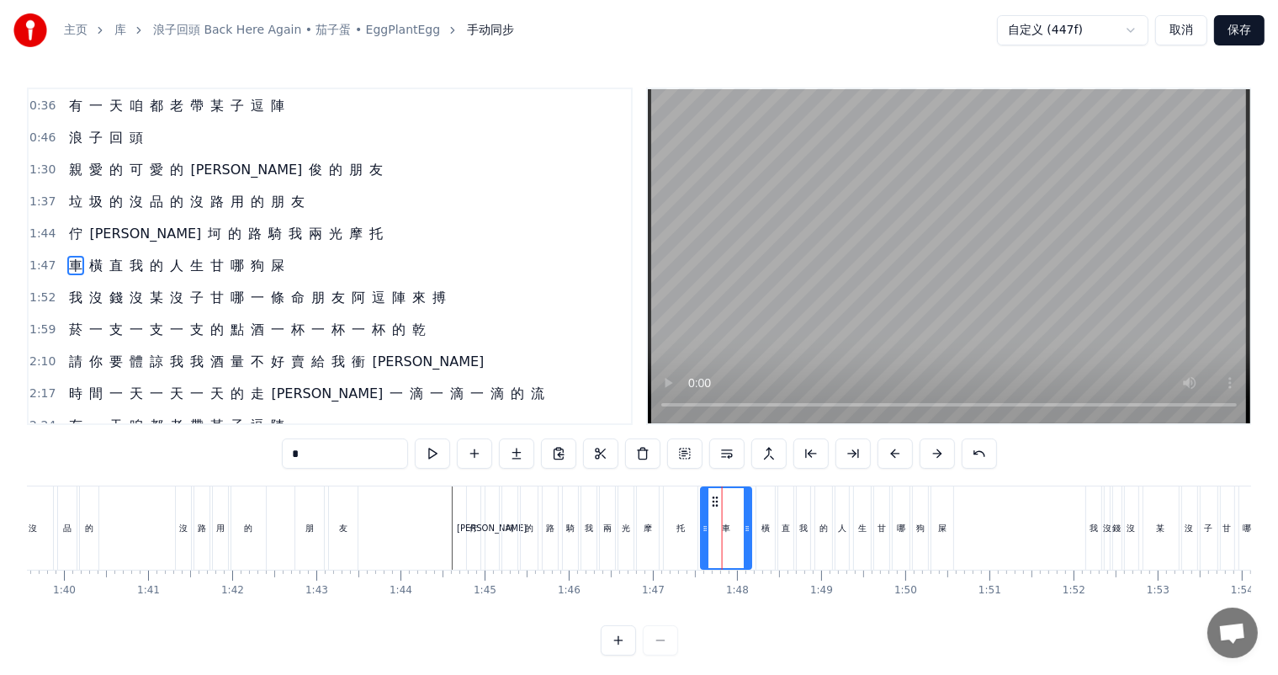
click at [713, 498] on icon at bounding box center [714, 501] width 13 height 13
click at [696, 530] on icon at bounding box center [698, 528] width 7 height 13
click at [726, 535] on div "車" at bounding box center [722, 527] width 57 height 83
click at [744, 523] on icon at bounding box center [747, 528] width 7 height 13
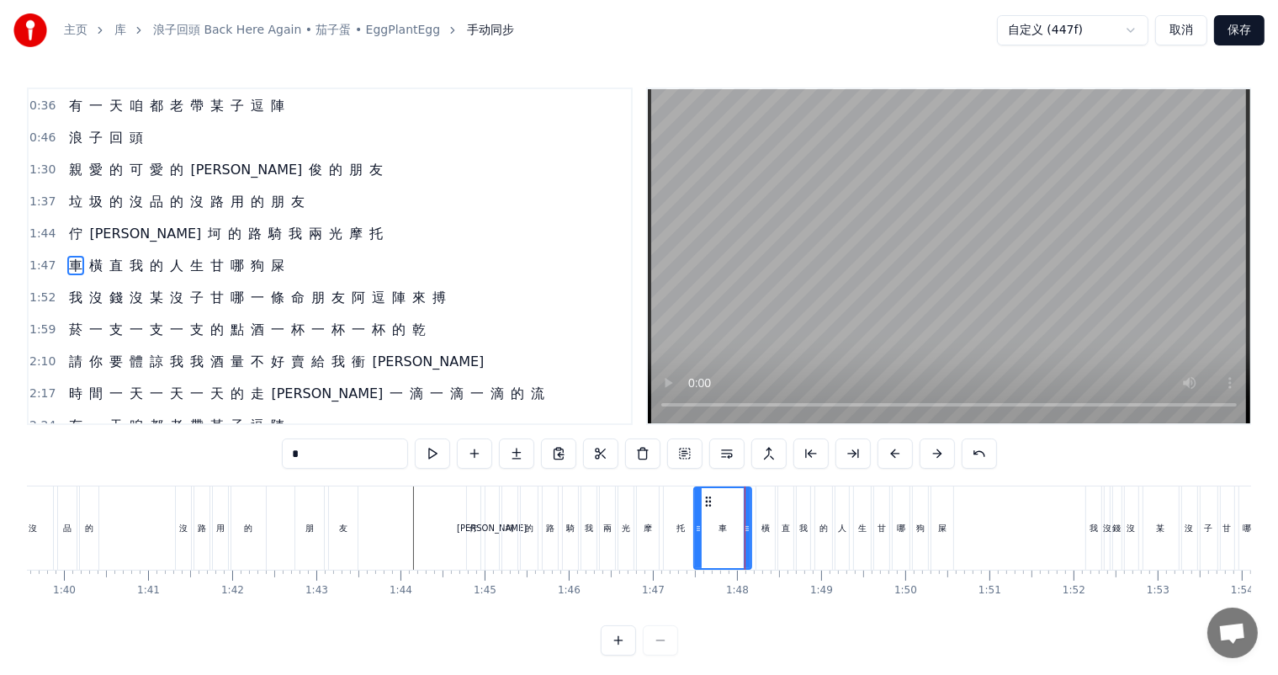
click at [473, 552] on div "佇" at bounding box center [473, 527] width 13 height 83
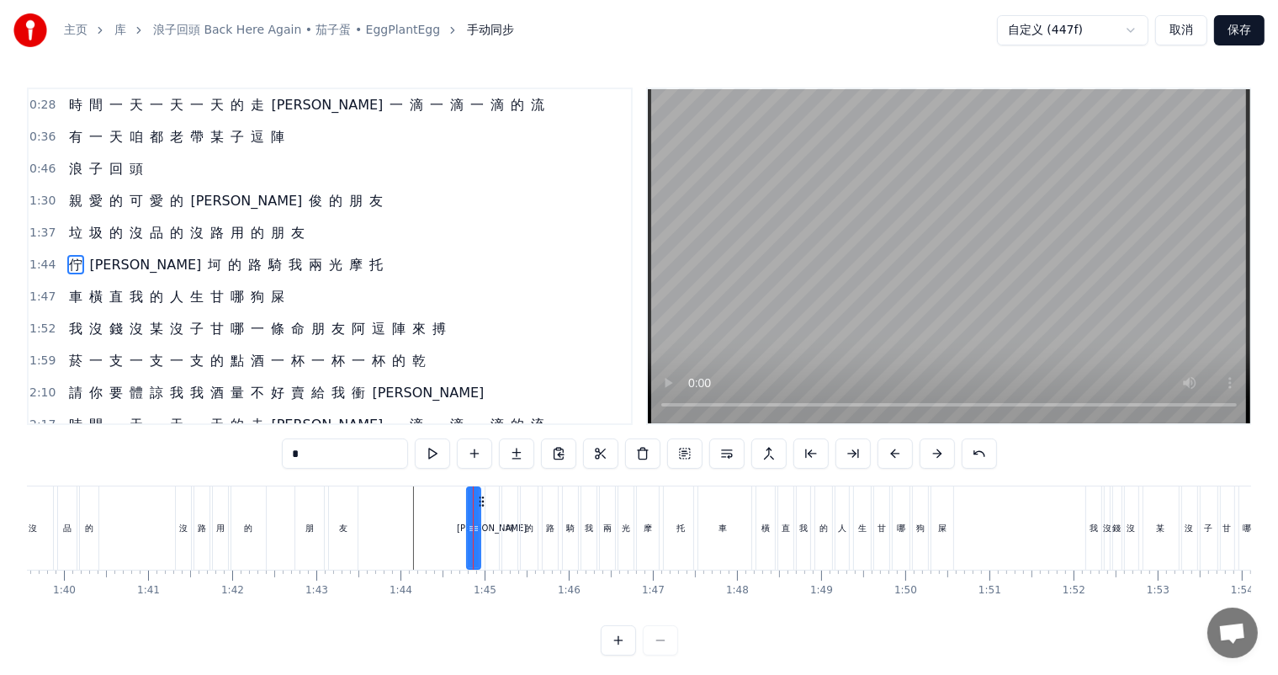
click at [488, 548] on div "[PERSON_NAME]" at bounding box center [491, 527] width 13 height 83
click at [477, 545] on div "佇" at bounding box center [473, 527] width 13 height 83
click at [487, 545] on div "[PERSON_NAME]" at bounding box center [491, 527] width 13 height 83
drag, startPoint x: 77, startPoint y: 283, endPoint x: 271, endPoint y: 258, distance: 195.0
click at [271, 258] on div "0:12 菸 一 支 一 支 一 支 的 點 酒 一 杯 一 杯 一 杯 的 乾 0:20 請 你 要 體 諒 我 我 酒 量 不 好 賣 尬 哇 衝 康 0…" at bounding box center [330, 255] width 606 height 337
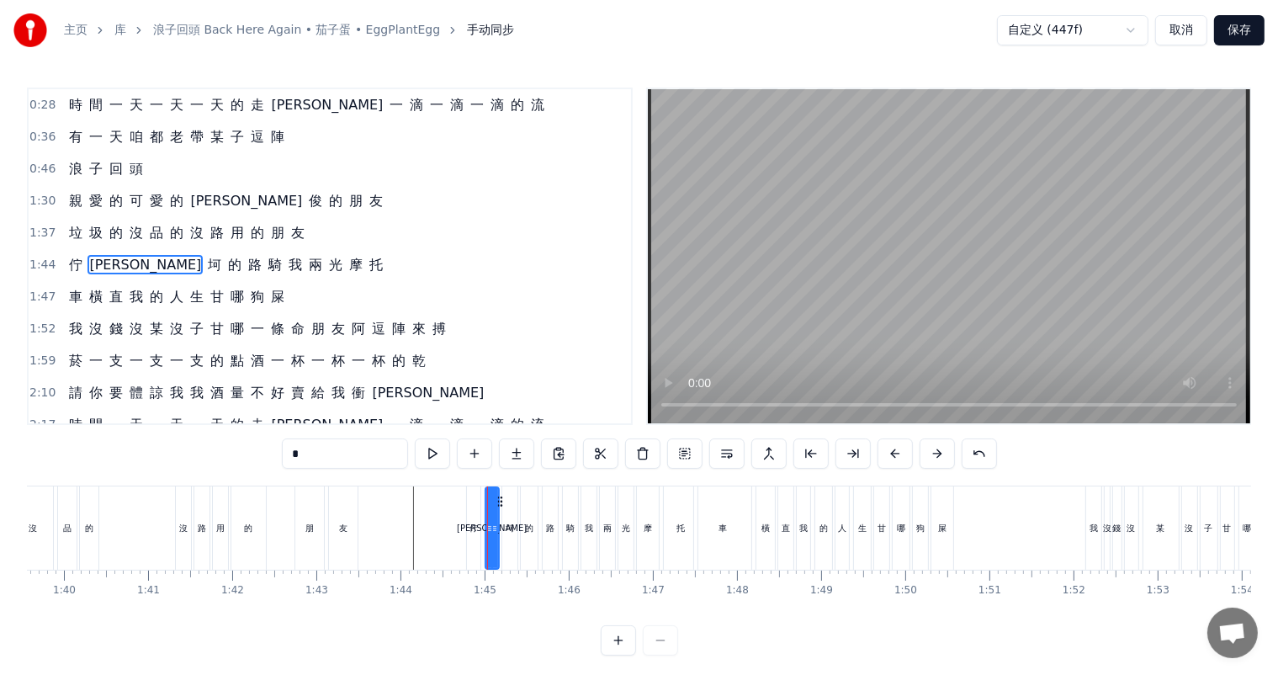
click at [368, 257] on span "托" at bounding box center [376, 264] width 17 height 19
click at [74, 291] on span "車" at bounding box center [75, 296] width 17 height 19
type input "*"
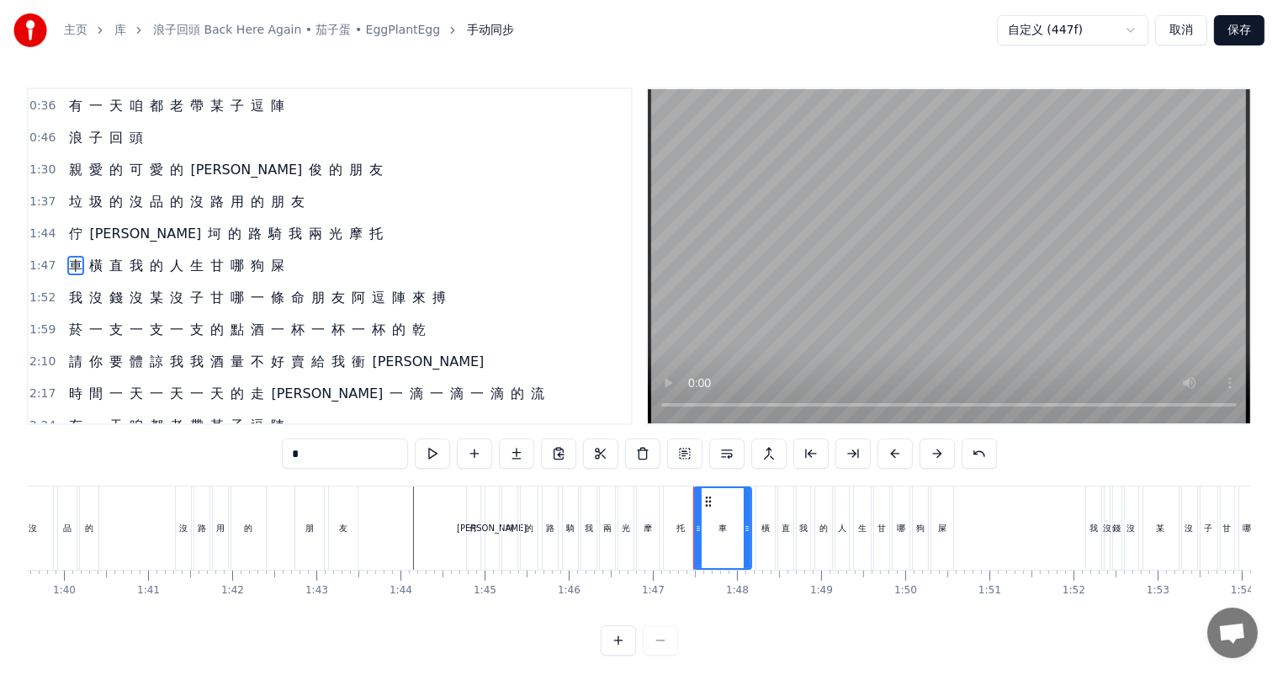
click at [80, 260] on div "車 橫 直 我 的 人 生 甘 哪 狗 屎" at bounding box center [176, 266] width 229 height 30
click at [80, 259] on div "車 橫 直 我 的 人 生 甘 哪 狗 屎" at bounding box center [176, 266] width 229 height 30
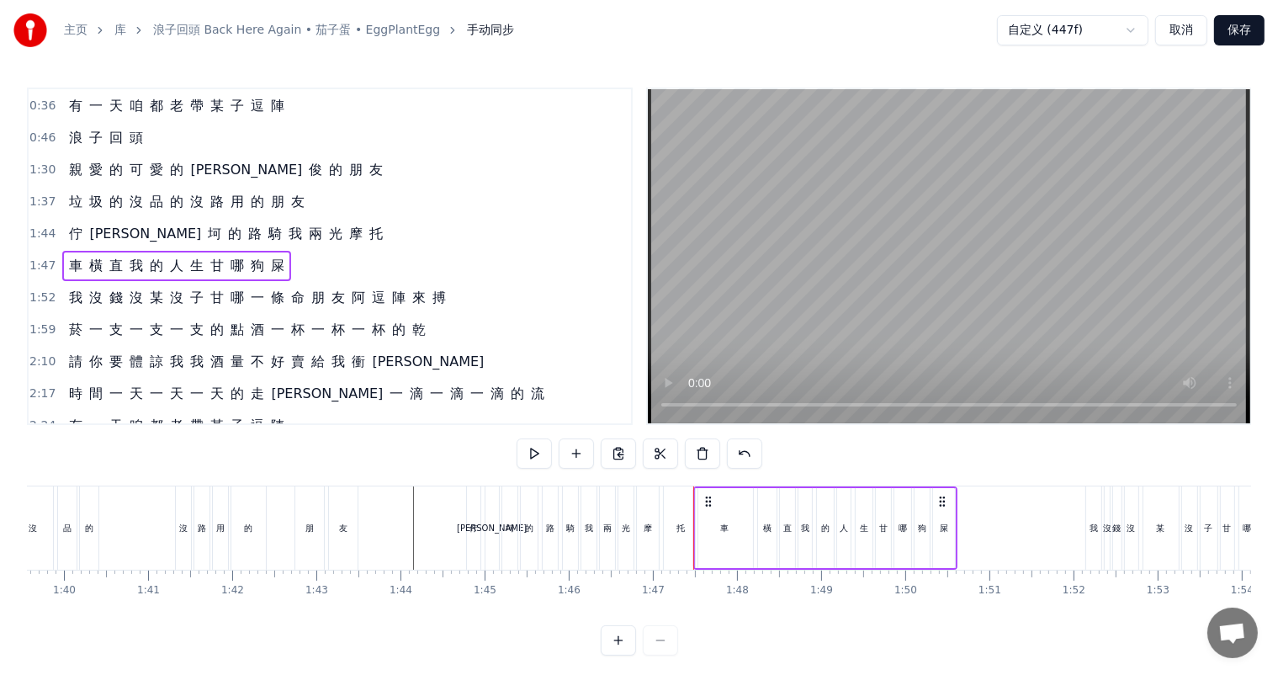
click at [726, 530] on div "車" at bounding box center [724, 528] width 8 height 13
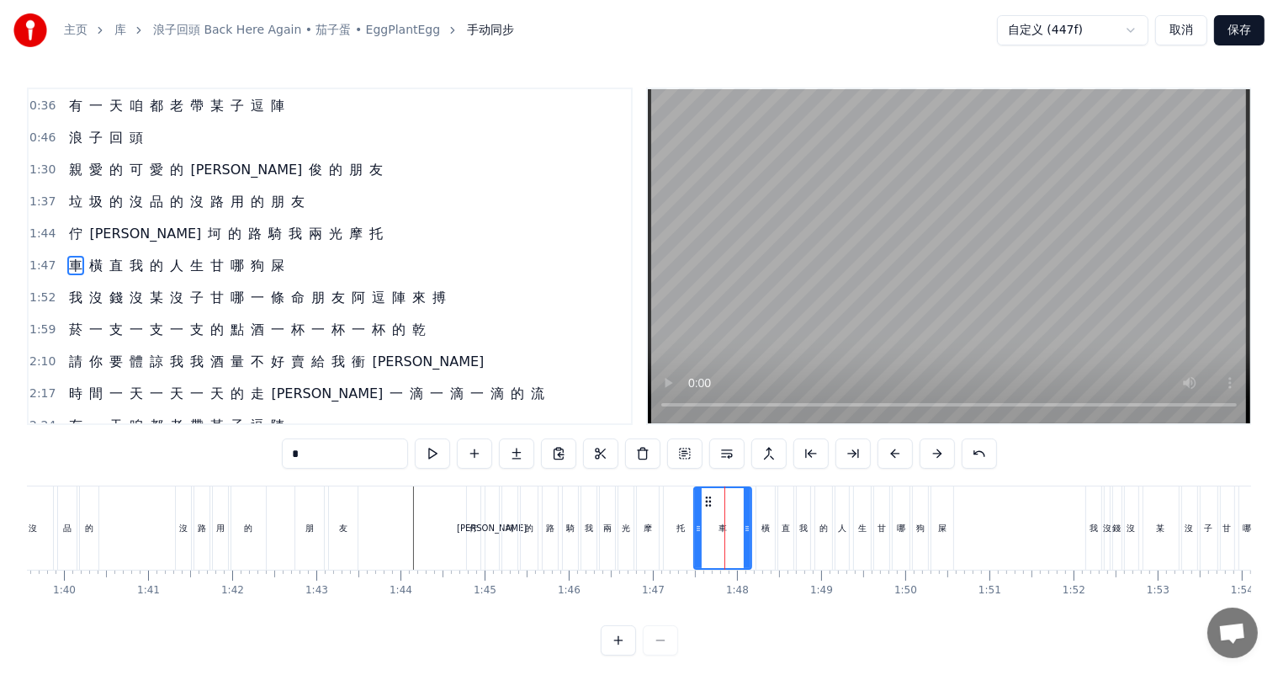
click at [763, 565] on div "橫" at bounding box center [765, 527] width 19 height 83
click at [733, 568] on div "車" at bounding box center [722, 527] width 59 height 83
click at [782, 513] on div "直" at bounding box center [785, 527] width 15 height 83
click at [759, 567] on div "橫" at bounding box center [765, 527] width 19 height 83
type input "*"
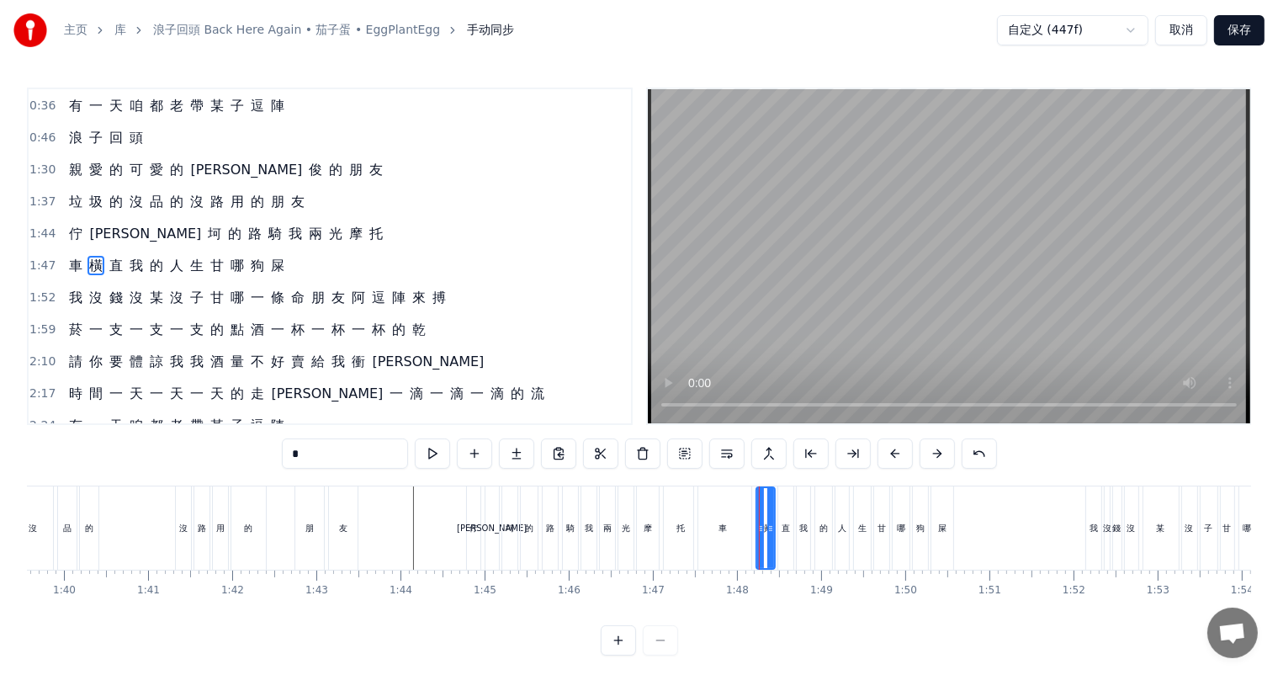
click at [759, 569] on div at bounding box center [759, 527] width 1 height 83
click at [743, 564] on div "車" at bounding box center [722, 527] width 57 height 83
click at [738, 526] on icon at bounding box center [741, 528] width 7 height 13
click at [474, 531] on div "佇" at bounding box center [473, 528] width 8 height 13
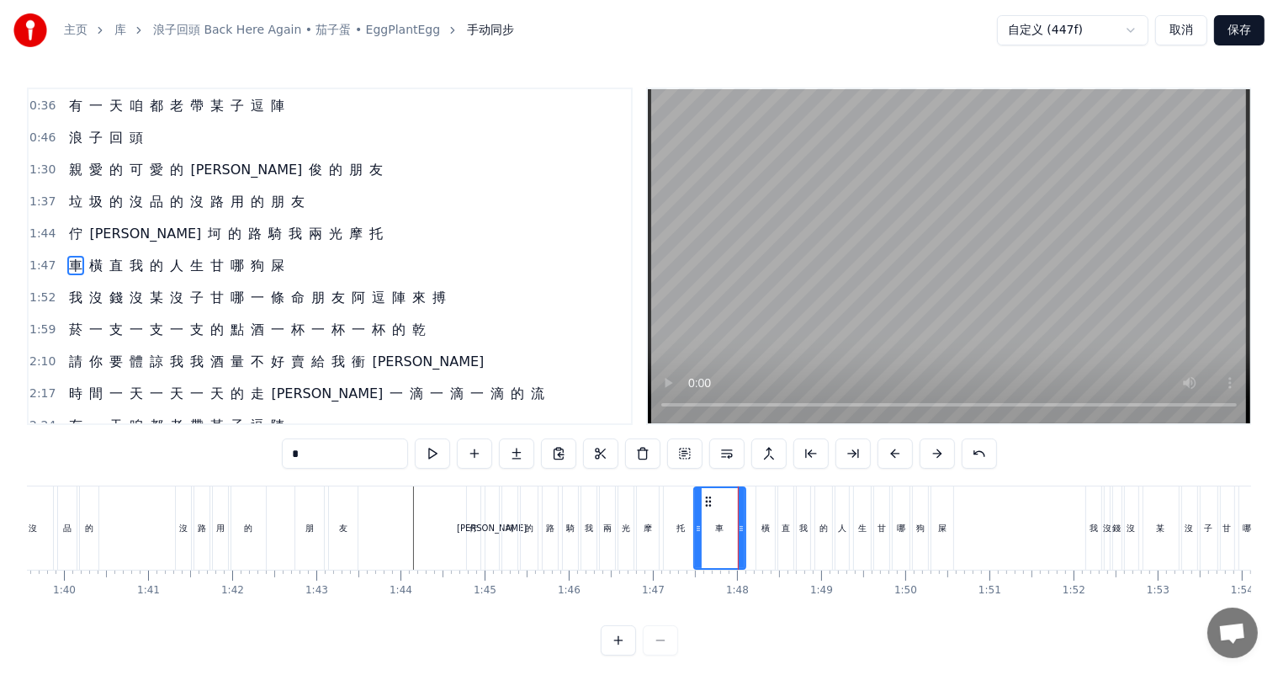
type input "*"
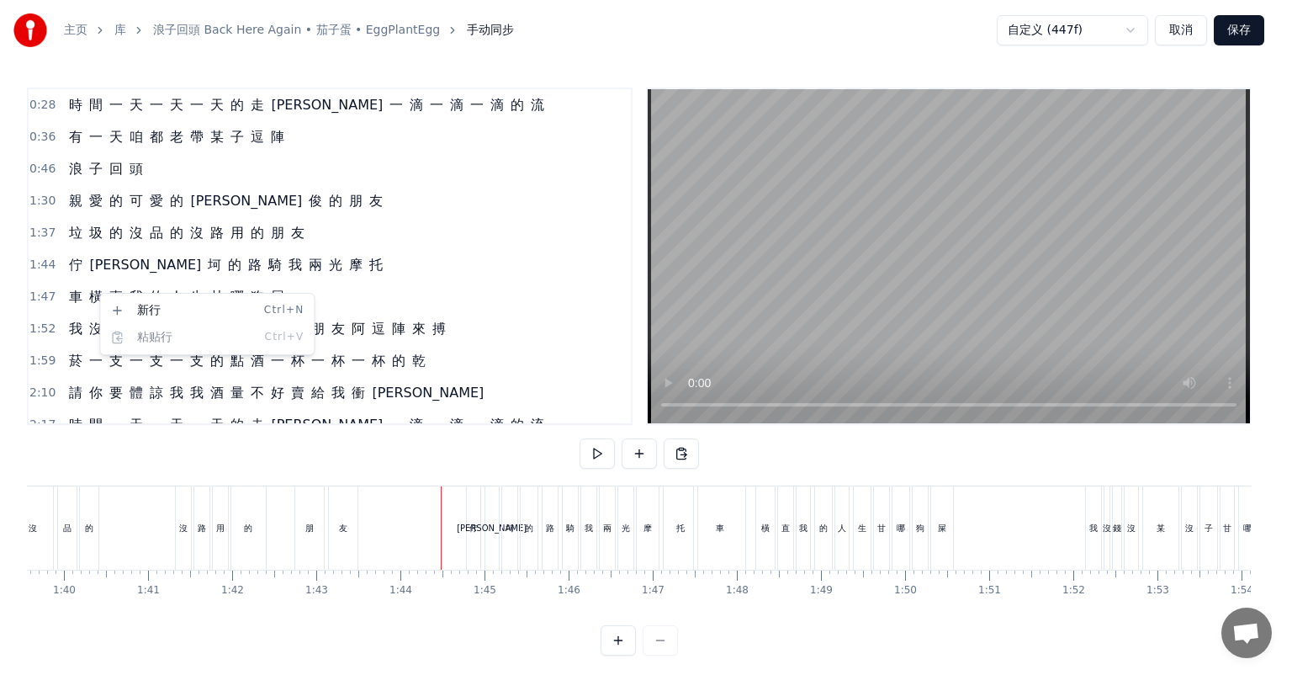
click at [269, 259] on html "主页 库 浪子回頭 Back Here Again • 茄子蛋 • EggPlantEgg 手动同步 自定义 (447f) 取消 保存 0:12 菸 一 支 …" at bounding box center [646, 341] width 1292 height 682
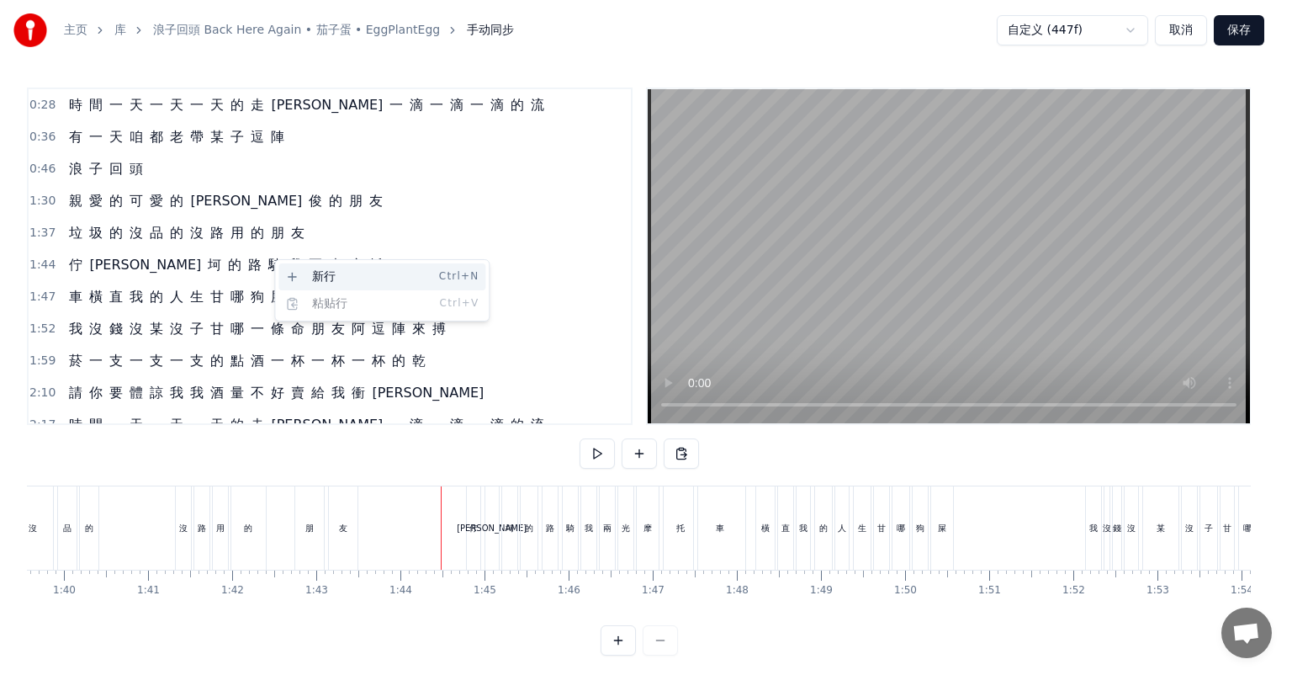
click at [297, 278] on div "新行 Ctrl+N" at bounding box center [381, 276] width 207 height 27
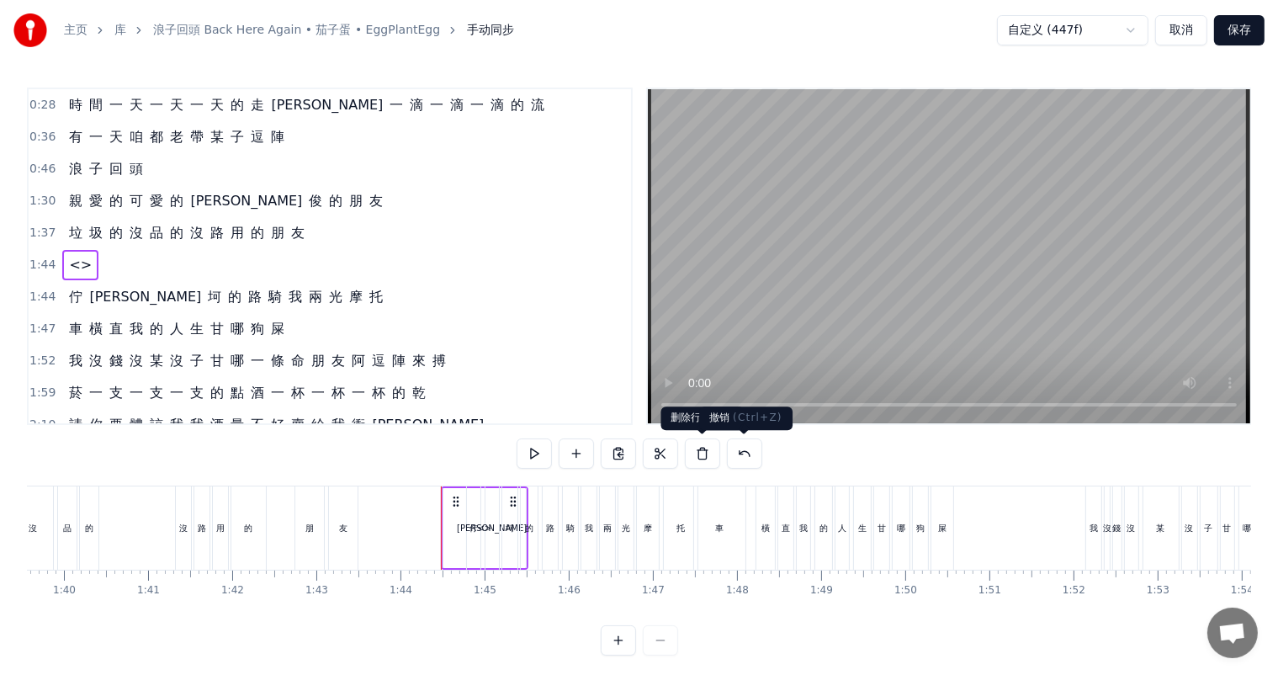
click at [747, 451] on button at bounding box center [744, 453] width 35 height 30
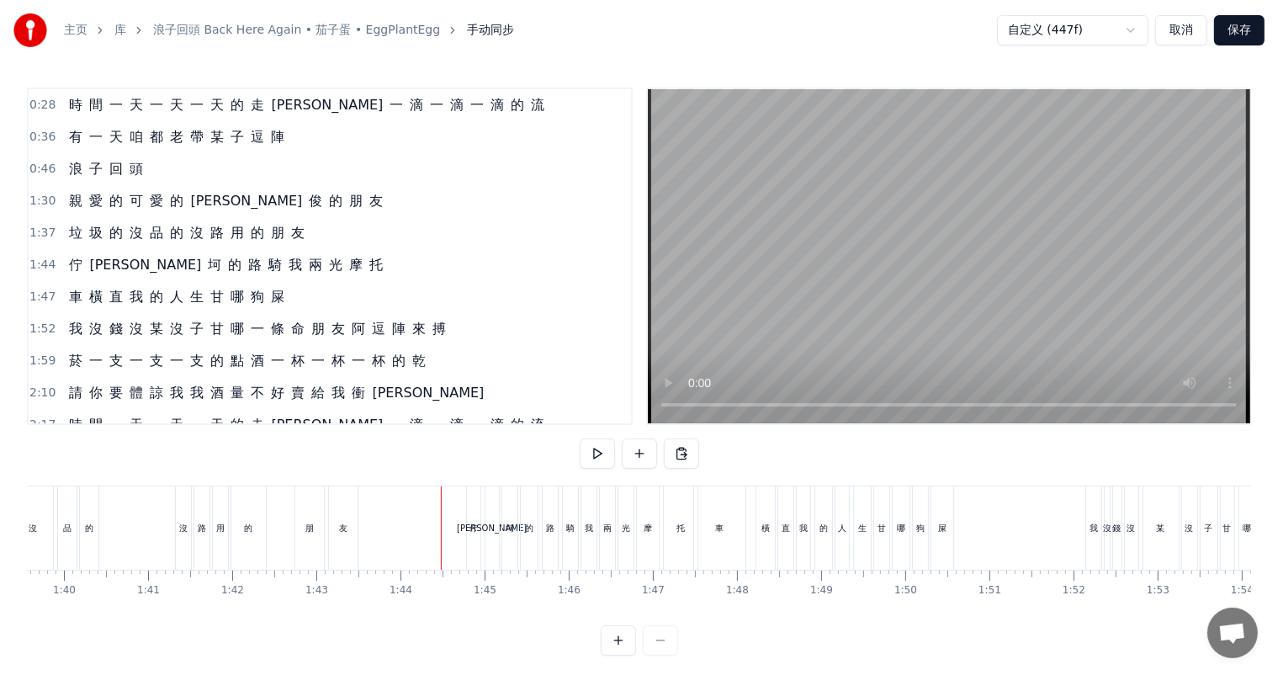
drag, startPoint x: 277, startPoint y: 255, endPoint x: 290, endPoint y: 257, distance: 13.6
click at [293, 256] on div "1:44 佇 坎 坷 的 路 騎 我 兩 光 摩 托" at bounding box center [330, 265] width 602 height 32
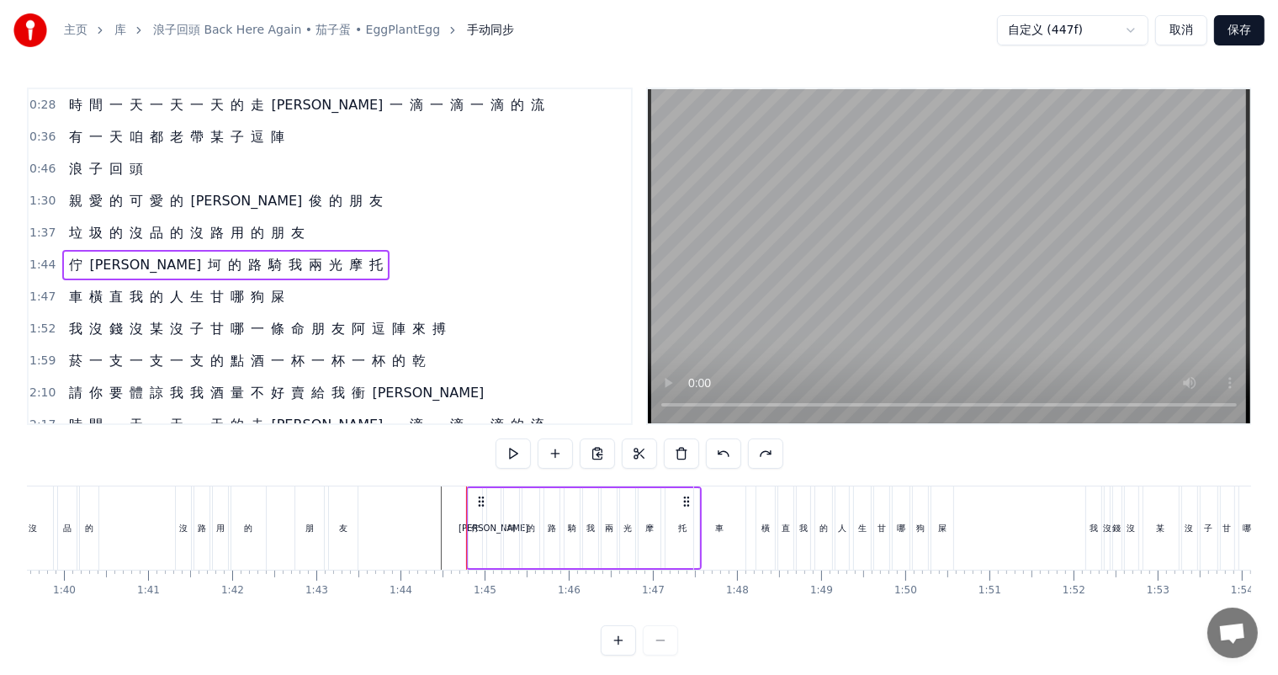
click at [368, 256] on span "托" at bounding box center [376, 265] width 17 height 20
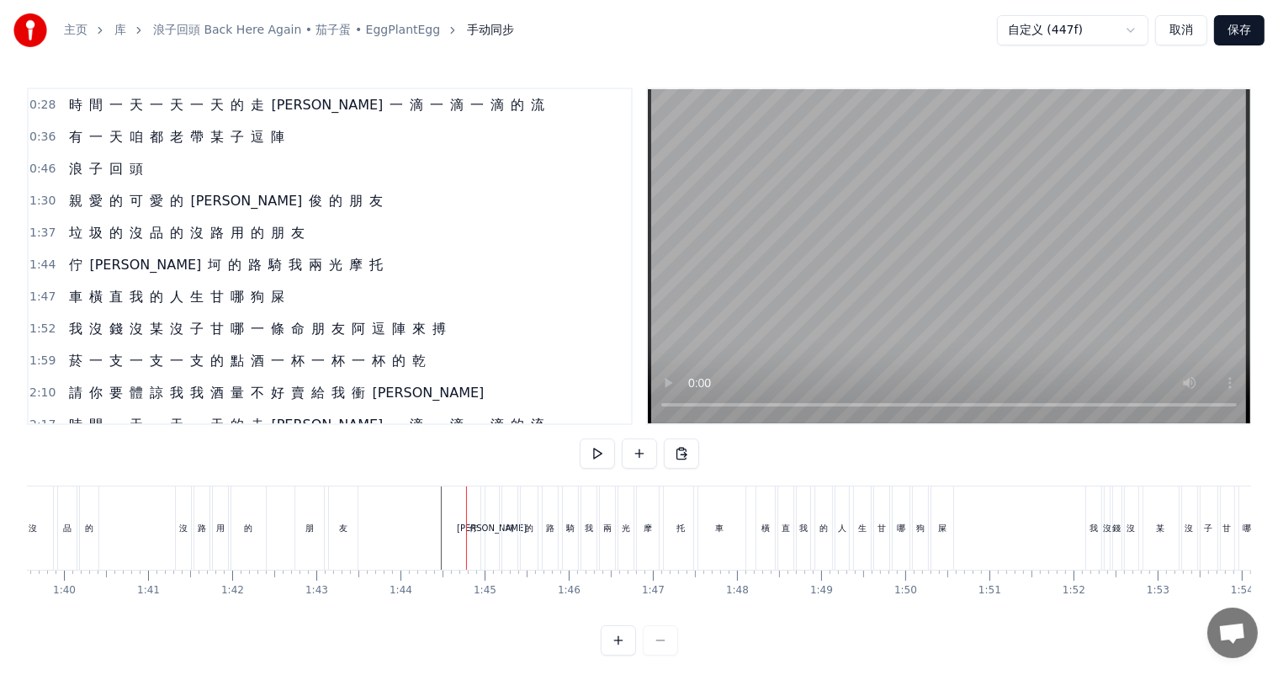
click at [368, 256] on span "托" at bounding box center [376, 265] width 17 height 20
click at [368, 256] on span "托" at bounding box center [376, 264] width 17 height 19
drag, startPoint x: 71, startPoint y: 289, endPoint x: 269, endPoint y: 261, distance: 200.6
click at [269, 261] on div "0:12 菸 一 支 一 支 一 支 的 點 酒 一 杯 一 杯 一 杯 的 乾 0:20 請 你 要 體 諒 我 我 酒 量 不 好 賣 尬 哇 衝 康 0…" at bounding box center [330, 255] width 606 height 337
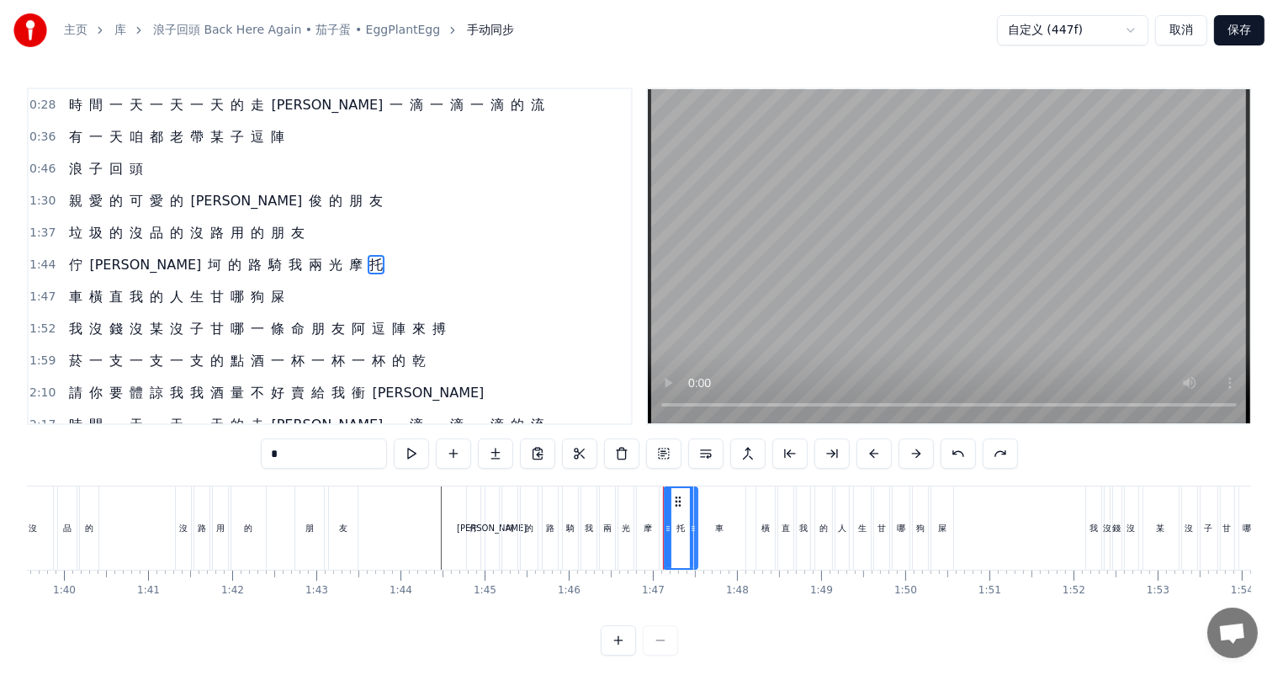
click at [1131, 34] on html "主页 库 浪子回頭 Back Here Again • 茄子蛋 • EggPlantEgg 手动同步 自定义 (447f) 取消 保存 0:12 菸 一 支 …" at bounding box center [639, 341] width 1278 height 682
click at [866, 50] on html "主页 库 浪子回頭 Back Here Again • 茄子蛋 • EggPlantEgg 手动同步 自定义 (447f) 取消 保存 0:12 菸 一 支 …" at bounding box center [639, 341] width 1278 height 682
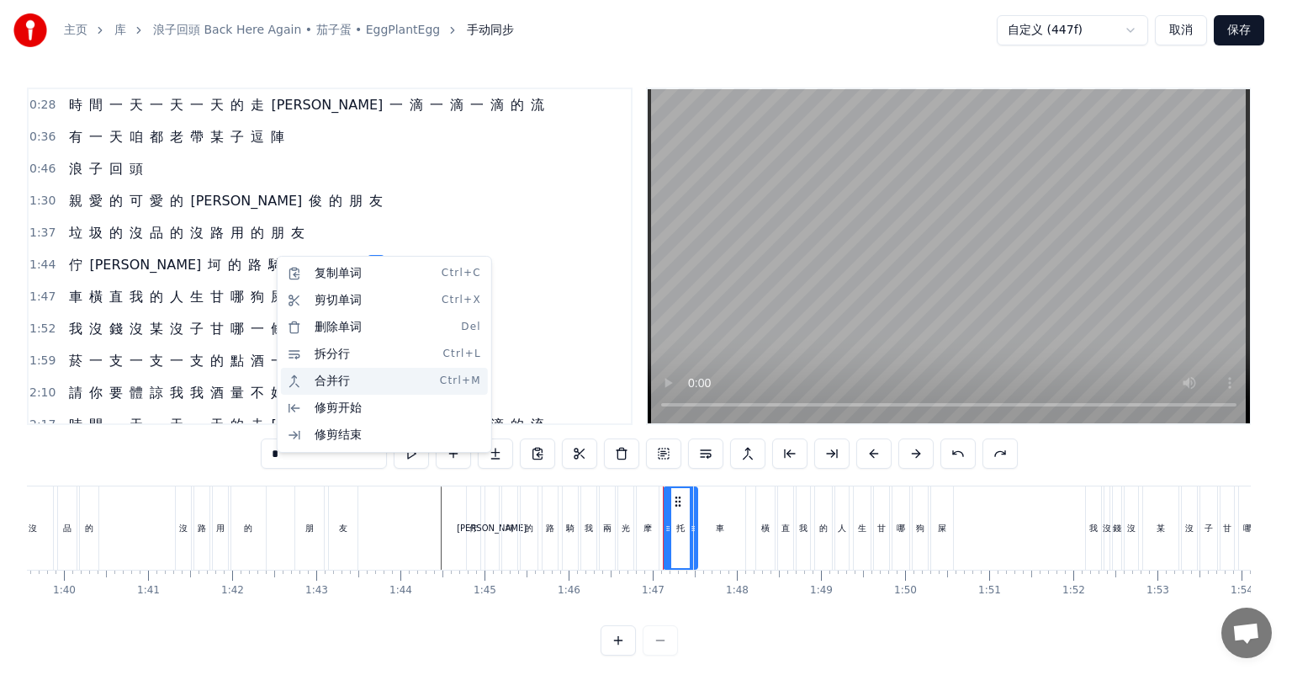
click at [353, 381] on div "合并行 Ctrl+M" at bounding box center [384, 381] width 207 height 27
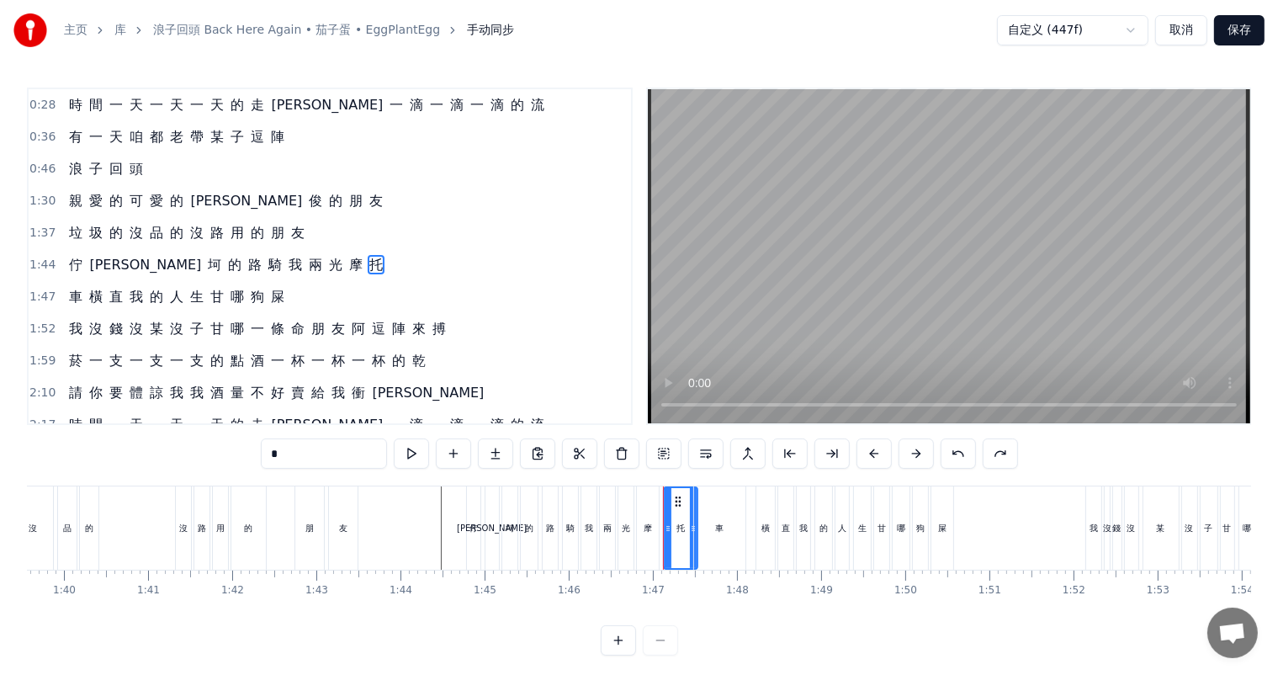
click at [276, 264] on div "佇 坎 坷 的 路 騎 我 兩 光 摩 托" at bounding box center [225, 265] width 327 height 30
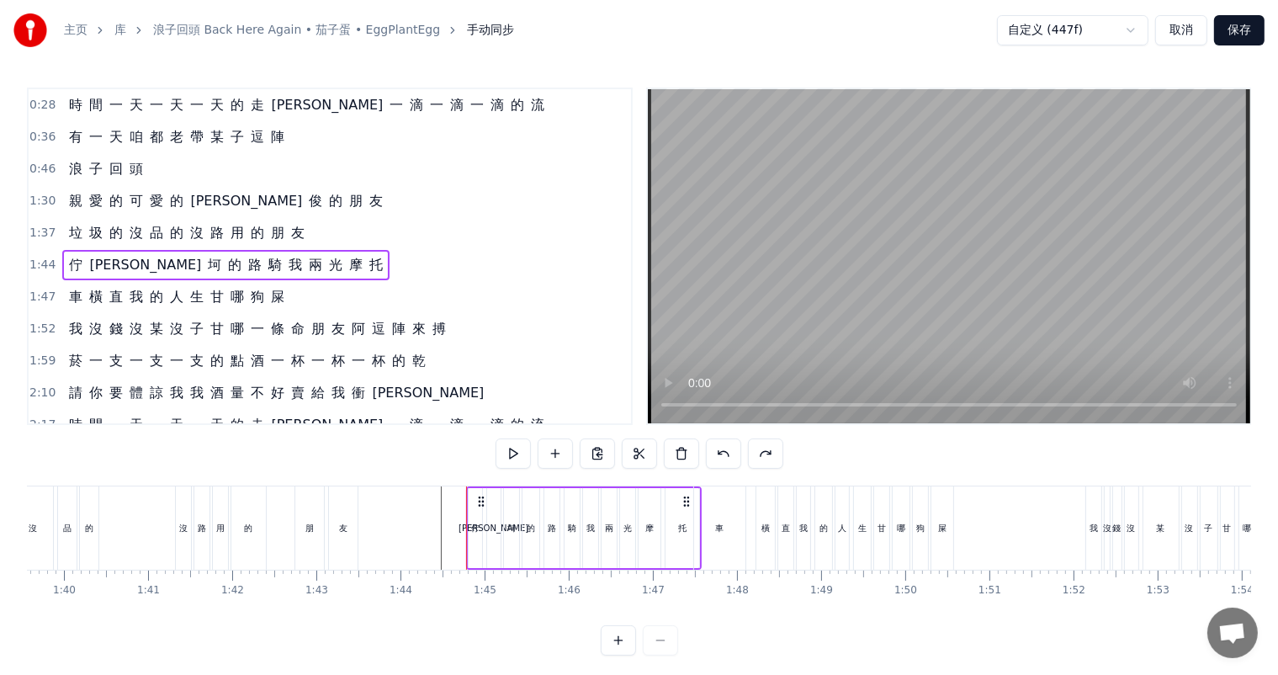
click at [275, 283] on div "車 橫 直 我 的 人 生 甘 哪 狗 屎" at bounding box center [176, 297] width 229 height 30
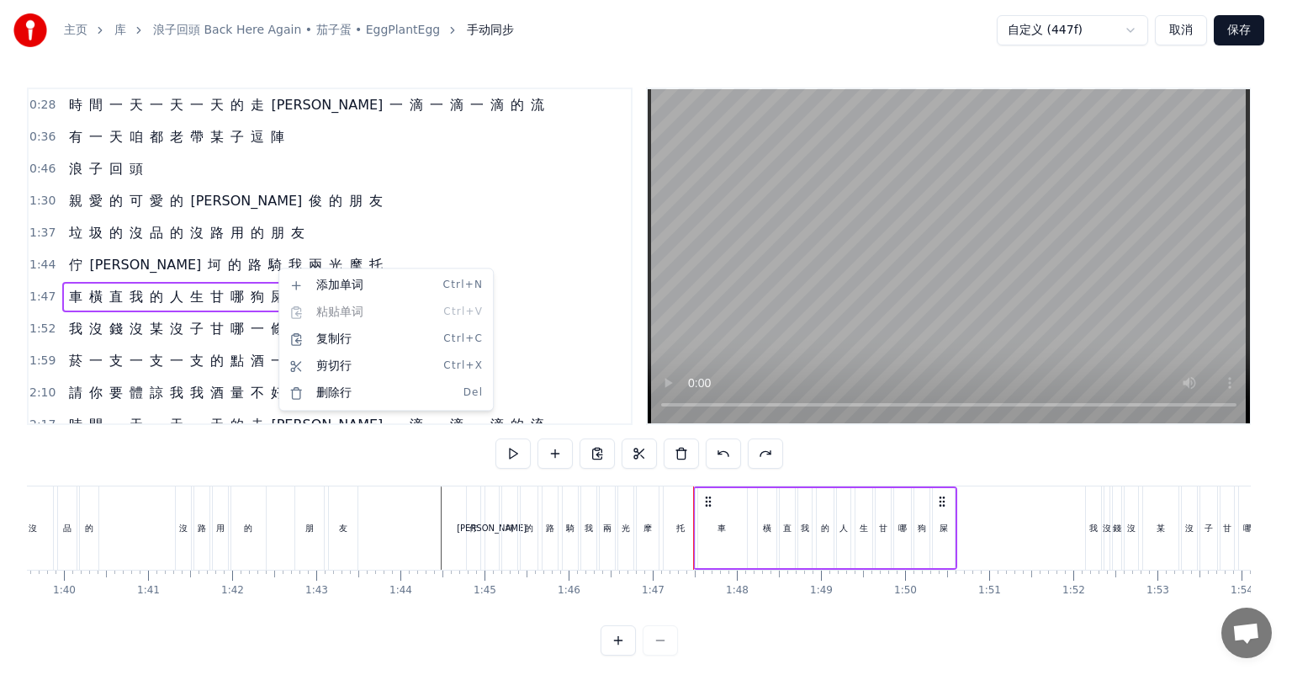
click at [266, 267] on div "佇 坎 坷 的 路 騎 我 兩 光 摩 托" at bounding box center [225, 265] width 327 height 30
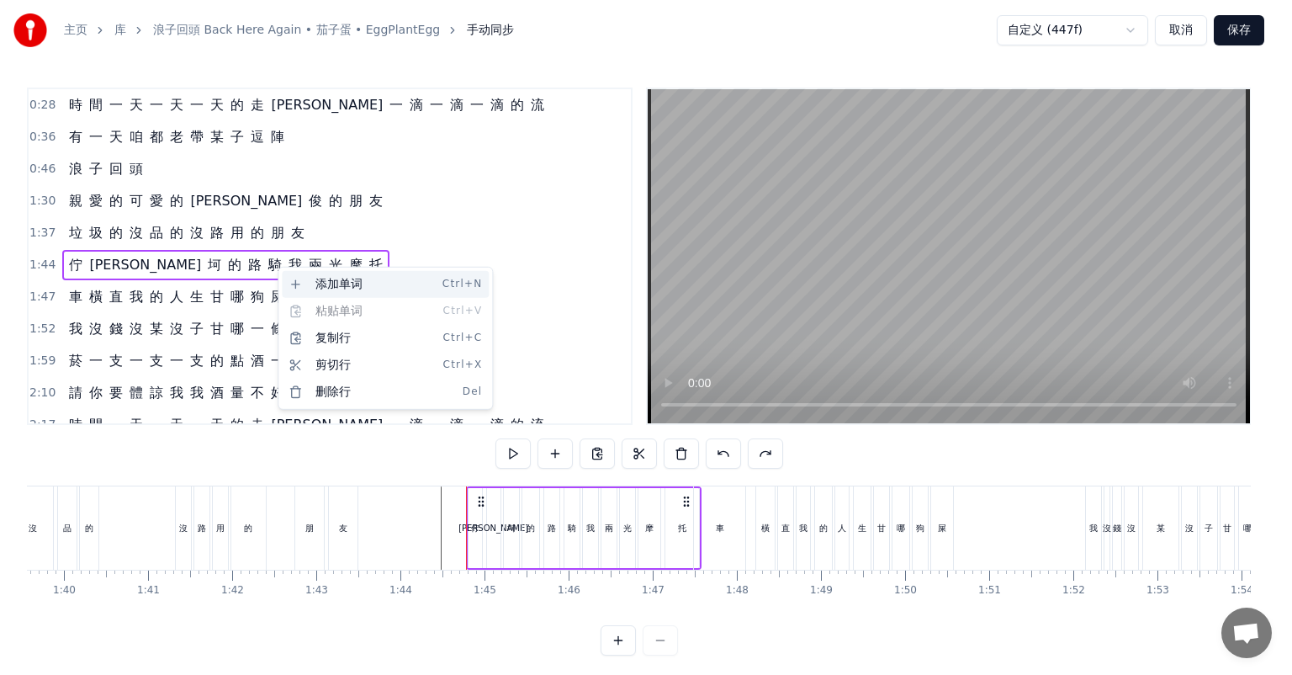
click at [347, 289] on div "添加单词 Ctrl+N" at bounding box center [385, 284] width 207 height 27
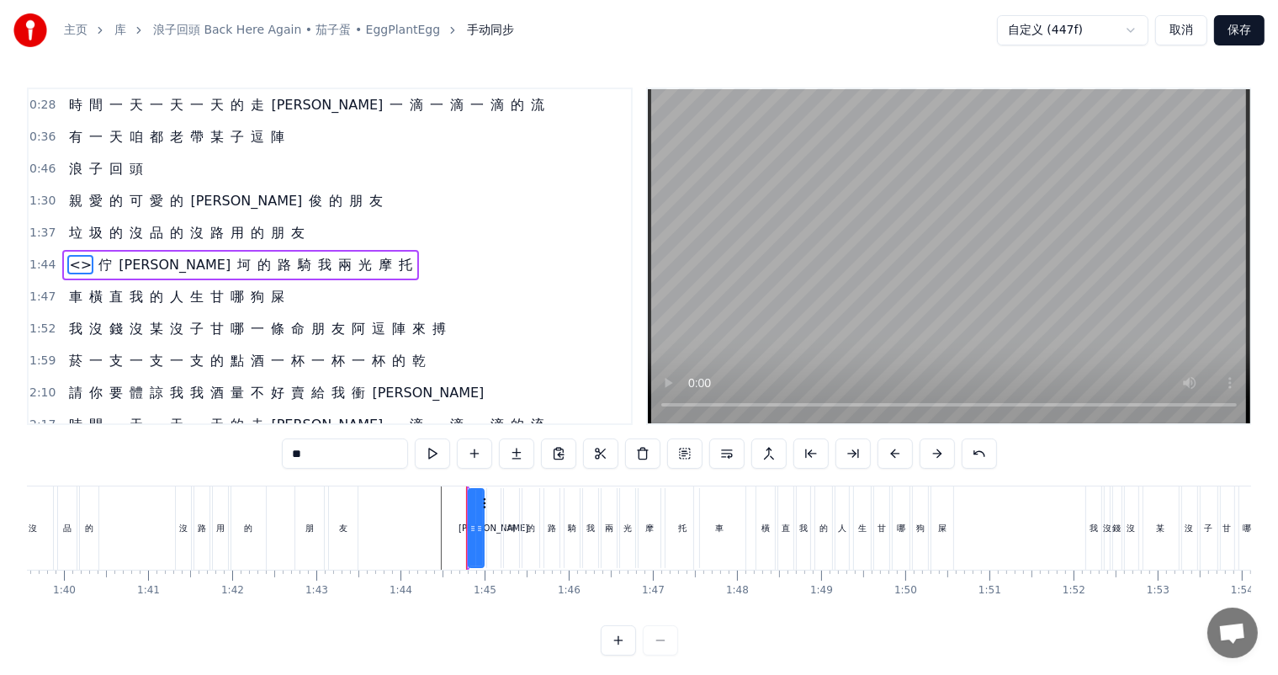
drag, startPoint x: 76, startPoint y: 256, endPoint x: 308, endPoint y: 255, distance: 232.2
click at [308, 255] on div "1:44 <> 佇 坎 坷 的 路 騎 我 兩 光 摩 托" at bounding box center [330, 265] width 602 height 32
click at [397, 260] on span "托" at bounding box center [405, 264] width 17 height 19
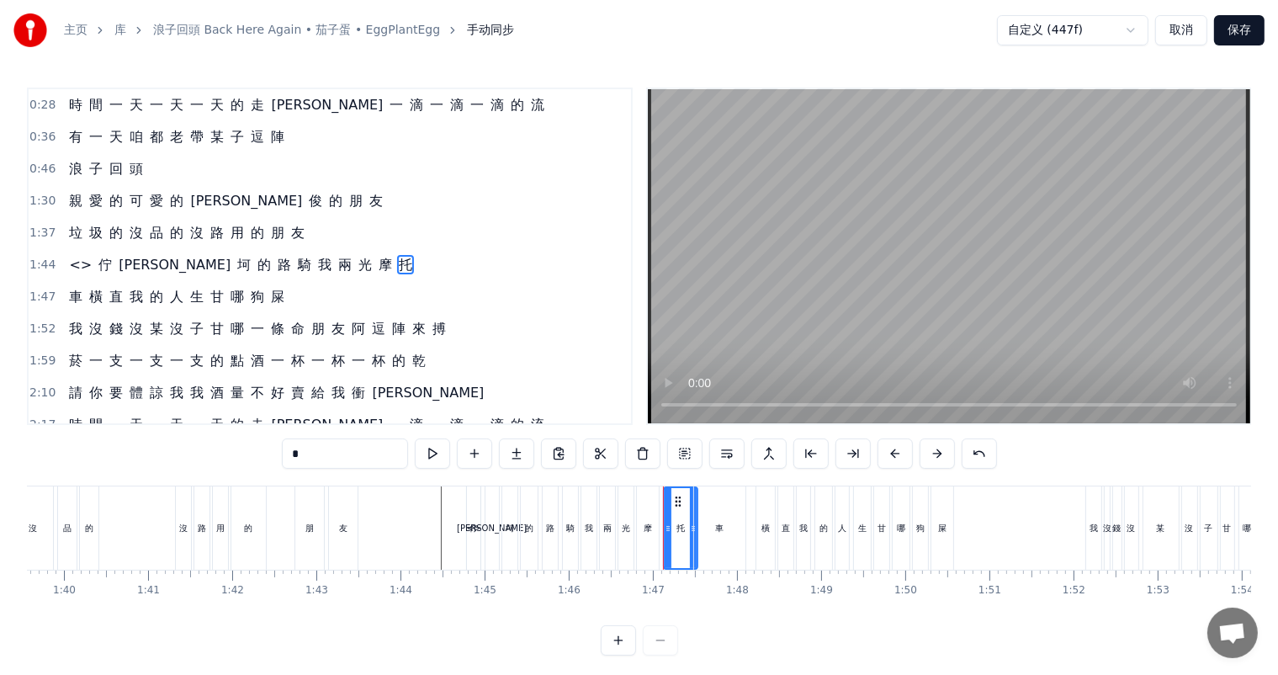
click at [302, 260] on div "<> 佇 坎 坷 的 路 騎 我 兩 光 摩 托" at bounding box center [240, 265] width 357 height 30
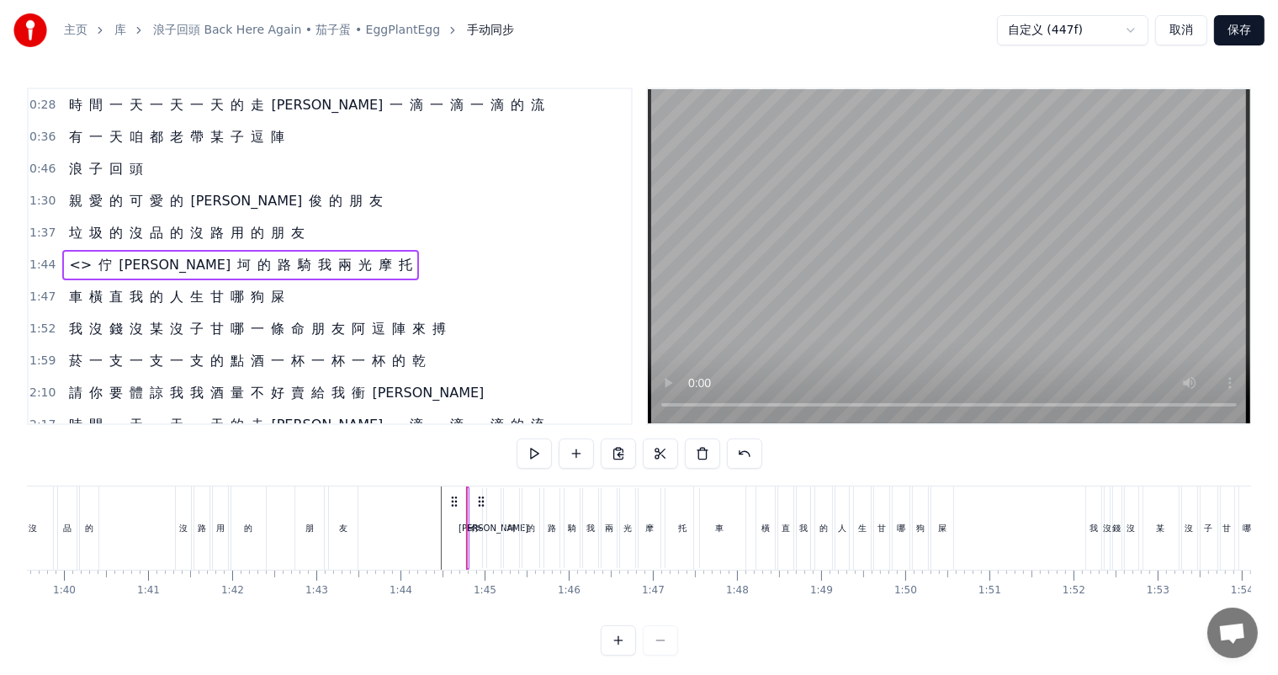
click at [87, 258] on div "<> 佇 坎 坷 的 路 騎 我 兩 光 摩 托" at bounding box center [240, 265] width 357 height 30
click at [97, 255] on span "佇" at bounding box center [105, 264] width 17 height 19
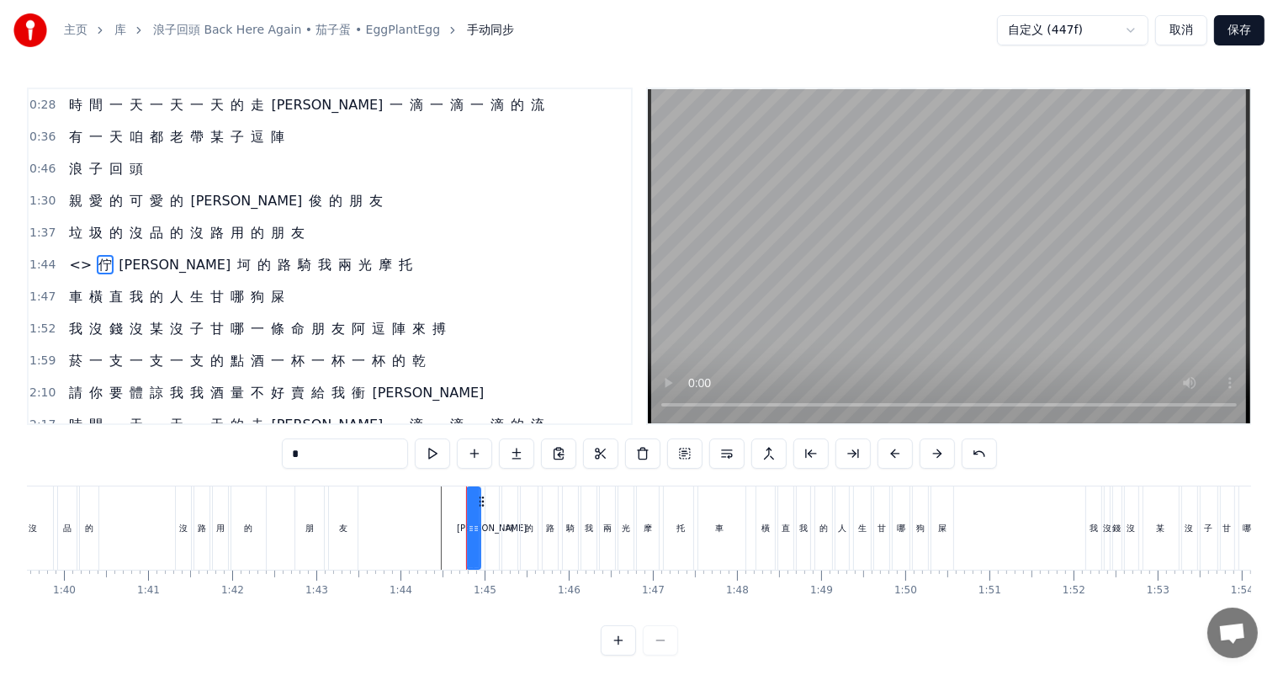
click at [81, 259] on span "<>" at bounding box center [80, 264] width 26 height 19
type input "**"
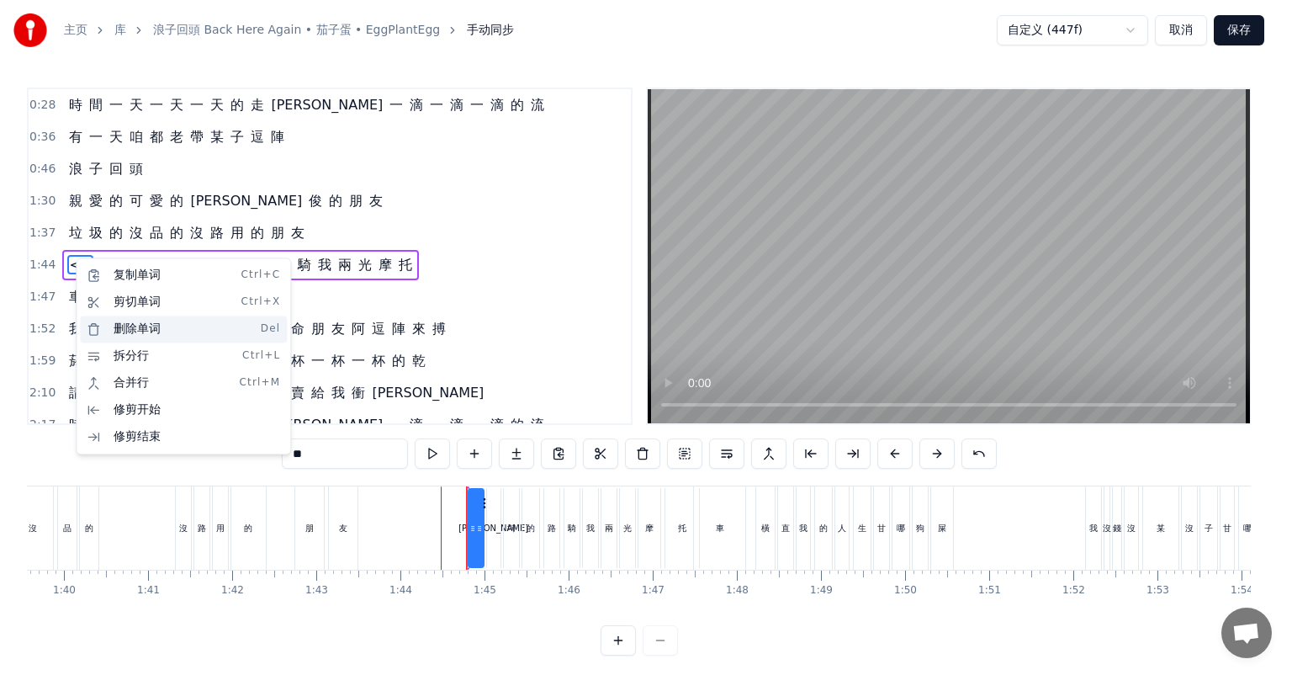
click at [145, 329] on div "删除单词 Del" at bounding box center [183, 328] width 207 height 27
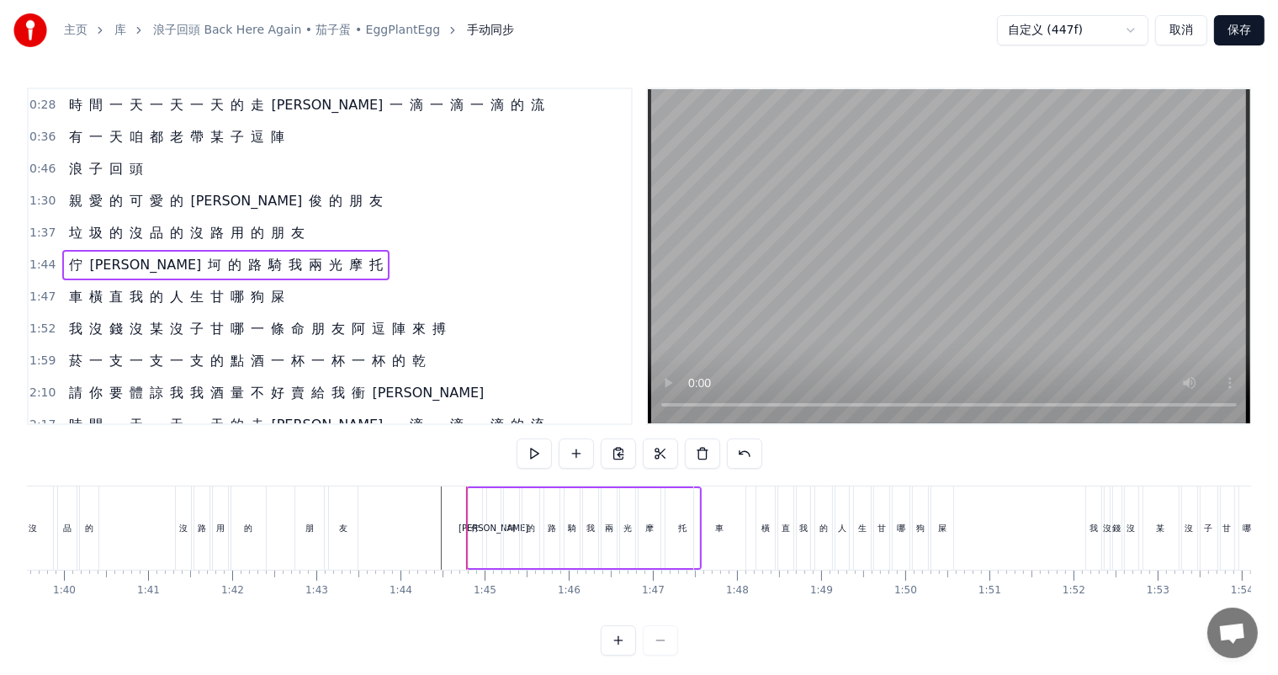
click at [368, 257] on span "托" at bounding box center [376, 264] width 17 height 19
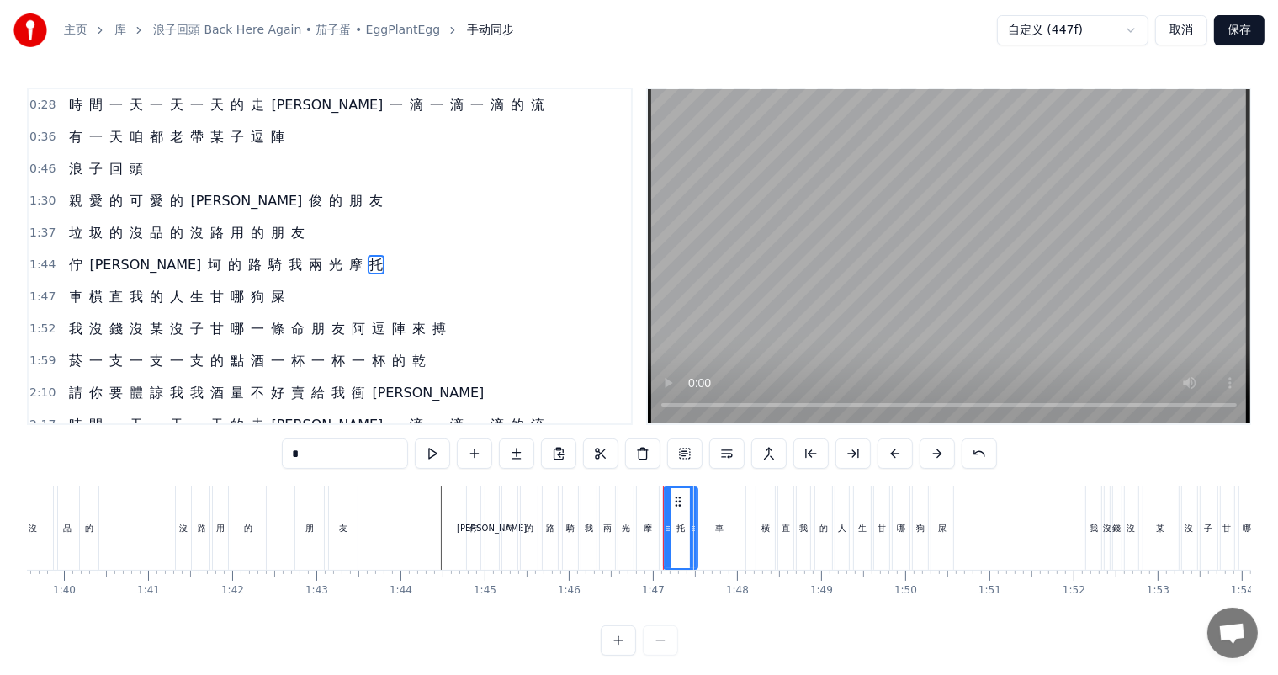
click at [275, 254] on div "佇 坎 坷 的 路 騎 我 兩 光 摩 托" at bounding box center [225, 265] width 327 height 30
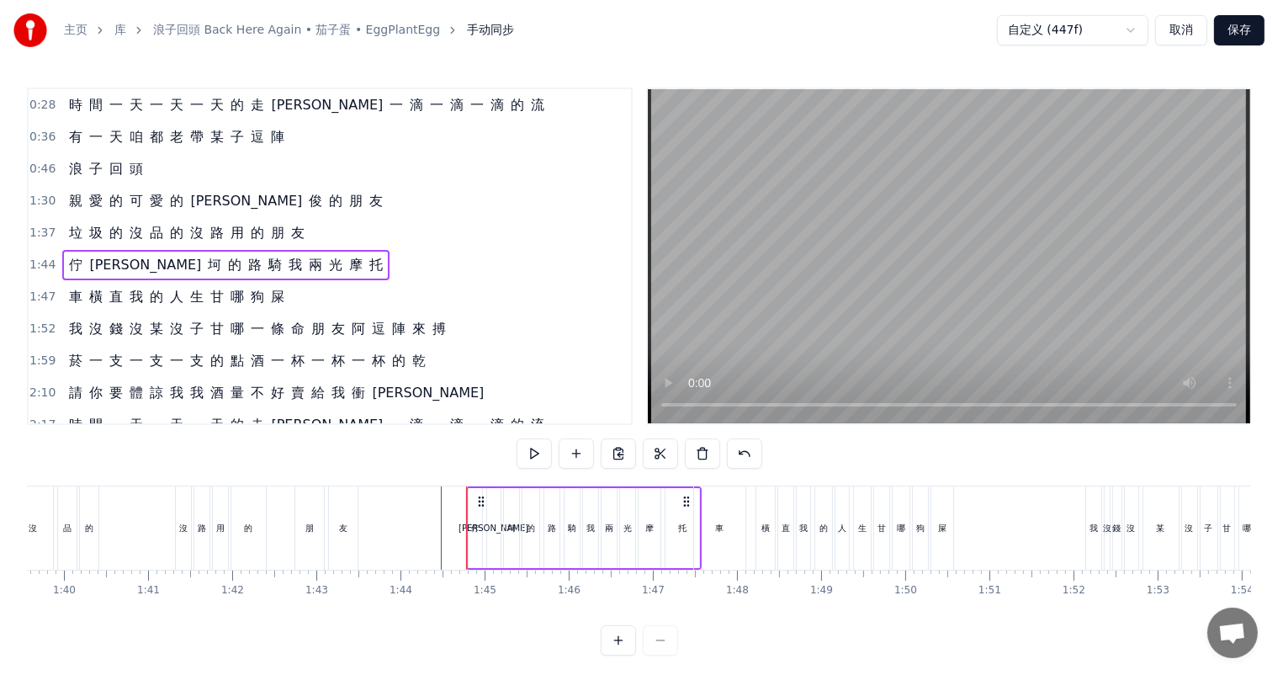
click at [275, 254] on div "佇 坎 坷 的 路 騎 我 兩 光 摩 托" at bounding box center [225, 265] width 327 height 30
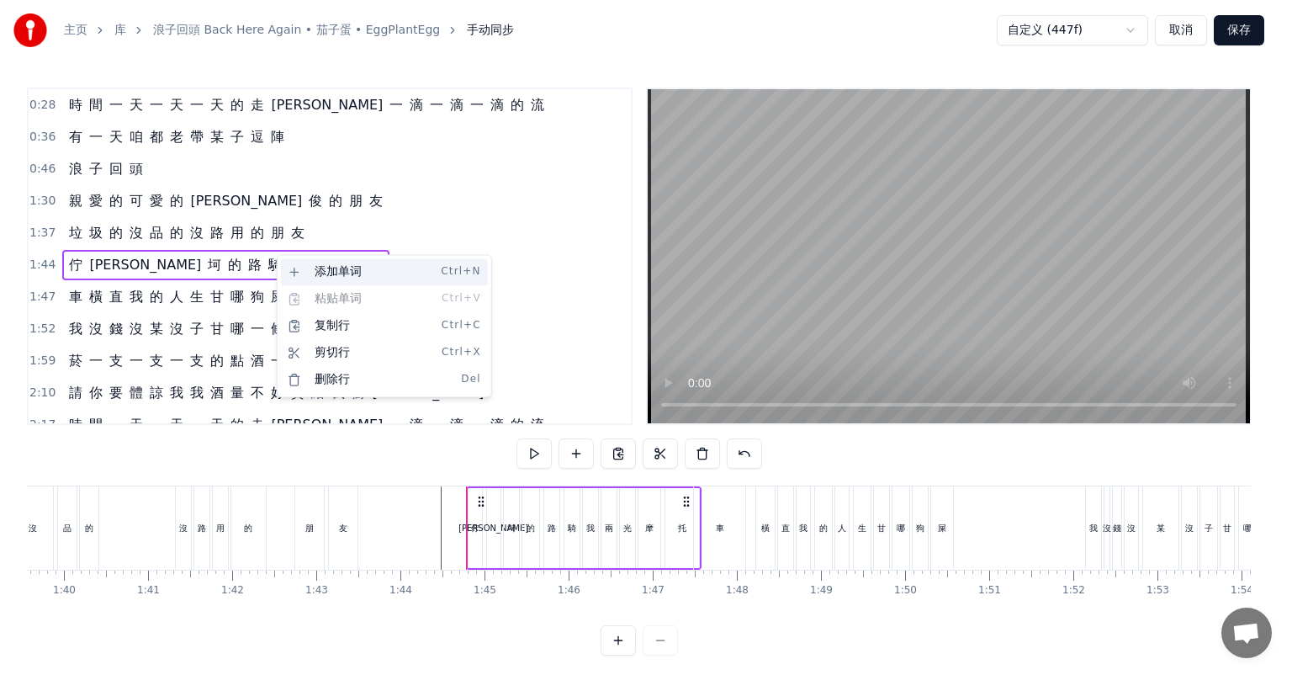
click at [355, 279] on div "添加单词 Ctrl+N" at bounding box center [384, 271] width 207 height 27
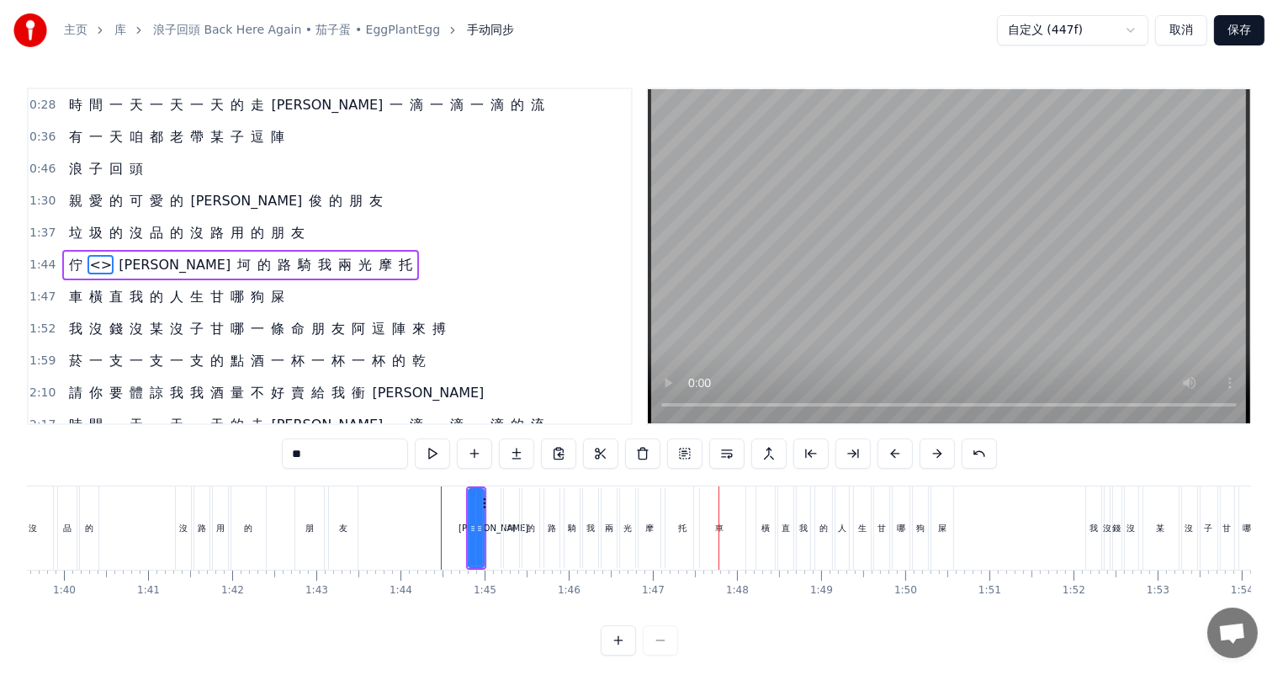
click at [397, 255] on span "托" at bounding box center [405, 264] width 17 height 19
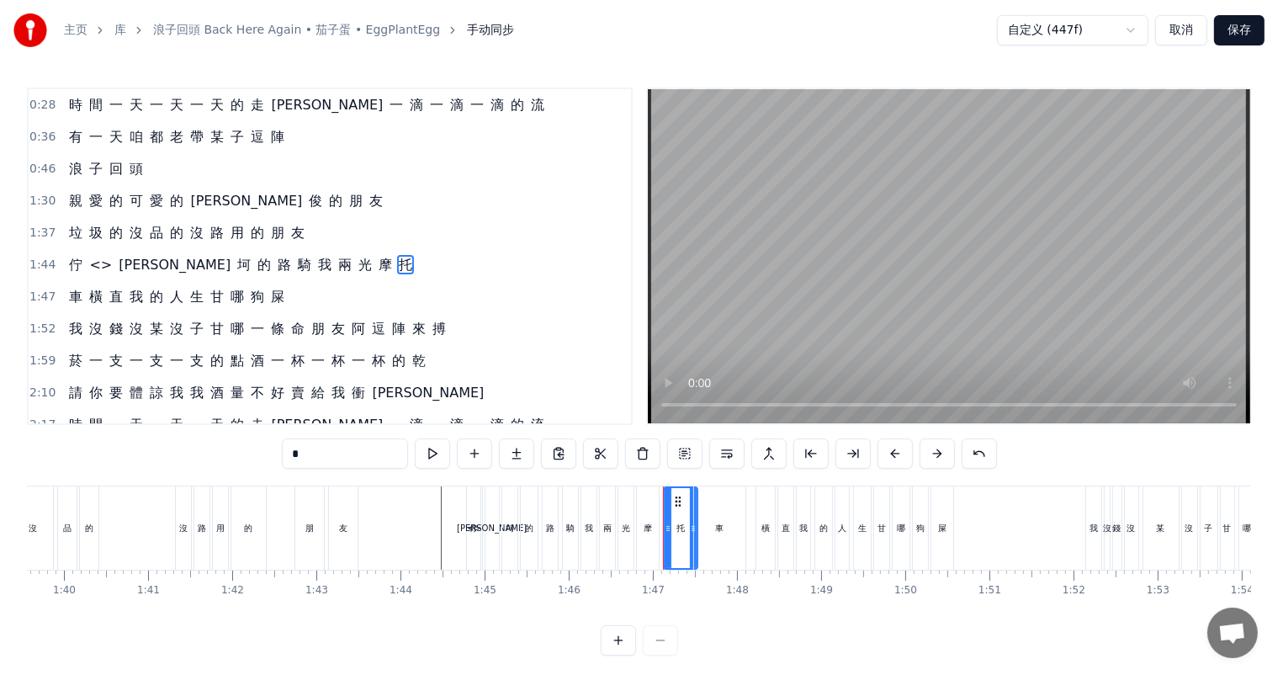
click at [397, 256] on span "托" at bounding box center [405, 264] width 17 height 19
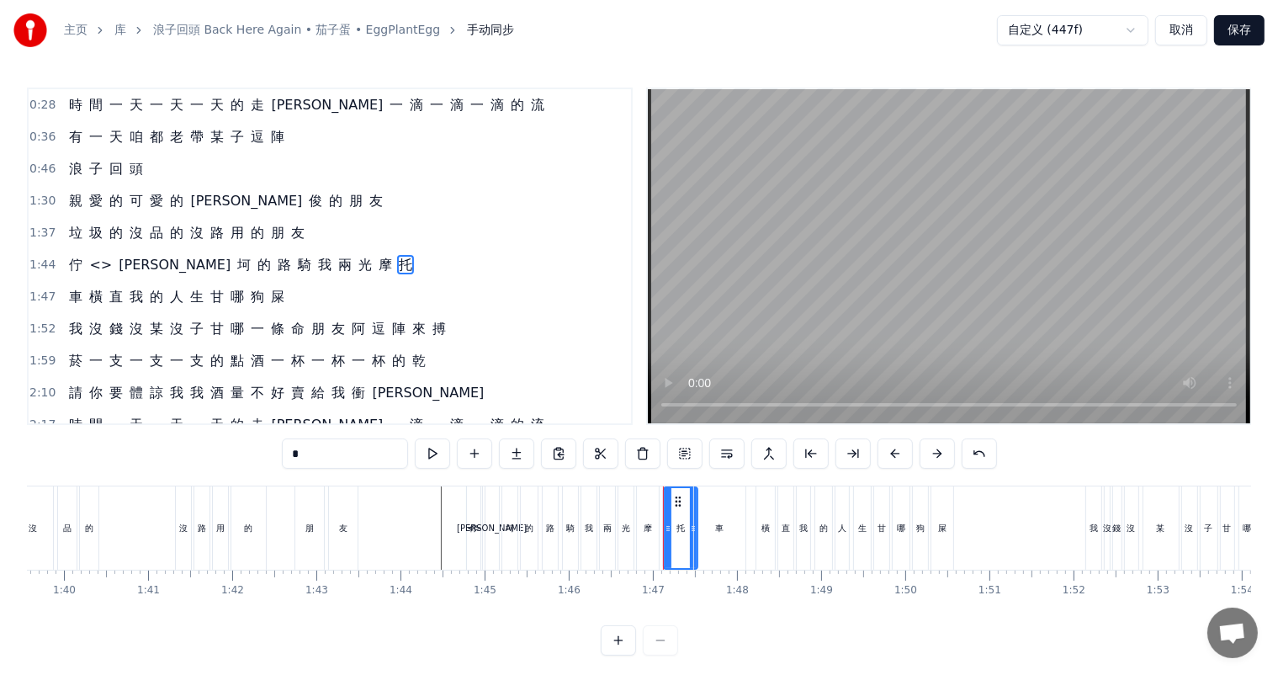
click at [397, 255] on span "托" at bounding box center [405, 264] width 17 height 19
click at [377, 255] on span "摩" at bounding box center [385, 264] width 17 height 19
type input "*"
click at [301, 253] on div "佇 <> 坎 坷 的 路 騎 我 兩 光 摩 托" at bounding box center [240, 265] width 357 height 30
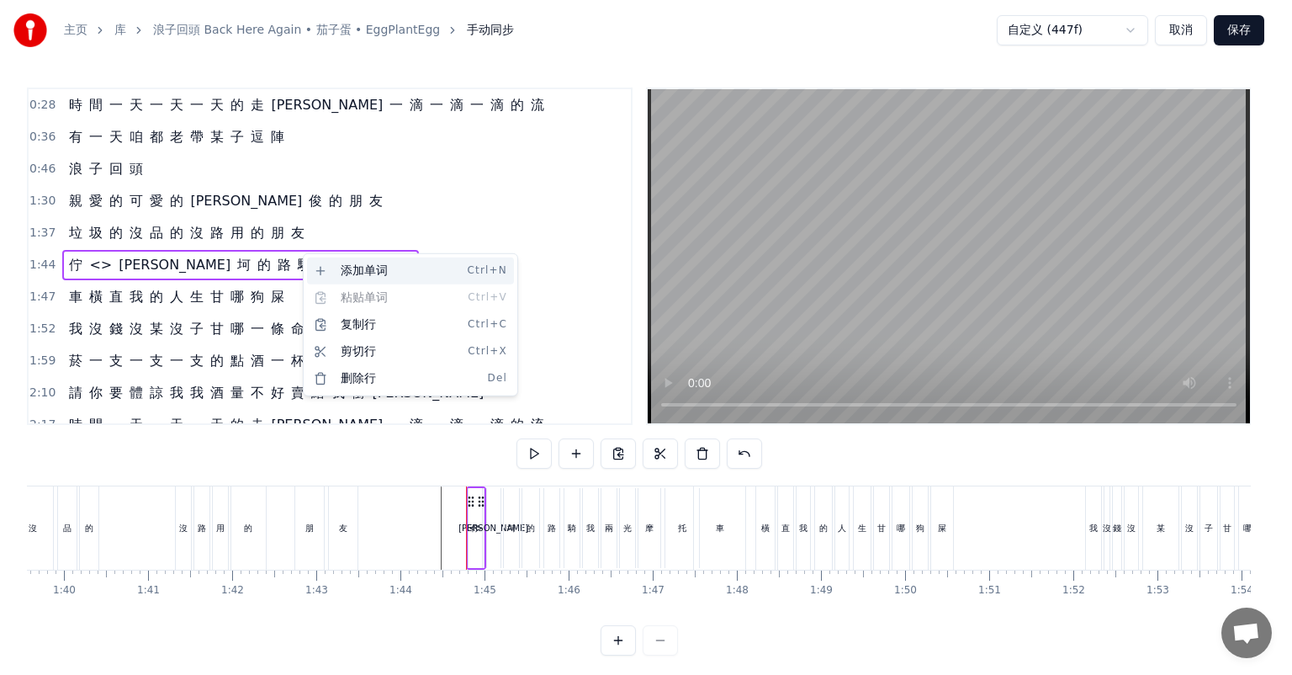
click at [325, 268] on div "添加单词 Ctrl+N" at bounding box center [410, 270] width 207 height 27
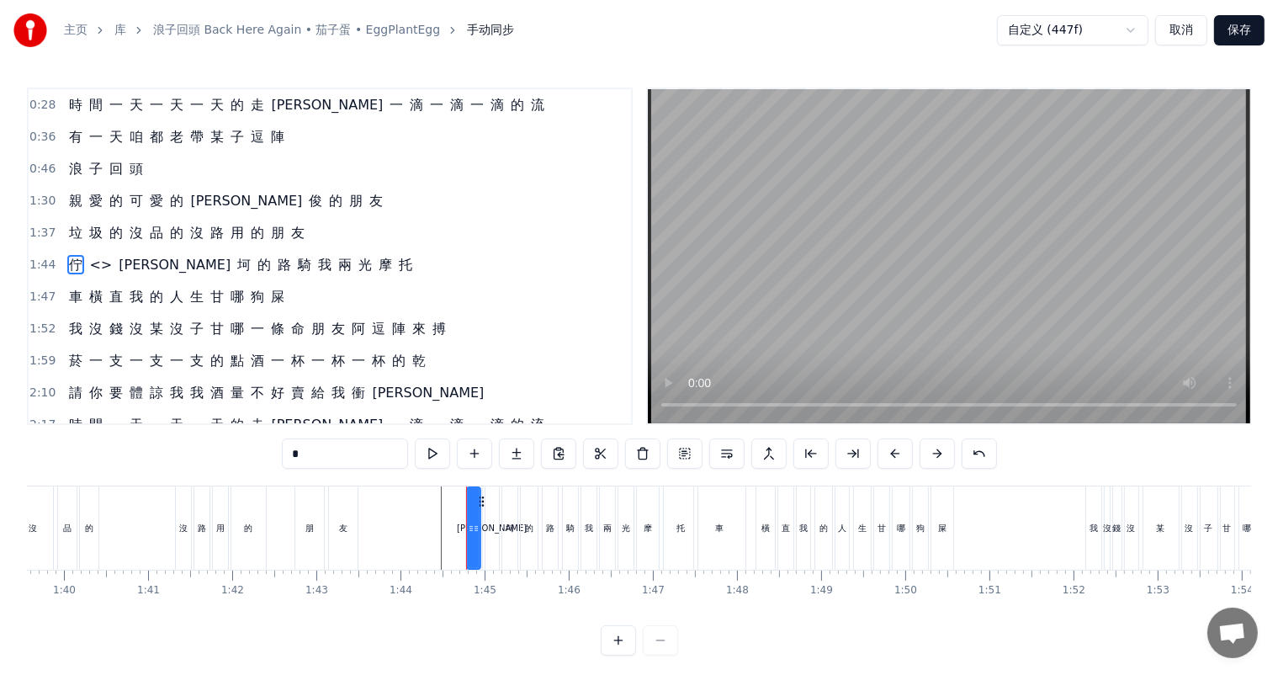
click at [98, 255] on span "<>" at bounding box center [100, 264] width 26 height 19
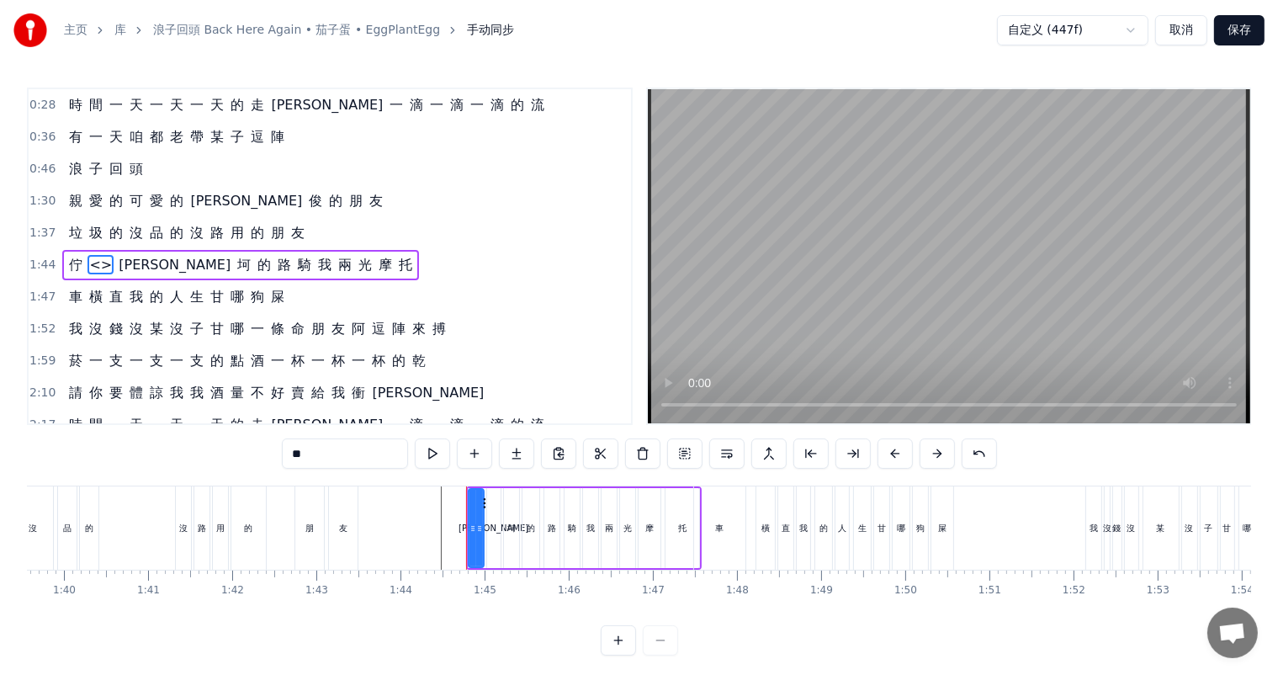
type input "*"
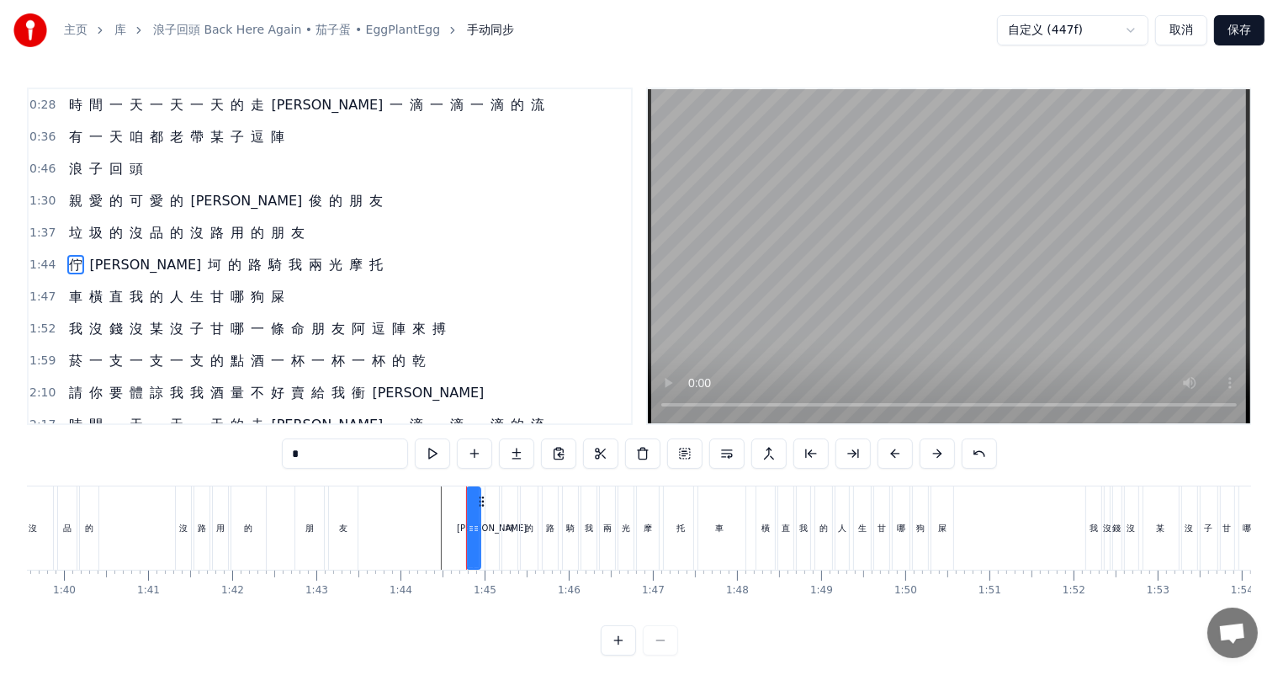
drag, startPoint x: 74, startPoint y: 284, endPoint x: 272, endPoint y: 254, distance: 200.0
click at [272, 254] on div "0:12 菸 一 支 一 支 一 支 的 點 酒 一 杯 一 杯 一 杯 的 乾 0:20 請 你 要 體 諒 我 我 酒 量 不 好 賣 尬 哇 衝 康 0…" at bounding box center [330, 255] width 606 height 337
drag, startPoint x: 132, startPoint y: 266, endPoint x: 135, endPoint y: 278, distance: 12.9
click at [135, 278] on div "0:12 菸 一 支 一 支 一 支 的 點 酒 一 杯 一 杯 一 杯 的 乾 0:20 請 你 要 體 諒 我 我 酒 量 不 好 賣 尬 哇 衝 康 0…" at bounding box center [330, 255] width 606 height 337
click at [130, 282] on div "車 橫 直 我 的 人 生 甘 哪 狗 屎" at bounding box center [176, 297] width 229 height 30
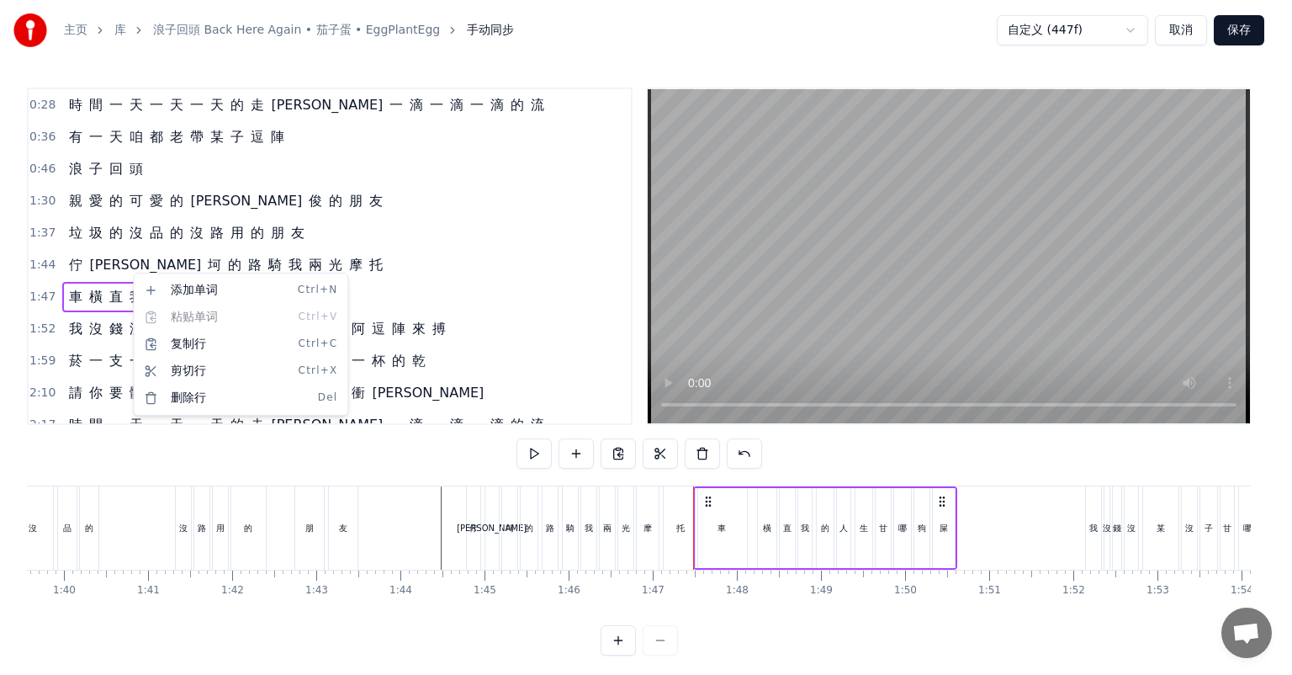
click at [81, 294] on html "主页 库 浪子回頭 Back Here Again • 茄子蛋 • EggPlantEgg 手动同步 自定义 (447f) 取消 保存 0:12 菸 一 支 …" at bounding box center [646, 341] width 1292 height 682
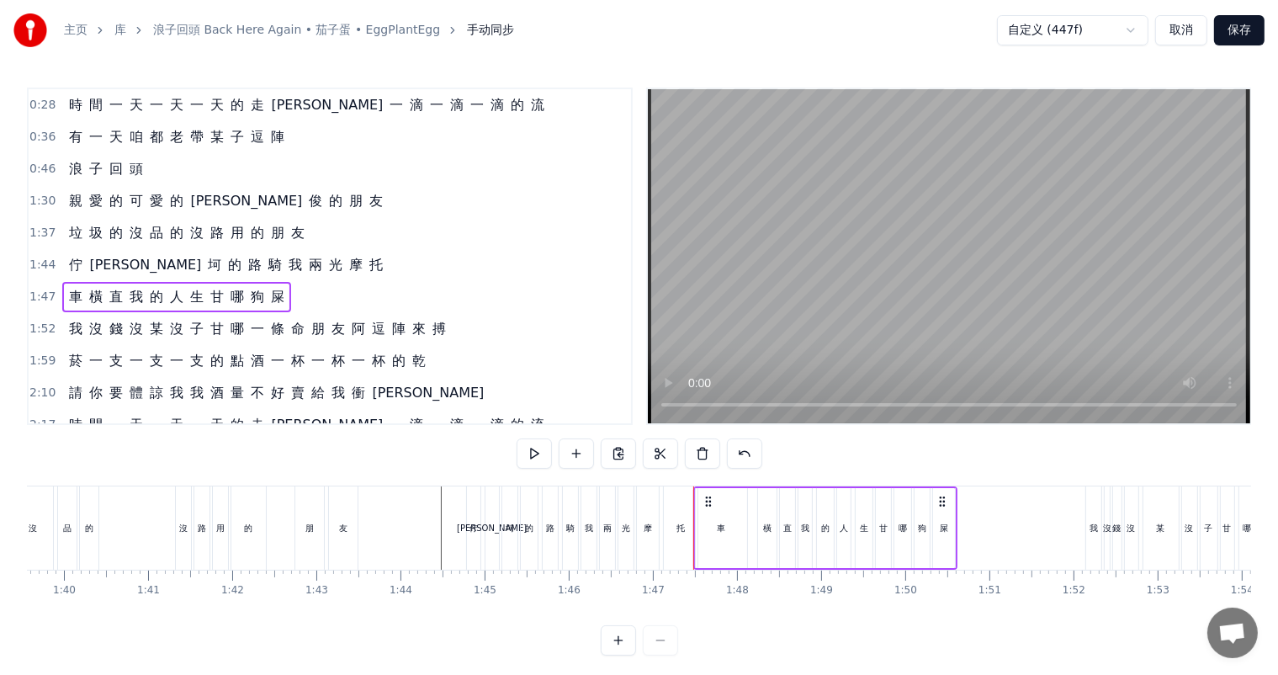
click at [75, 290] on span "車" at bounding box center [75, 296] width 17 height 19
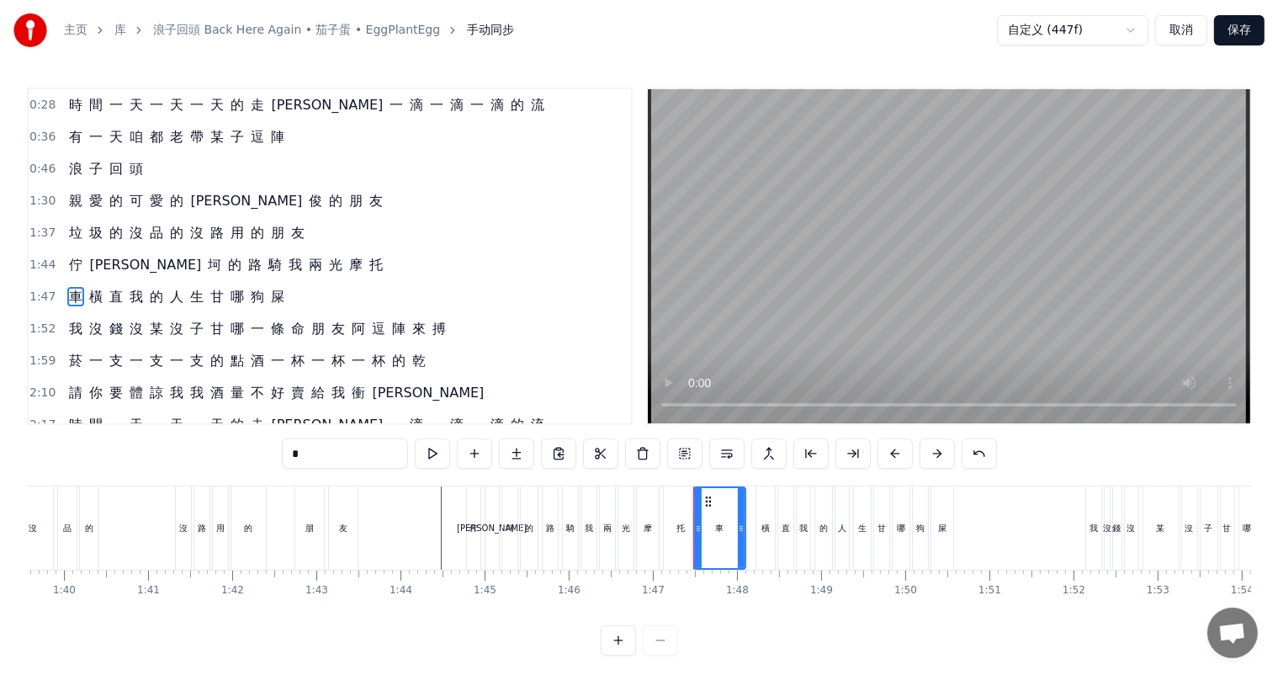
scroll to position [95, 0]
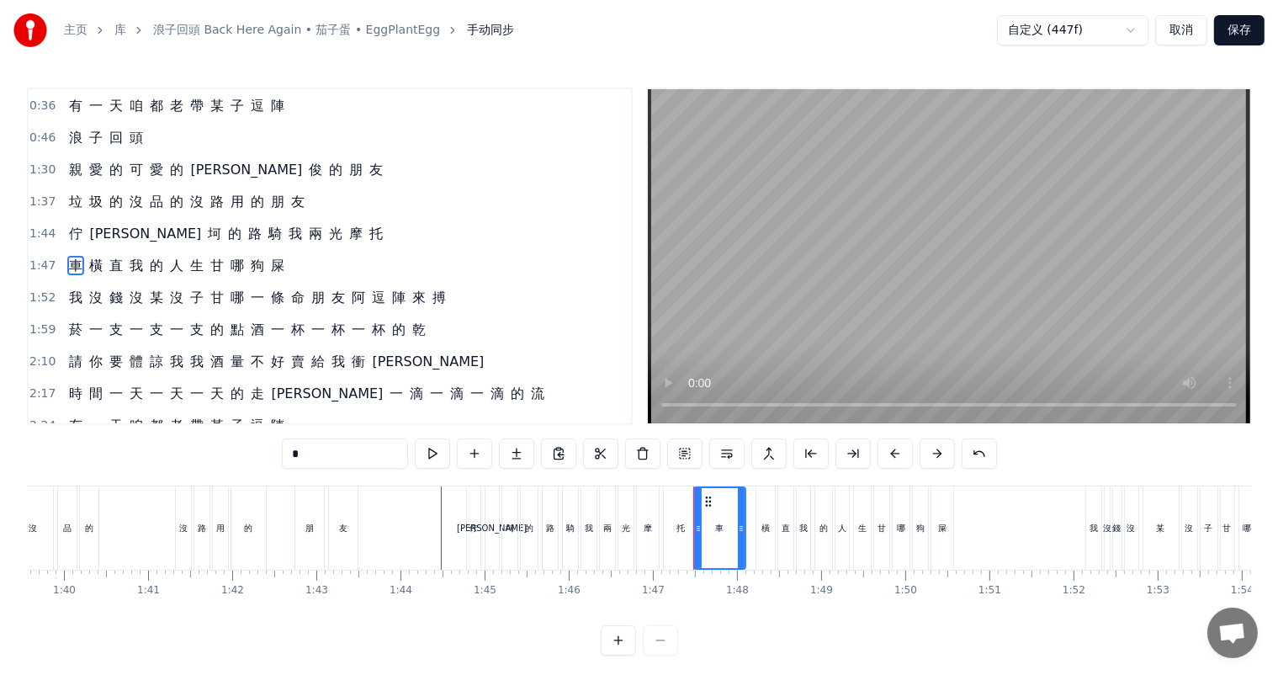
click at [368, 229] on span "托" at bounding box center [376, 233] width 17 height 19
type input "*"
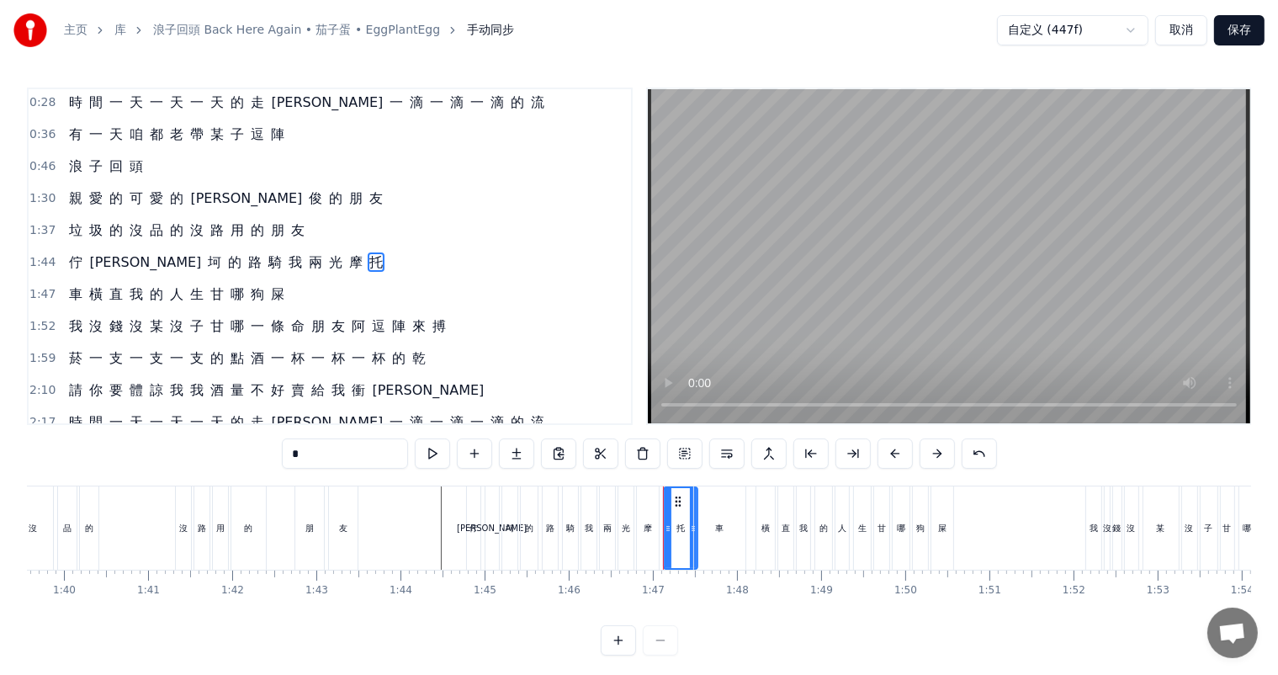
scroll to position [64, 0]
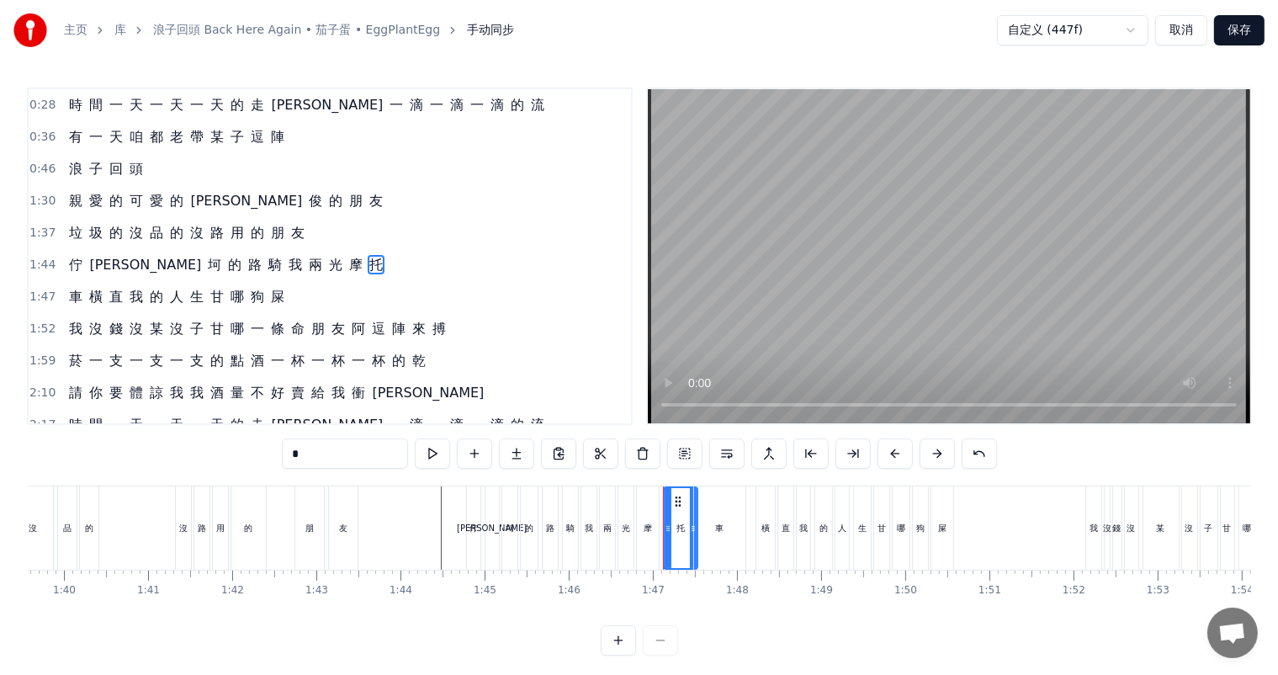
click at [368, 255] on span "托" at bounding box center [376, 264] width 17 height 19
click at [275, 252] on div "佇 坎 坷 的 路 騎 我 兩 光 摩 托" at bounding box center [225, 265] width 327 height 30
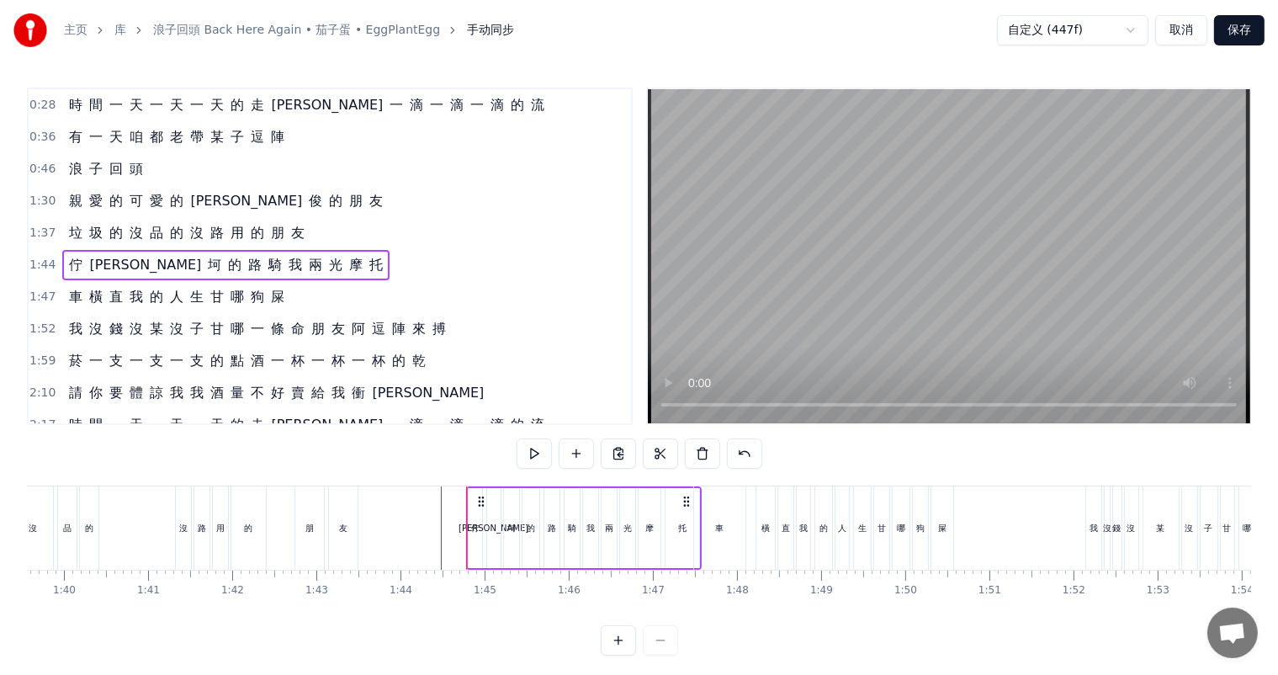
click at [275, 252] on div "佇 坎 坷 的 路 騎 我 兩 光 摩 托" at bounding box center [225, 265] width 327 height 30
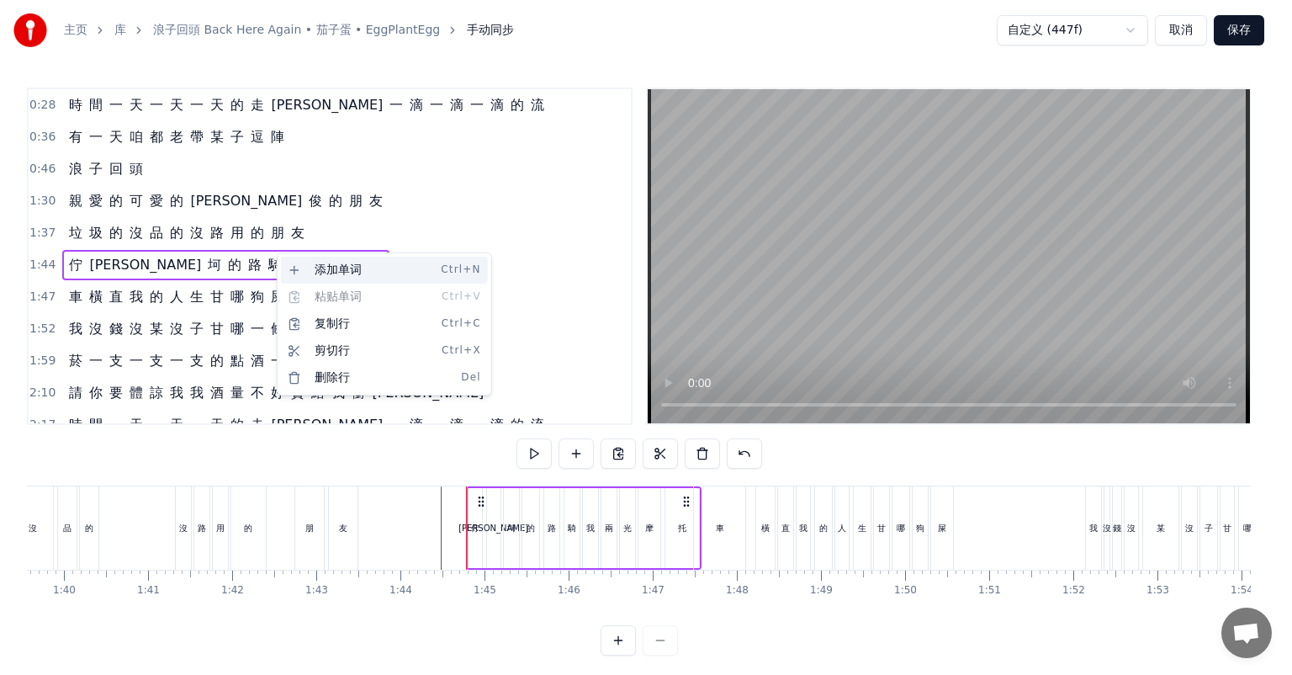
click at [359, 271] on div "添加单词 Ctrl+N" at bounding box center [384, 270] width 207 height 27
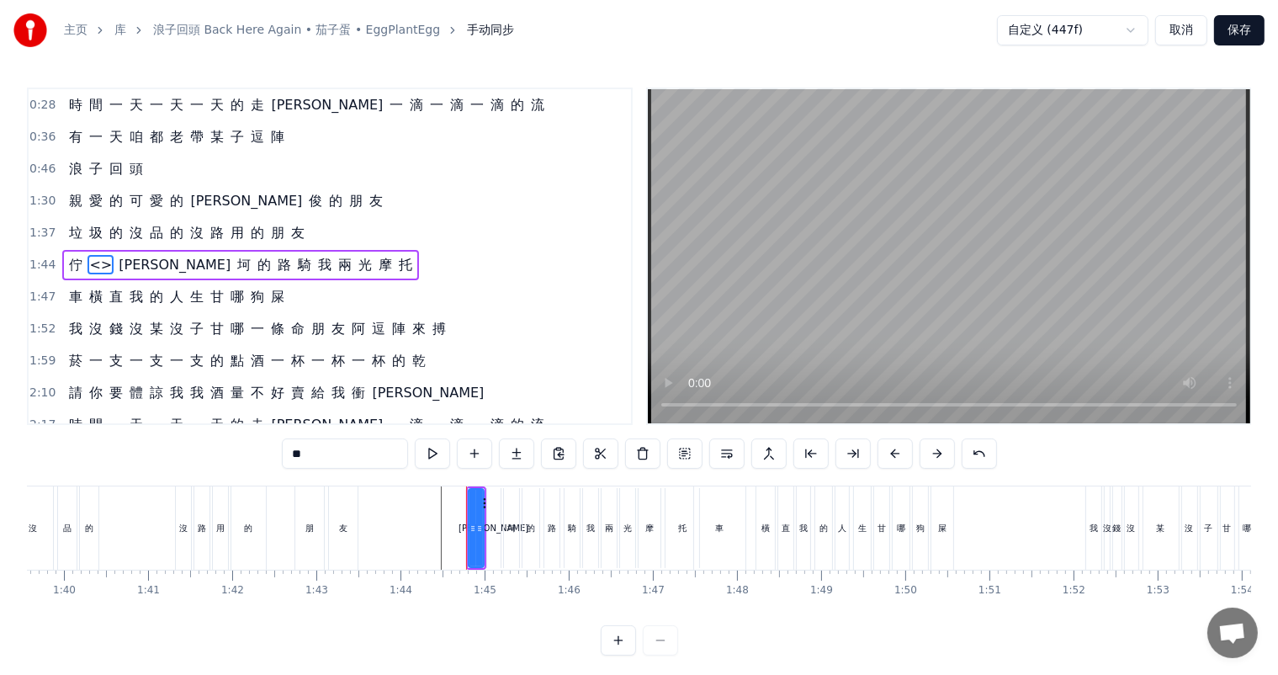
click at [300, 259] on div "佇 <> 坎 坷 的 路 騎 我 兩 光 摩 托" at bounding box center [240, 265] width 357 height 30
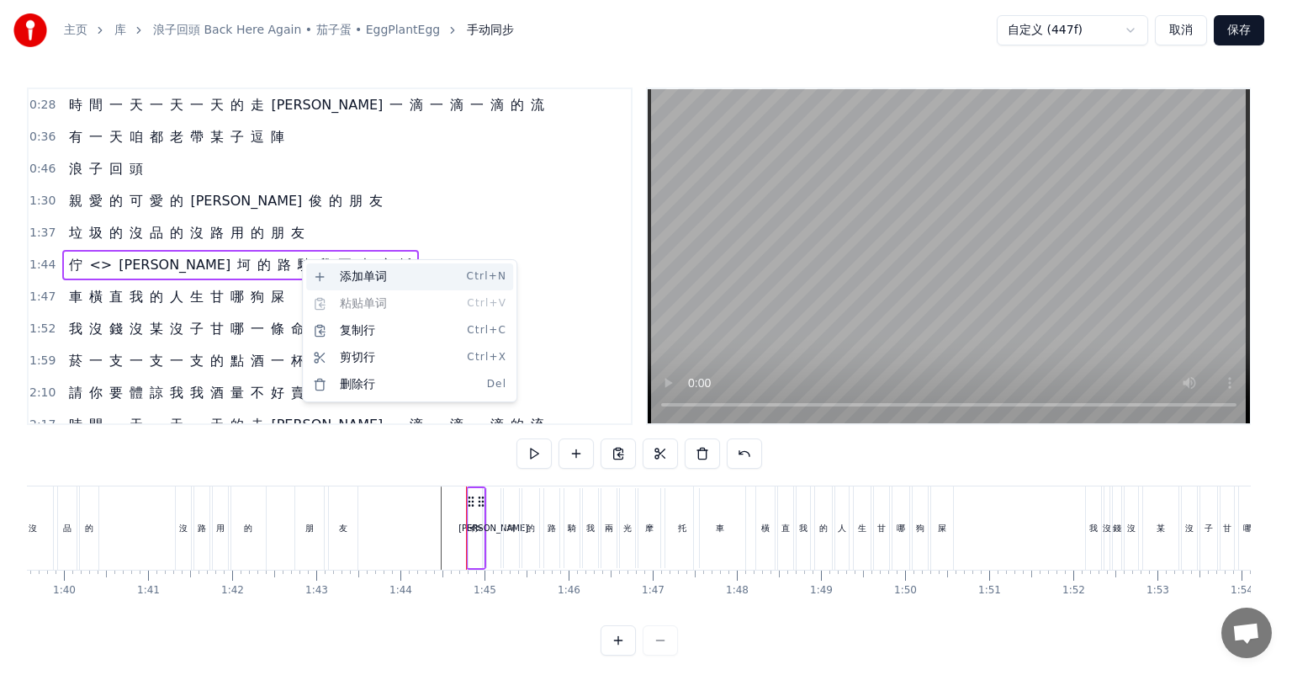
click at [326, 276] on div "添加单词 Ctrl+N" at bounding box center [409, 276] width 207 height 27
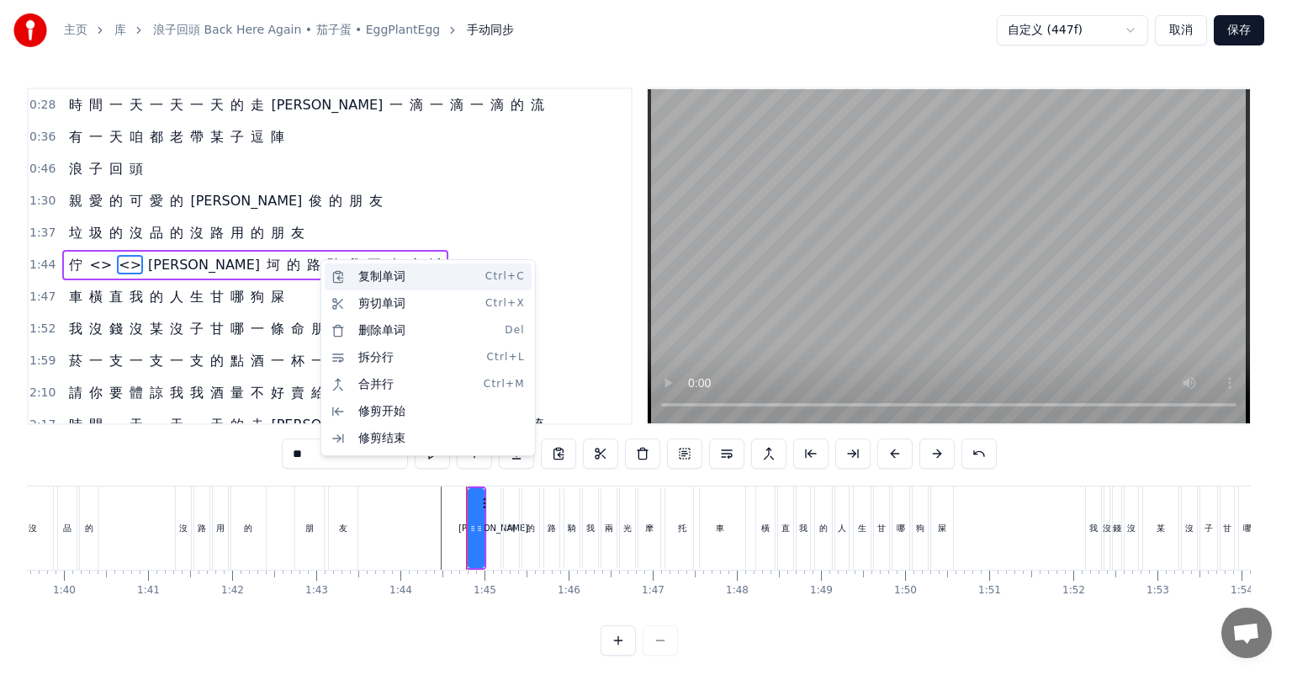
click at [342, 272] on div "复制单词 Ctrl+C" at bounding box center [428, 276] width 207 height 27
click at [140, 257] on html "主页 库 浪子回頭 Back Here Again • 茄子蛋 • EggPlantEgg 手动同步 自定义 (447f) 取消 保存 0:12 菸 一 支 …" at bounding box center [646, 341] width 1292 height 682
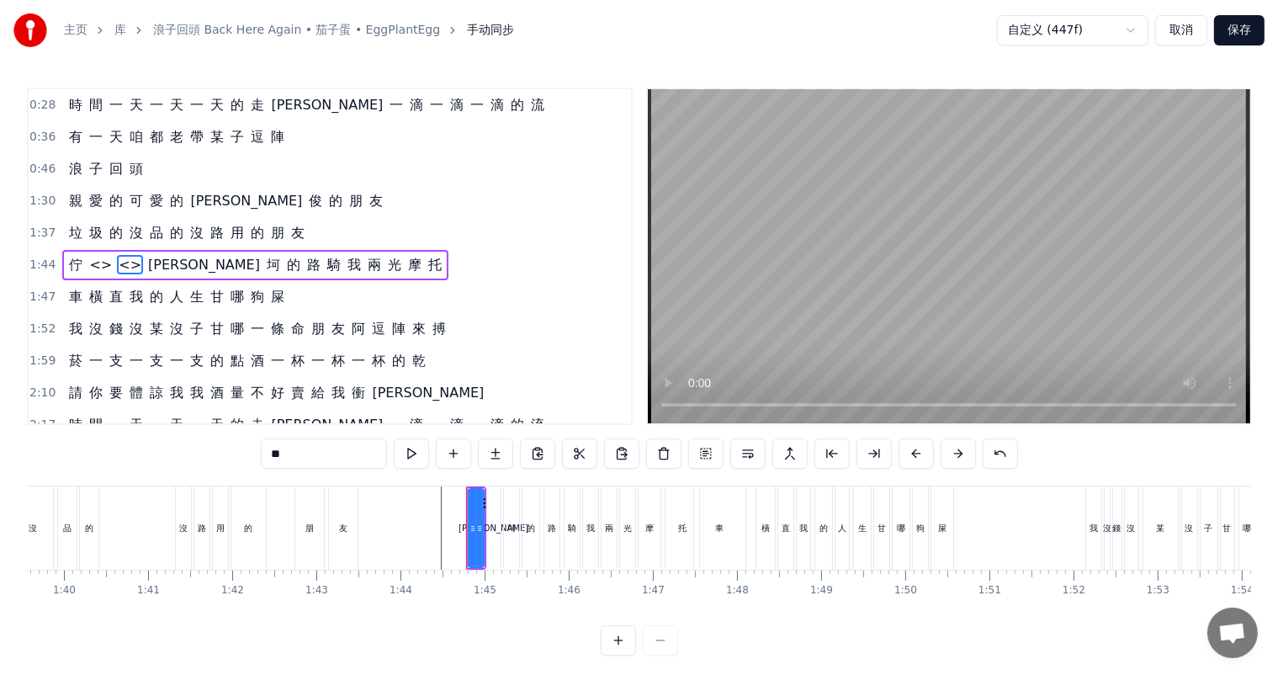
click at [121, 255] on span "<>" at bounding box center [130, 264] width 26 height 19
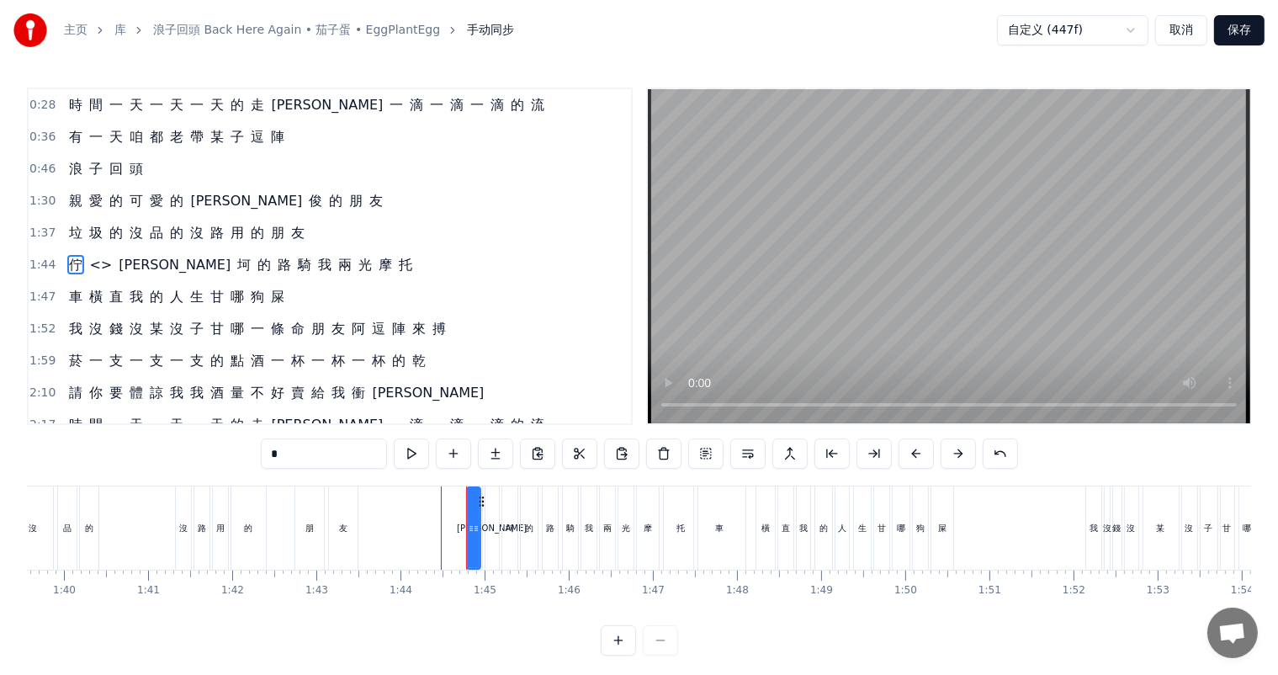
click at [93, 256] on span "<>" at bounding box center [100, 264] width 26 height 19
click at [720, 523] on div "車" at bounding box center [720, 528] width 8 height 13
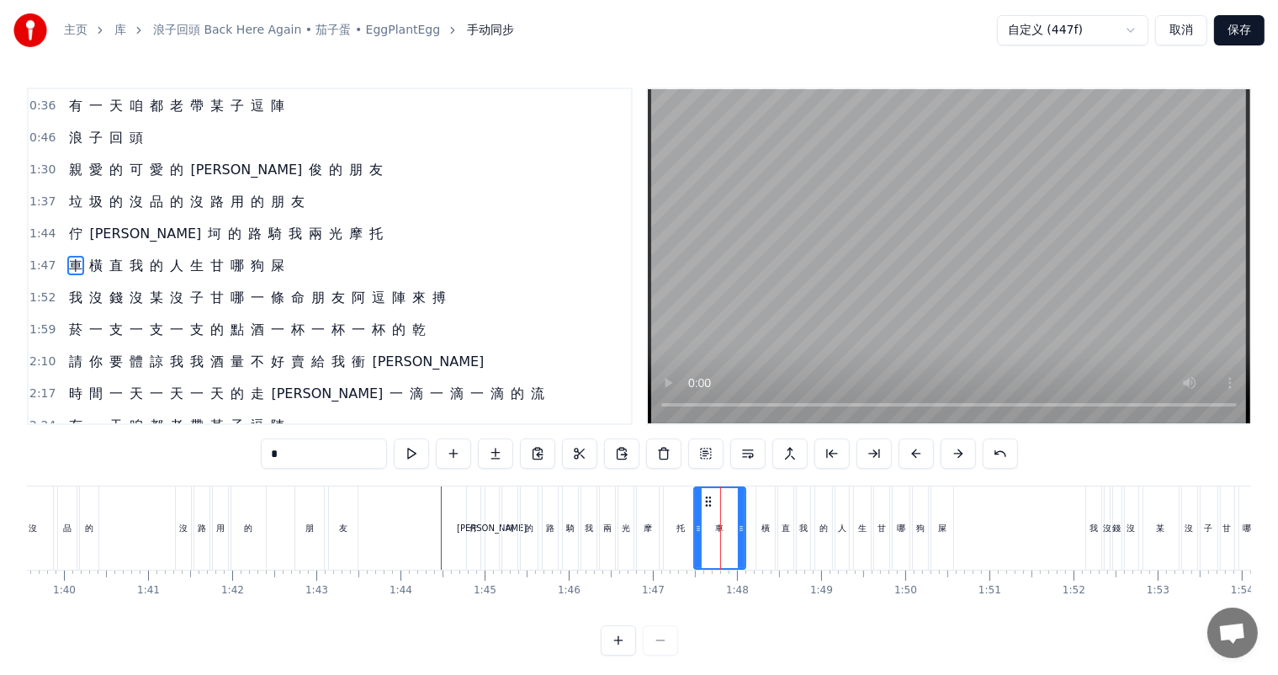
click at [688, 531] on div "托" at bounding box center [681, 527] width 34 height 83
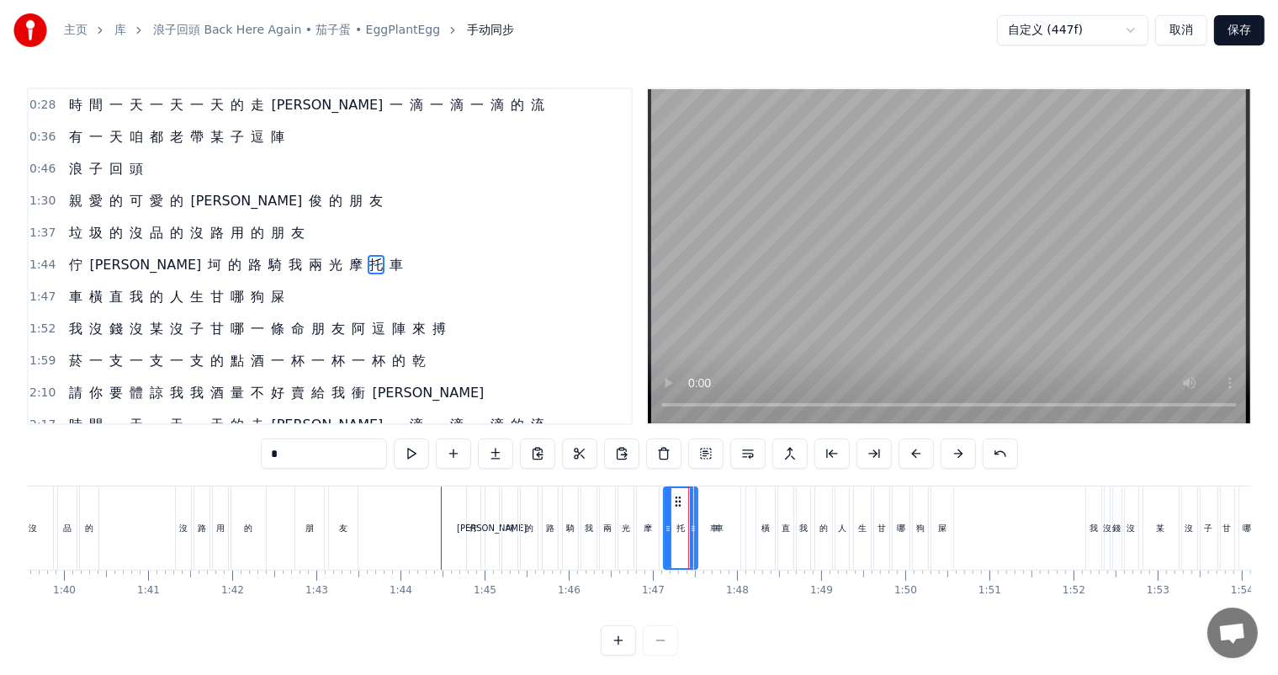
click at [74, 288] on span "車" at bounding box center [75, 296] width 17 height 19
type input "*"
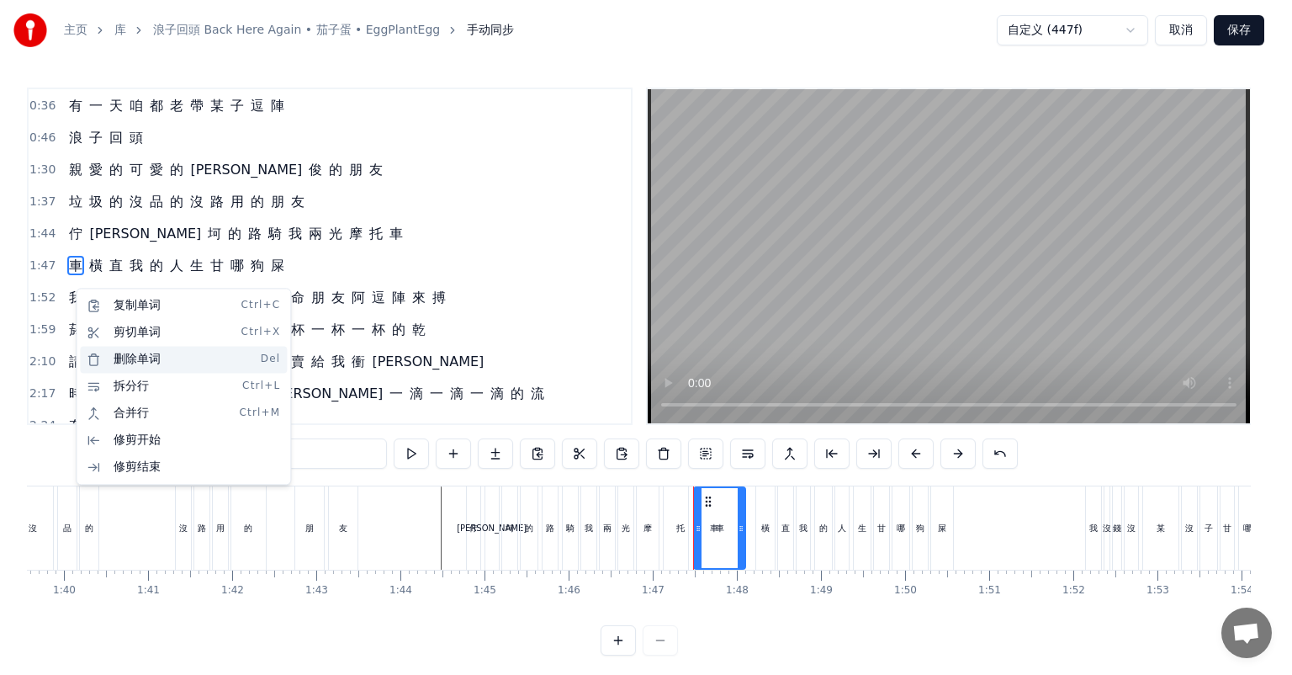
click at [131, 353] on div "删除单词 Del" at bounding box center [183, 359] width 207 height 27
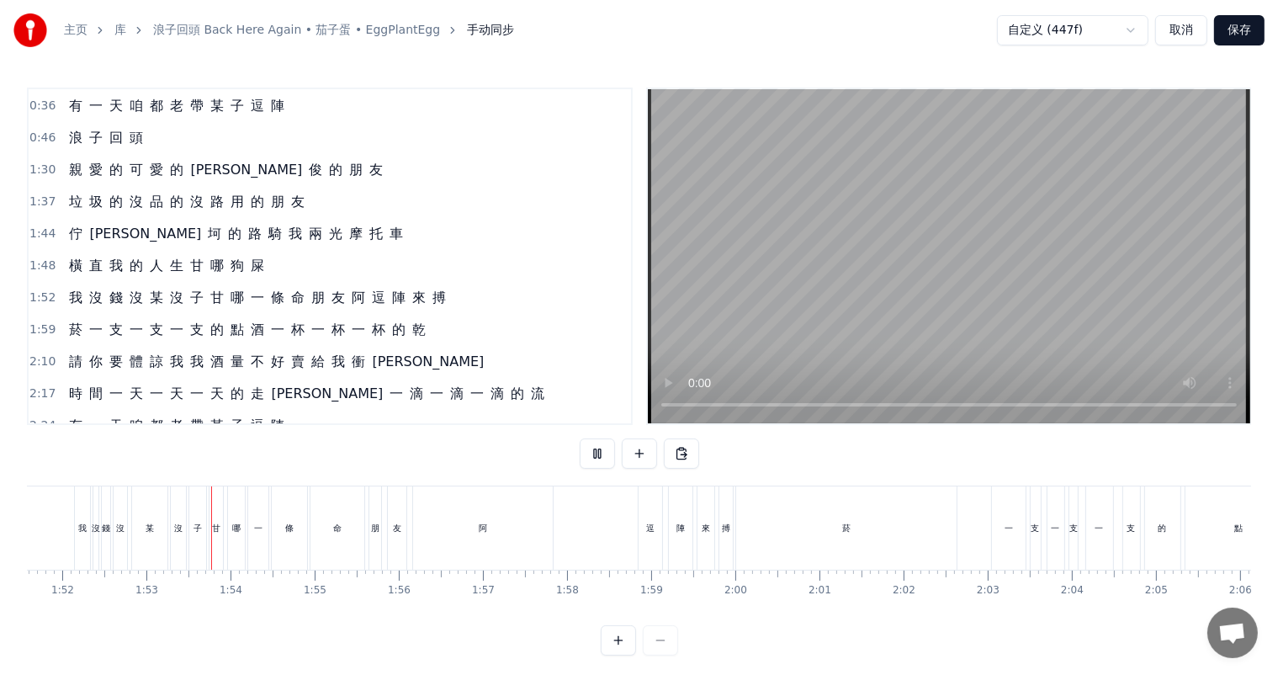
scroll to position [0, 9434]
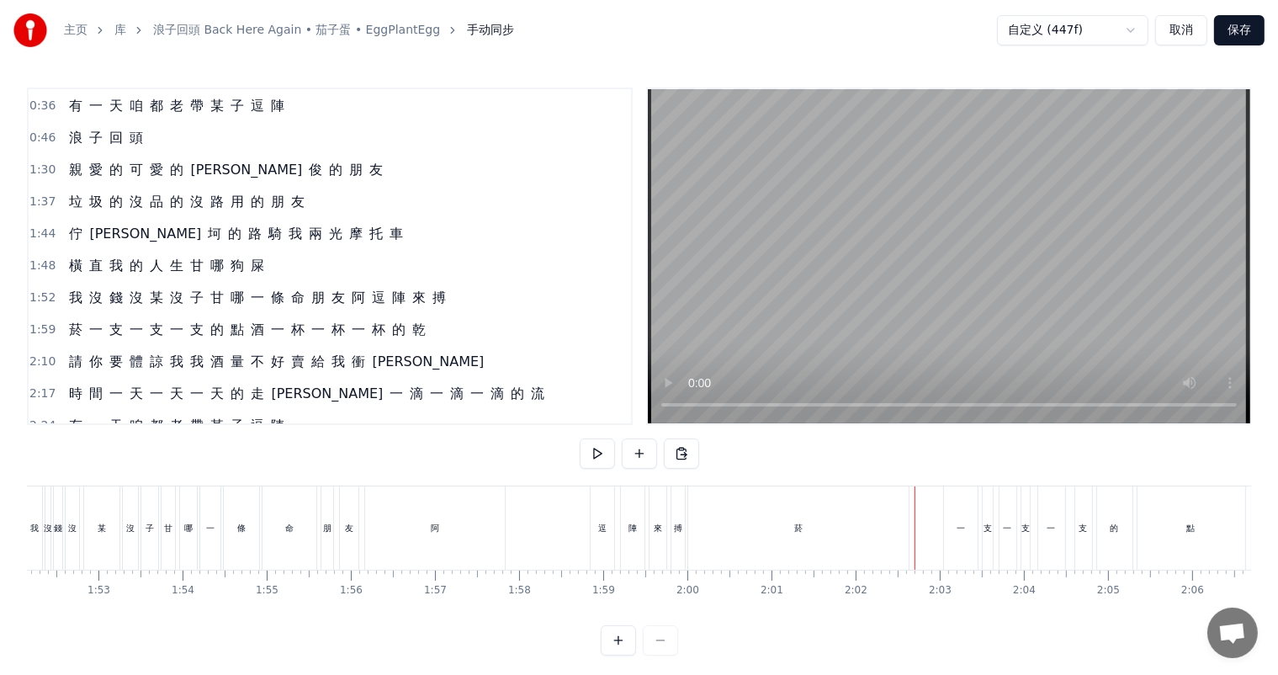
click at [821, 530] on div "菸" at bounding box center [798, 527] width 220 height 83
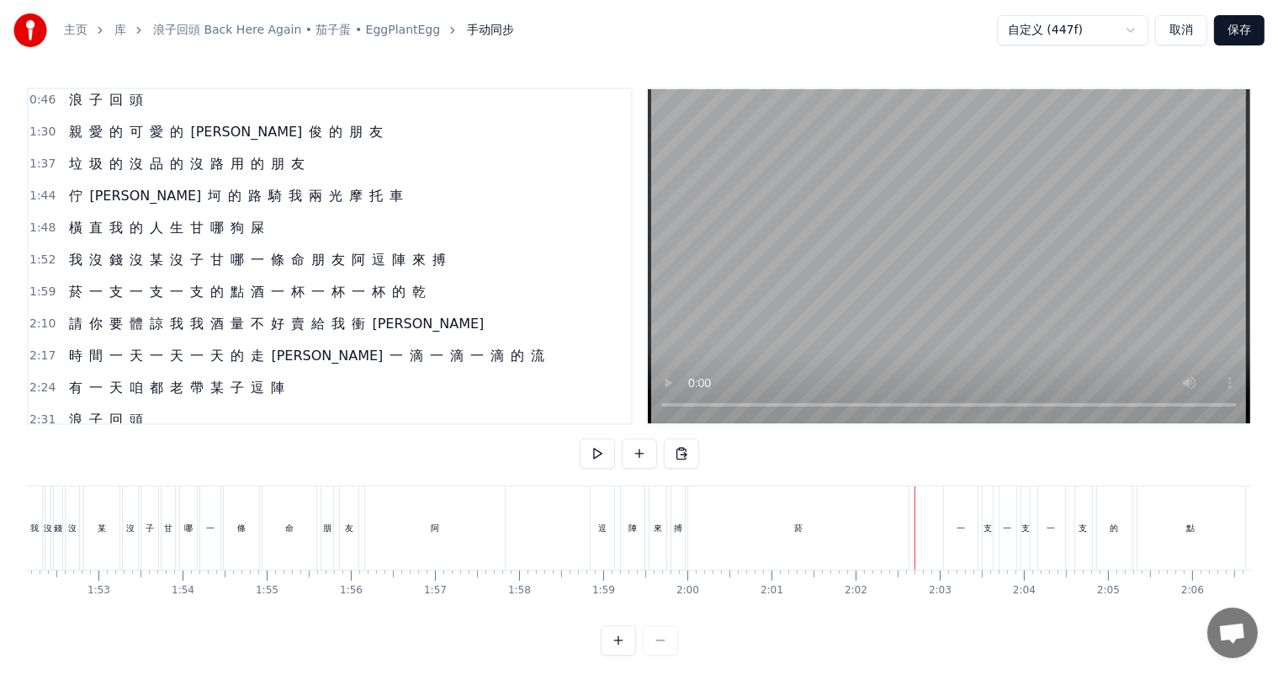
scroll to position [157, 0]
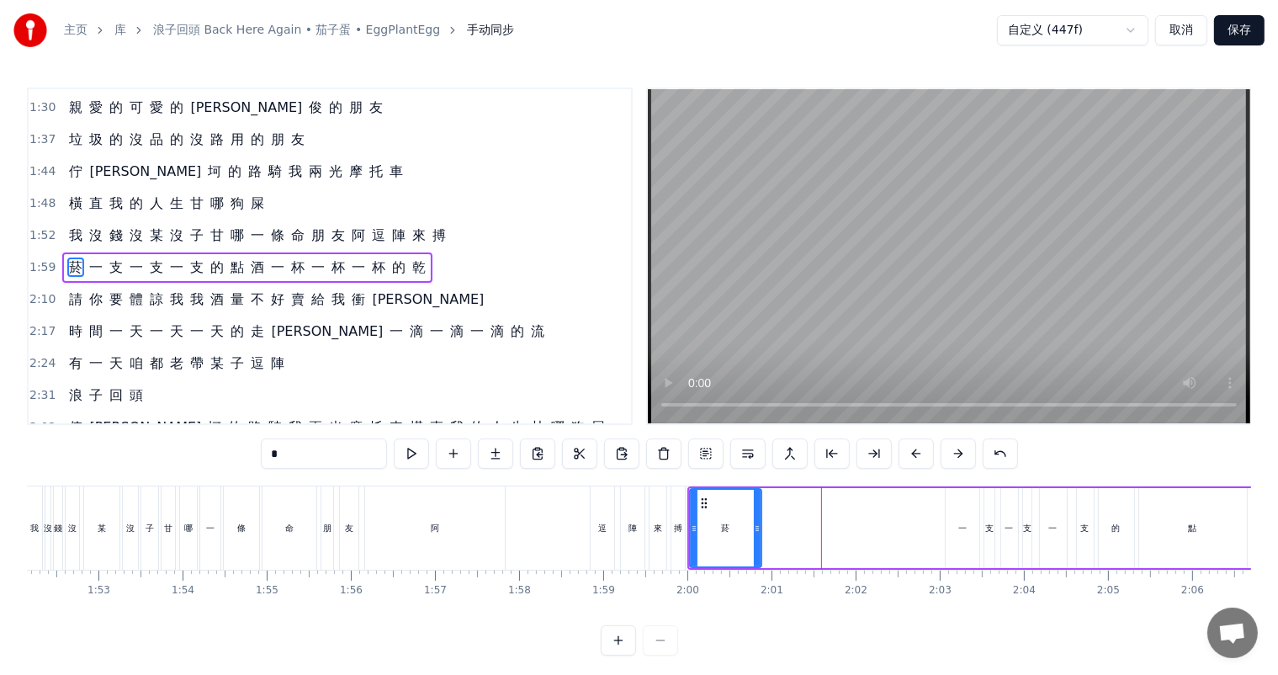
drag, startPoint x: 903, startPoint y: 525, endPoint x: 734, endPoint y: 518, distance: 169.2
click at [754, 522] on icon at bounding box center [757, 528] width 7 height 13
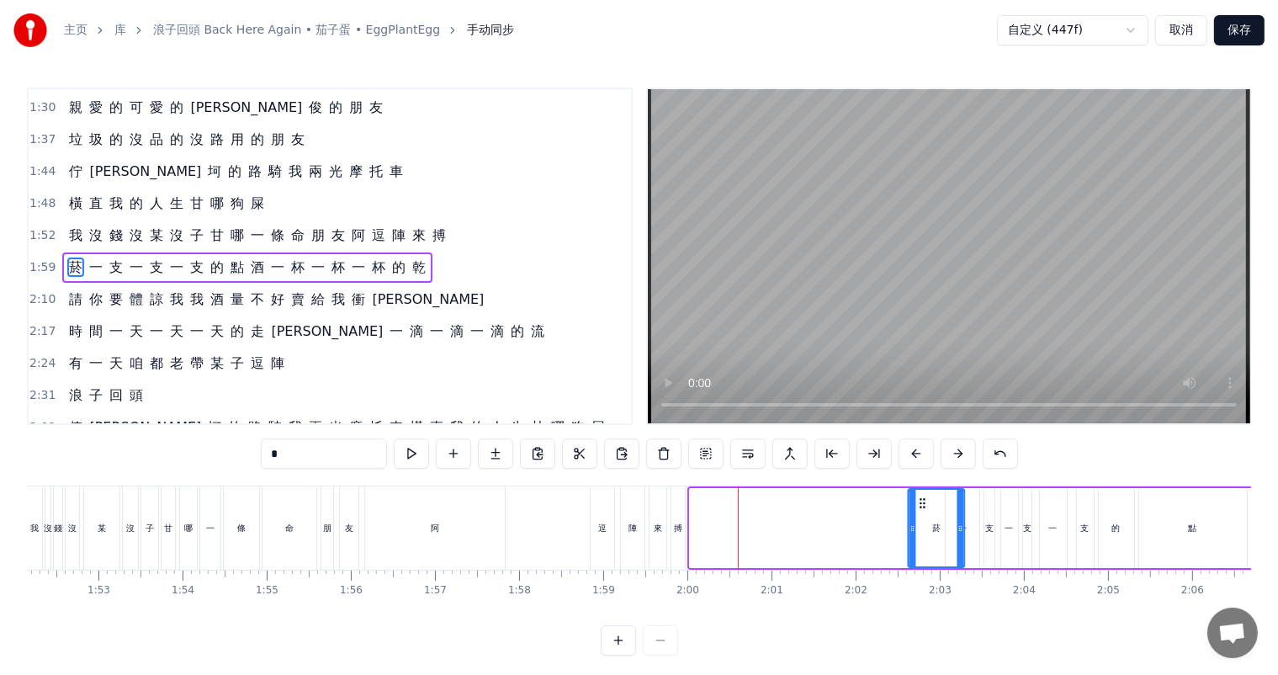
drag, startPoint x: 700, startPoint y: 503, endPoint x: 921, endPoint y: 496, distance: 221.3
click at [921, 496] on icon at bounding box center [922, 502] width 13 height 13
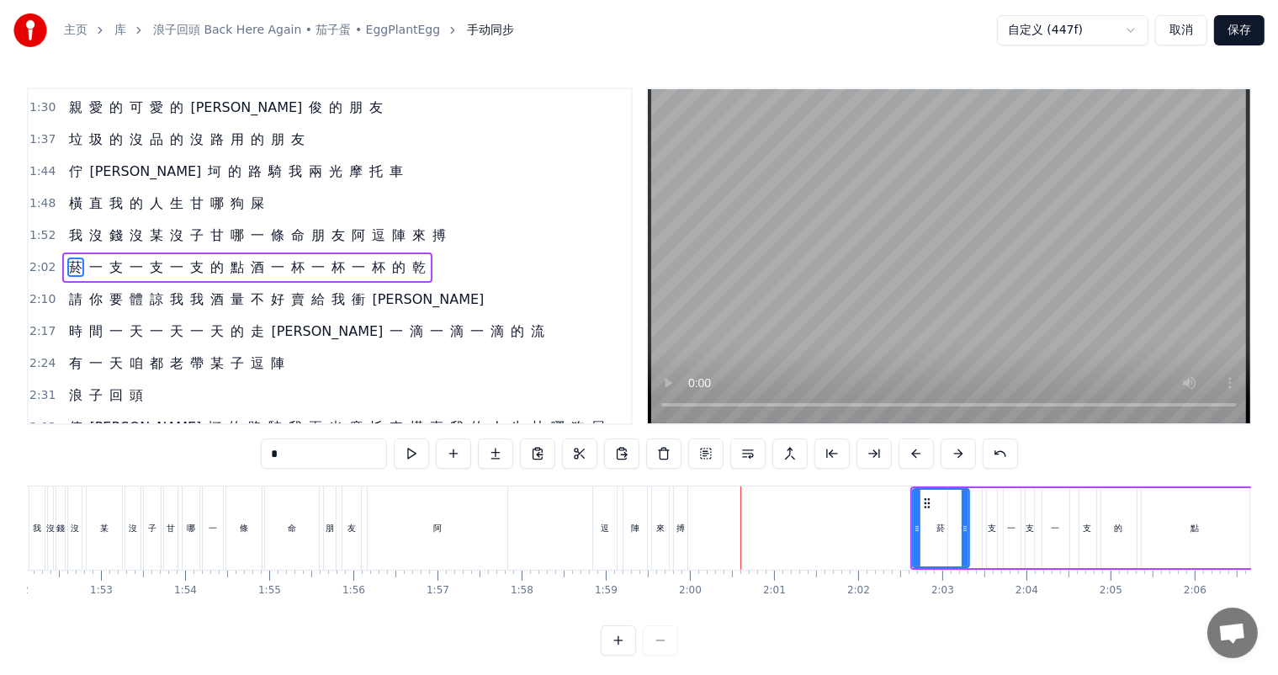
scroll to position [0, 9425]
drag, startPoint x: 995, startPoint y: 553, endPoint x: 964, endPoint y: 548, distance: 31.5
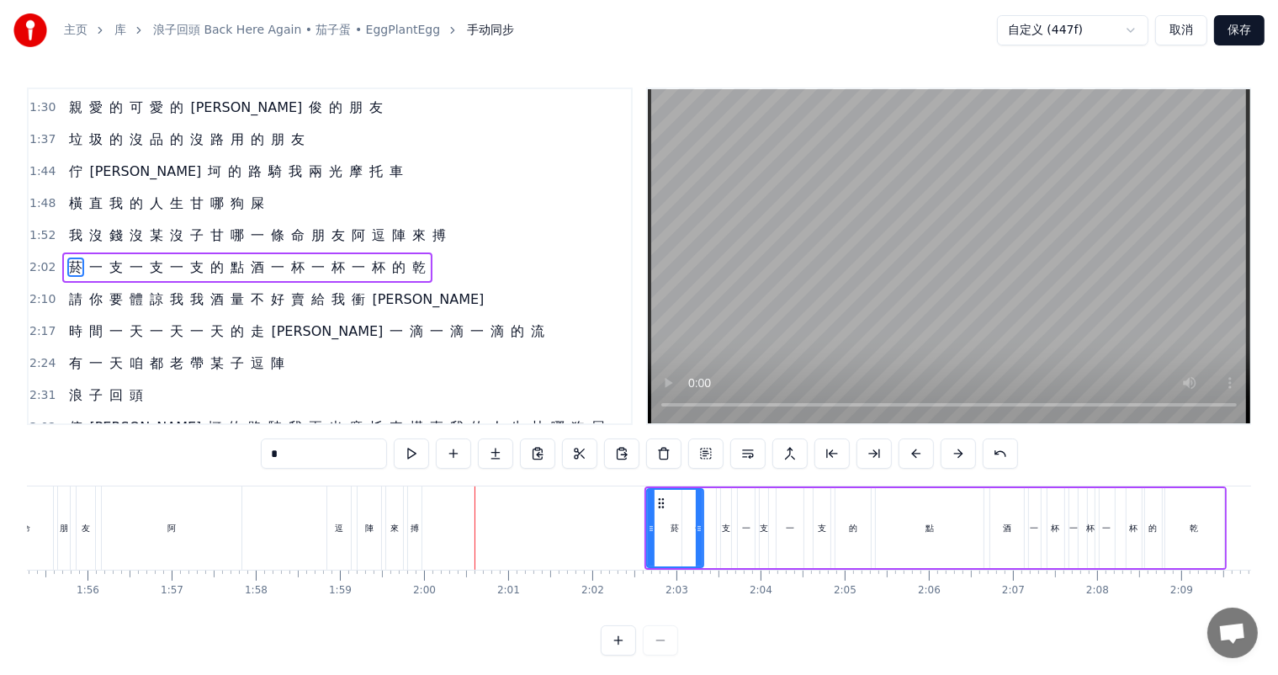
click at [414, 529] on div "搏" at bounding box center [415, 528] width 8 height 13
type input "*"
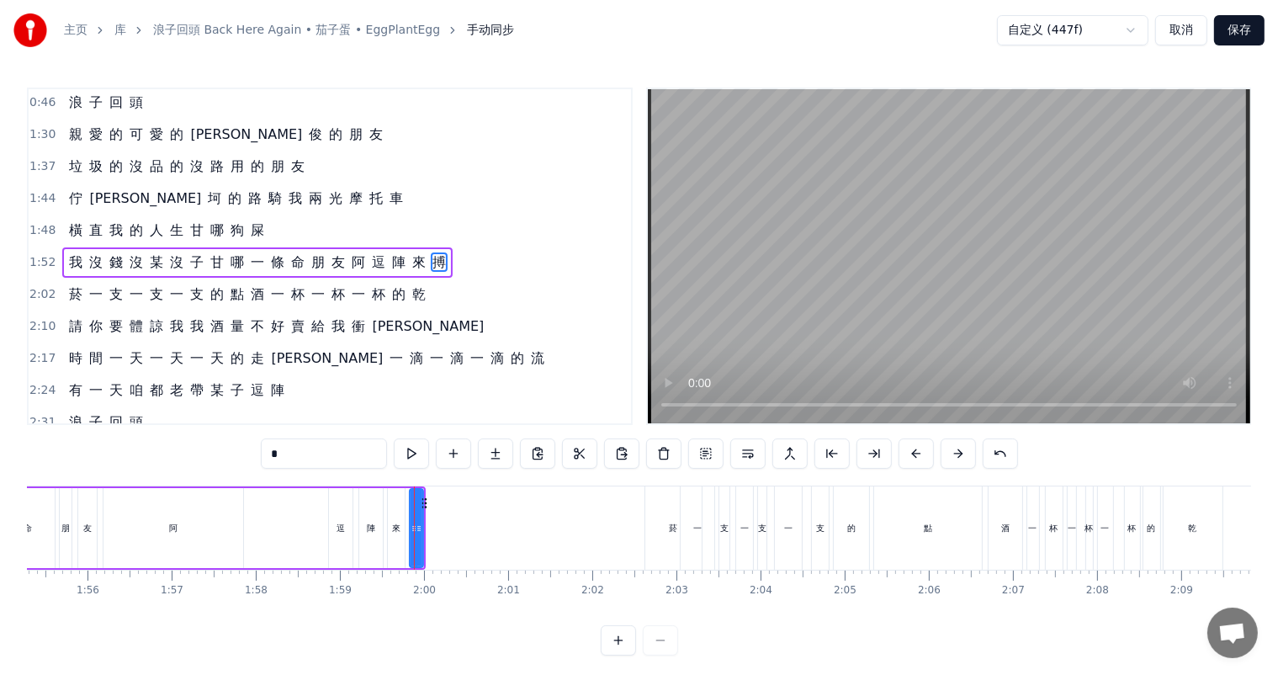
scroll to position [126, 0]
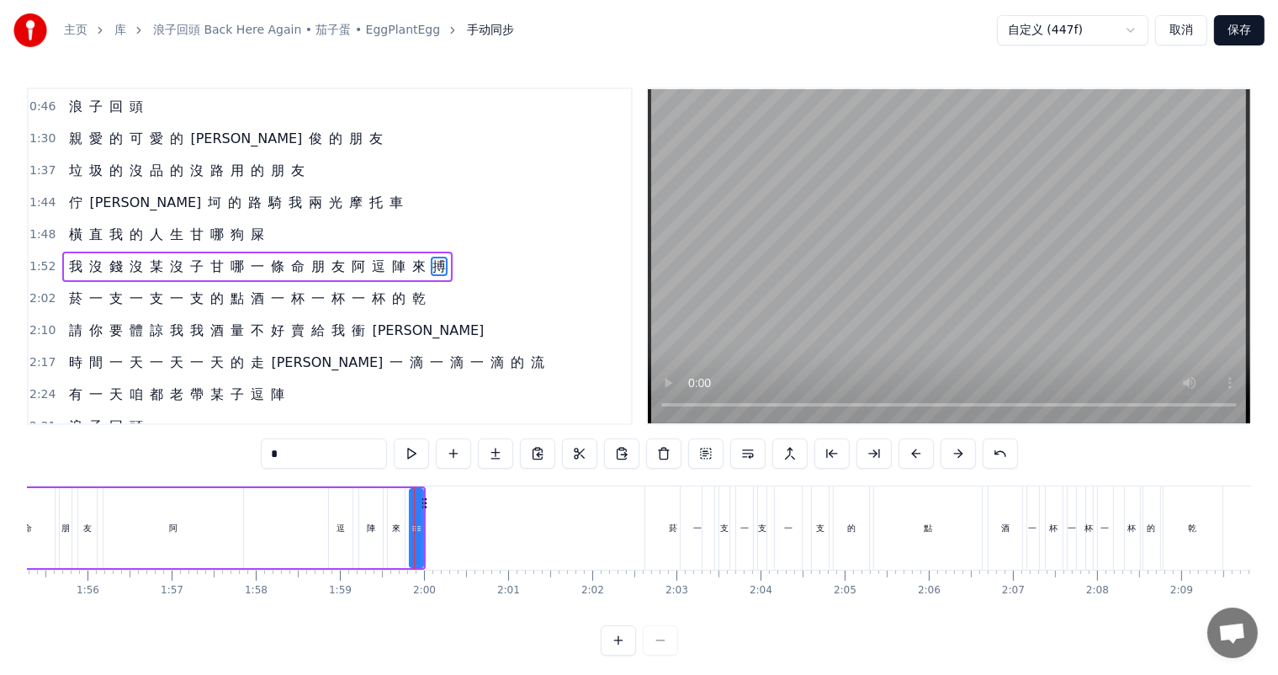
click at [284, 524] on div "我 沒 錢 沒 某 沒 子 甘 哪 一 條 命 朋 友 [PERSON_NAME] 逗 陣 來 搏" at bounding box center [94, 527] width 663 height 83
click at [411, 532] on div "搏" at bounding box center [416, 528] width 13 height 80
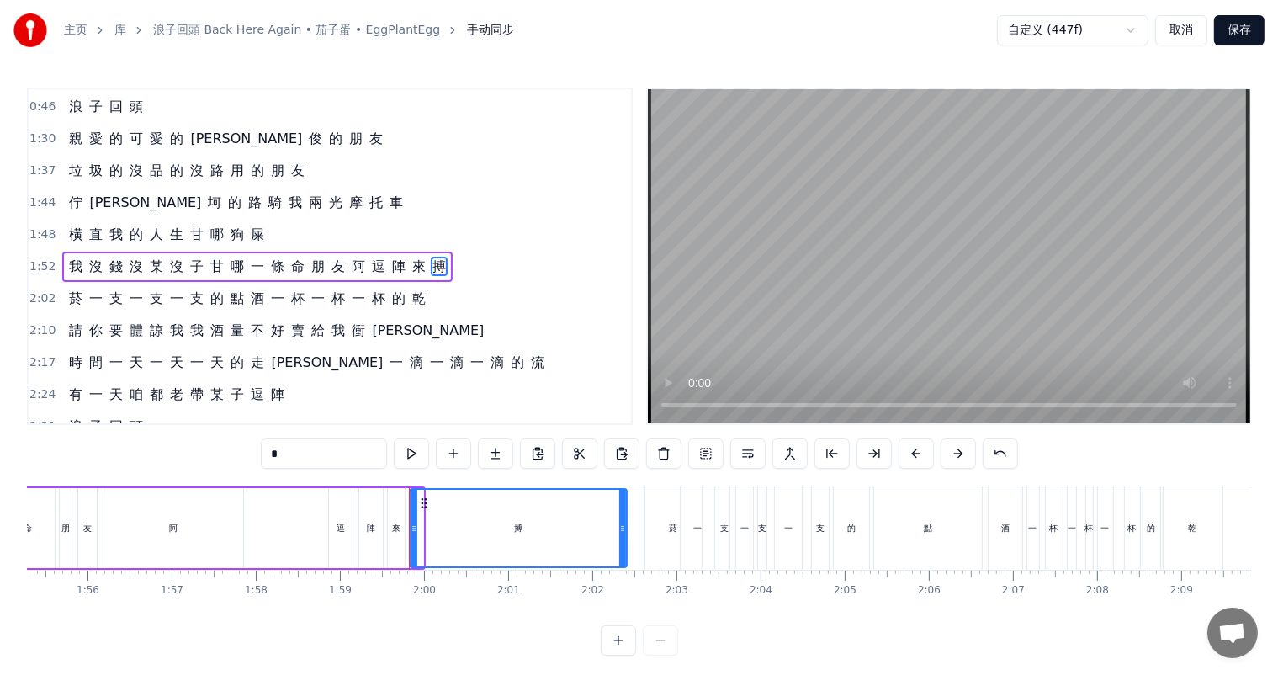
drag, startPoint x: 419, startPoint y: 528, endPoint x: 617, endPoint y: 521, distance: 197.8
click at [621, 519] on div at bounding box center [622, 528] width 7 height 77
click at [289, 522] on div "我 沒 錢 沒 某 沒 子 甘 哪 一 條 命 朋 友 [PERSON_NAME] 逗 陣 來 搏" at bounding box center [195, 527] width 865 height 83
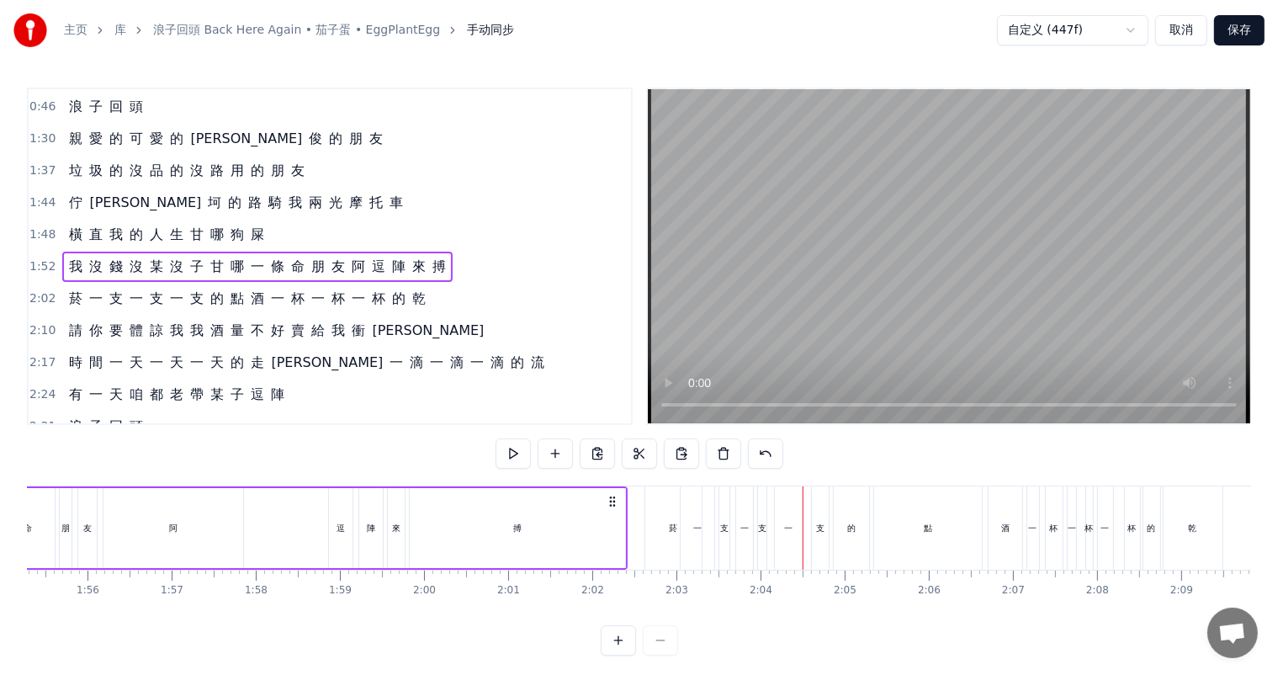
click at [672, 528] on div "菸" at bounding box center [674, 528] width 8 height 13
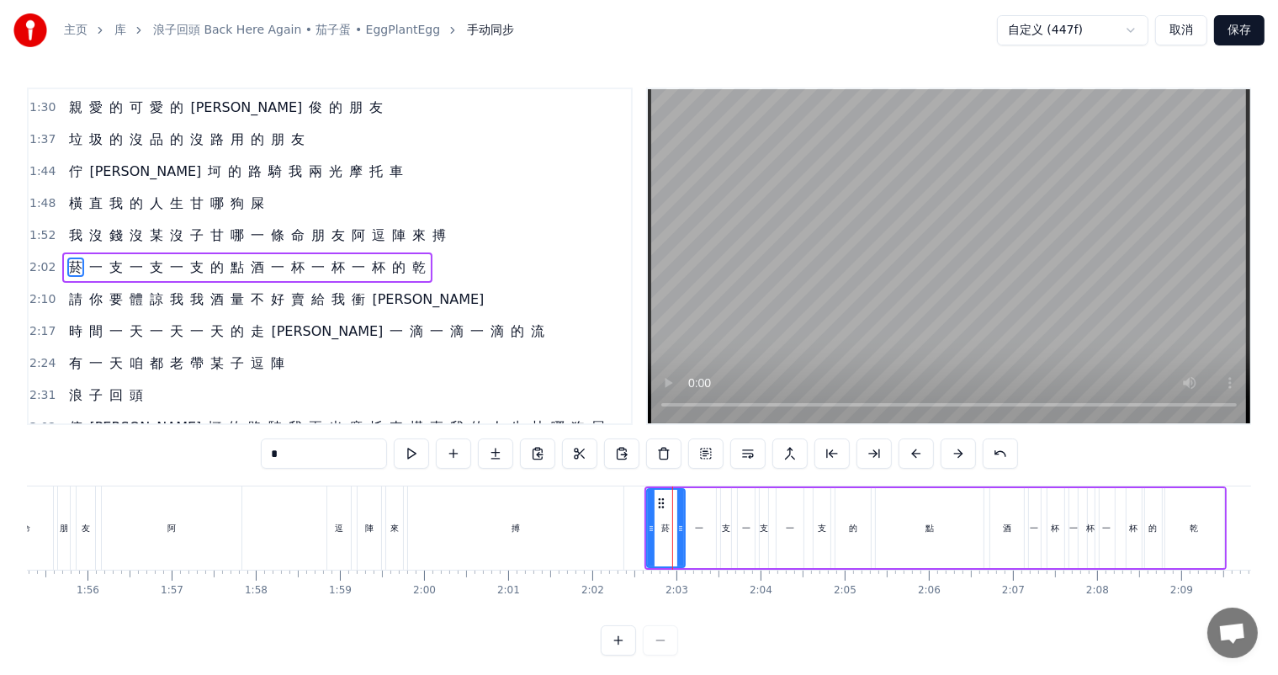
drag, startPoint x: 697, startPoint y: 527, endPoint x: 663, endPoint y: 501, distance: 42.1
click at [677, 528] on icon at bounding box center [680, 528] width 7 height 13
drag, startPoint x: 660, startPoint y: 498, endPoint x: 675, endPoint y: 495, distance: 16.2
click at [565, 527] on div "搏" at bounding box center [515, 527] width 215 height 83
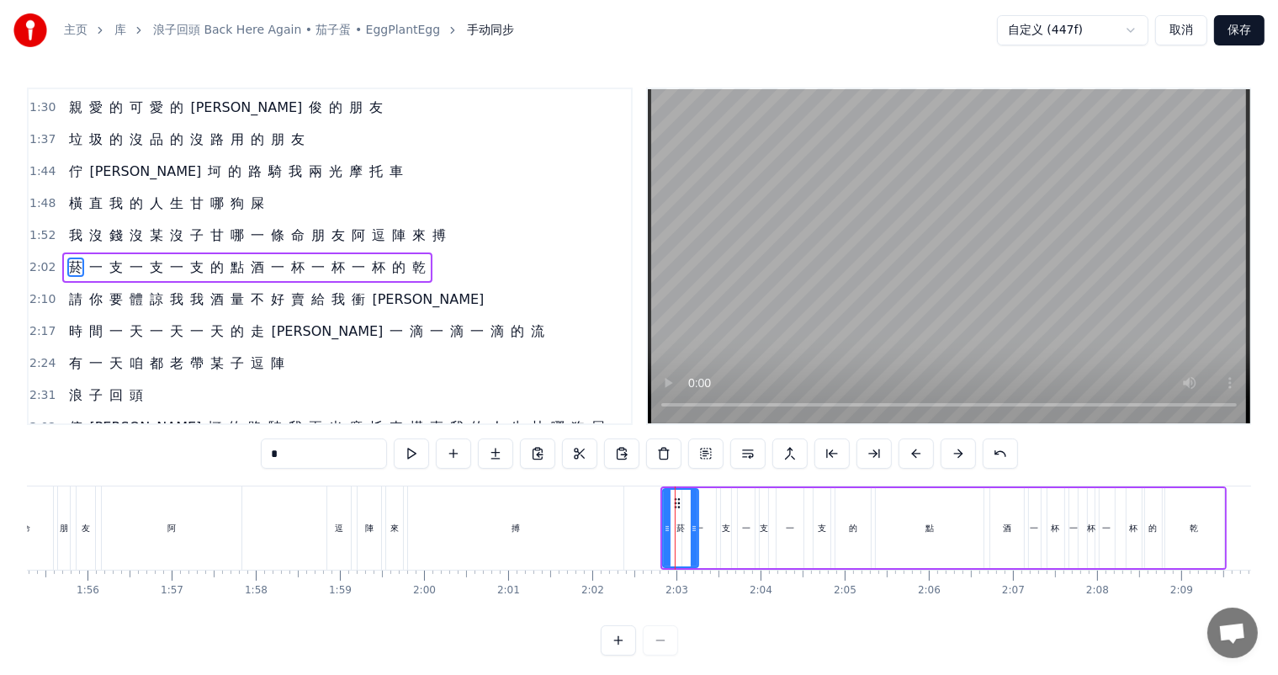
type input "*"
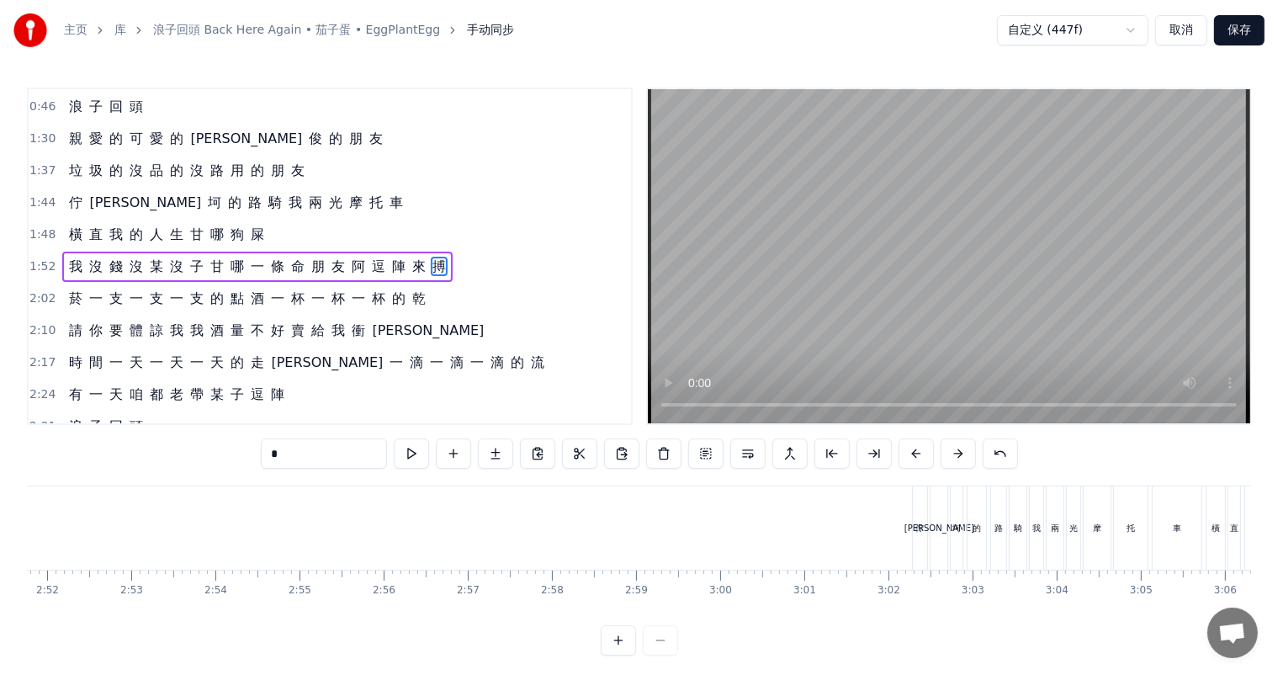
scroll to position [0, 14656]
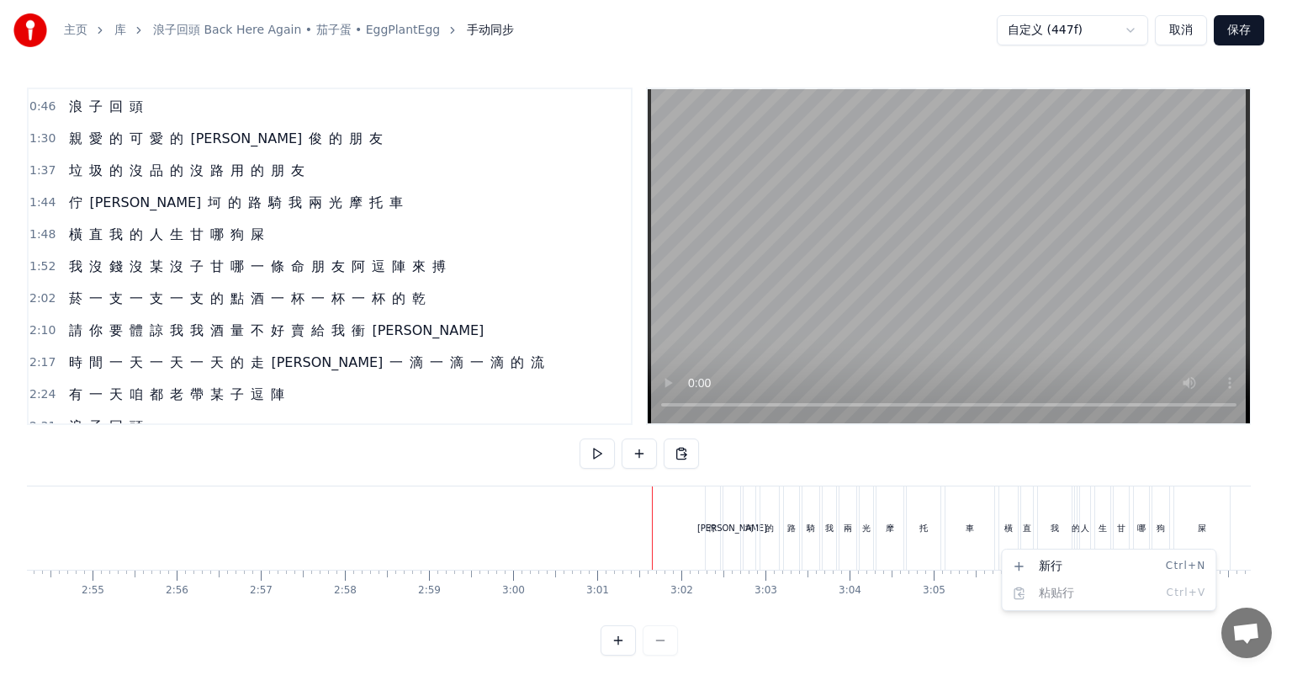
click at [993, 549] on html "主页 库 浪子回頭 Back Here Again • 茄子蛋 • EggPlantEgg 手动同步 自定义 (447f) 取消 保存 0:12 菸 一 支 …" at bounding box center [646, 341] width 1292 height 682
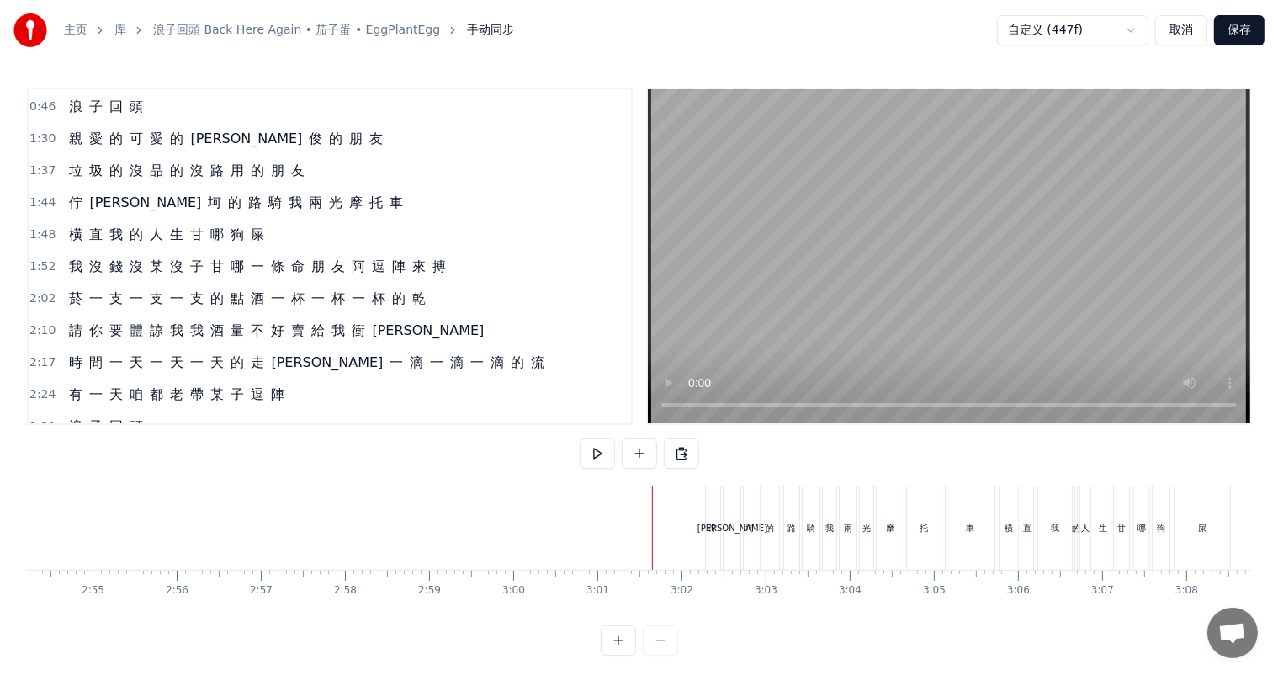
click at [999, 549] on div "橫" at bounding box center [1009, 527] width 20 height 83
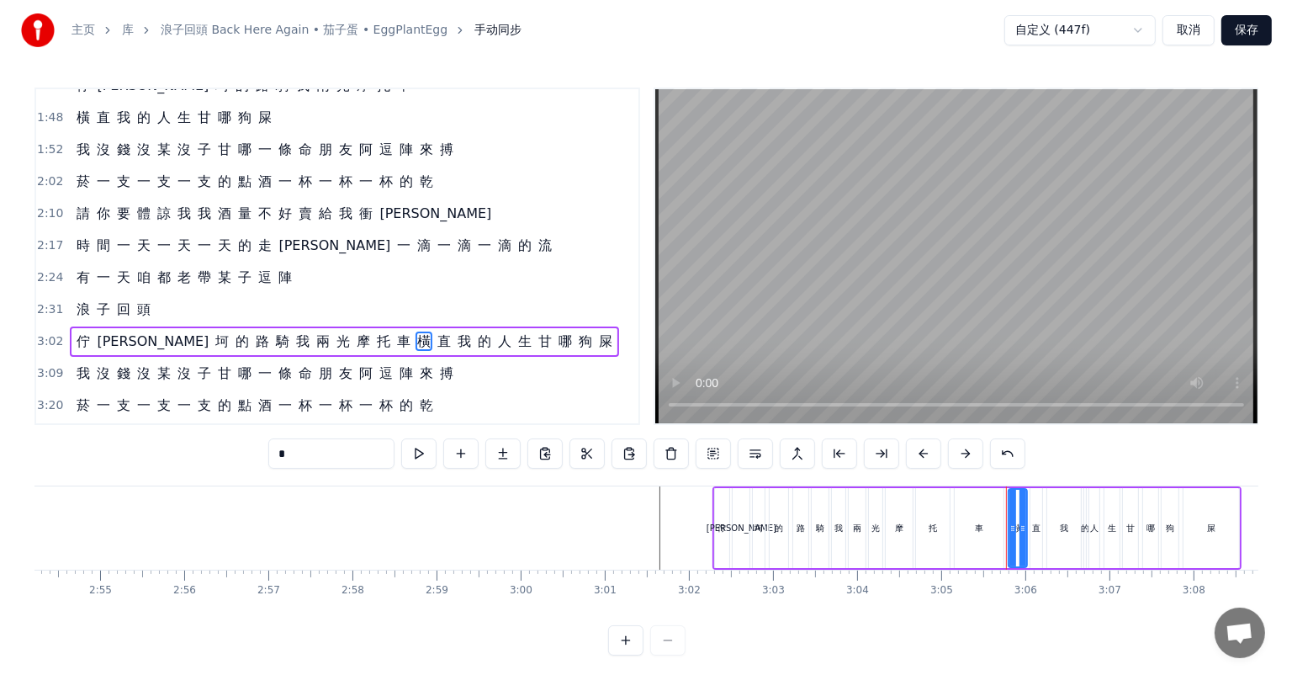
scroll to position [312, 0]
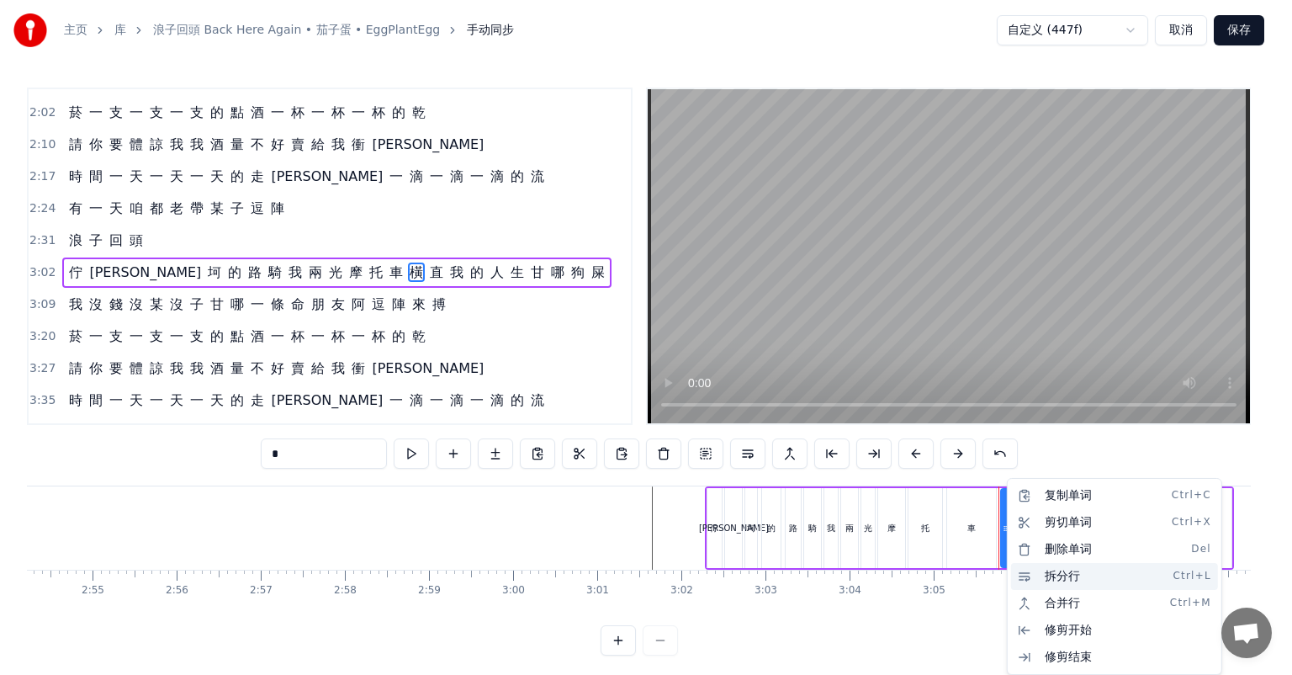
click at [1055, 575] on div "拆分行 Ctrl+L" at bounding box center [1114, 576] width 207 height 27
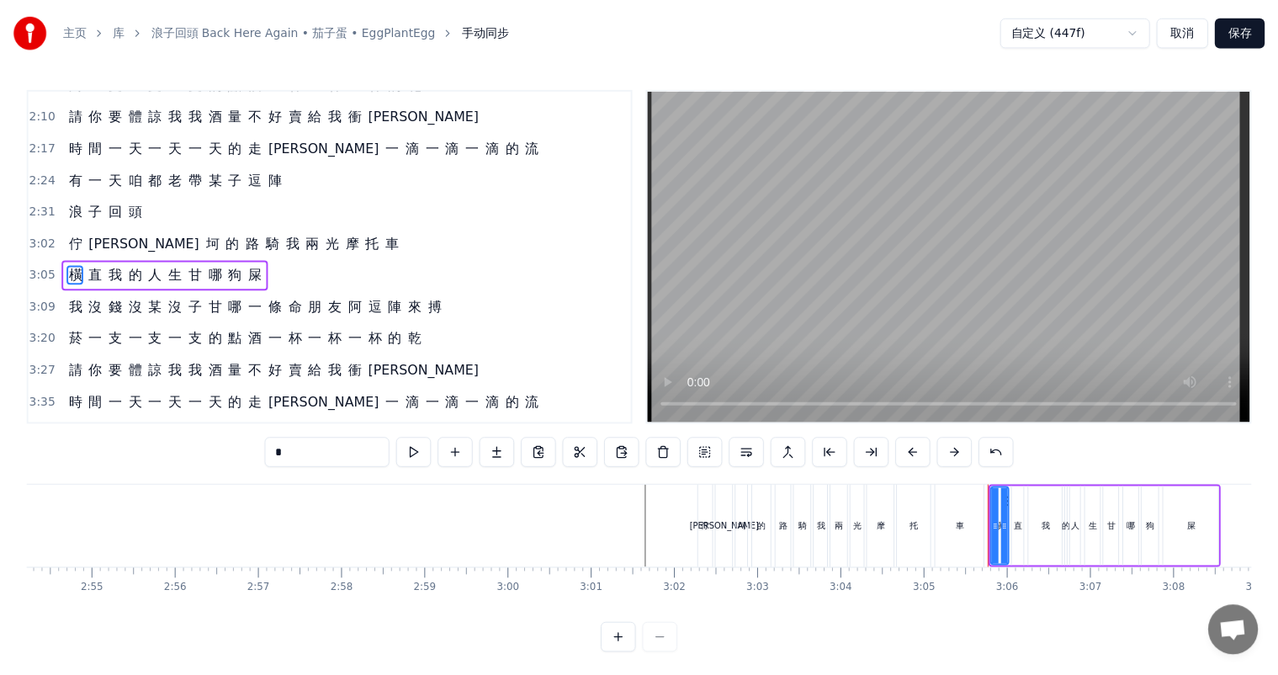
scroll to position [343, 0]
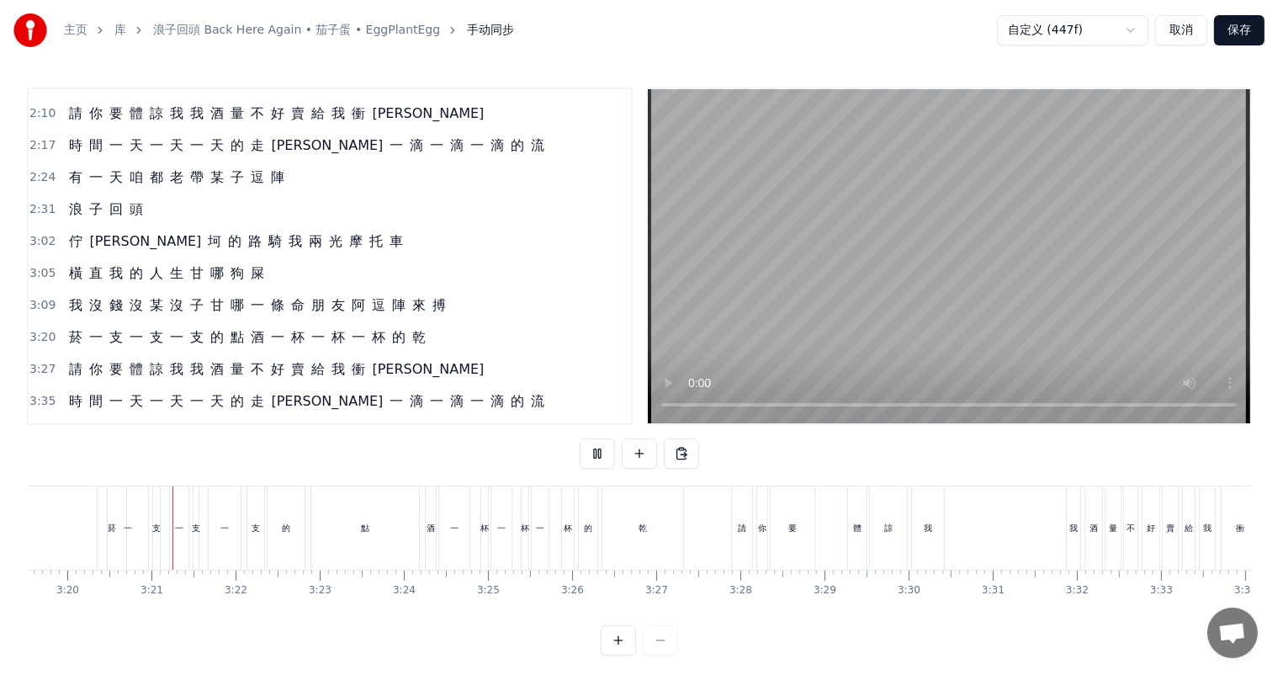
scroll to position [0, 16803]
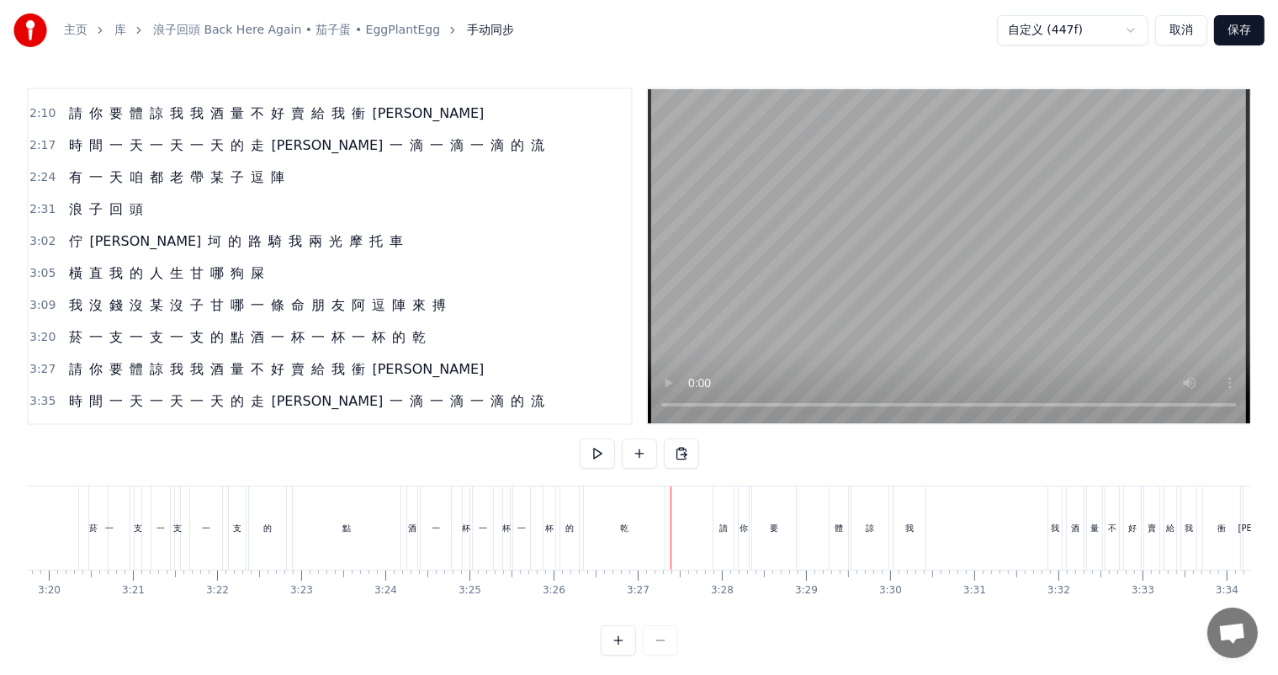
click at [121, 538] on div "一" at bounding box center [109, 527] width 40 height 83
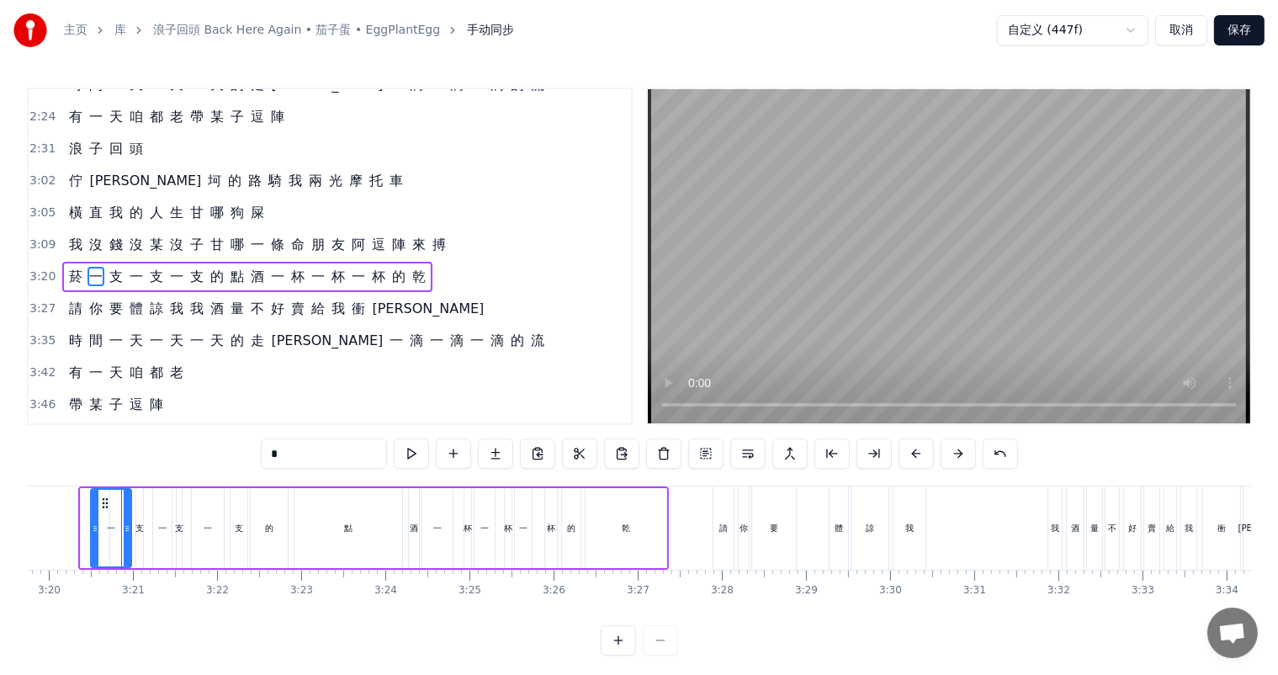
scroll to position [405, 0]
click at [306, 532] on div "點" at bounding box center [348, 528] width 108 height 80
type input "*"
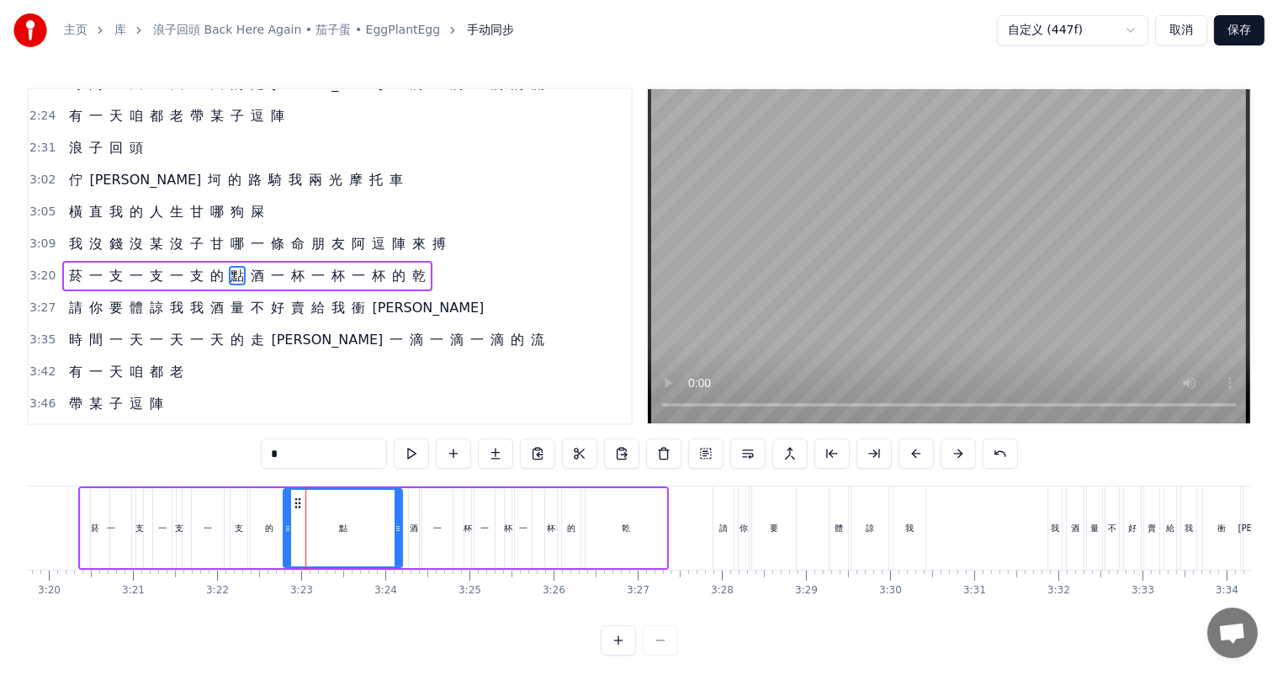
drag, startPoint x: 296, startPoint y: 527, endPoint x: 285, endPoint y: 525, distance: 11.1
click at [285, 525] on icon at bounding box center [287, 528] width 7 height 13
click at [133, 521] on div "菸 一 支 一 支 一 支 的 點 酒 一 杯 一 杯 一 杯 的 乾" at bounding box center [373, 527] width 591 height 83
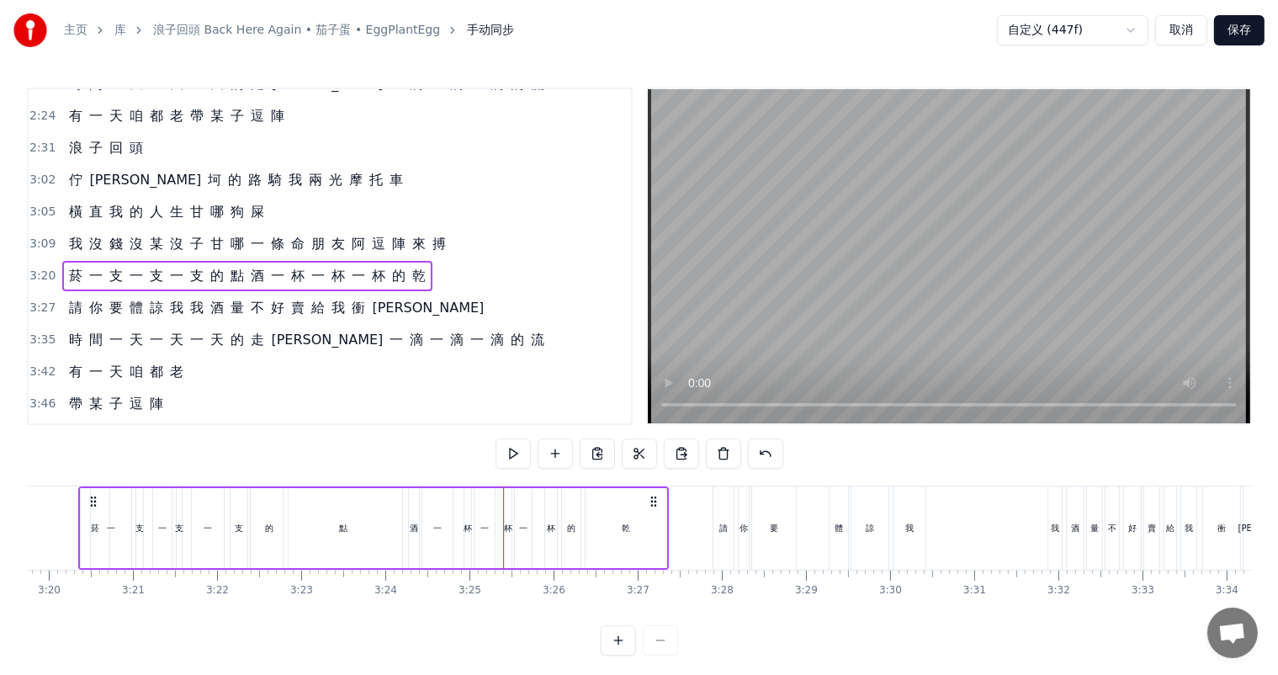
click at [135, 538] on div "支" at bounding box center [139, 528] width 8 height 80
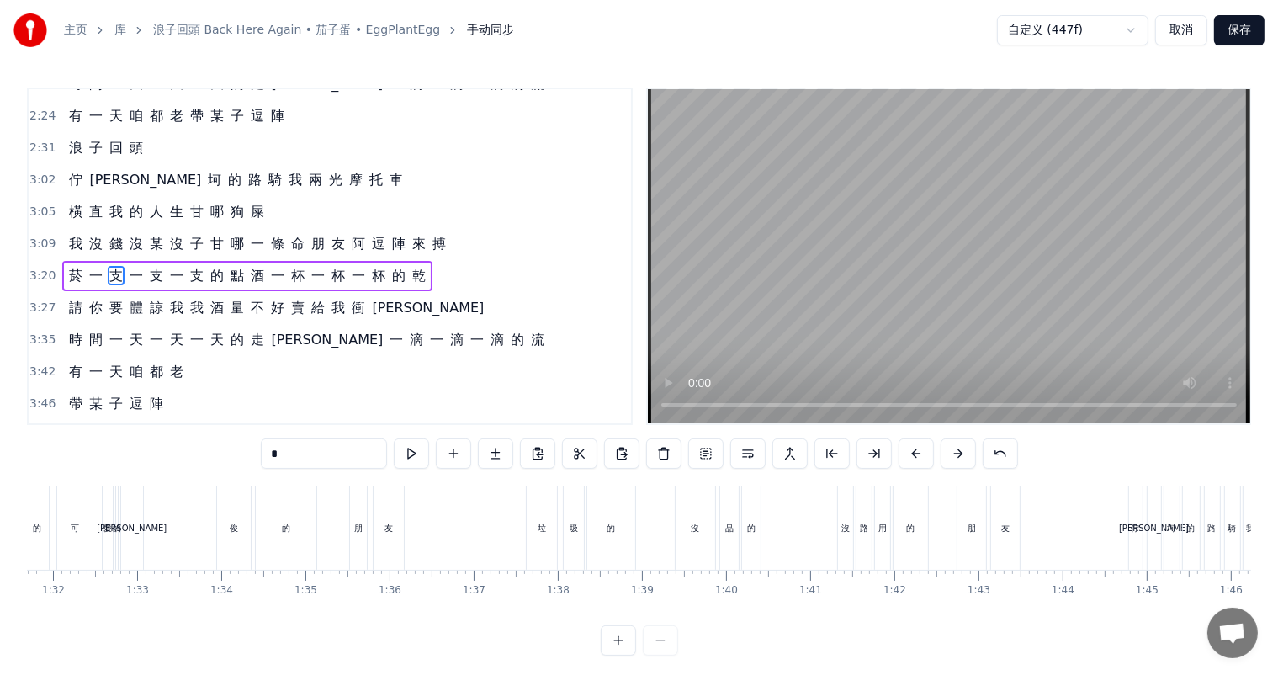
scroll to position [0, 8003]
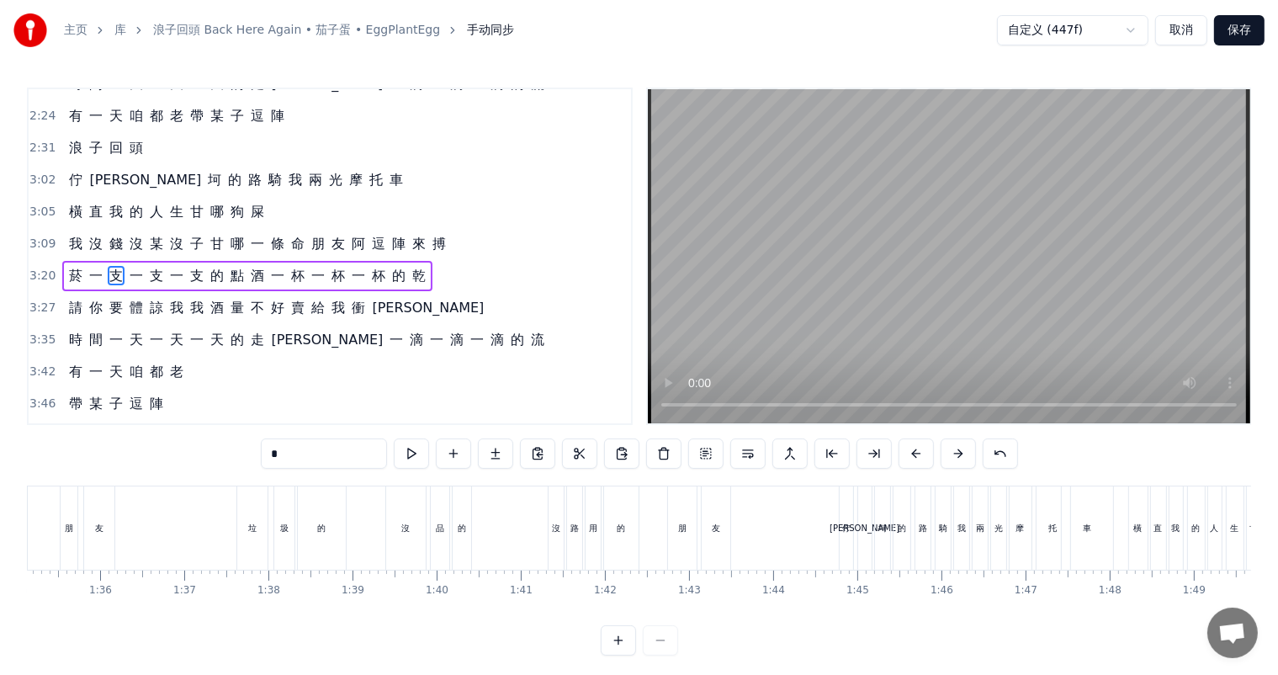
click at [1242, 23] on button "保存" at bounding box center [1239, 30] width 50 height 30
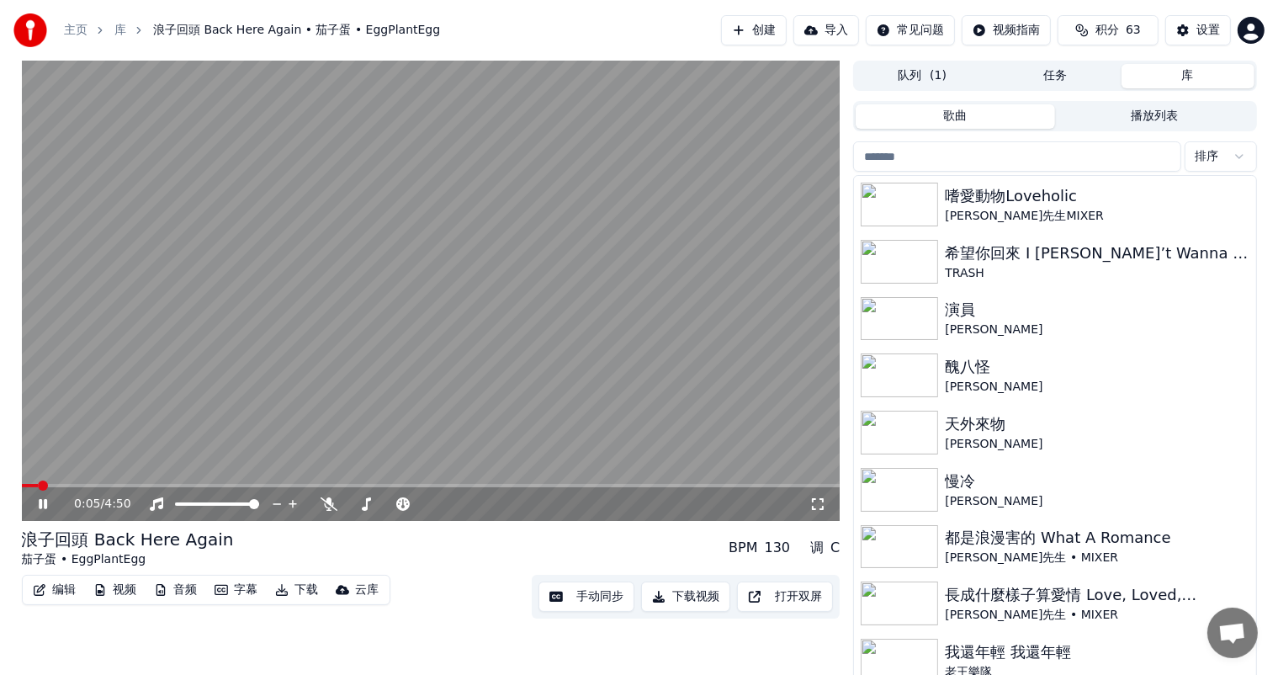
click at [676, 602] on button "下载视频" at bounding box center [685, 596] width 89 height 30
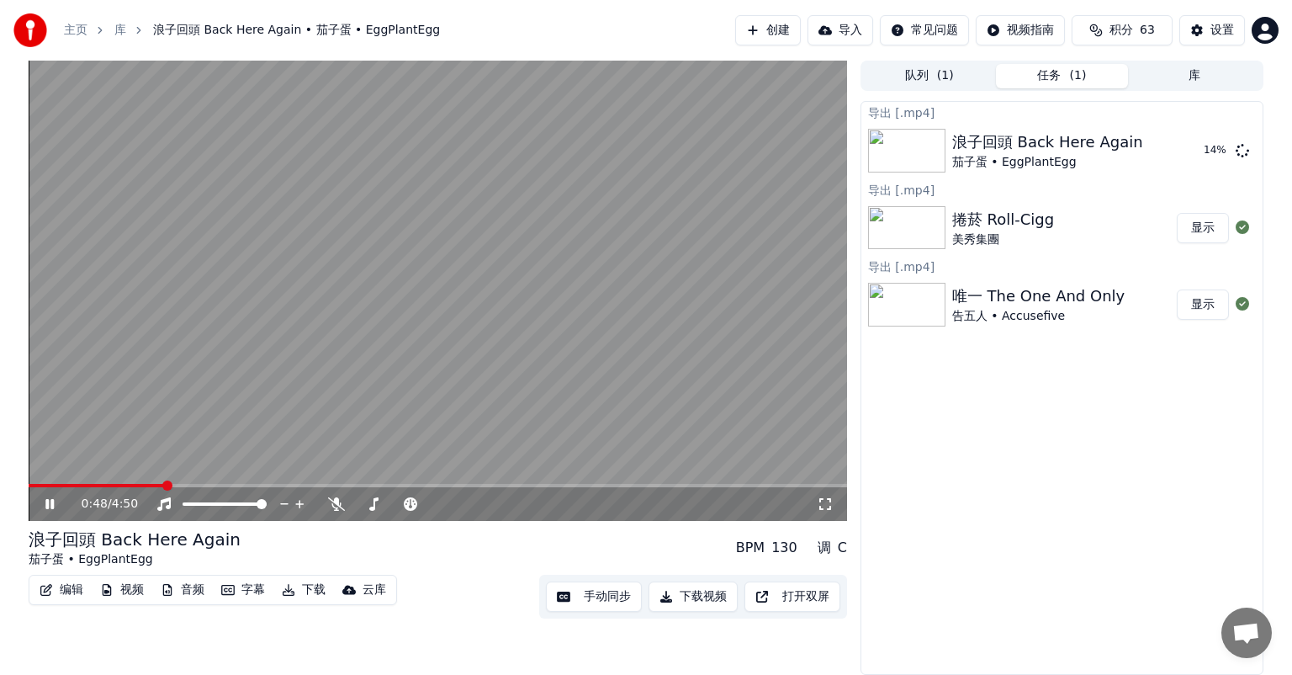
click at [46, 512] on div "0:48 / 4:50" at bounding box center [438, 504] width 819 height 34
click at [52, 505] on icon at bounding box center [49, 504] width 8 height 10
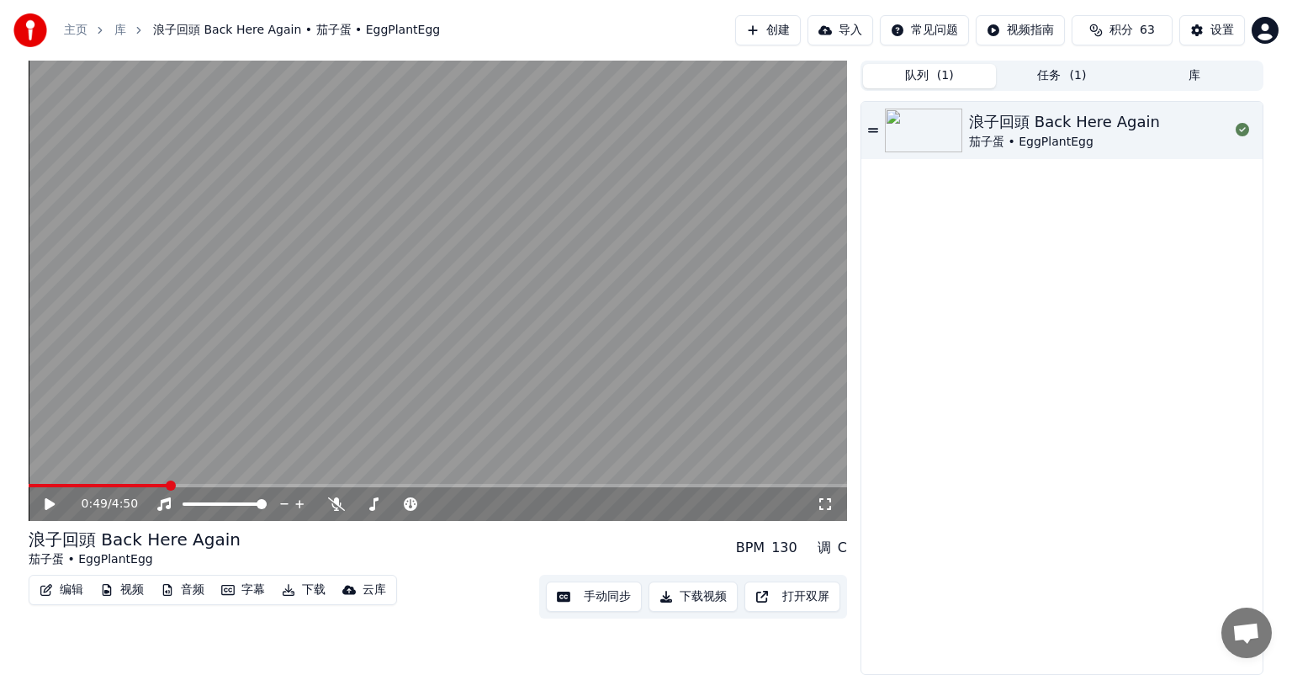
click at [951, 74] on span "( 1 )" at bounding box center [945, 75] width 17 height 17
click at [1037, 71] on button "任务 ( 1 )" at bounding box center [1062, 76] width 133 height 24
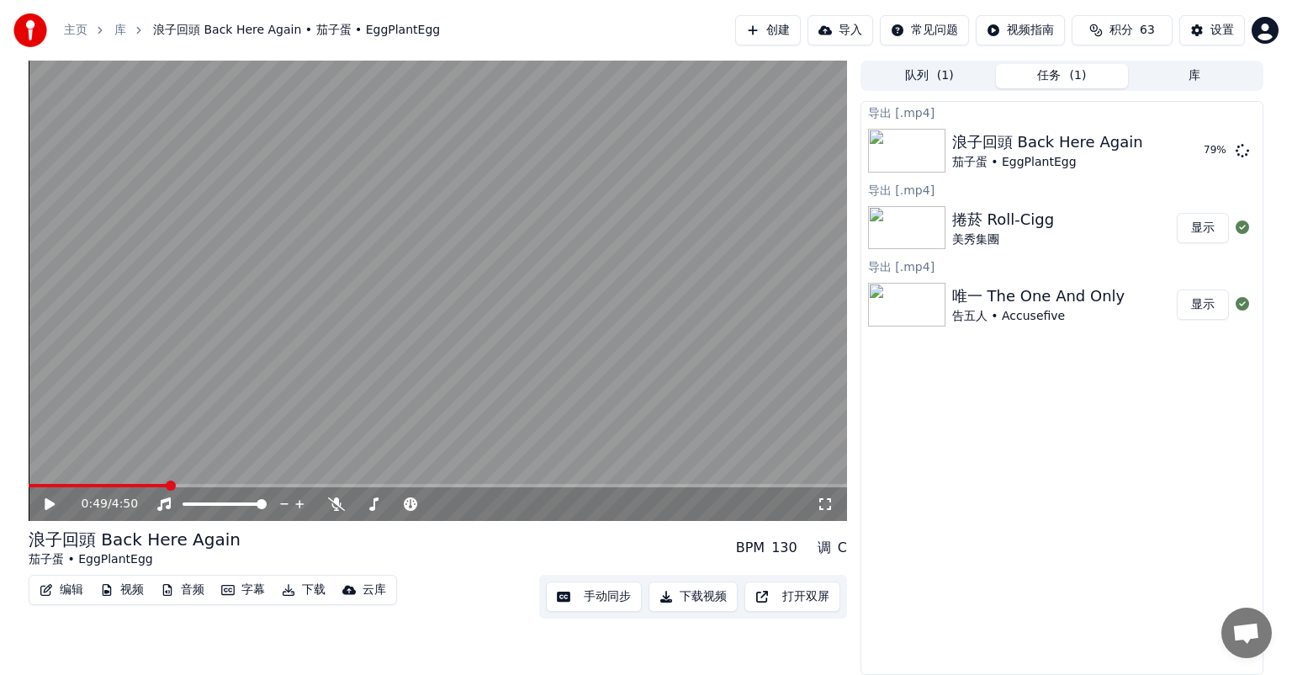
click at [1193, 76] on button "库" at bounding box center [1194, 76] width 133 height 24
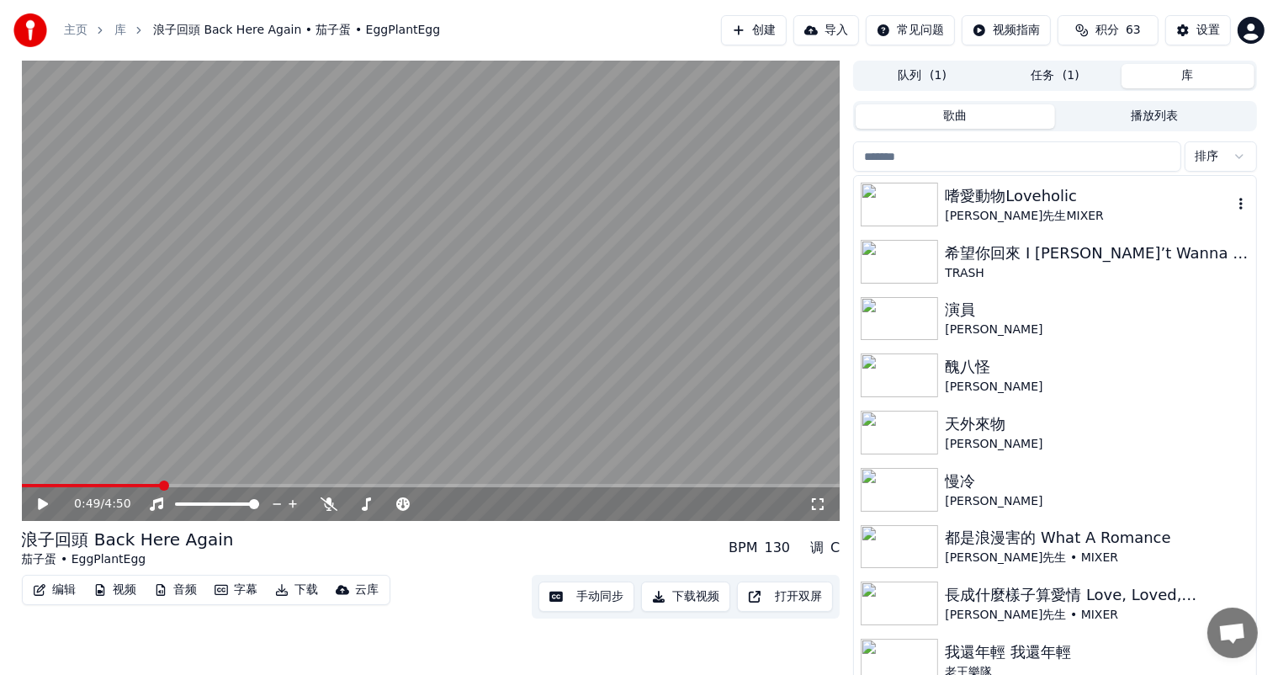
click at [992, 204] on div "嗜愛動物Loveholic" at bounding box center [1088, 196] width 287 height 24
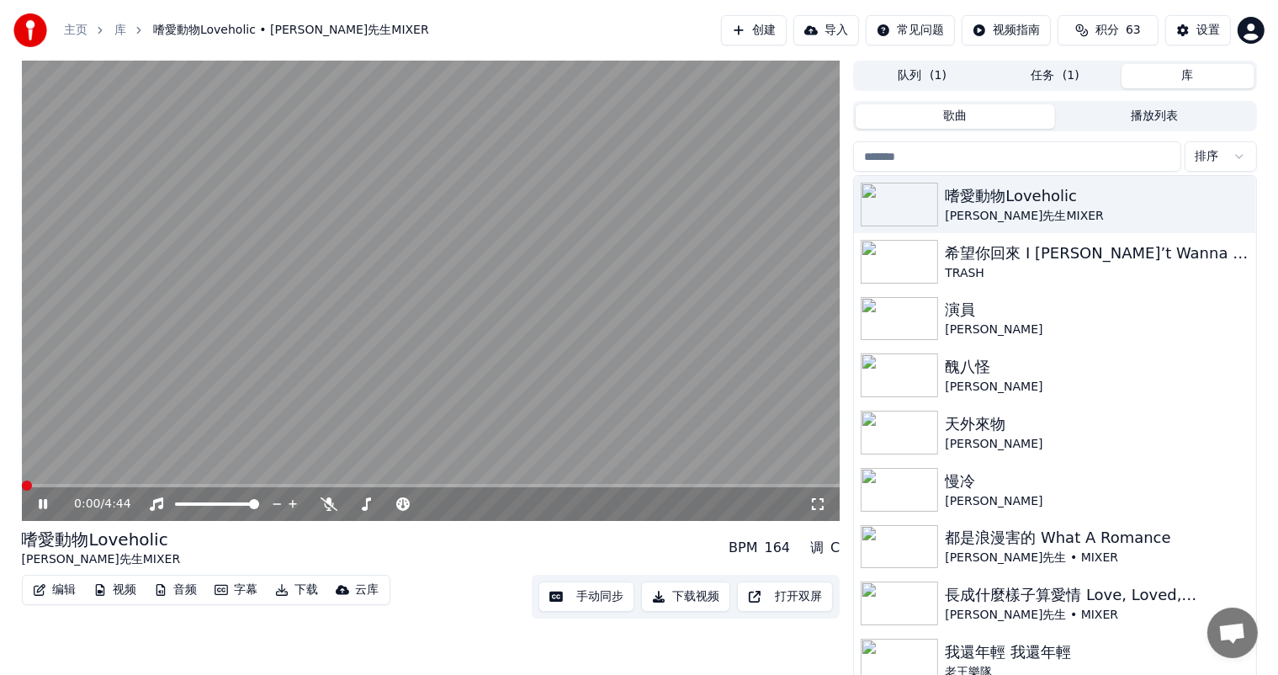
drag, startPoint x: 34, startPoint y: 505, endPoint x: 117, endPoint y: 511, distance: 83.6
click at [34, 505] on div "0:00 / 4:44" at bounding box center [431, 503] width 805 height 17
click at [37, 501] on icon at bounding box center [55, 503] width 40 height 13
click at [596, 596] on button "手动同步" at bounding box center [586, 596] width 96 height 30
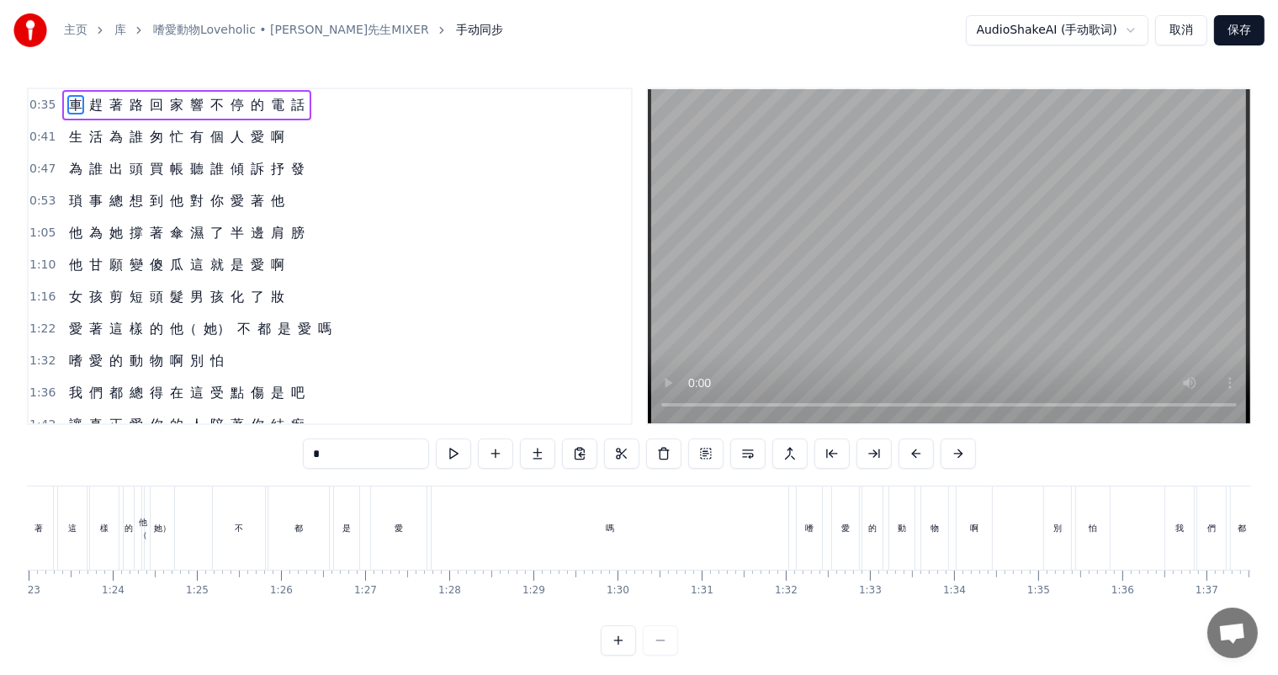
scroll to position [0, 7128]
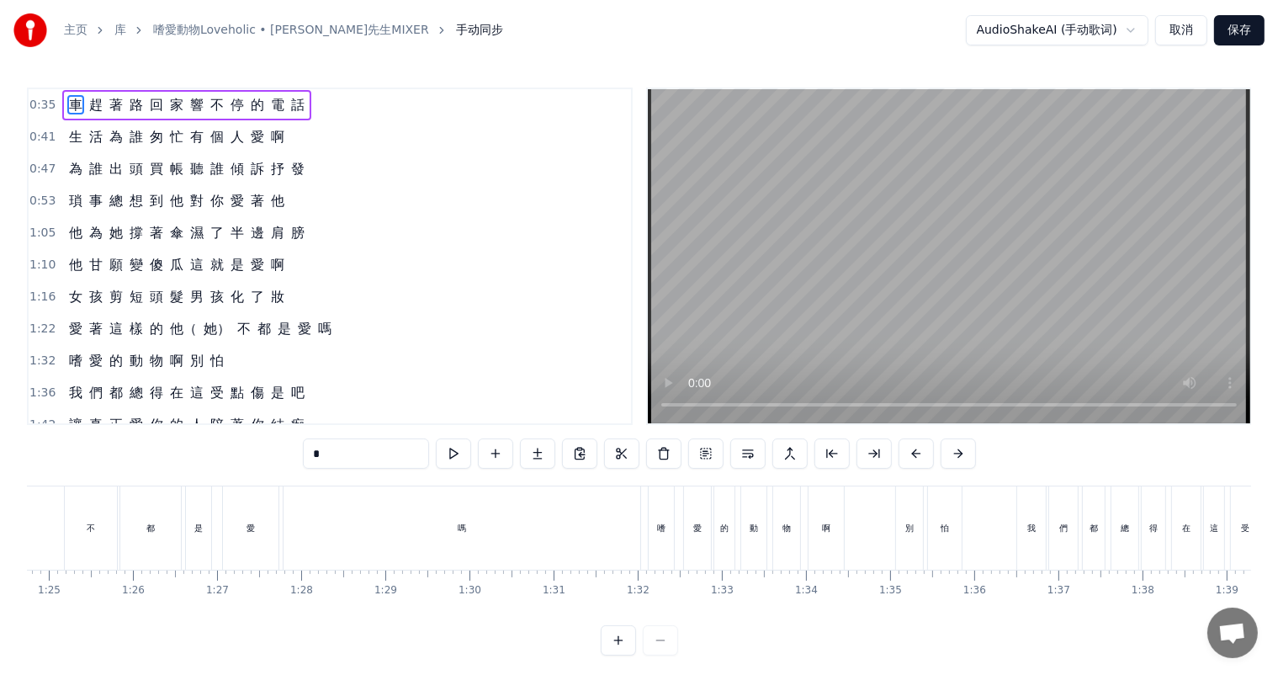
click at [98, 531] on div "不" at bounding box center [91, 527] width 52 height 83
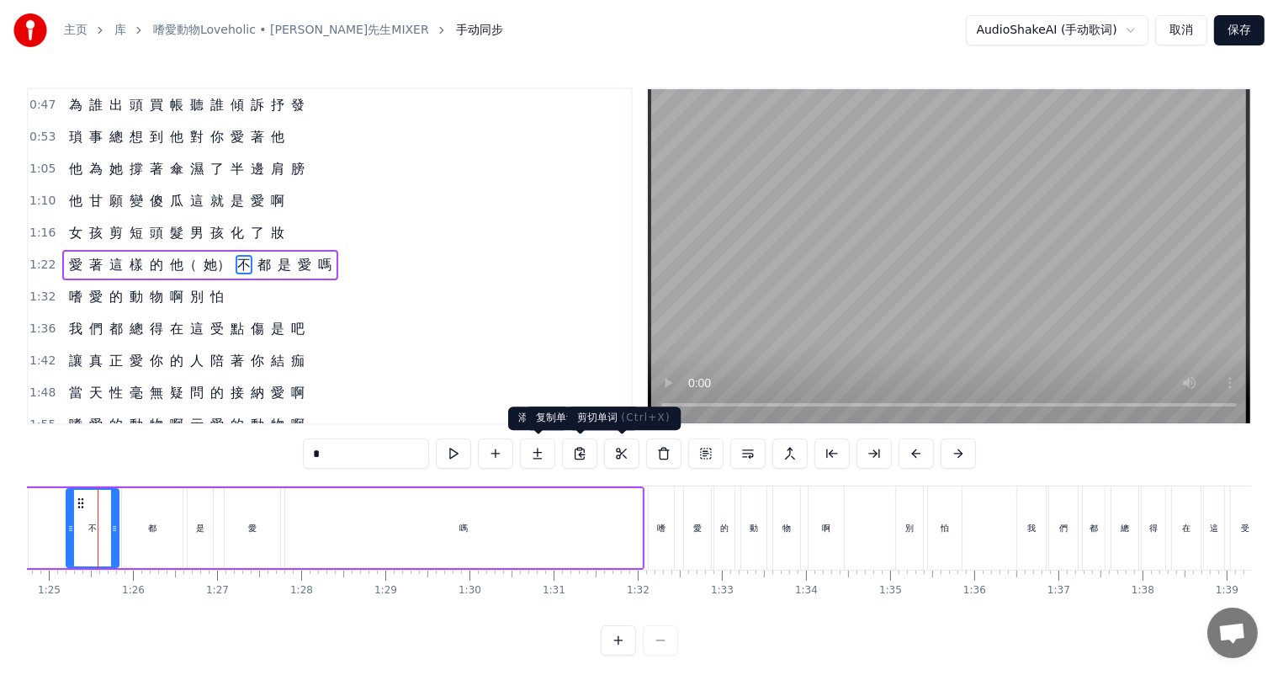
scroll to position [0, 7115]
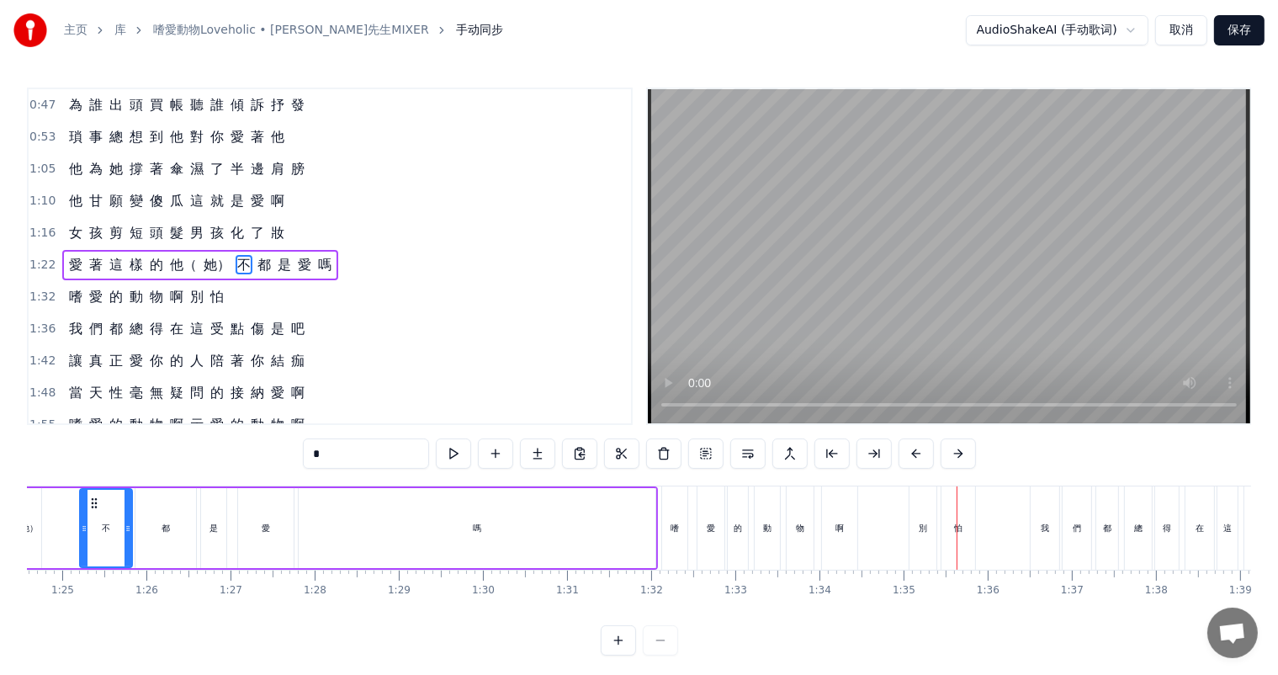
click at [395, 534] on div "嗎" at bounding box center [477, 528] width 357 height 80
type input "*"
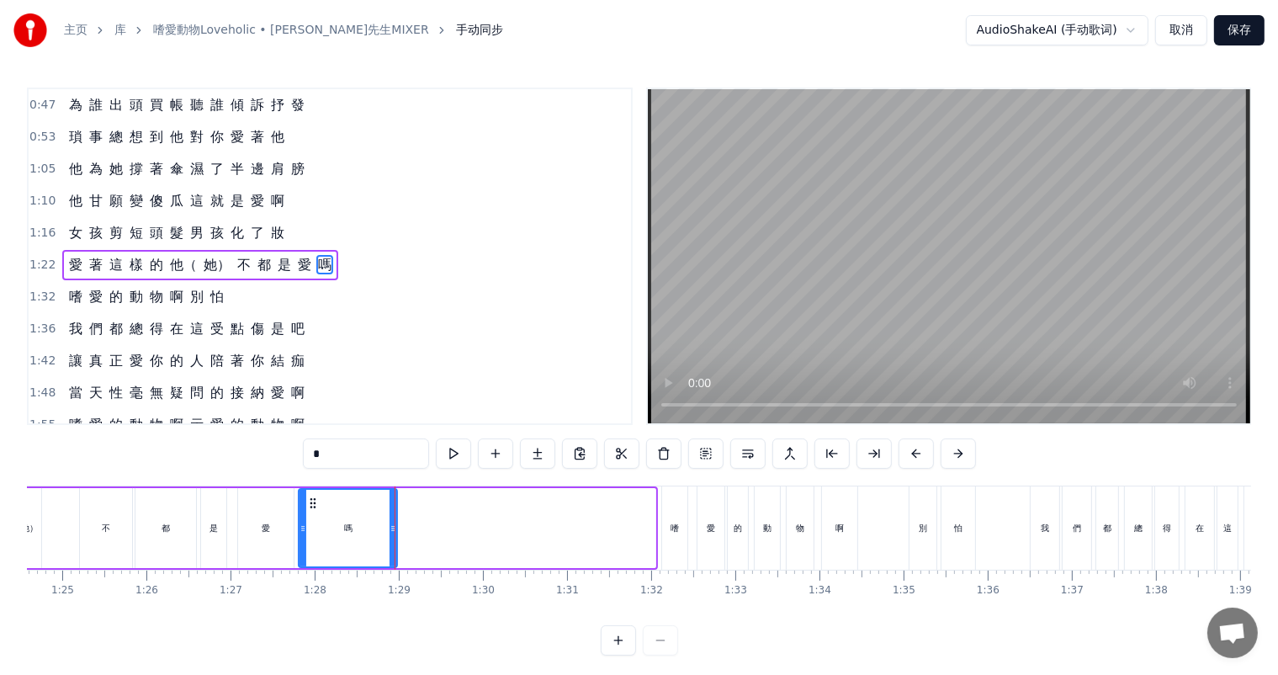
drag, startPoint x: 649, startPoint y: 524, endPoint x: 390, endPoint y: 525, distance: 258.3
click at [390, 525] on icon at bounding box center [392, 528] width 7 height 13
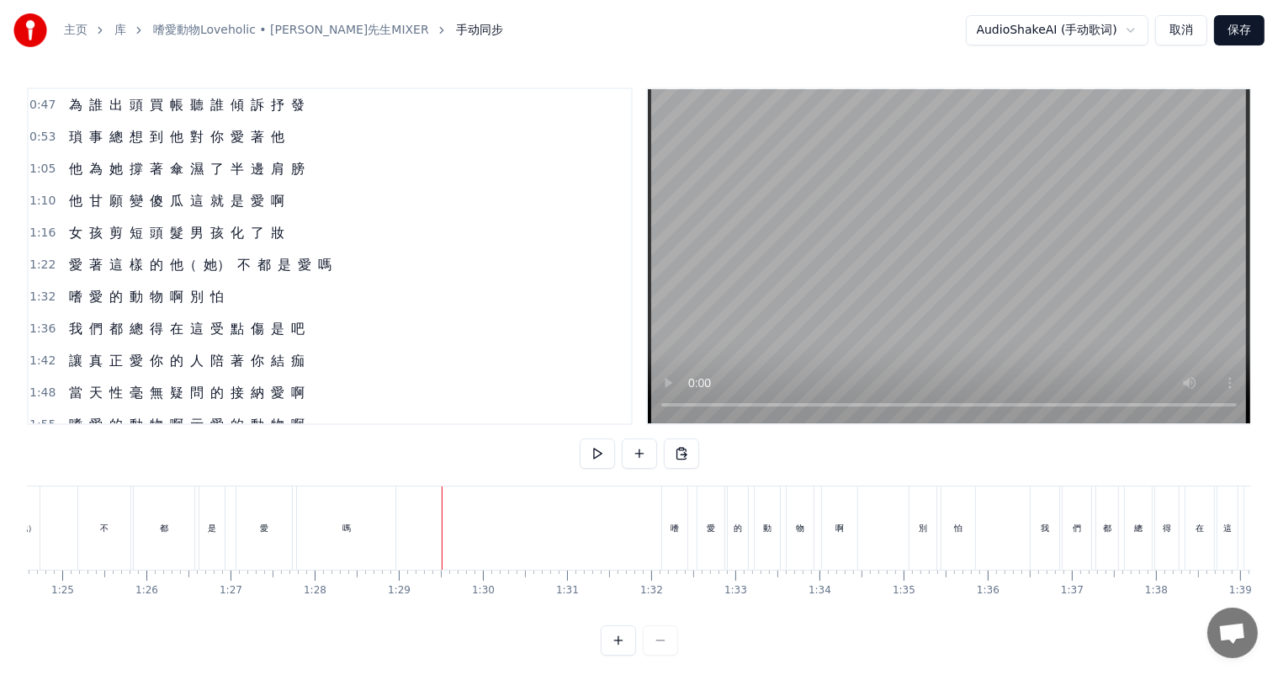
click at [128, 522] on div "不" at bounding box center [104, 527] width 52 height 83
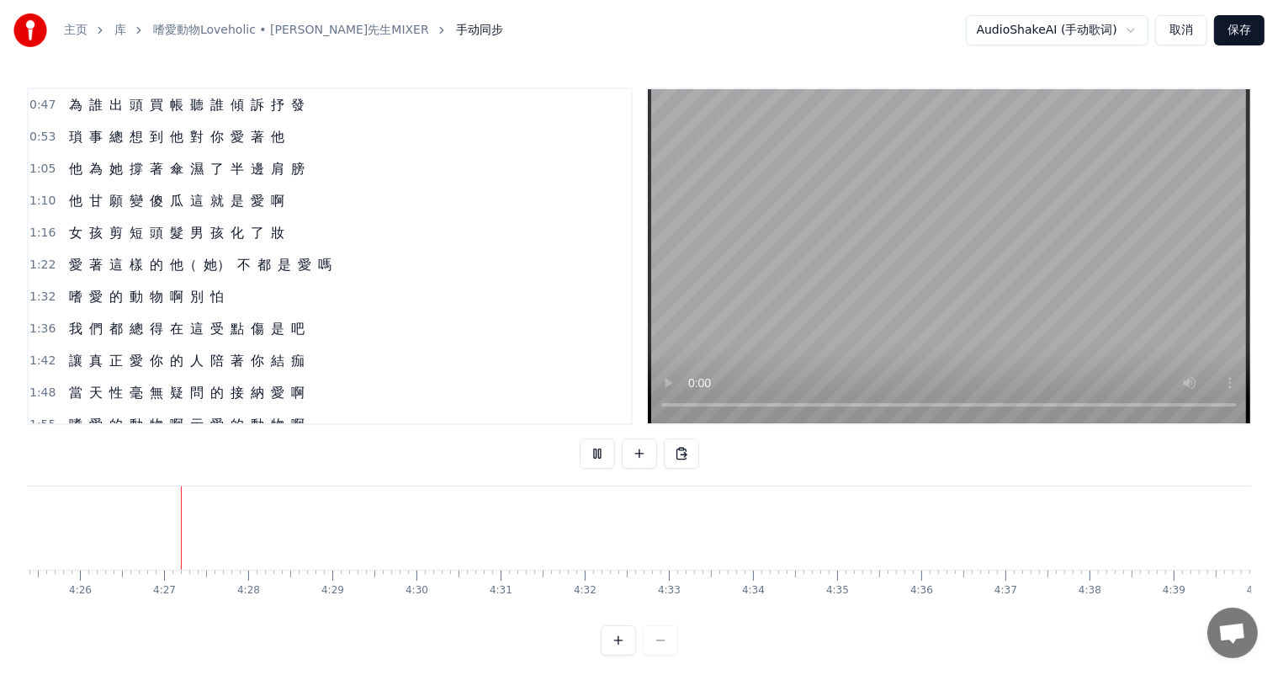
scroll to position [0, 22341]
click at [1245, 24] on button "保存" at bounding box center [1239, 30] width 50 height 30
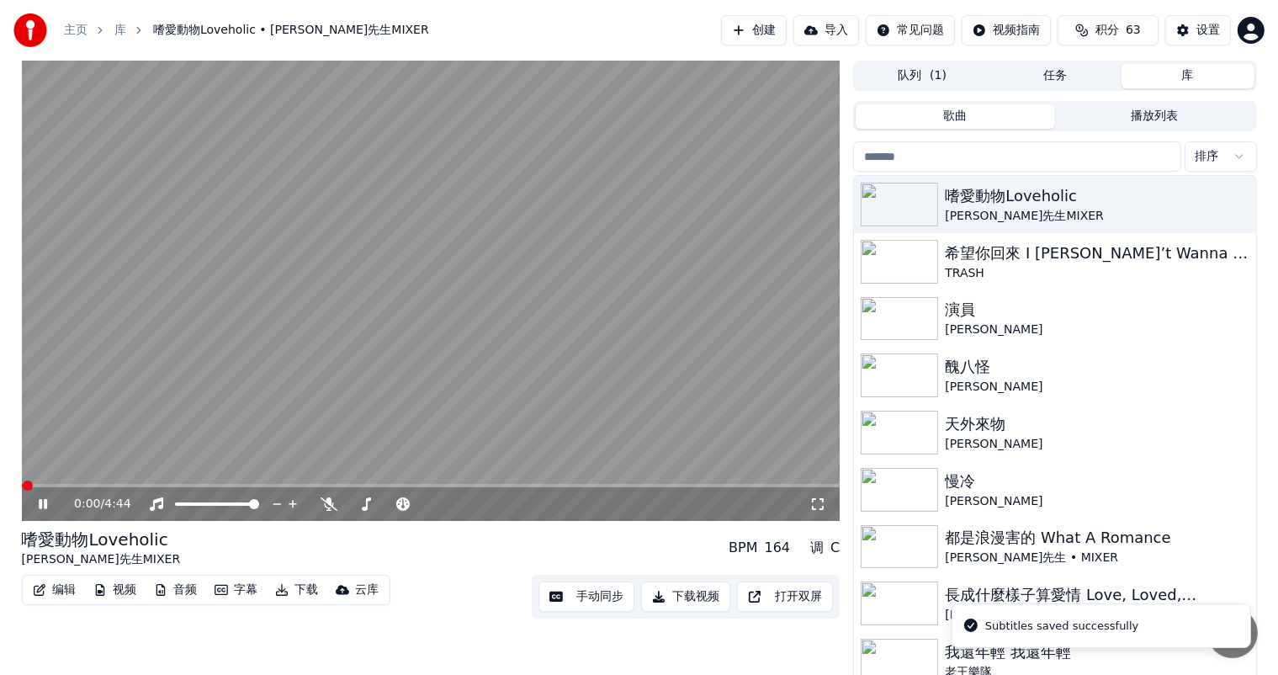
click at [686, 598] on button "下载视频" at bounding box center [685, 596] width 89 height 30
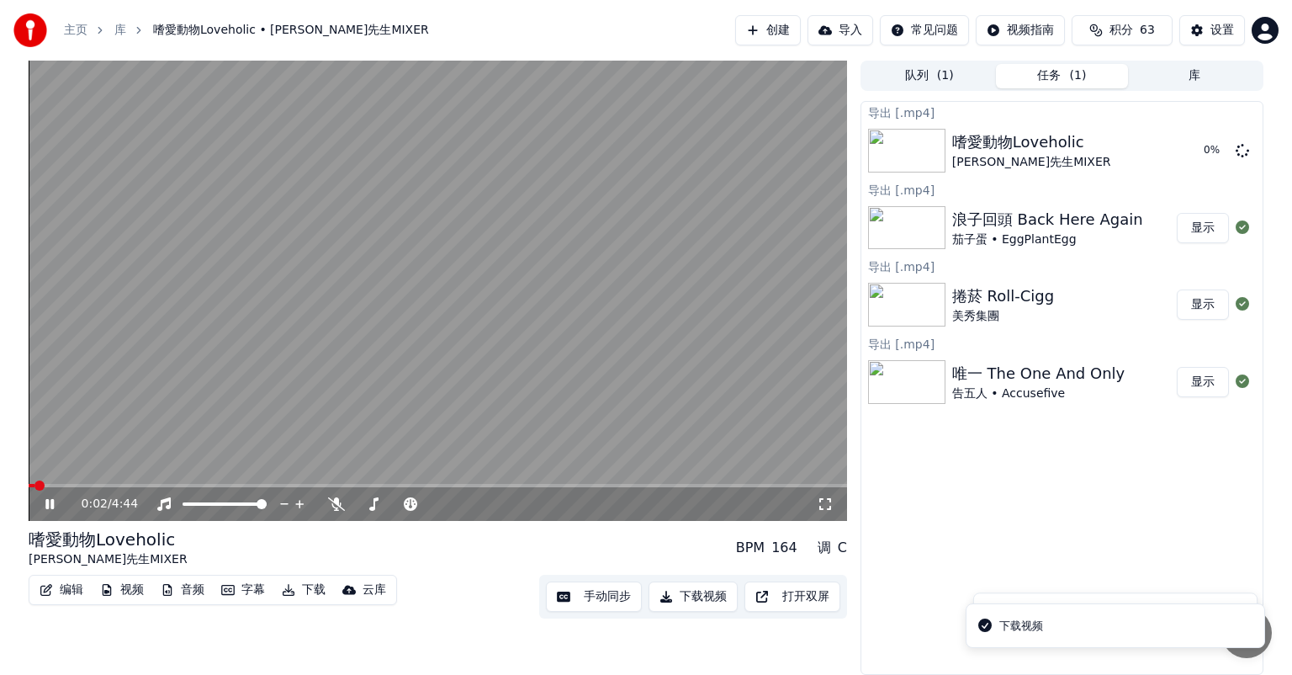
click at [40, 509] on div "0:02 / 4:44" at bounding box center [437, 503] width 805 height 17
click at [50, 501] on icon at bounding box center [62, 503] width 40 height 13
click at [1184, 72] on button "库" at bounding box center [1194, 76] width 133 height 24
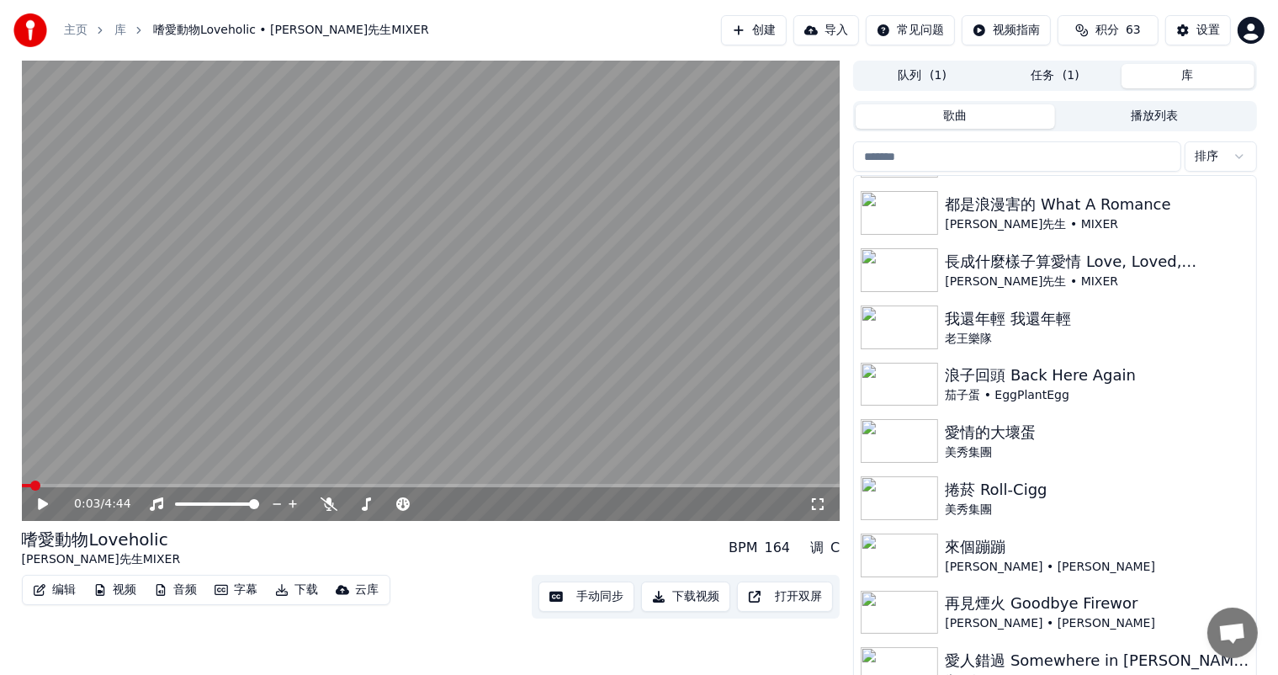
scroll to position [348, 0]
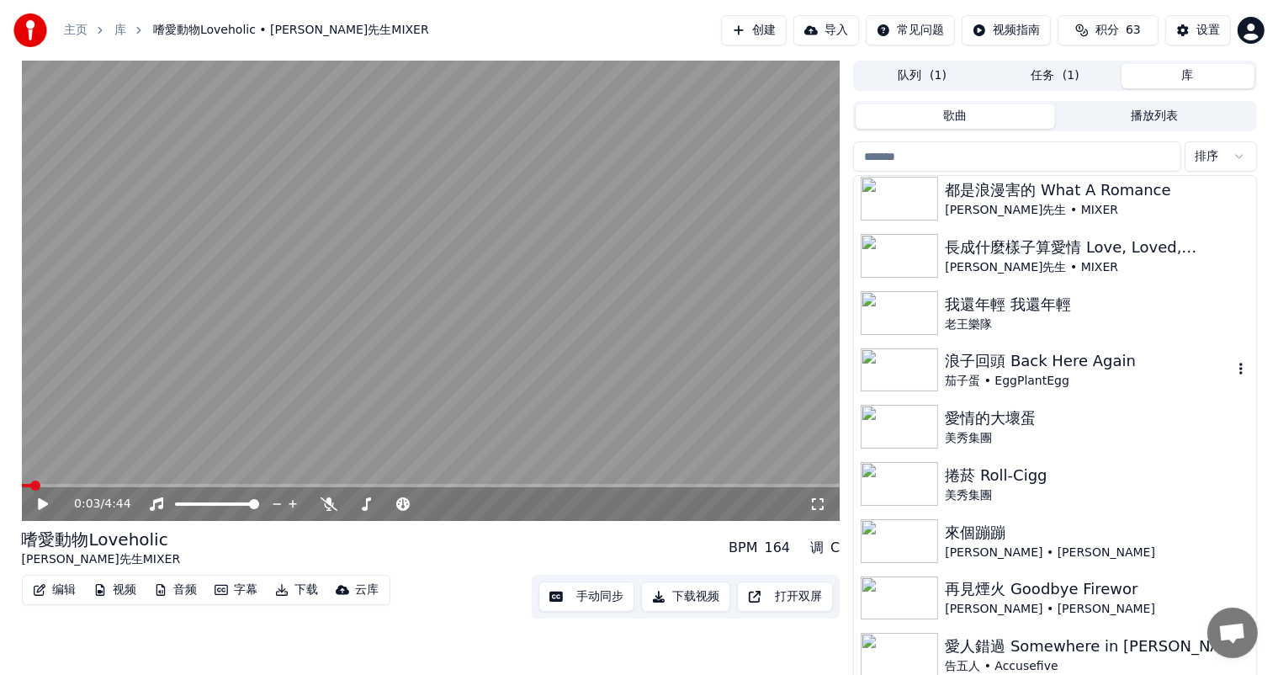
click at [1063, 384] on div "茄子蛋 • EggPlantEgg" at bounding box center [1088, 381] width 287 height 17
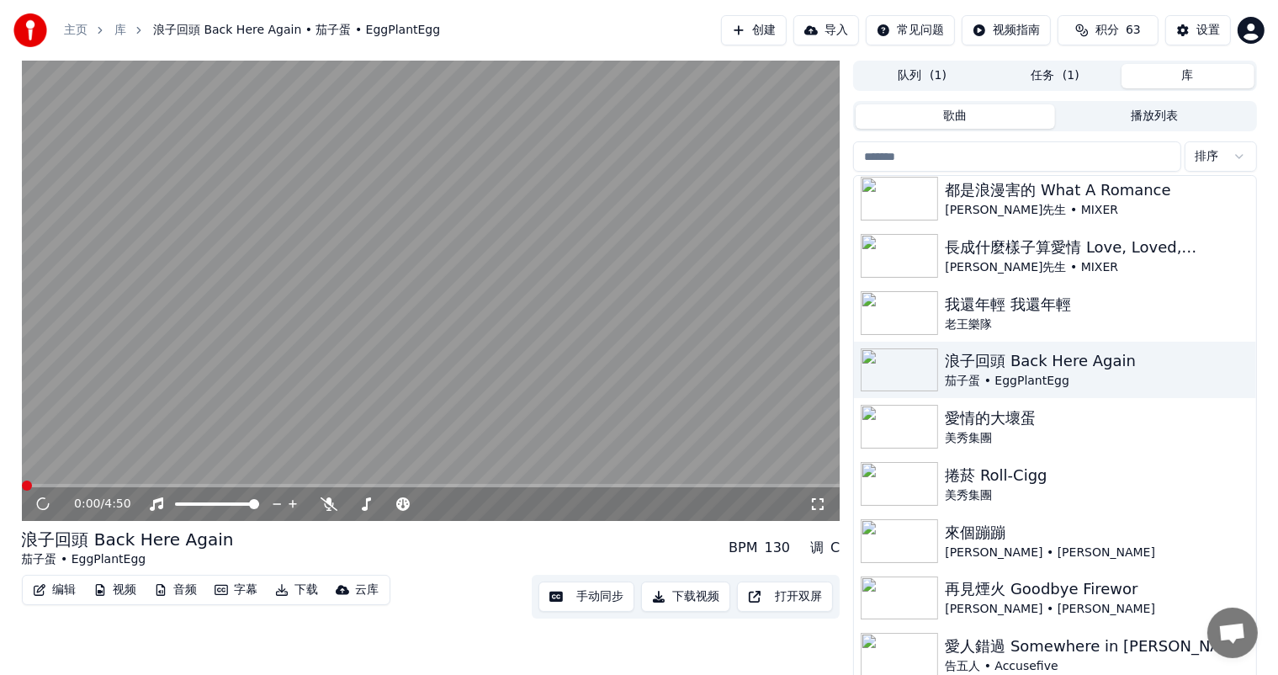
click at [582, 606] on button "手动同步" at bounding box center [586, 596] width 96 height 30
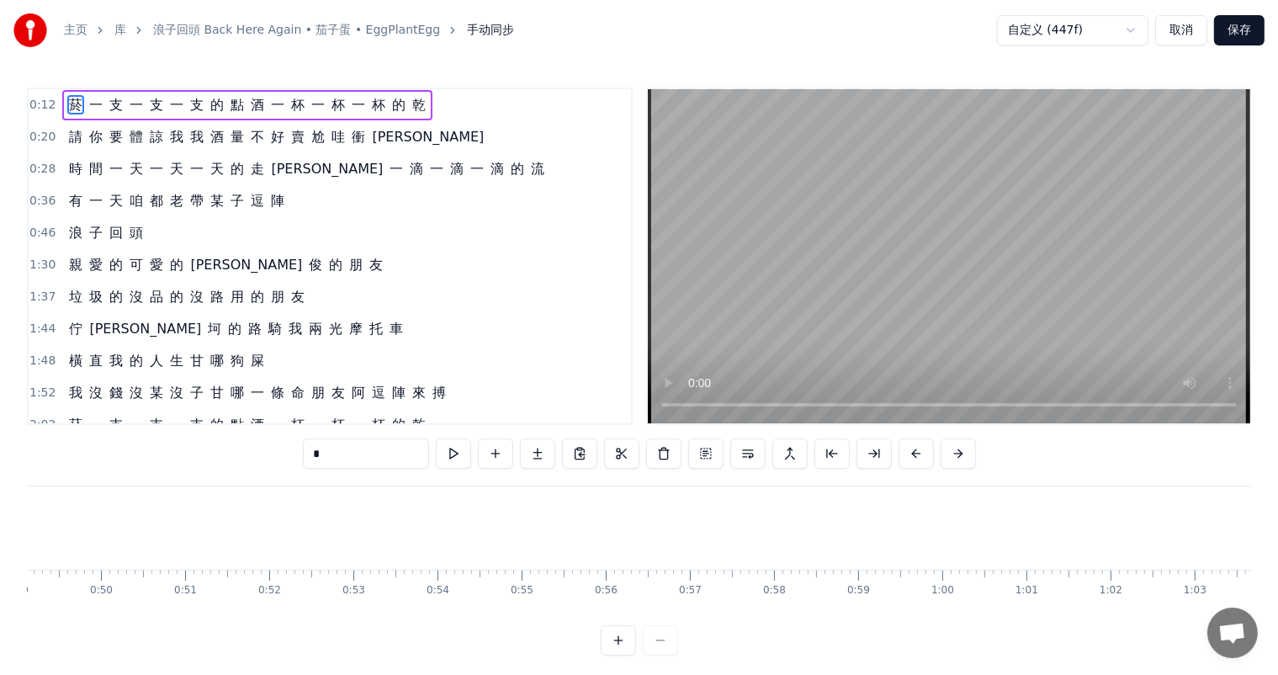
scroll to position [0, 2342]
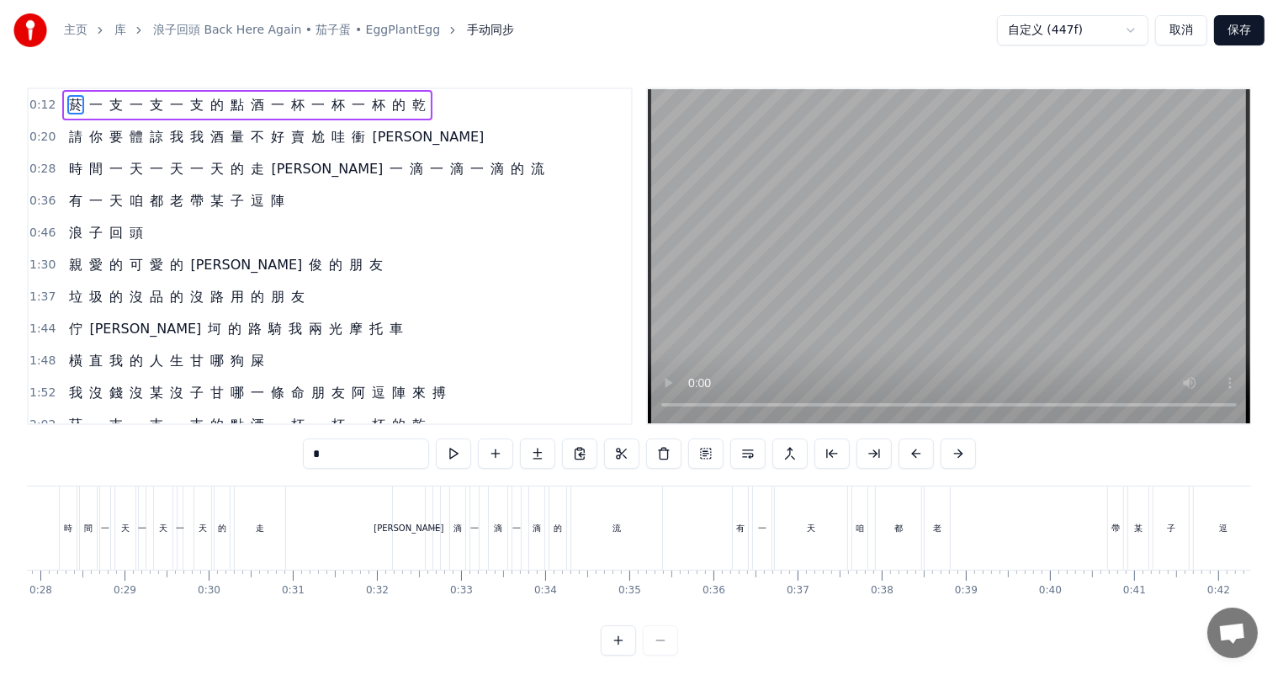
click at [1175, 37] on button "取消" at bounding box center [1181, 30] width 52 height 30
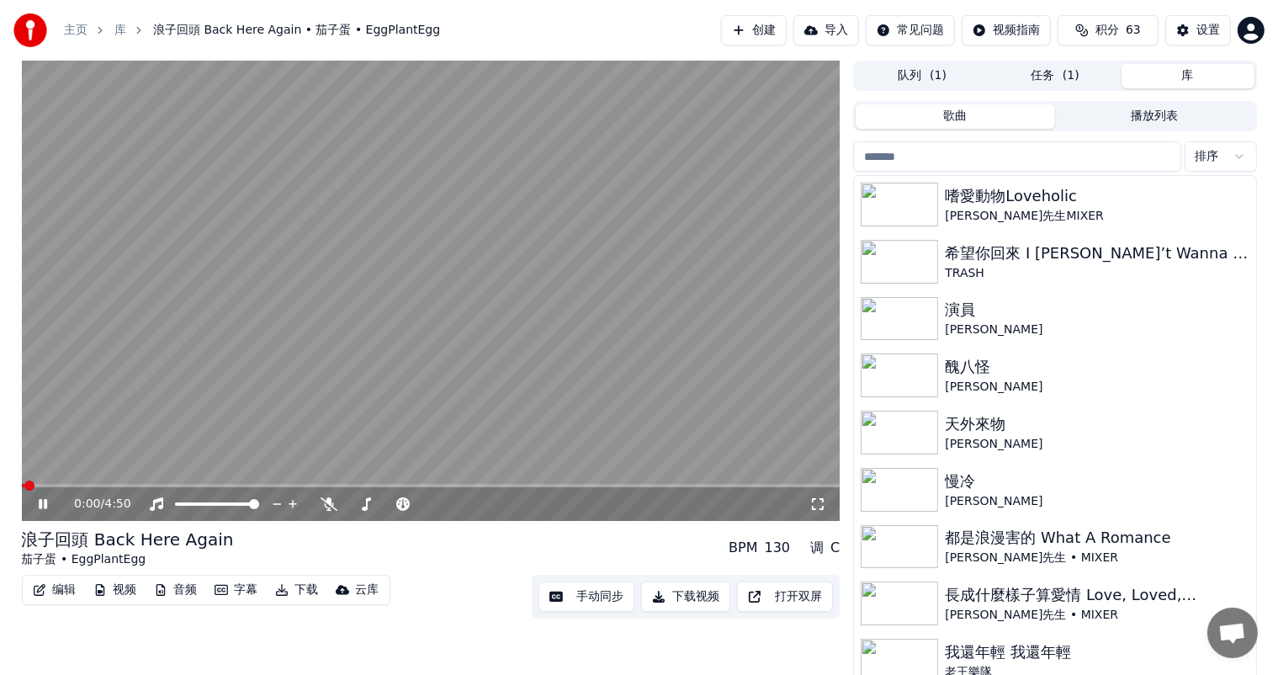
click at [41, 504] on icon at bounding box center [43, 504] width 8 height 10
click at [591, 598] on button "手动同步" at bounding box center [586, 596] width 96 height 30
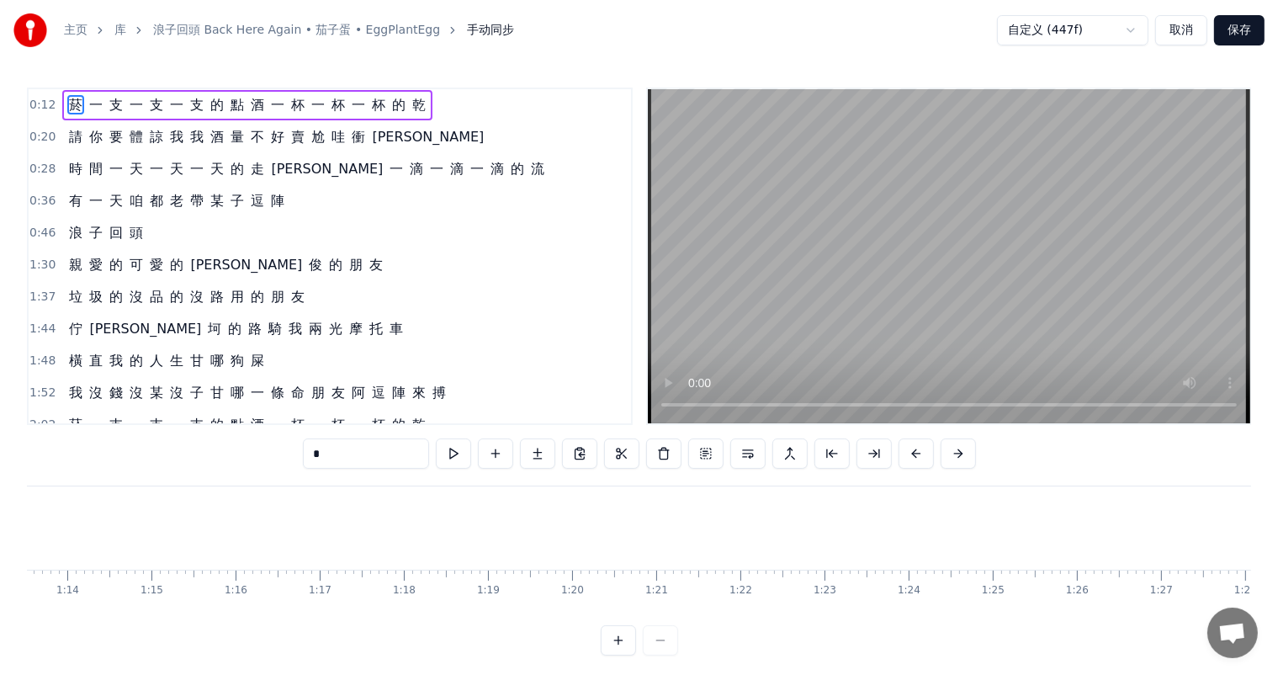
scroll to position [0, 6652]
click at [327, 268] on span "的" at bounding box center [335, 265] width 17 height 20
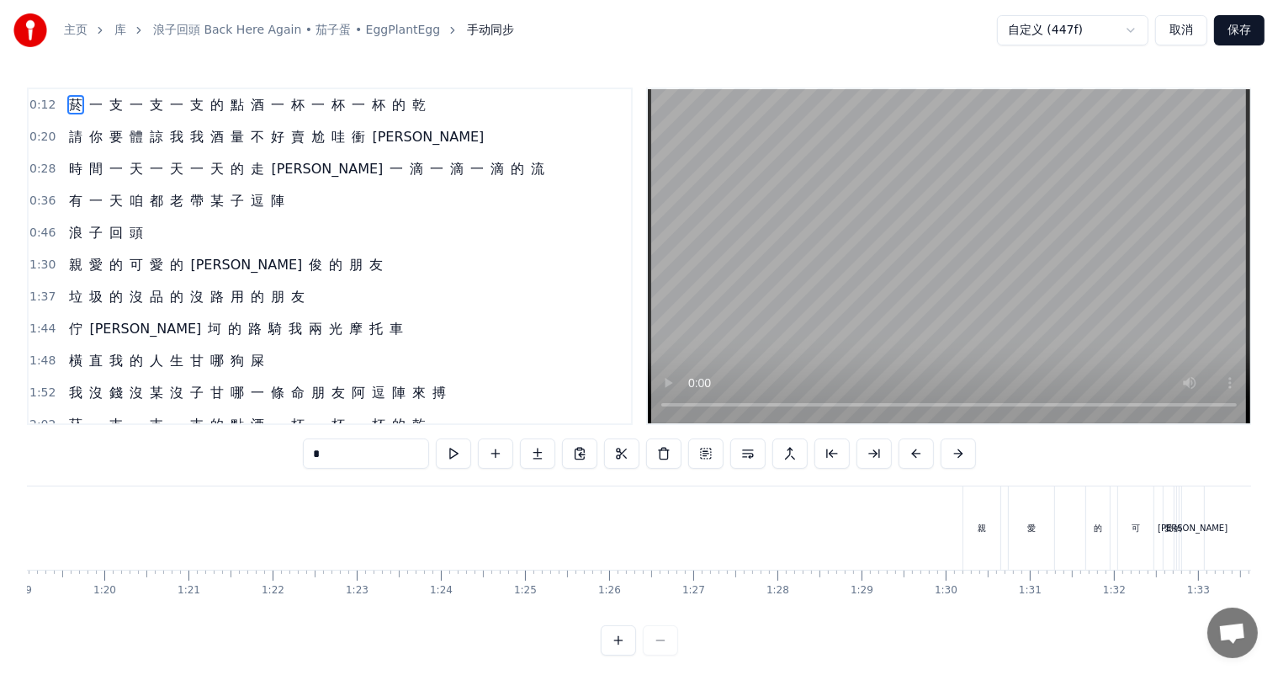
click at [188, 262] on span "[PERSON_NAME]" at bounding box center [245, 264] width 115 height 19
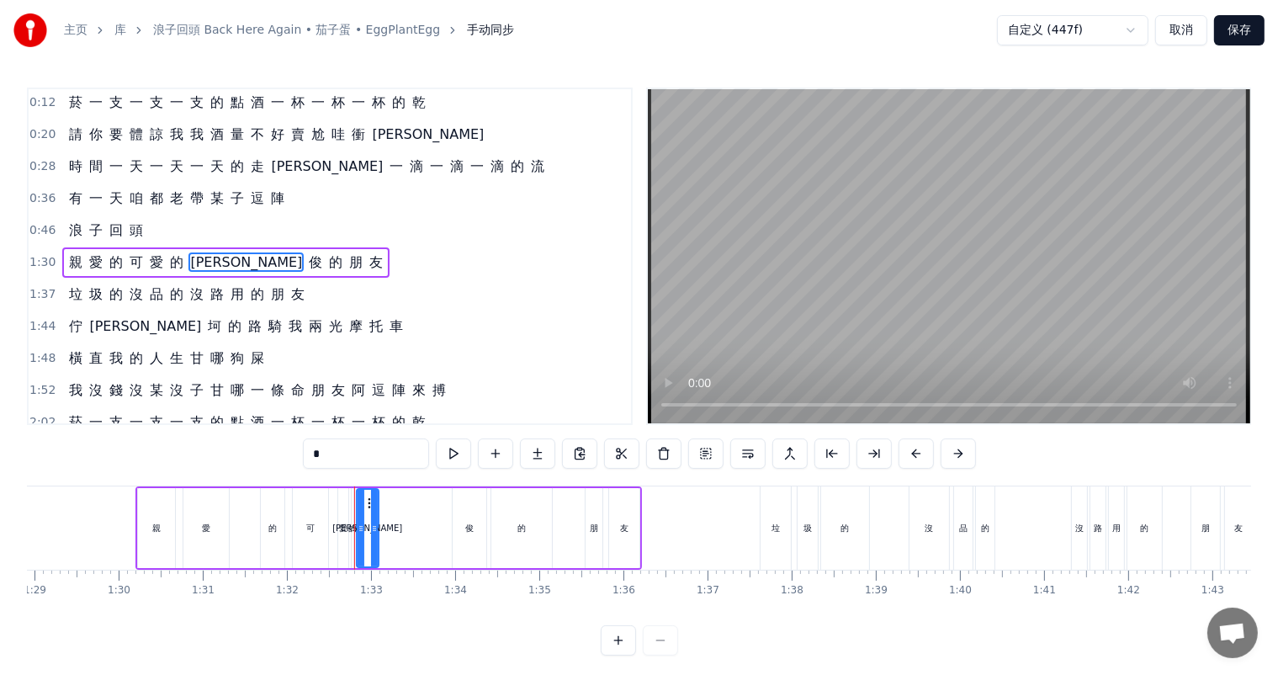
scroll to position [0, 7424]
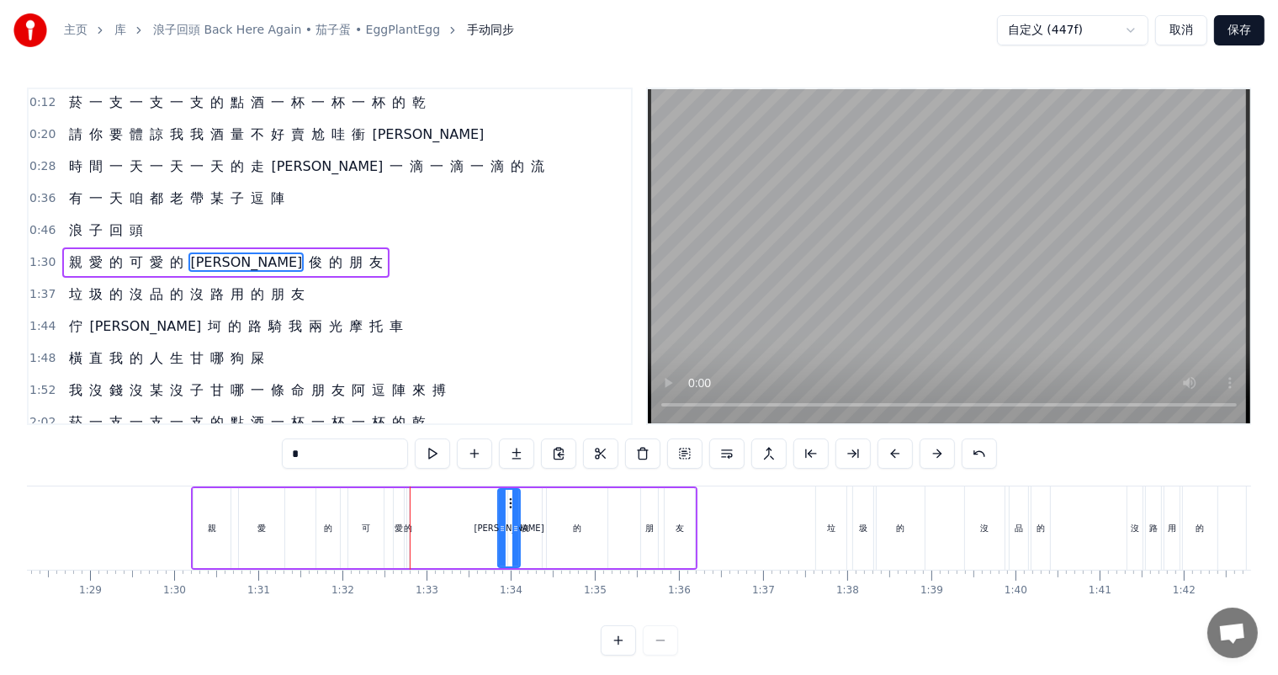
click at [527, 529] on div "俊" at bounding box center [525, 528] width 8 height 13
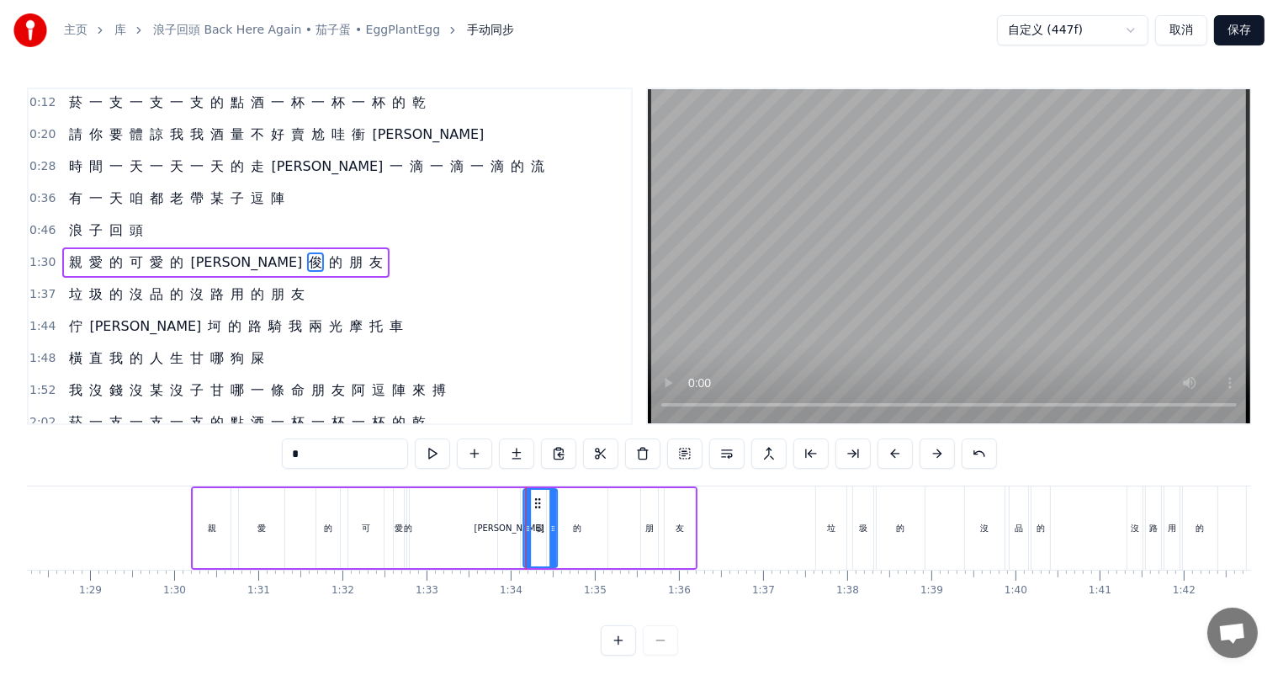
drag, startPoint x: 522, startPoint y: 498, endPoint x: 533, endPoint y: 505, distance: 12.8
click at [542, 499] on icon at bounding box center [537, 502] width 13 height 13
click at [505, 528] on div "[PERSON_NAME]" at bounding box center [509, 528] width 70 height 13
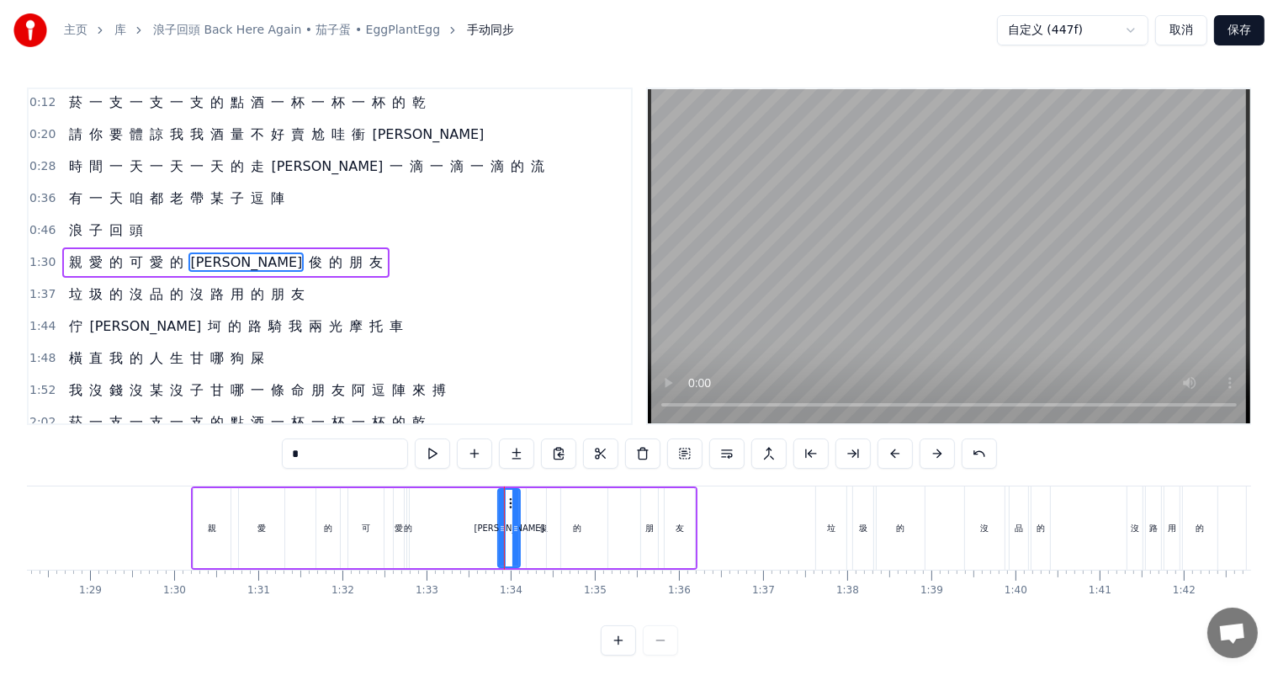
click at [512, 498] on div at bounding box center [515, 528] width 7 height 77
click at [518, 522] on icon at bounding box center [520, 528] width 7 height 13
click at [513, 503] on icon at bounding box center [516, 502] width 13 height 13
click at [274, 526] on div "愛" at bounding box center [261, 528] width 45 height 80
type input "*"
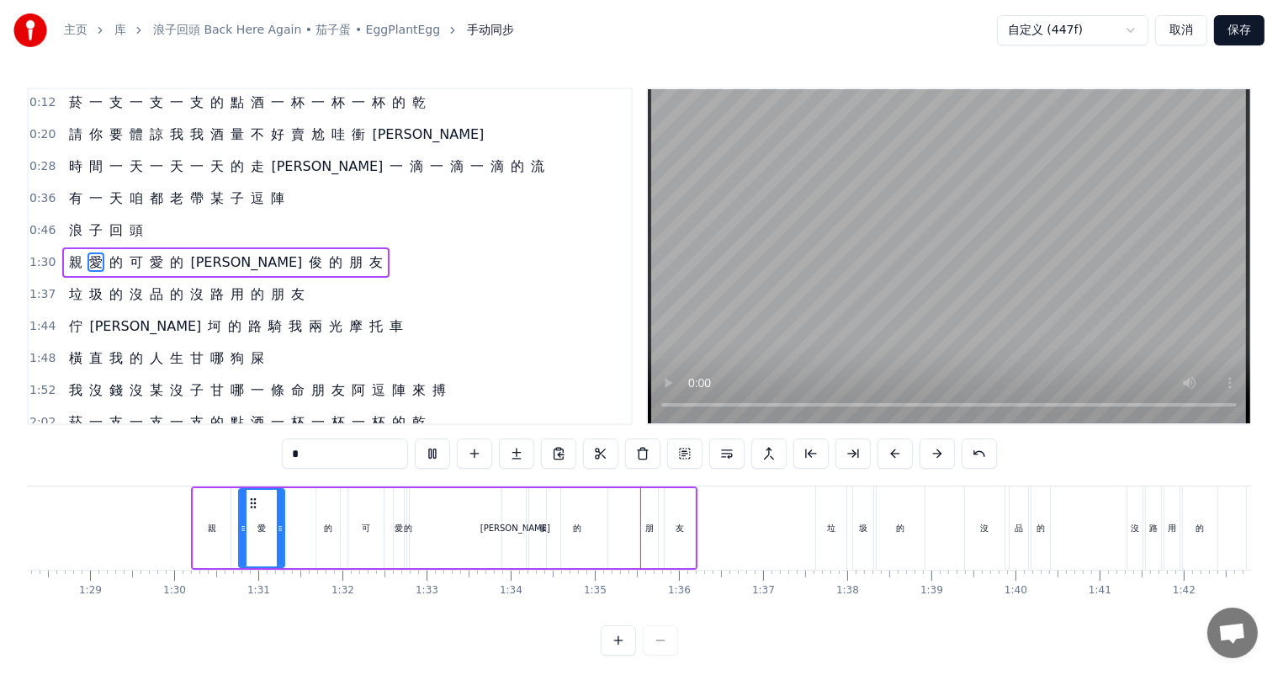
scroll to position [0, 7418]
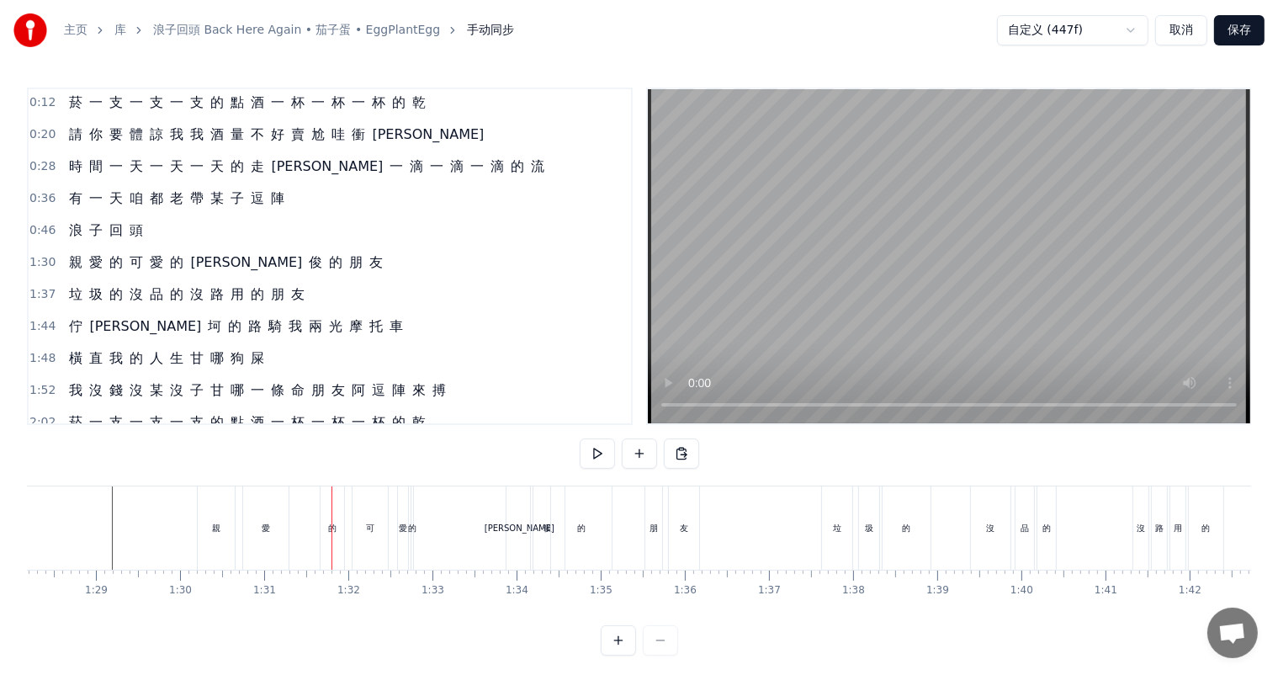
click at [215, 532] on div "親" at bounding box center [216, 528] width 8 height 13
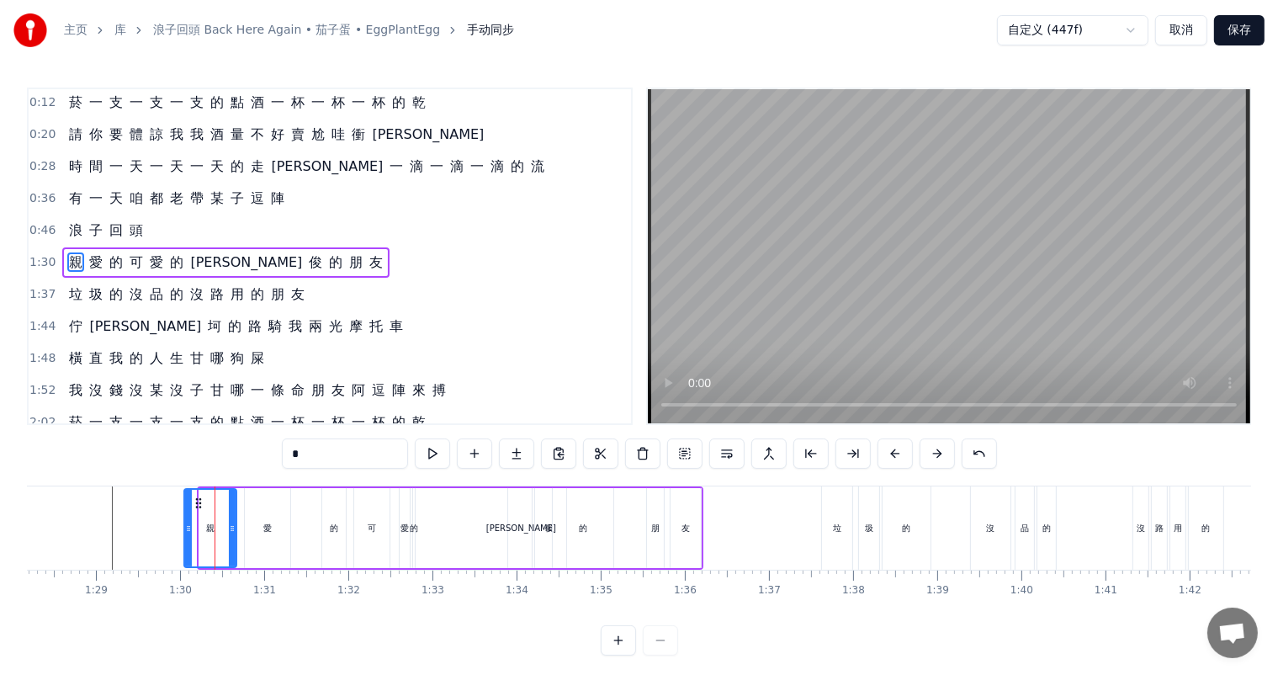
drag, startPoint x: 200, startPoint y: 527, endPoint x: 185, endPoint y: 523, distance: 15.7
click at [185, 523] on icon at bounding box center [188, 528] width 7 height 13
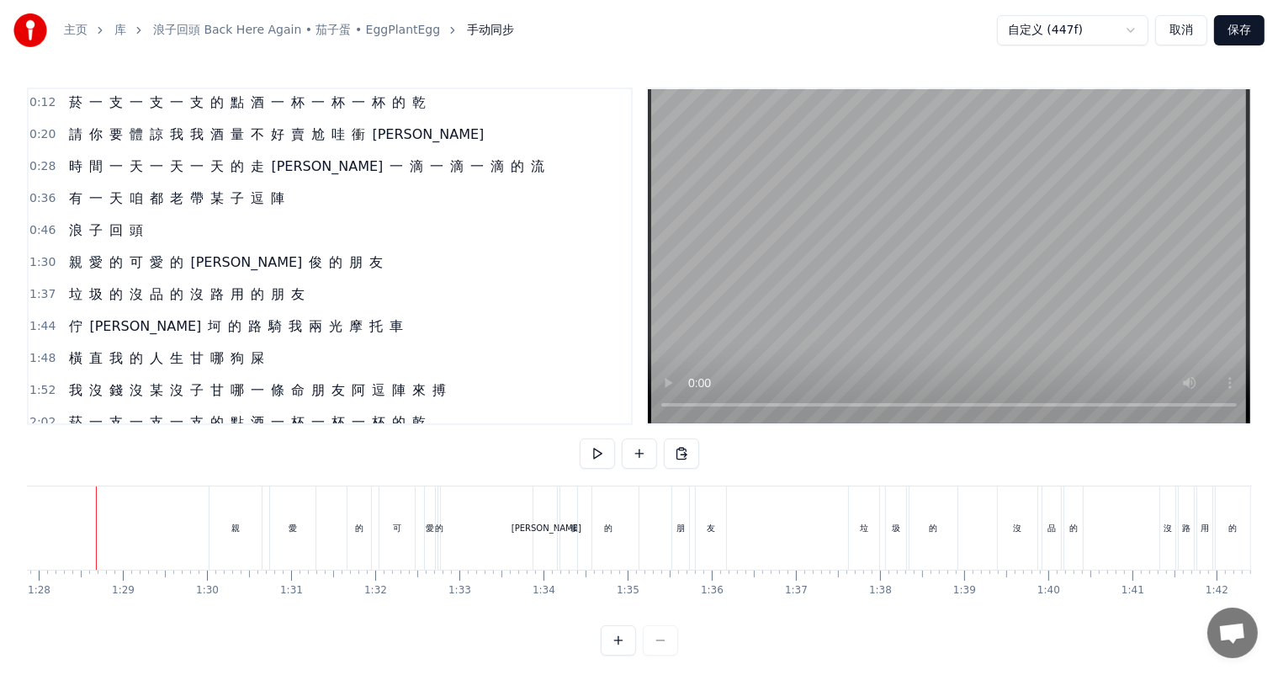
scroll to position [0, 7376]
click at [371, 530] on div "的" at bounding box center [374, 528] width 8 height 13
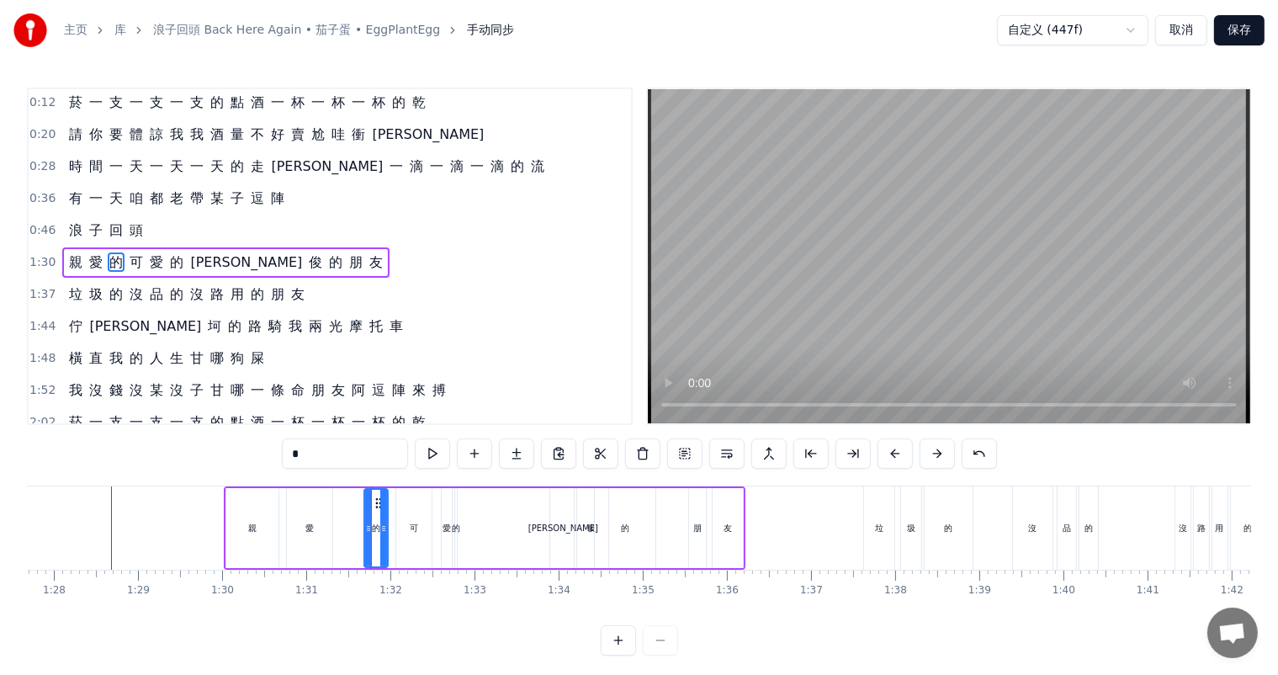
click at [305, 529] on div "愛" at bounding box center [309, 528] width 8 height 13
drag, startPoint x: 296, startPoint y: 497, endPoint x: 276, endPoint y: 498, distance: 20.2
click at [276, 498] on icon at bounding box center [280, 502] width 13 height 13
drag, startPoint x: 373, startPoint y: 527, endPoint x: 376, endPoint y: 508, distance: 19.6
click at [372, 527] on div "的" at bounding box center [376, 528] width 8 height 13
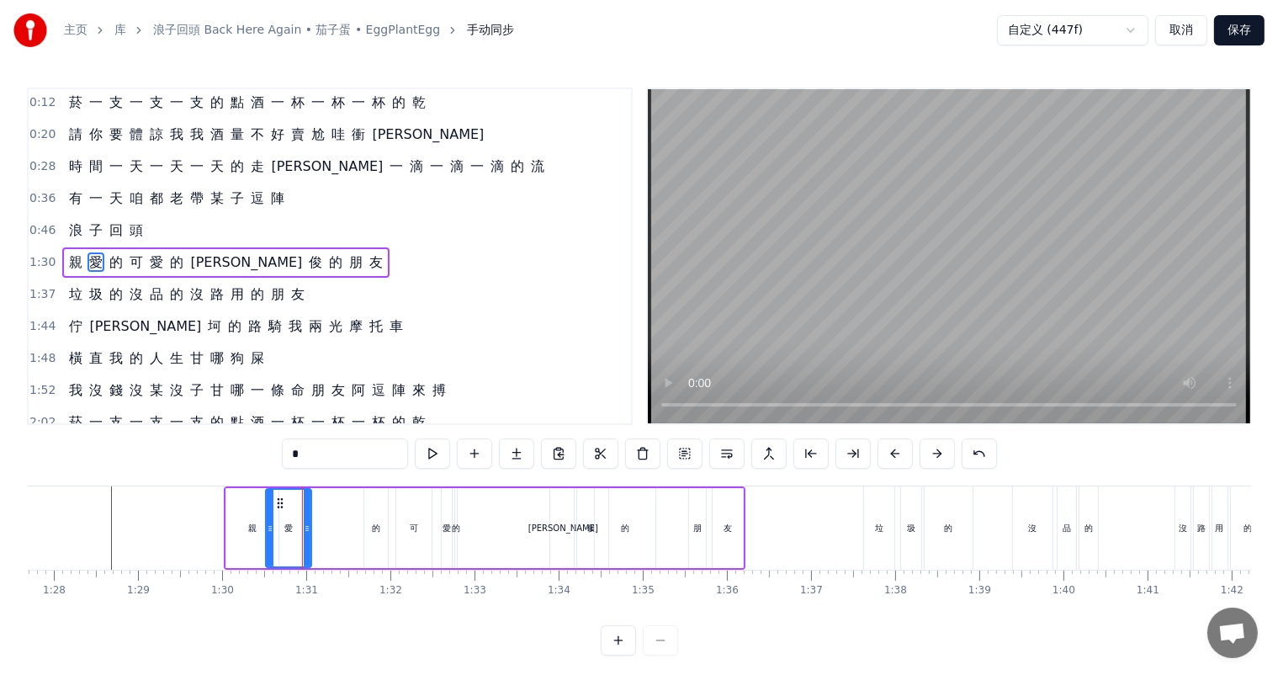
type input "*"
drag, startPoint x: 367, startPoint y: 498, endPoint x: 315, endPoint y: 499, distance: 51.3
click at [315, 499] on icon at bounding box center [318, 502] width 13 height 13
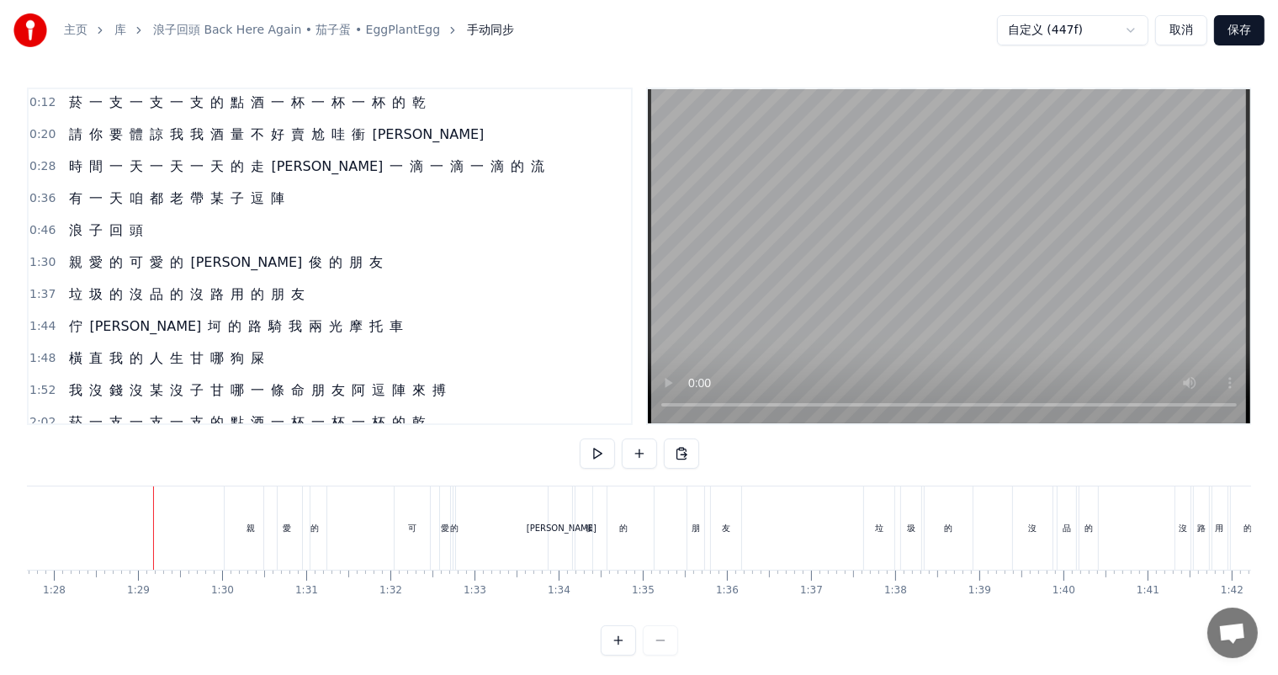
click at [410, 532] on div "可" at bounding box center [412, 528] width 8 height 13
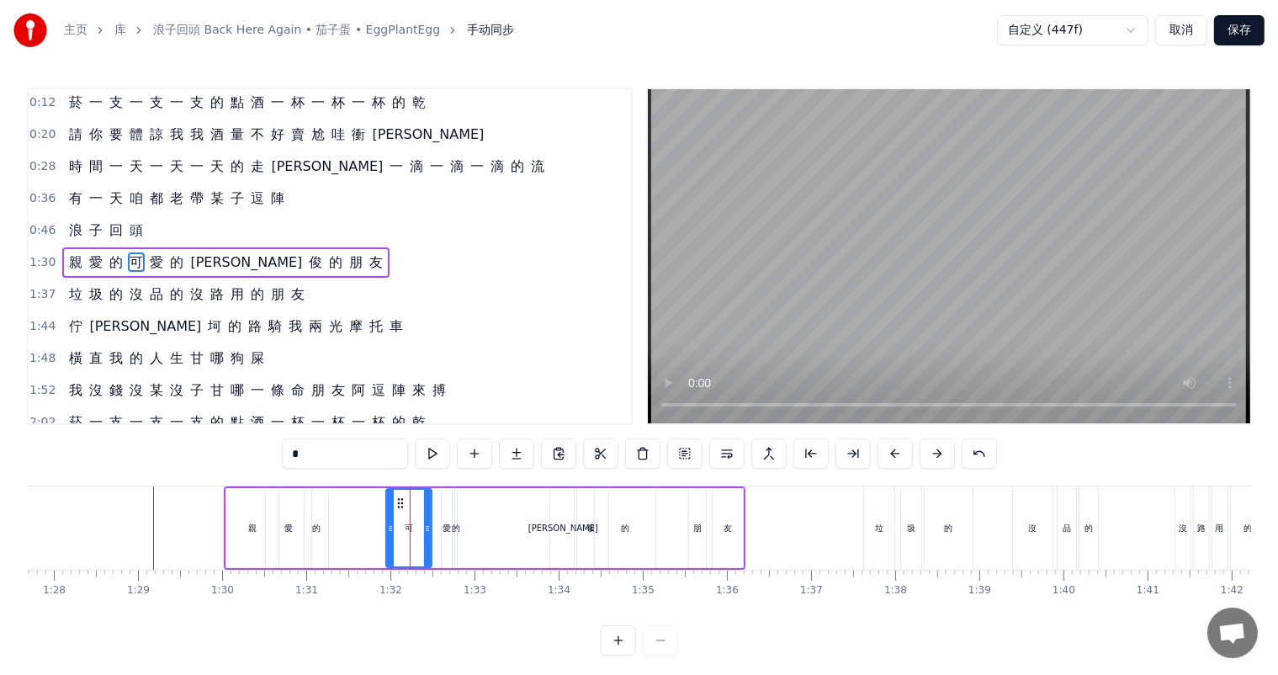
drag, startPoint x: 396, startPoint y: 529, endPoint x: 357, endPoint y: 528, distance: 39.5
click at [387, 527] on icon at bounding box center [390, 528] width 7 height 13
click at [312, 527] on div "的" at bounding box center [316, 528] width 8 height 13
type input "*"
drag, startPoint x: 326, startPoint y: 528, endPoint x: 339, endPoint y: 528, distance: 13.5
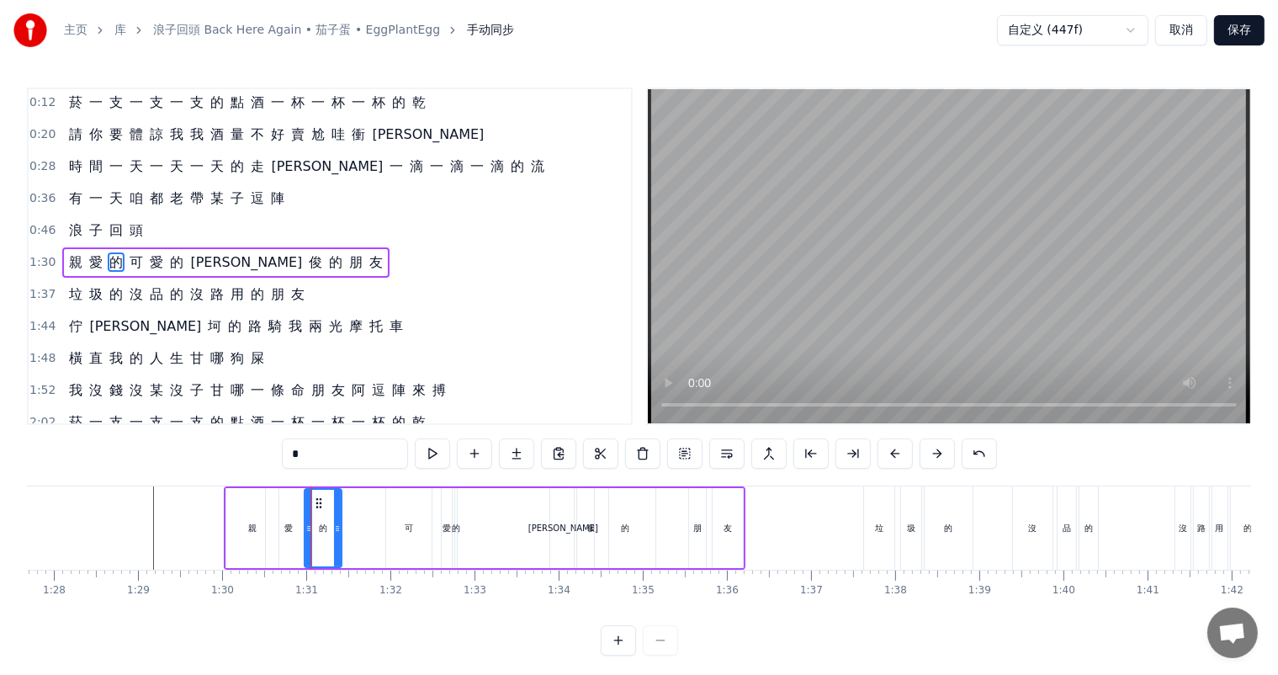
click at [339, 528] on icon at bounding box center [337, 528] width 7 height 13
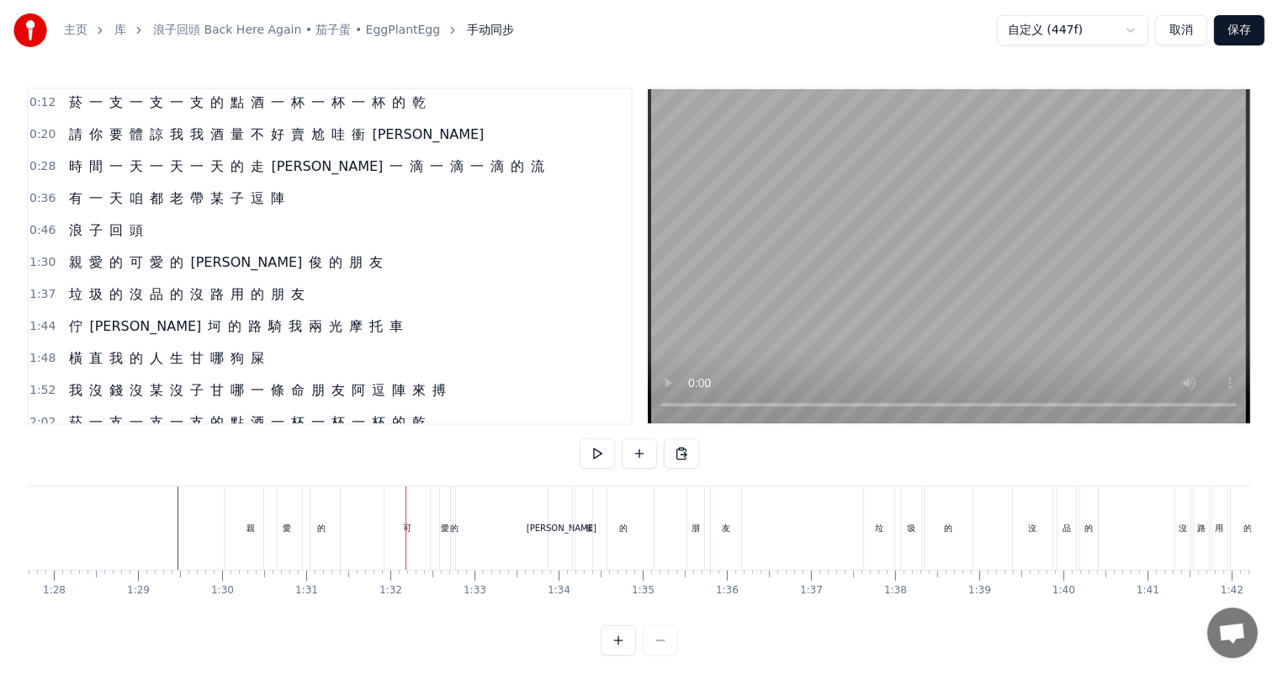
click at [326, 532] on div "的" at bounding box center [321, 528] width 8 height 13
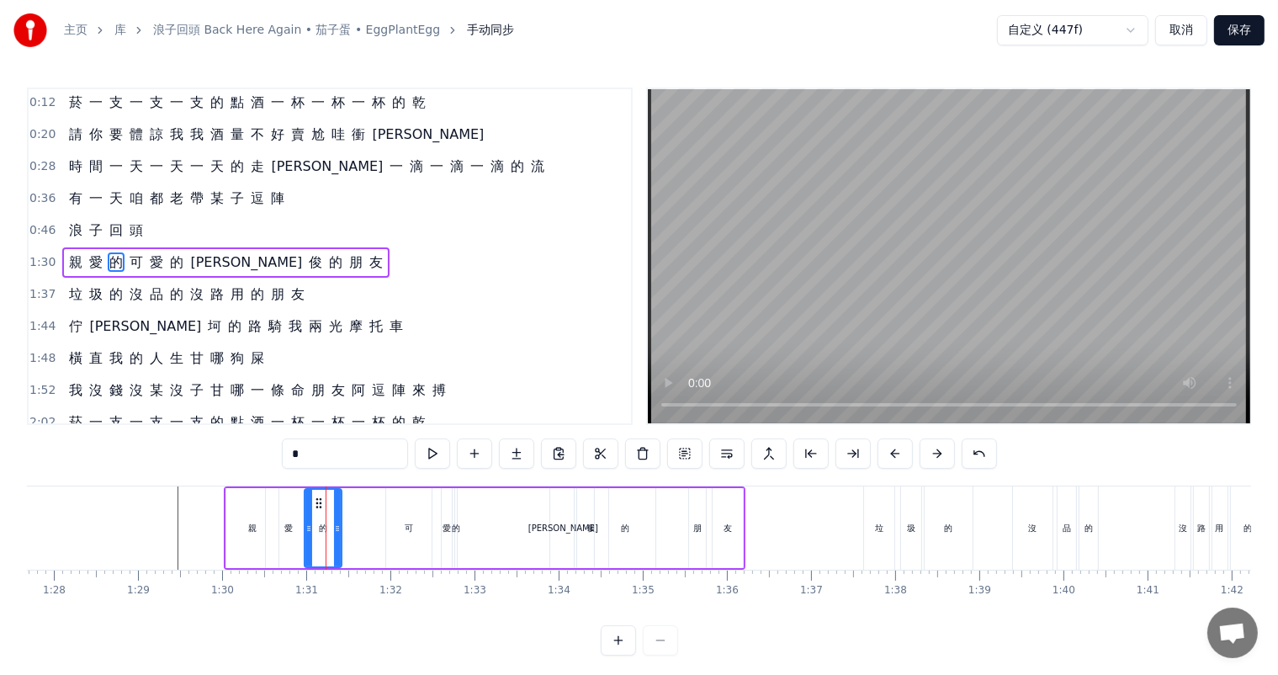
click at [402, 525] on div "可" at bounding box center [408, 528] width 45 height 80
type input "*"
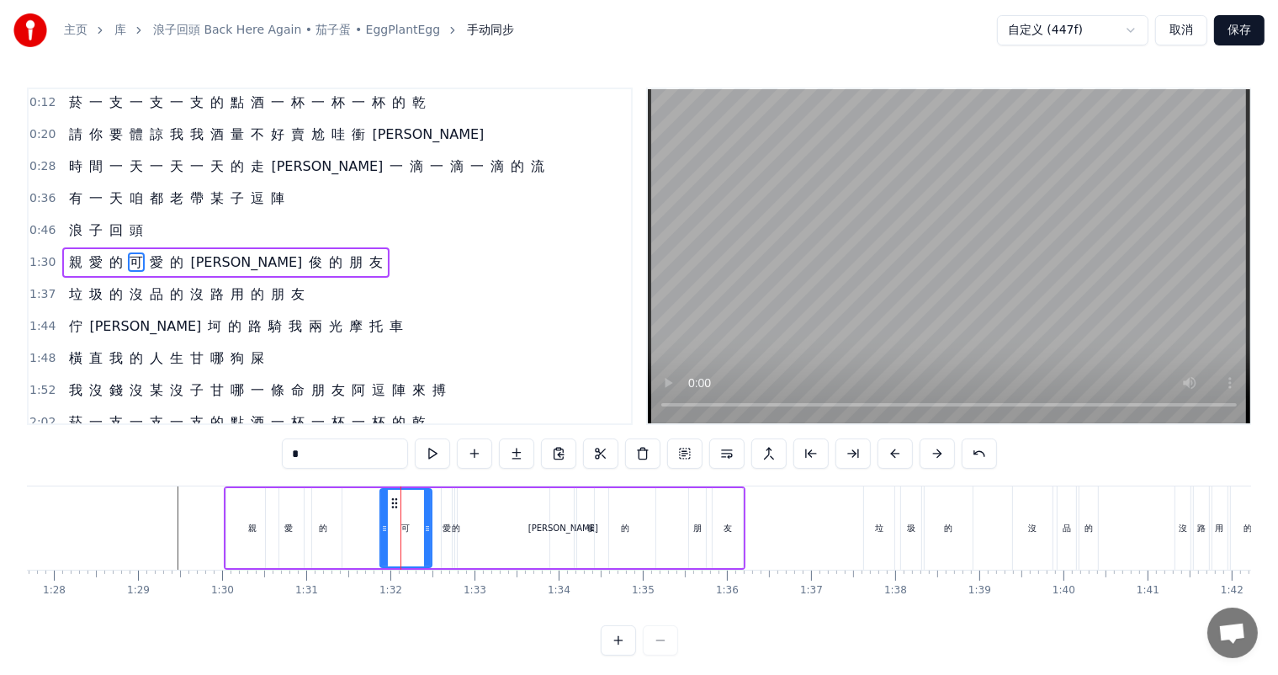
click at [381, 525] on icon at bounding box center [384, 528] width 7 height 13
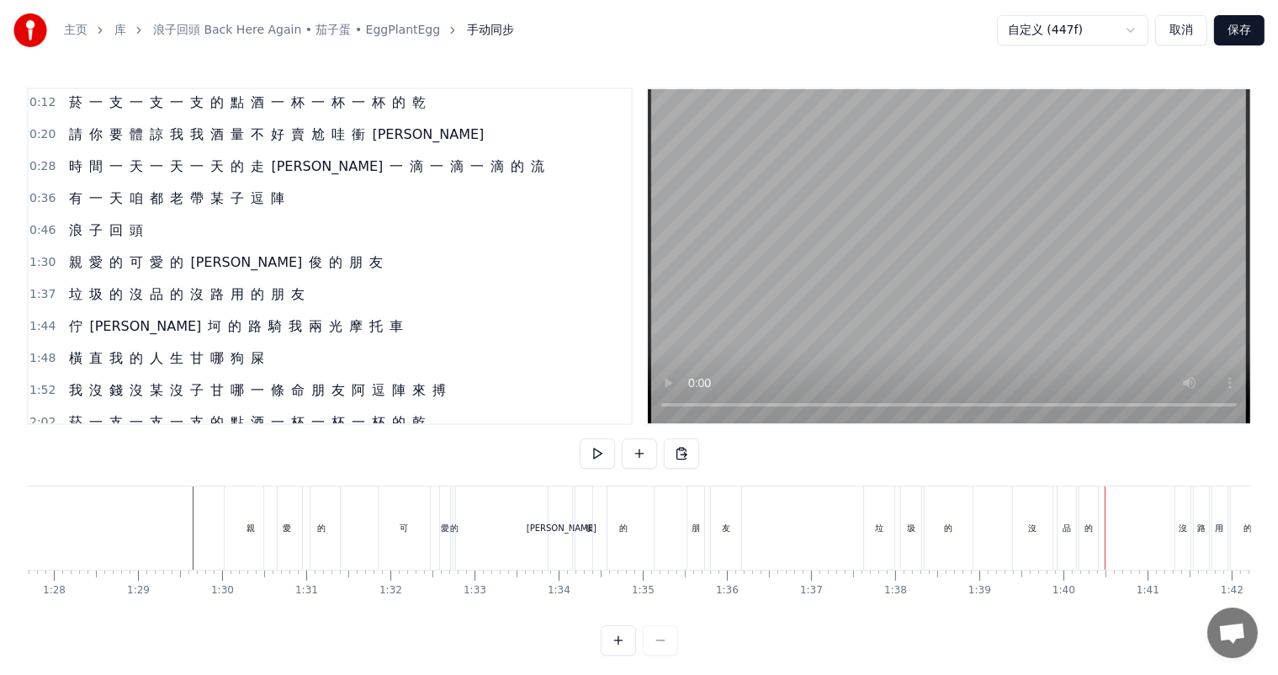
click at [979, 535] on div "垃 圾 的 沒 品 的 沒 路 用 的 朋 友" at bounding box center [1112, 527] width 498 height 83
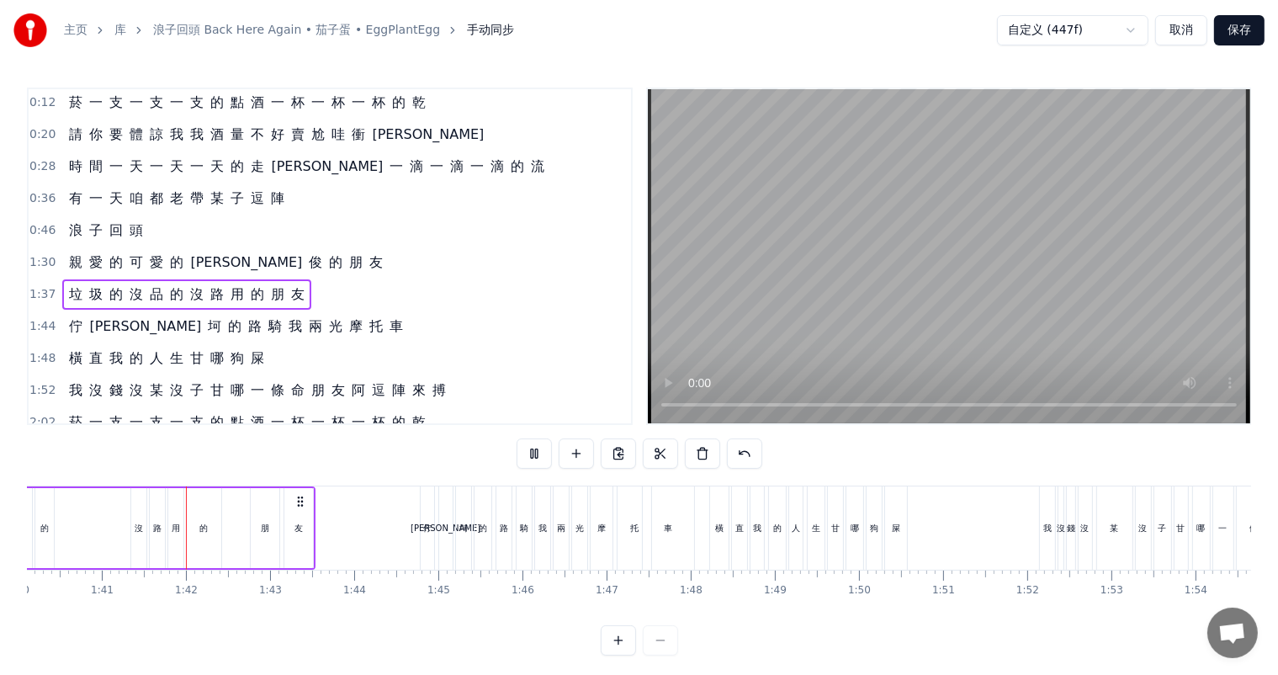
scroll to position [0, 8442]
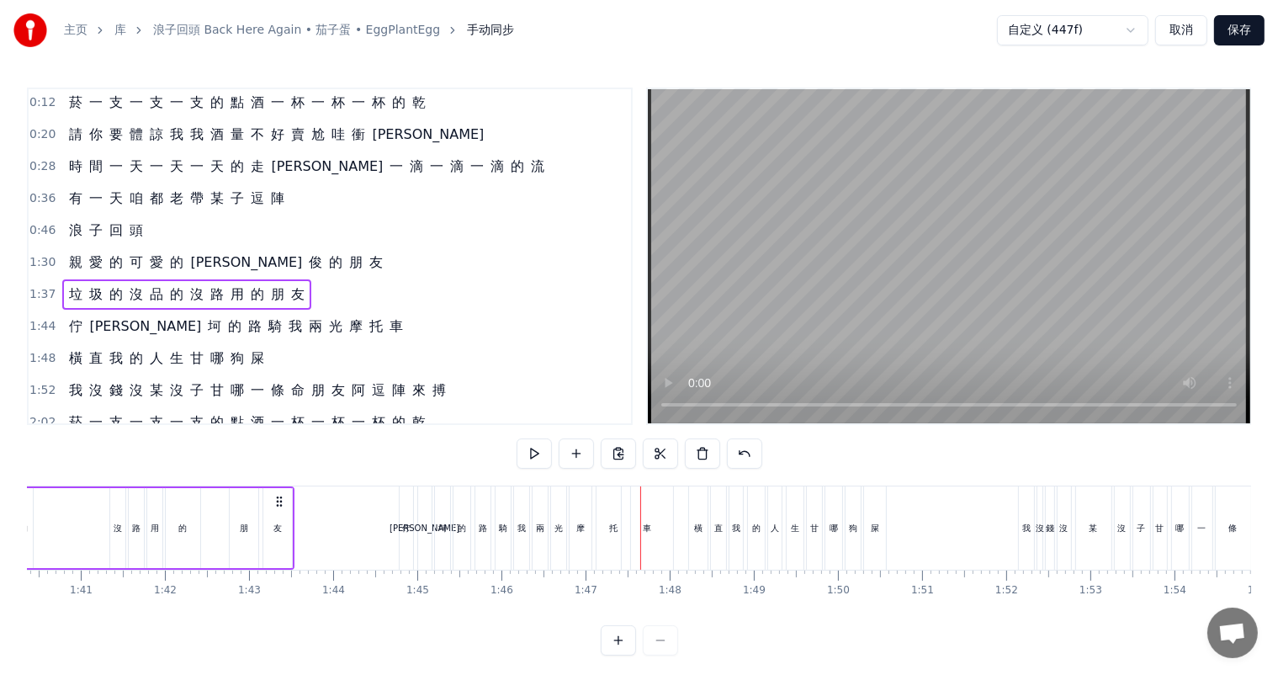
click at [407, 532] on div "佇" at bounding box center [406, 528] width 8 height 13
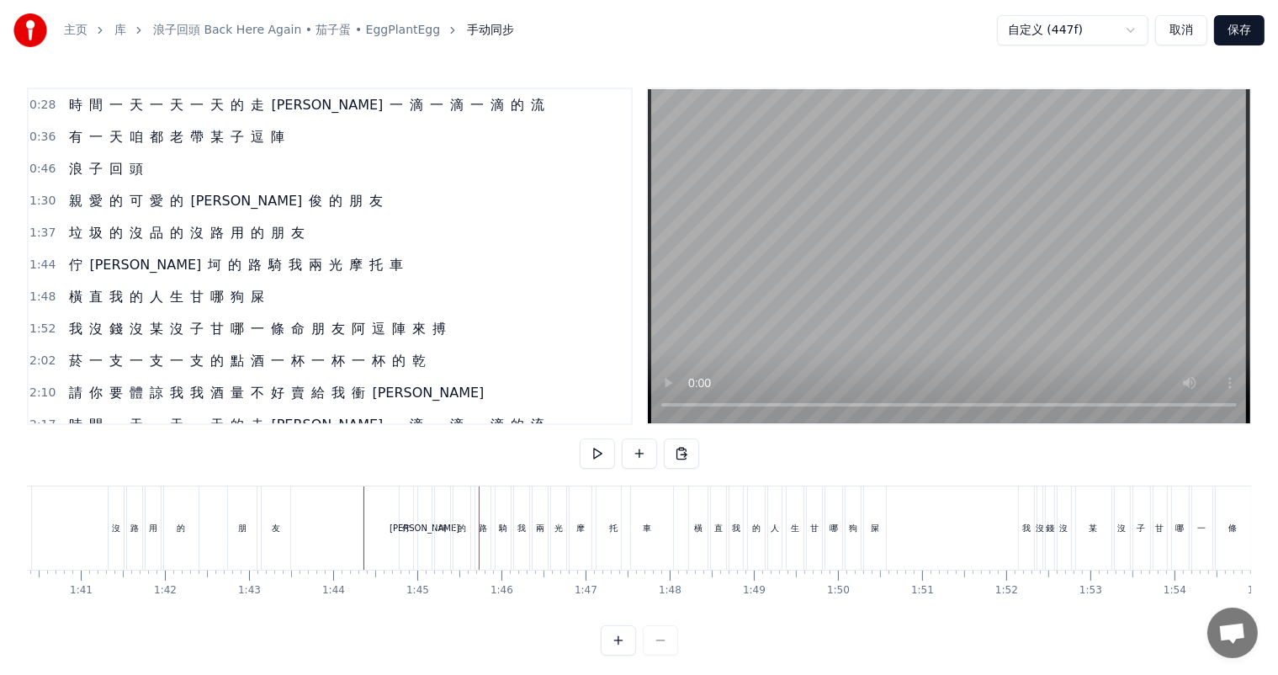
click at [404, 532] on div "佇" at bounding box center [406, 528] width 8 height 13
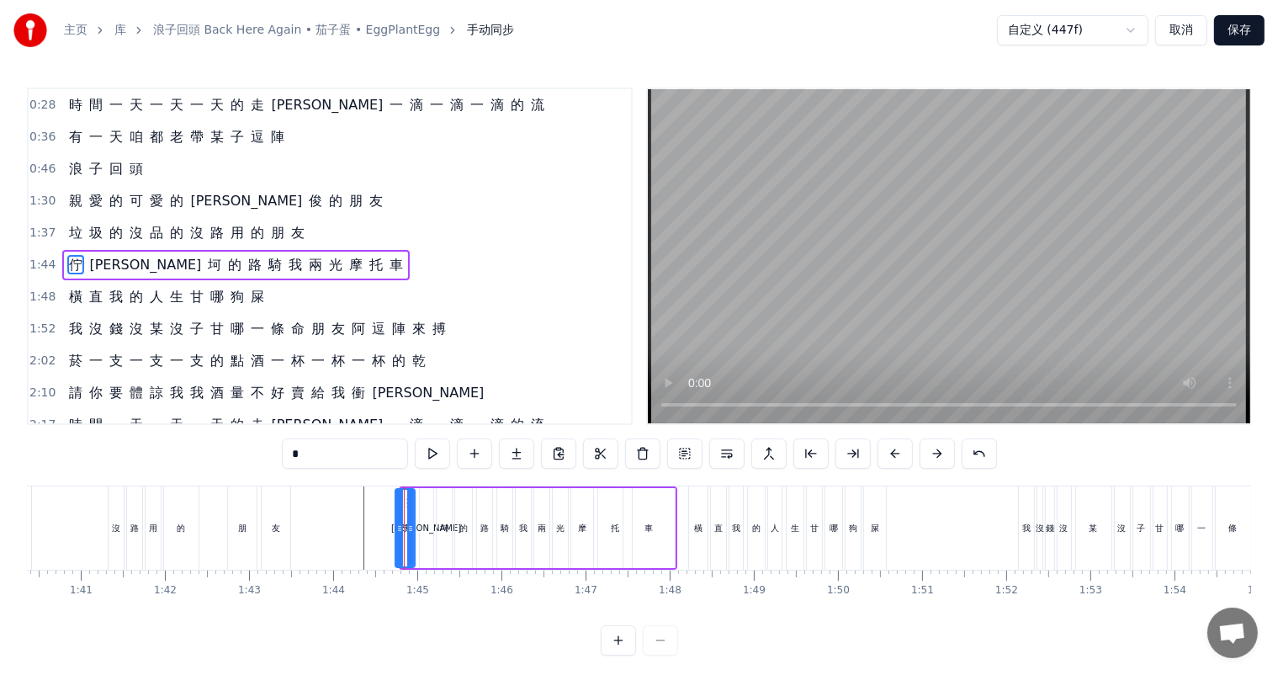
click at [396, 526] on icon at bounding box center [399, 528] width 7 height 13
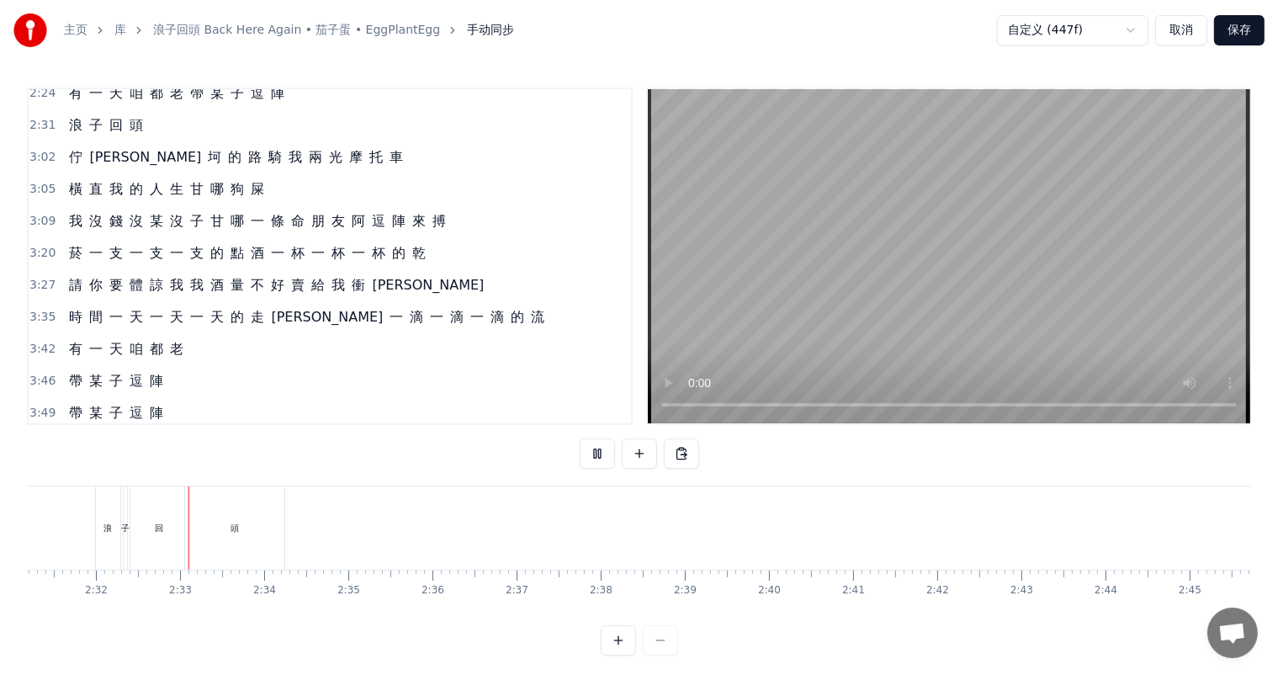
scroll to position [439, 0]
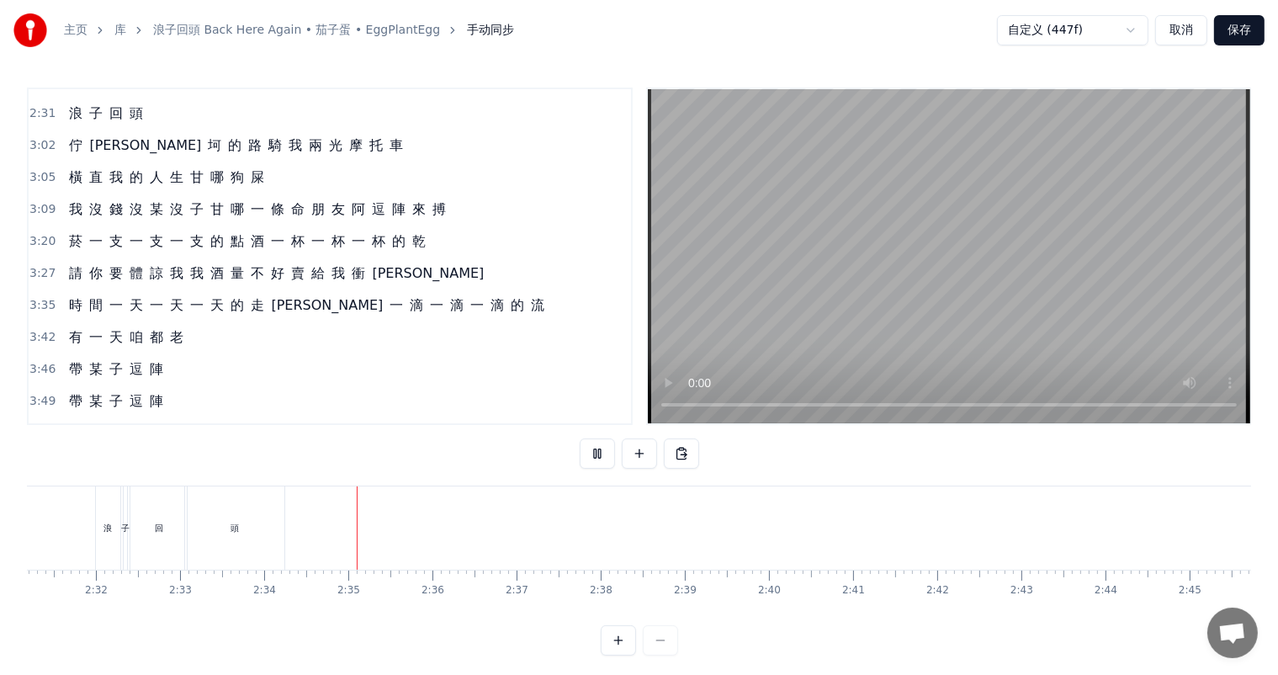
drag, startPoint x: 1233, startPoint y: 29, endPoint x: 1071, endPoint y: 183, distance: 223.2
click at [1234, 29] on button "保存" at bounding box center [1239, 30] width 50 height 30
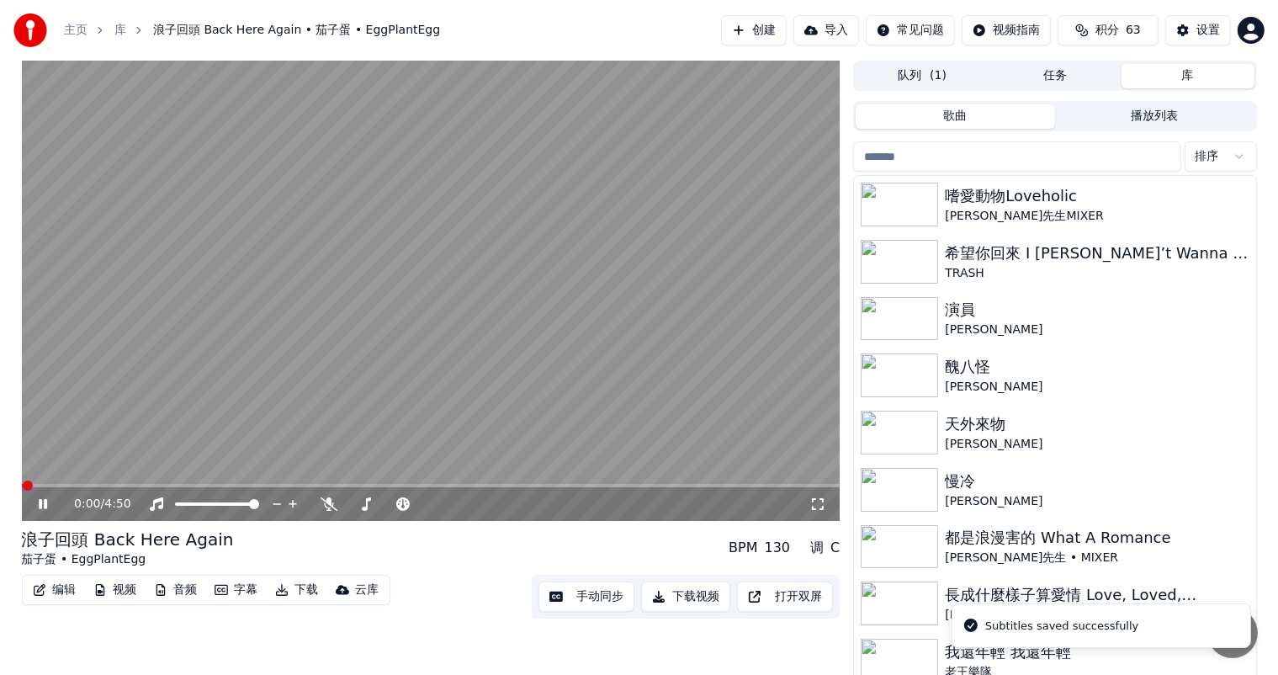
click at [695, 602] on button "下载视频" at bounding box center [685, 596] width 89 height 30
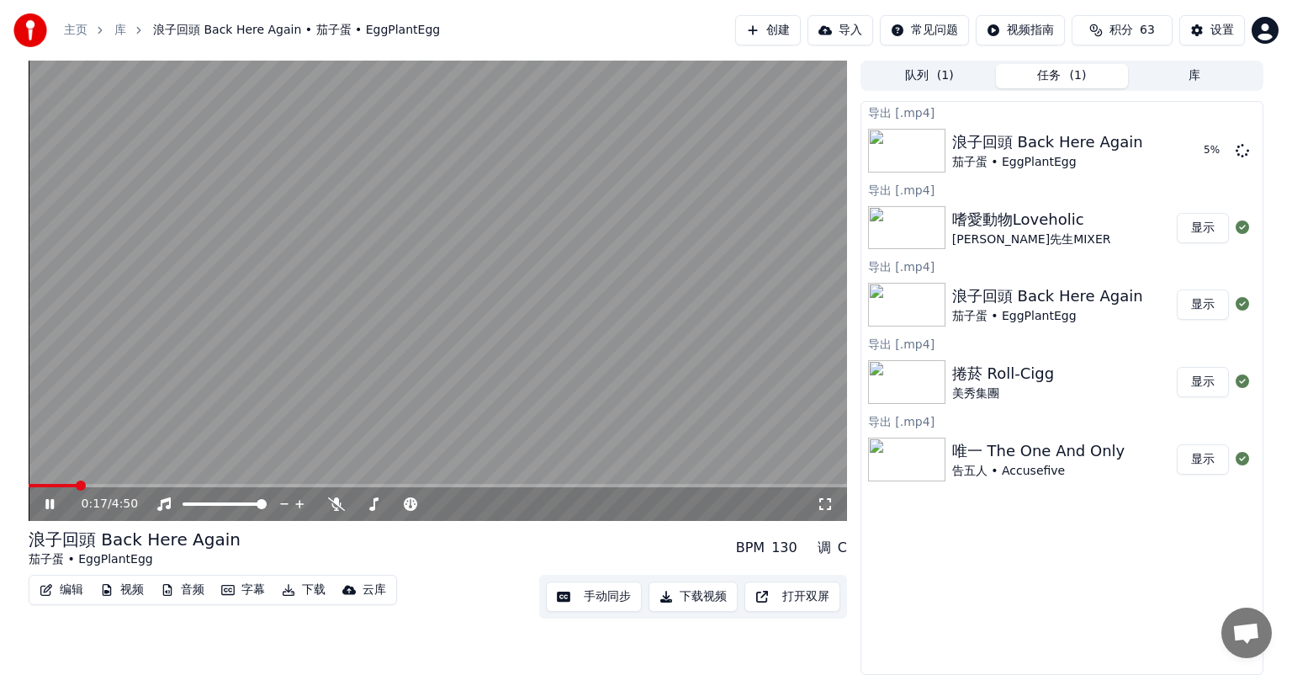
click at [48, 505] on icon at bounding box center [49, 504] width 8 height 10
click at [1168, 69] on button "库" at bounding box center [1194, 76] width 133 height 24
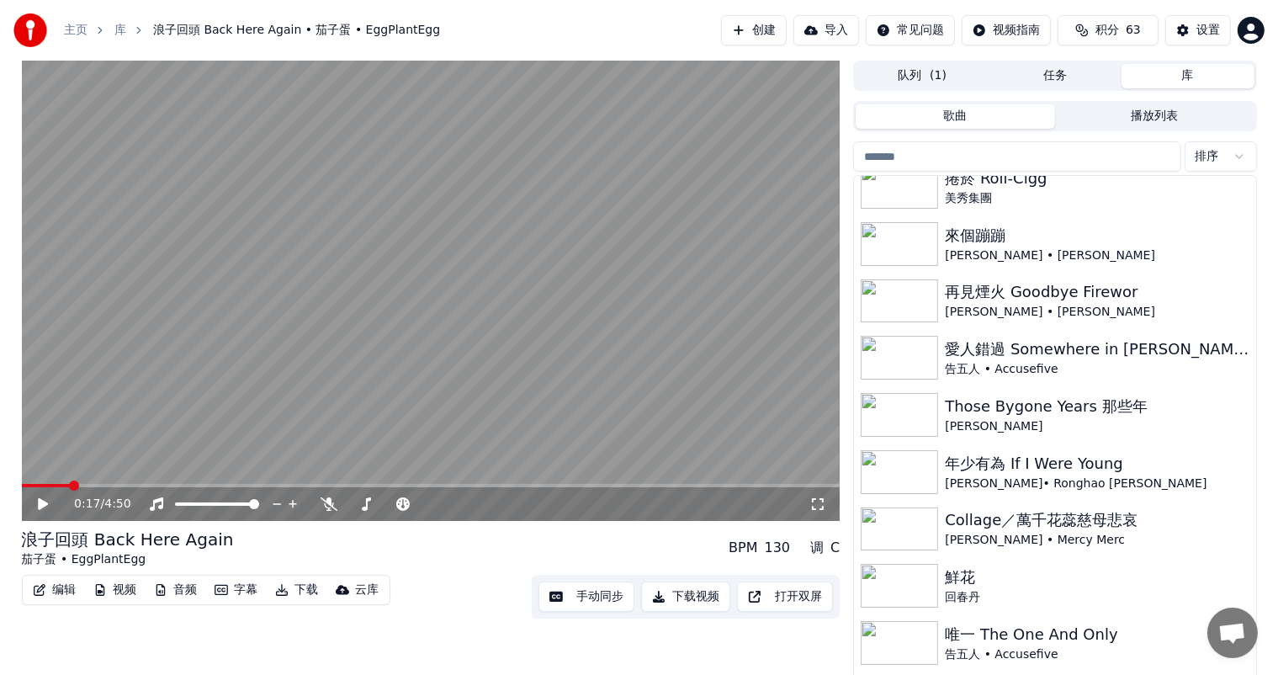
scroll to position [310, 0]
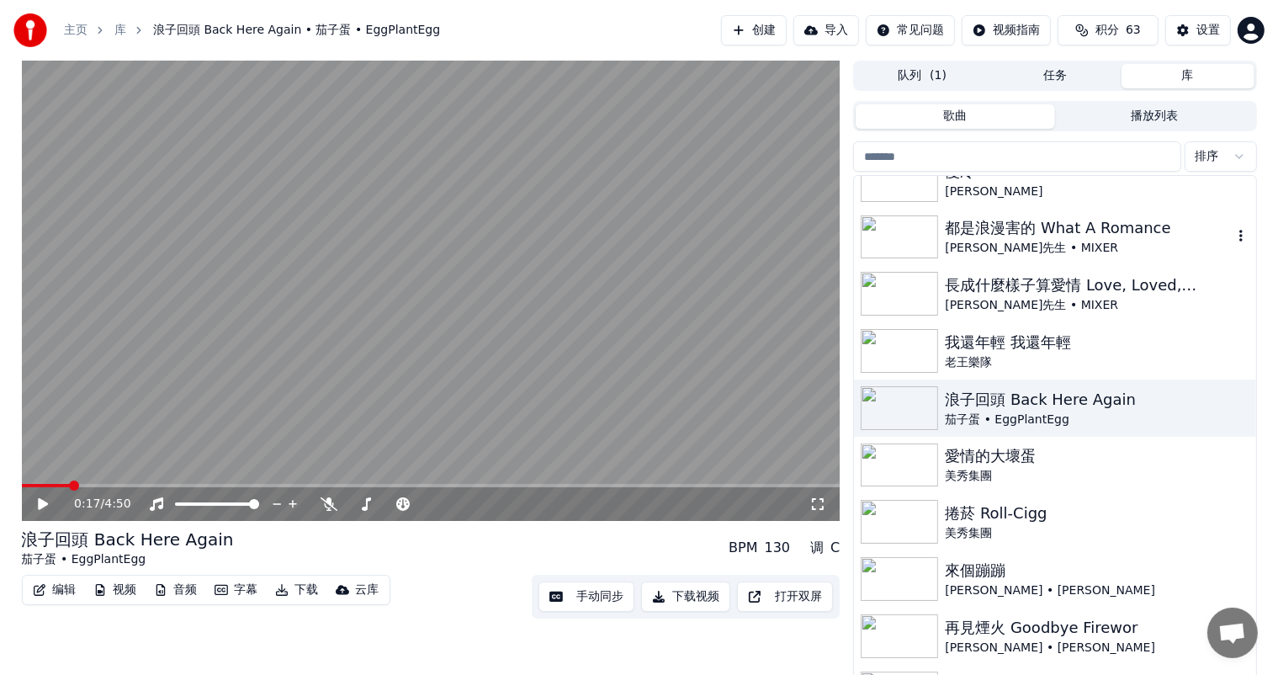
click at [1009, 240] on div "[PERSON_NAME]先生 • MIXER" at bounding box center [1088, 248] width 287 height 17
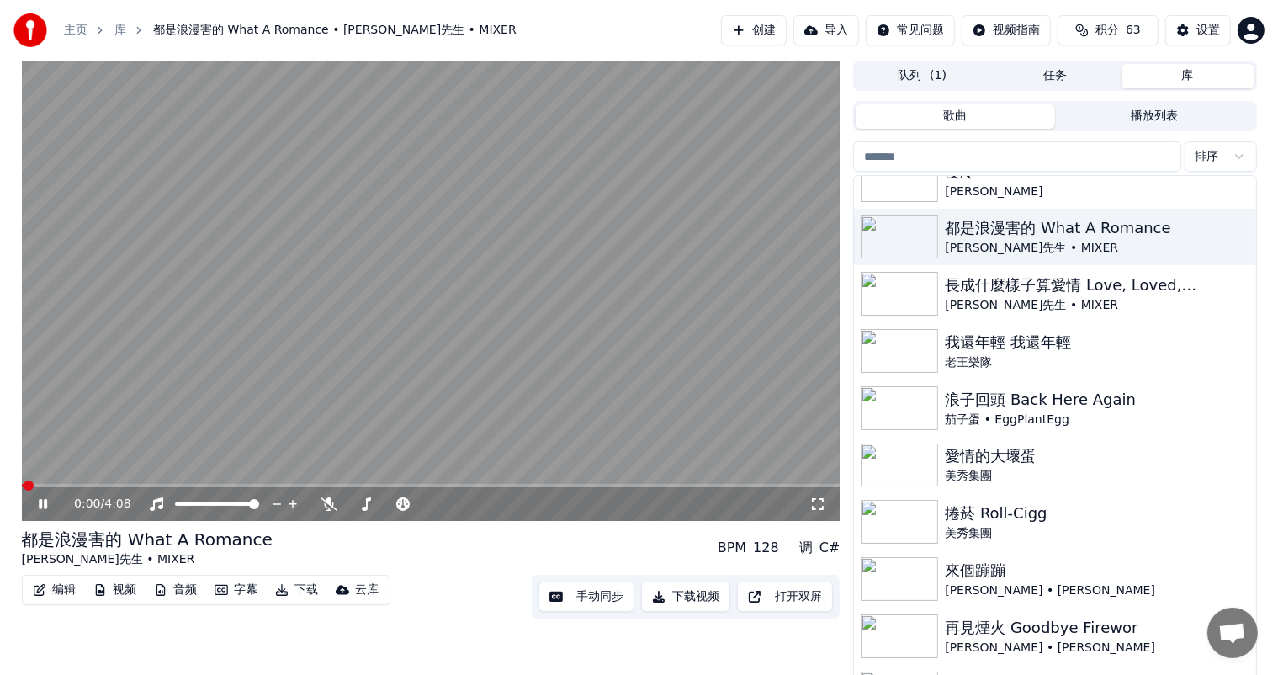
click at [34, 504] on div "0:00 / 4:08" at bounding box center [431, 503] width 805 height 17
click at [42, 501] on icon at bounding box center [55, 503] width 40 height 13
click at [606, 594] on button "手动同步" at bounding box center [586, 596] width 96 height 30
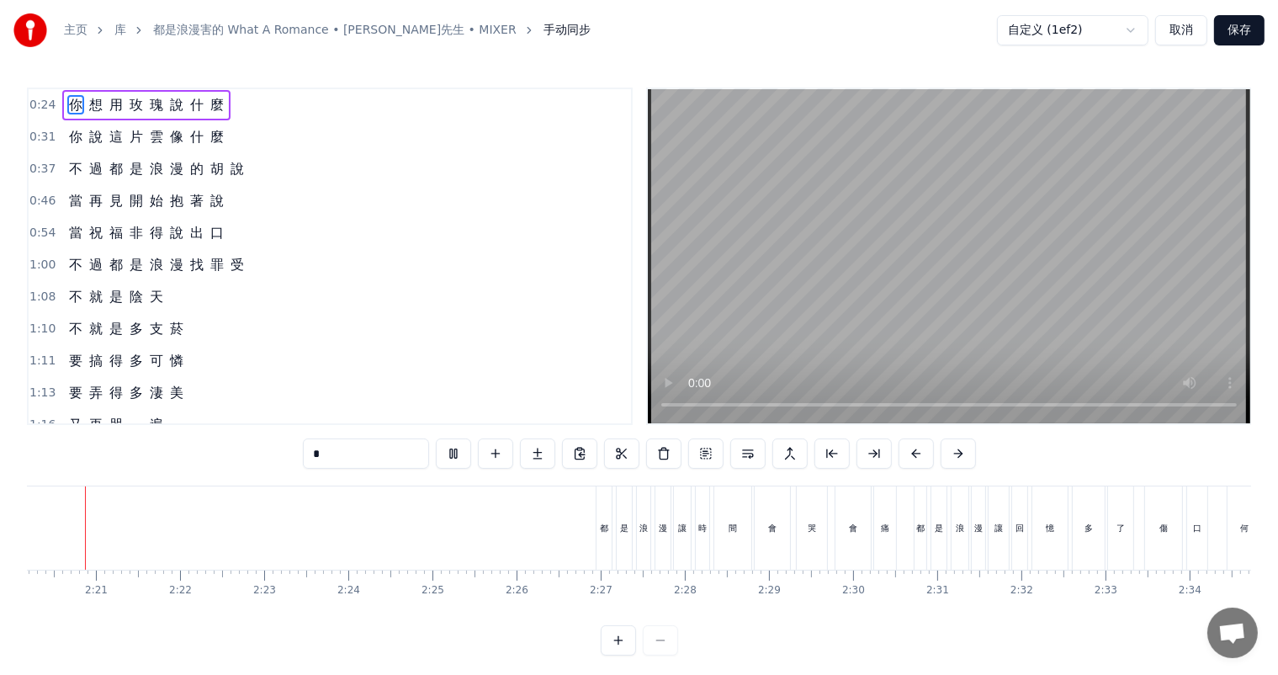
scroll to position [0, 11792]
click at [644, 559] on div "浪" at bounding box center [643, 527] width 13 height 83
type input "*"
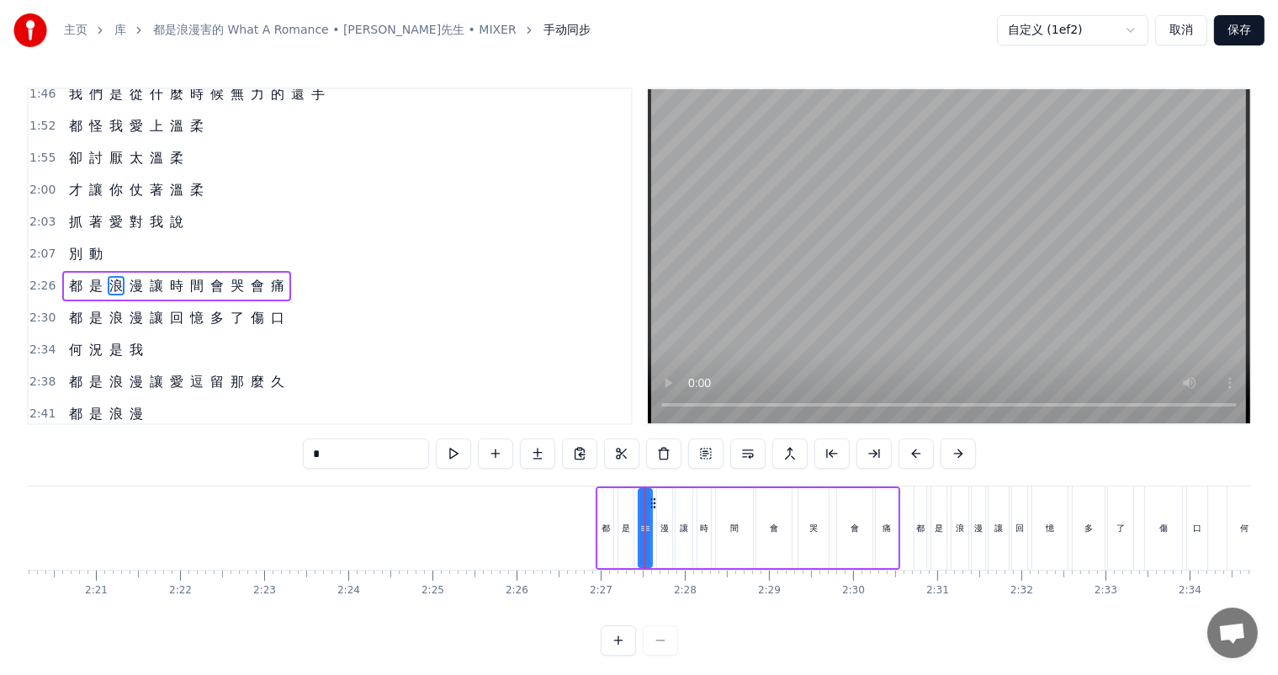
scroll to position [591, 0]
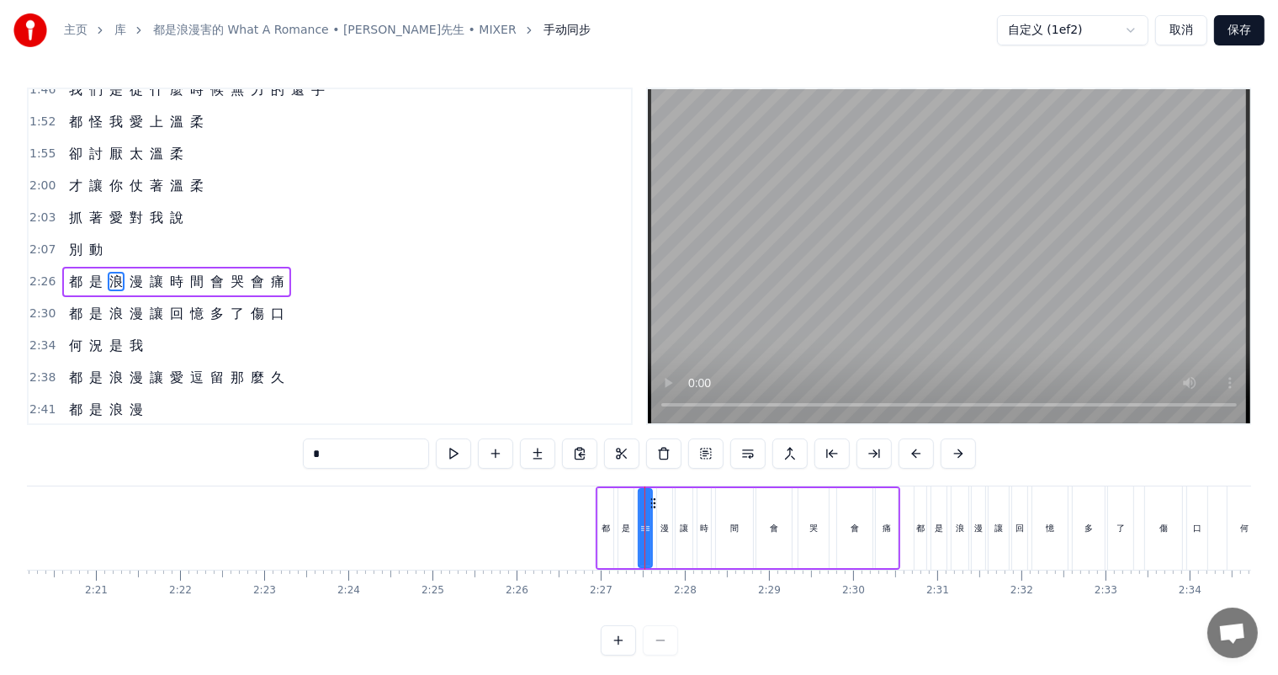
click at [614, 568] on div "都 是 浪 漫 讓 時 間 會 哭 會 痛" at bounding box center [748, 527] width 305 height 83
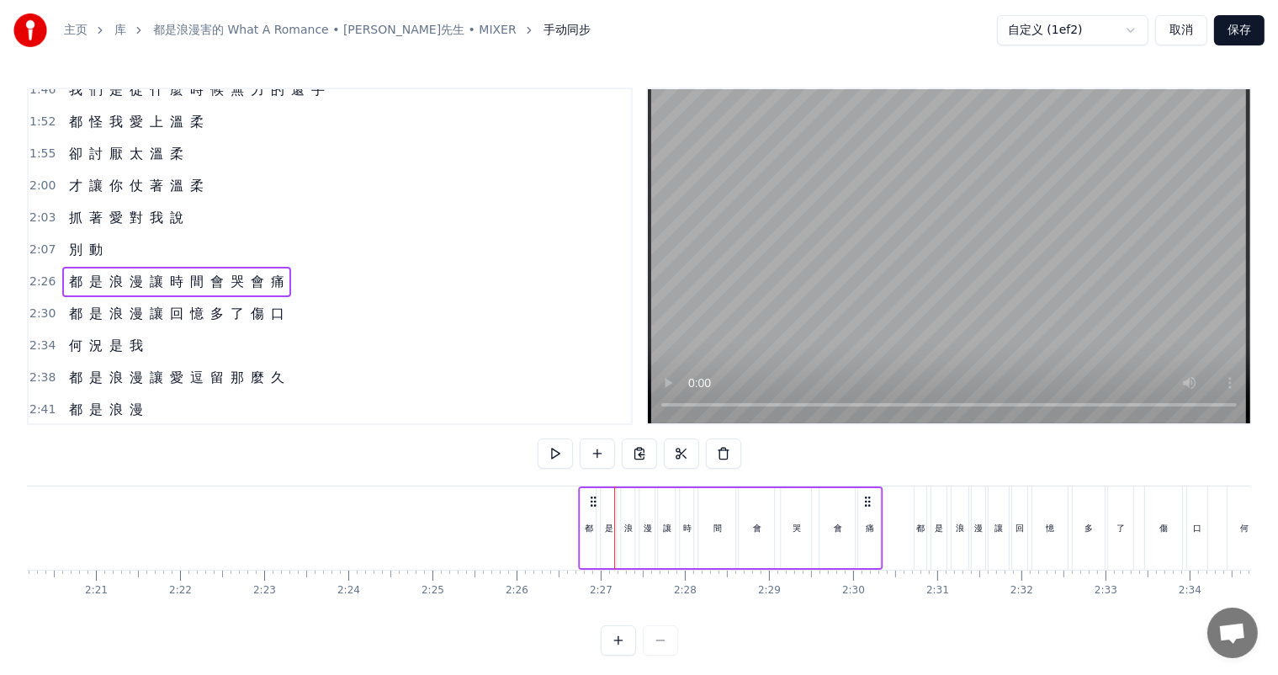
drag, startPoint x: 609, startPoint y: 495, endPoint x: 592, endPoint y: 498, distance: 17.0
click at [592, 498] on icon at bounding box center [593, 501] width 13 height 13
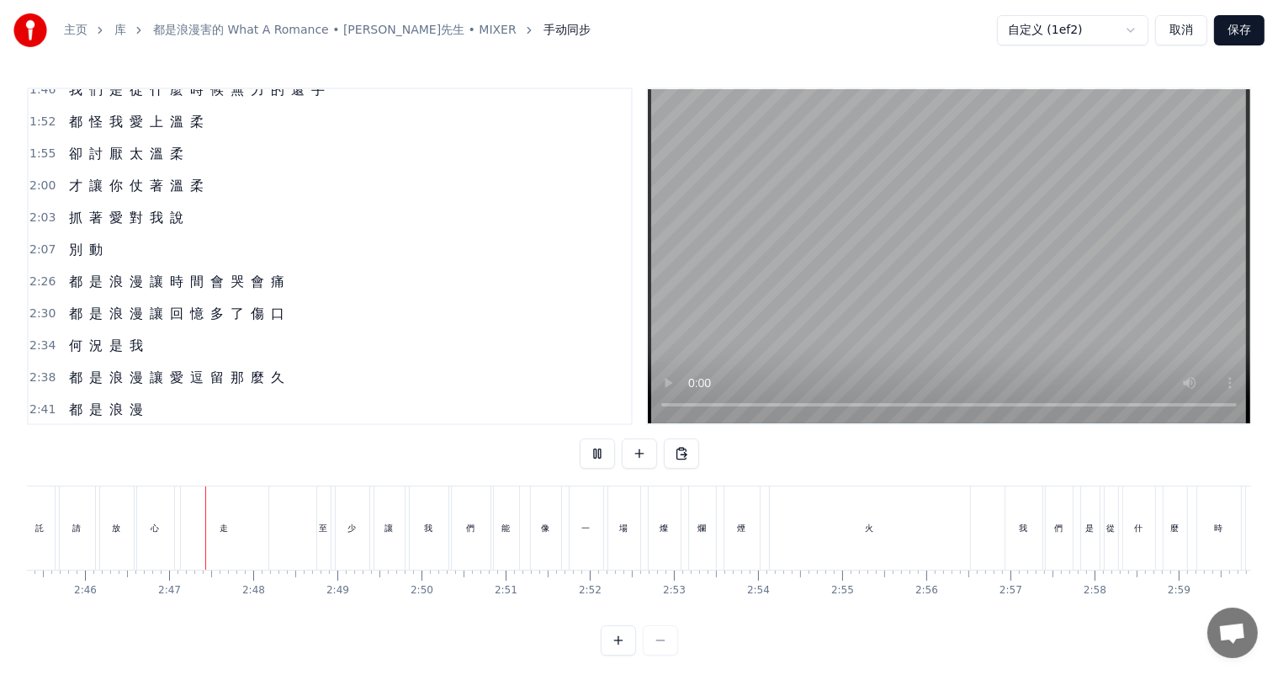
scroll to position [0, 13946]
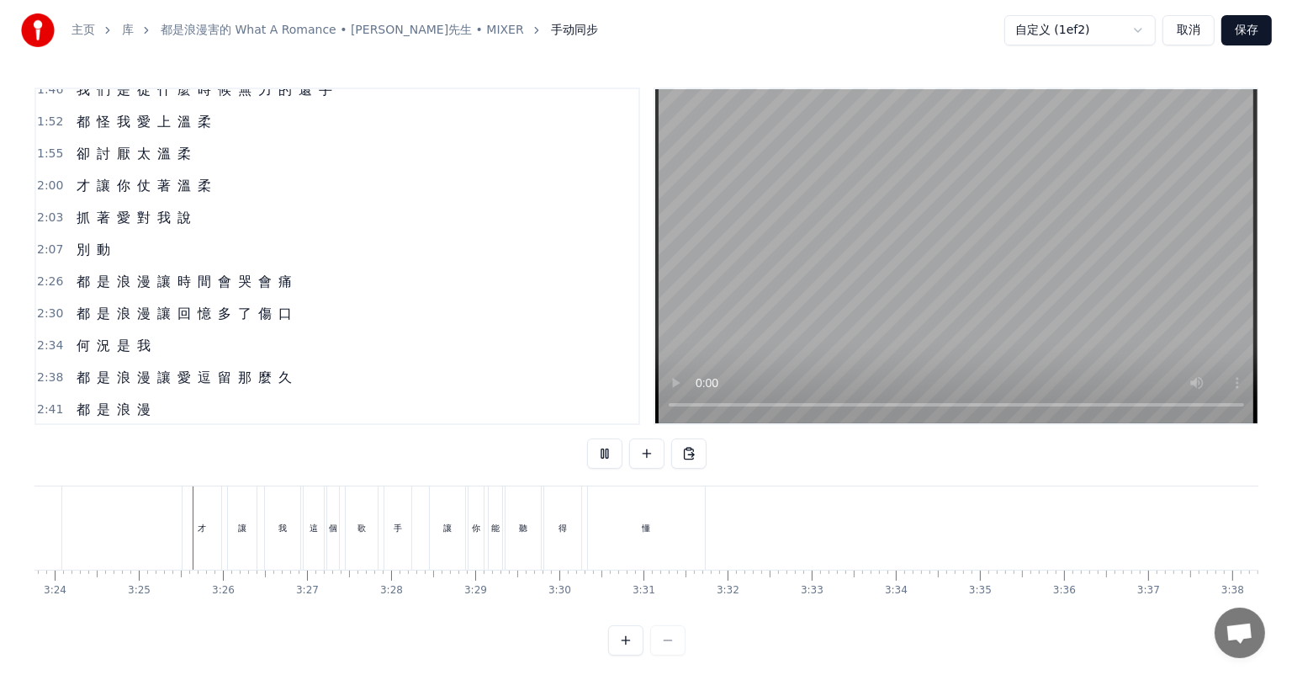
scroll to position [0, 17151]
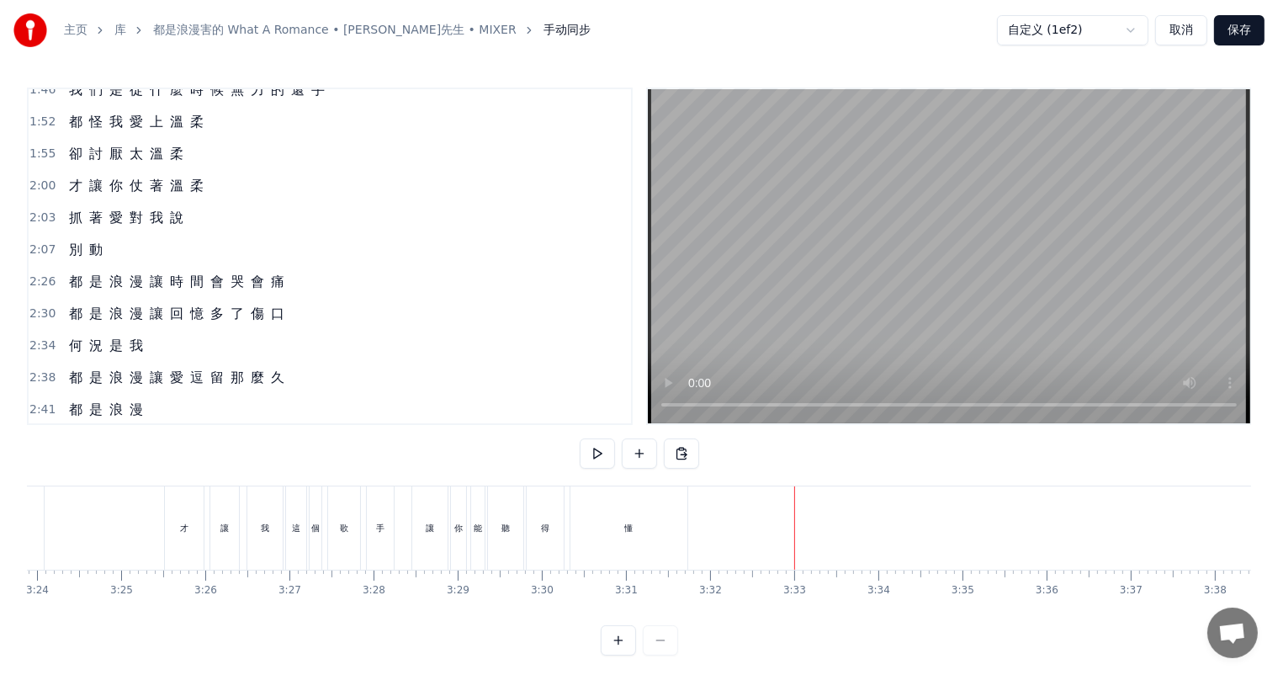
click at [1249, 22] on button "保存" at bounding box center [1239, 30] width 50 height 30
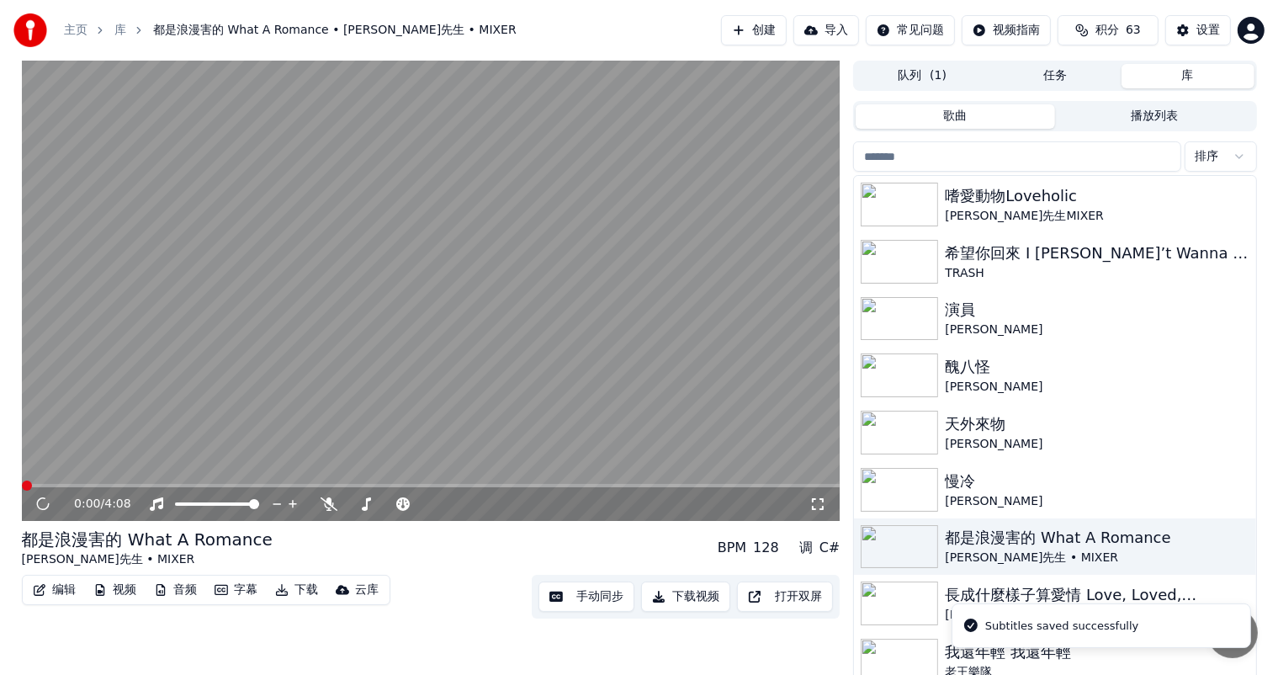
click at [680, 596] on button "下载视频" at bounding box center [685, 596] width 89 height 30
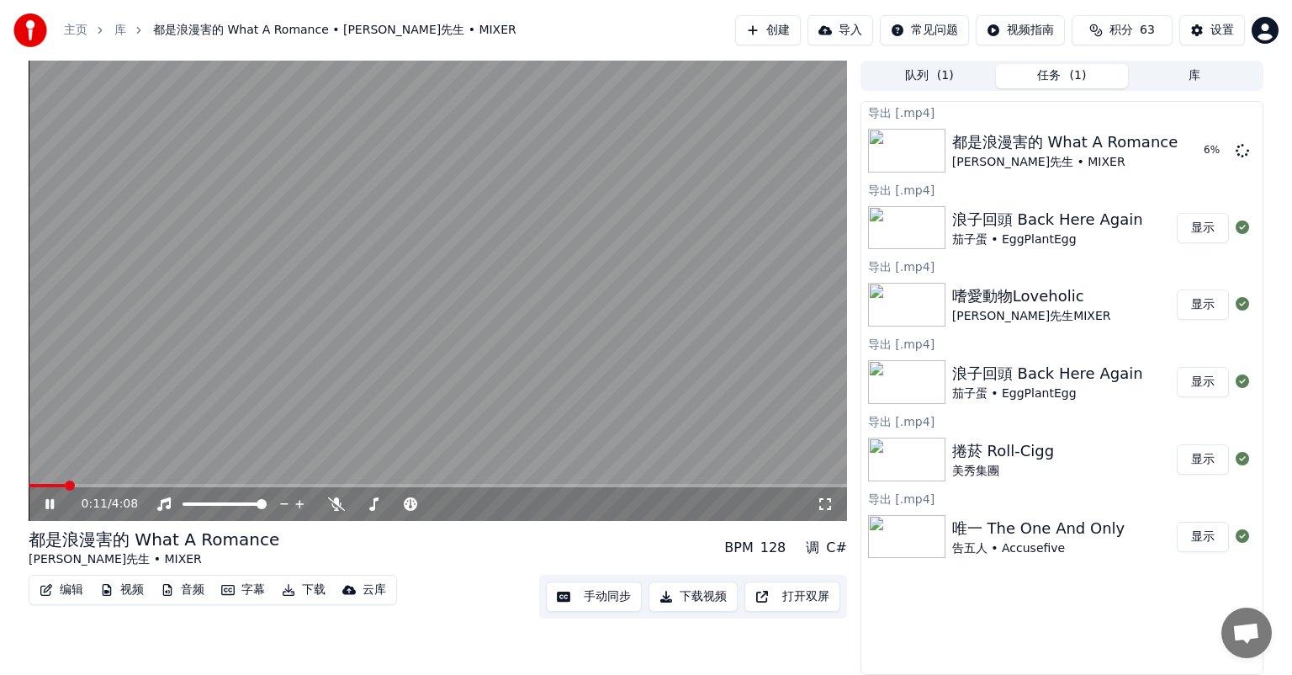
click at [47, 506] on icon at bounding box center [49, 504] width 8 height 10
